Goal: Task Accomplishment & Management: Manage account settings

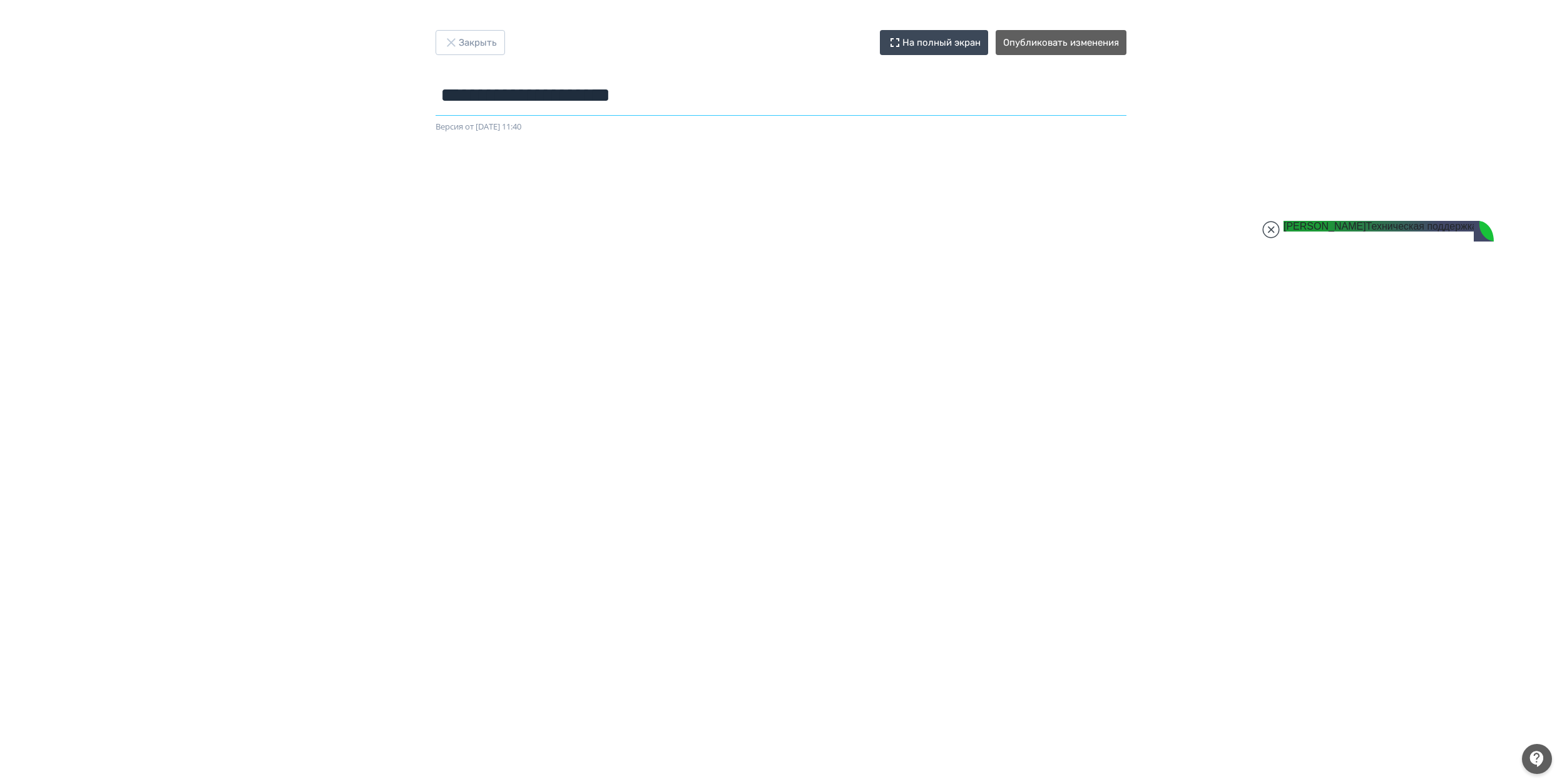
drag, startPoint x: 736, startPoint y: 100, endPoint x: -34, endPoint y: 100, distance: 770.0
click at [0, 100] on html "**********" at bounding box center [781, 392] width 1562 height 784
paste input "text"
paste input "**********"
drag, startPoint x: 622, startPoint y: 89, endPoint x: -40, endPoint y: 92, distance: 662.0
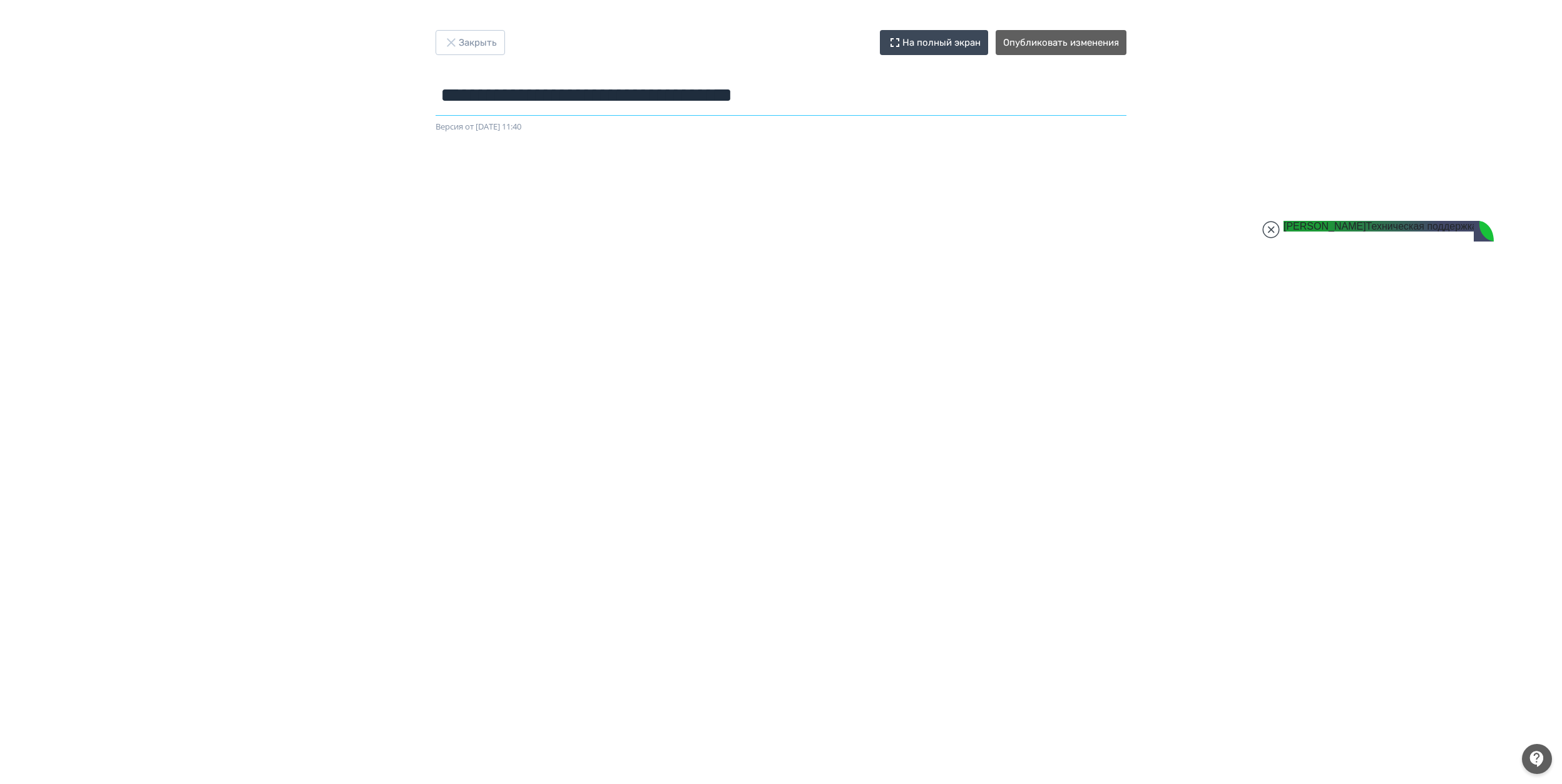
click at [0, 92] on html "**********" at bounding box center [781, 392] width 1562 height 784
type input "**********"
click at [1272, 78] on div "**********" at bounding box center [781, 391] width 1562 height 724
click at [364, 73] on div "**********" at bounding box center [781, 391] width 1562 height 724
click at [1075, 45] on button "Опубликовать изменения" at bounding box center [1060, 42] width 131 height 25
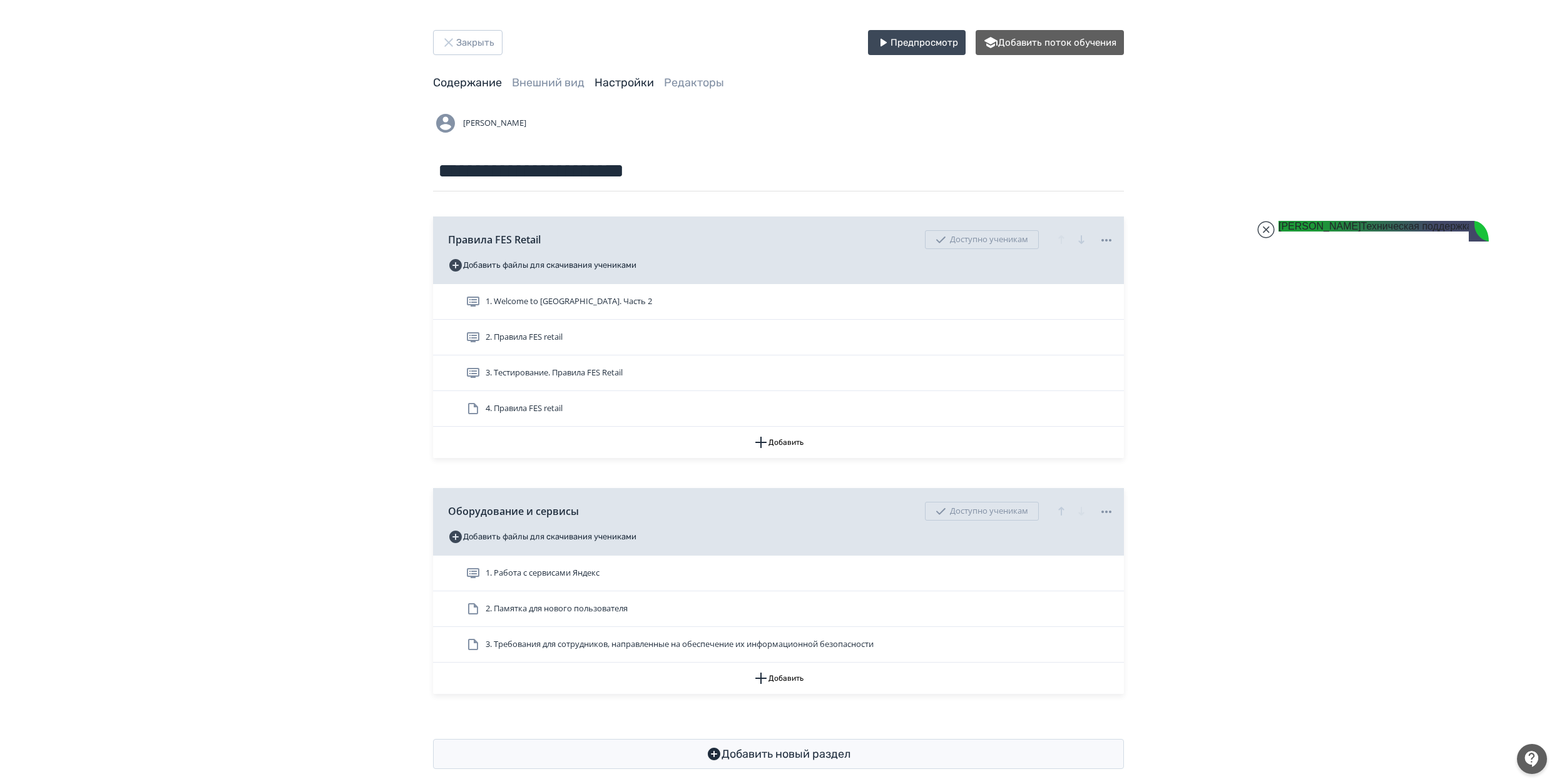
click at [632, 88] on link "Настройки" at bounding box center [624, 83] width 60 height 14
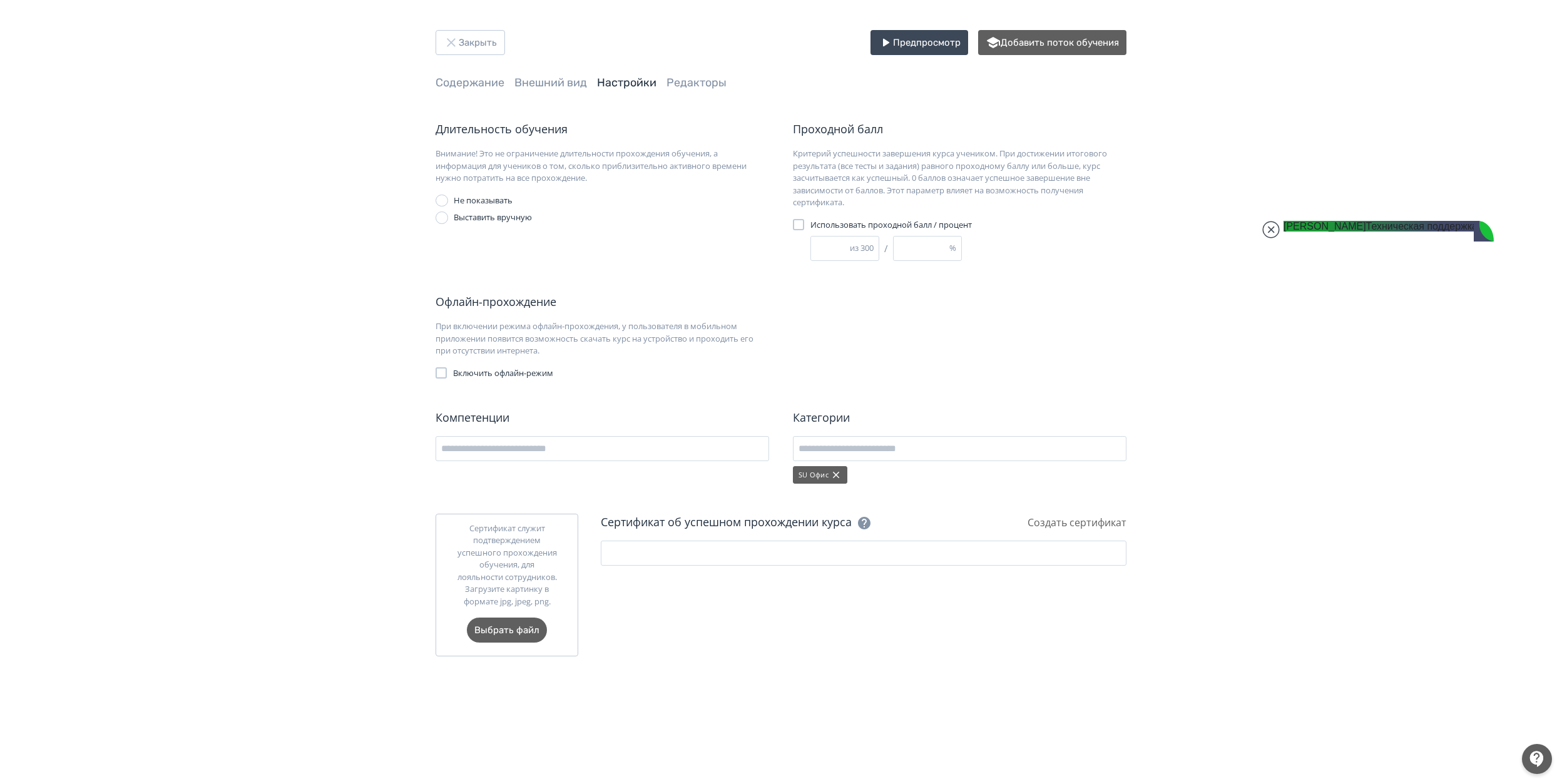
drag, startPoint x: 833, startPoint y: 249, endPoint x: 492, endPoint y: 199, distance: 344.6
click at [494, 199] on div "Длительность обучения Внимание! Это не ограничение длительности прохождения обу…" at bounding box center [781, 192] width 691 height 143
drag, startPoint x: 910, startPoint y: 243, endPoint x: 670, endPoint y: 226, distance: 240.6
click at [706, 225] on div "Длительность обучения Внимание! Это не ограничение длительности прохождения обу…" at bounding box center [781, 192] width 691 height 143
type input "**"
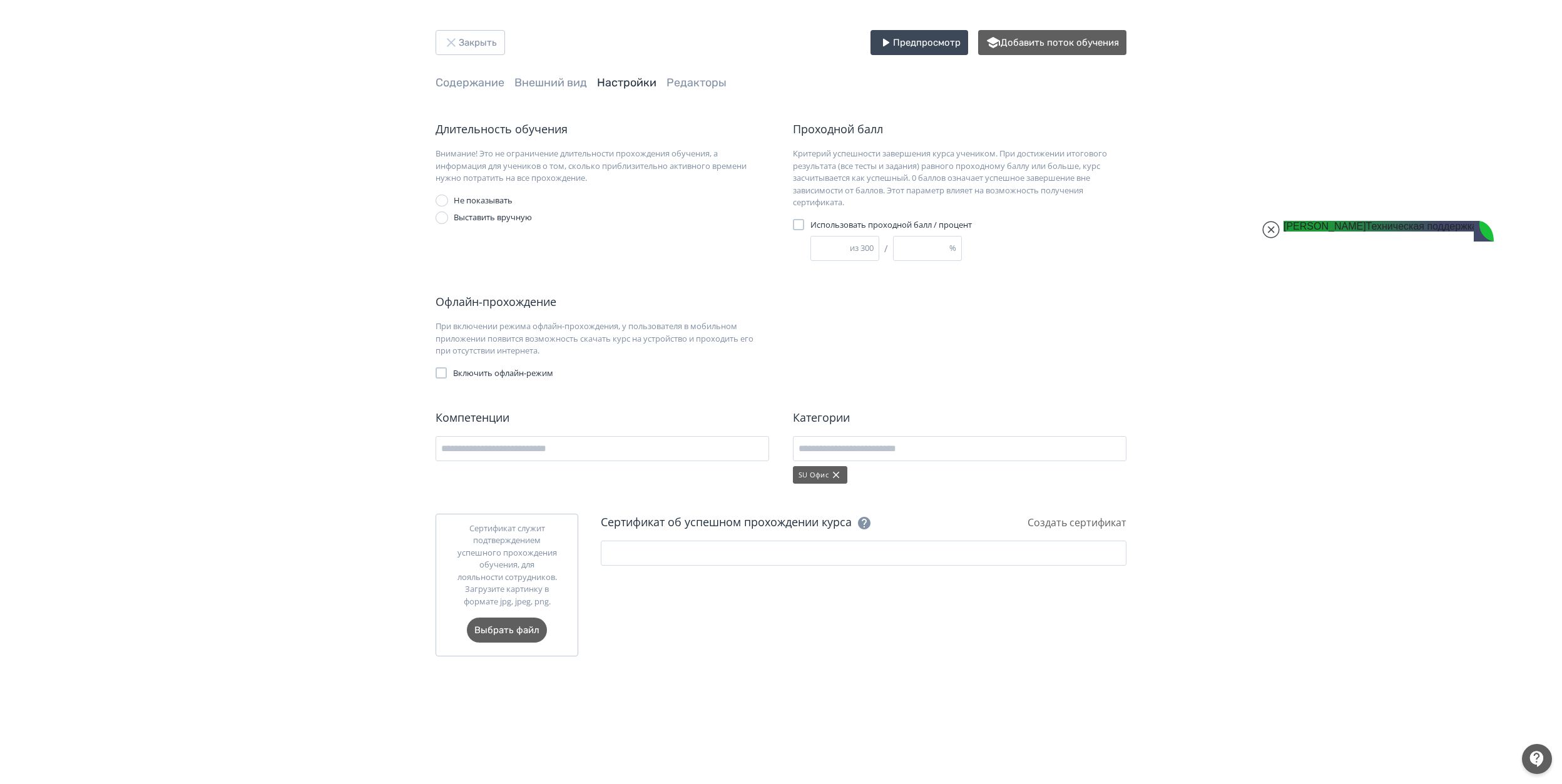
type input "*"
type input "***"
type input "**"
click at [984, 322] on div "Офлайн-прохождение При включении режима офлайн-прохождения, у пользователя в мо…" at bounding box center [781, 336] width 691 height 86
click at [992, 289] on div "Длительность обучения Внимание! Это не ограничение длительности прохождения обу…" at bounding box center [781, 388] width 691 height 536
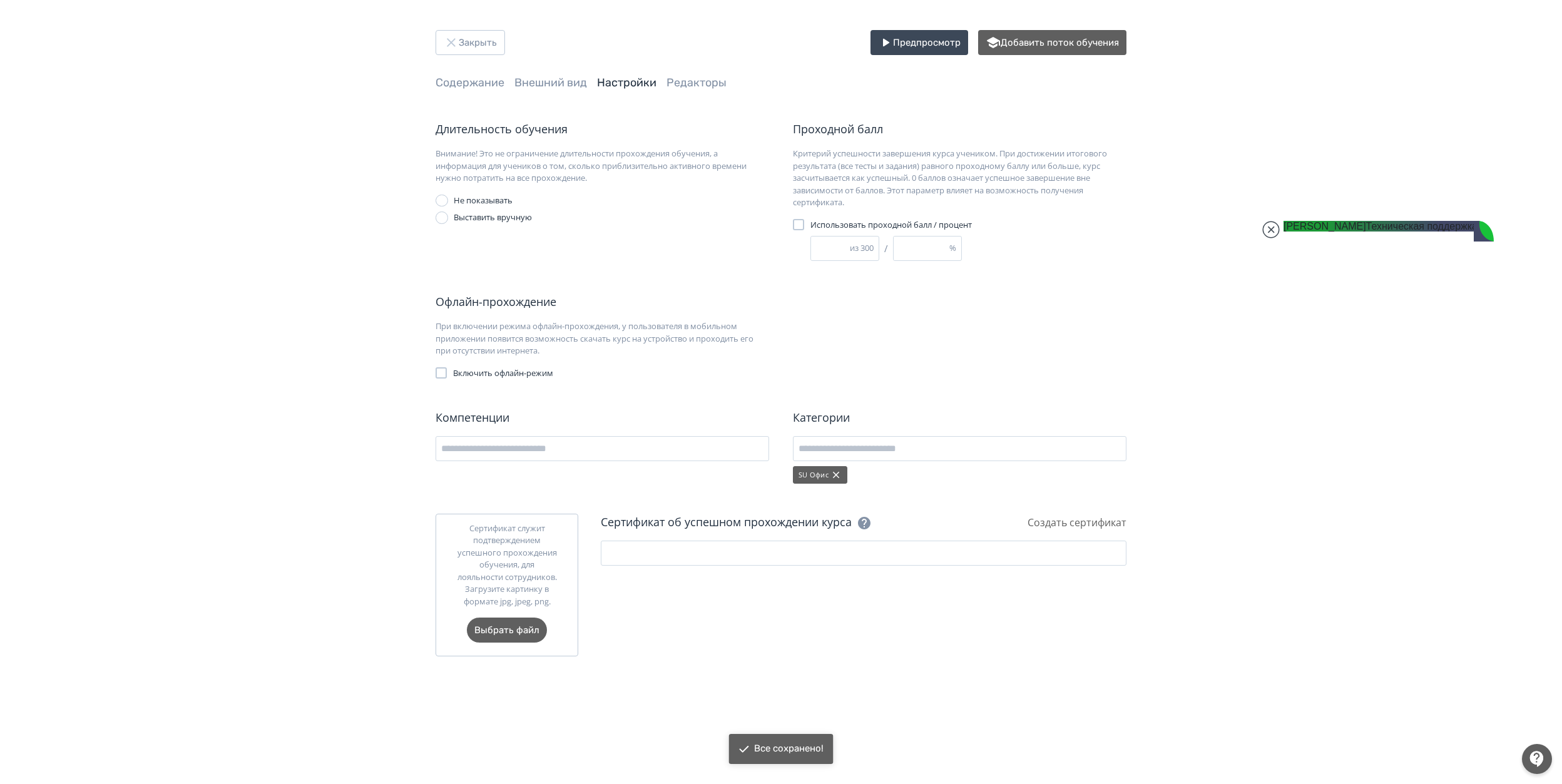
click at [479, 92] on div "Закрыть Предпросмотр Добавить поток обучения Содержание Внешний вид Настройки Р…" at bounding box center [781, 342] width 751 height 626
click at [472, 86] on link "Содержание" at bounding box center [470, 83] width 69 height 14
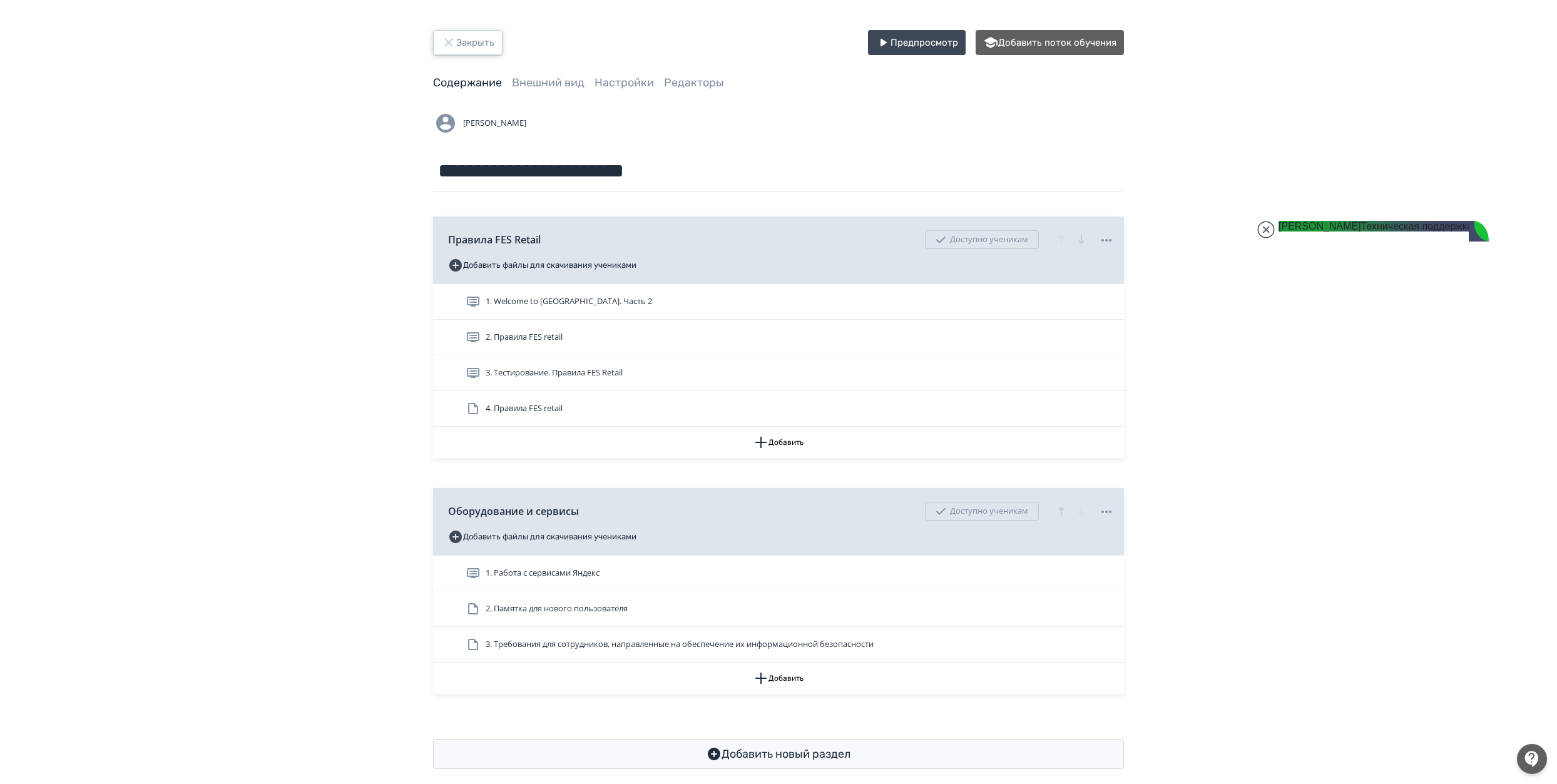
click at [488, 50] on button "Закрыть" at bounding box center [467, 42] width 70 height 25
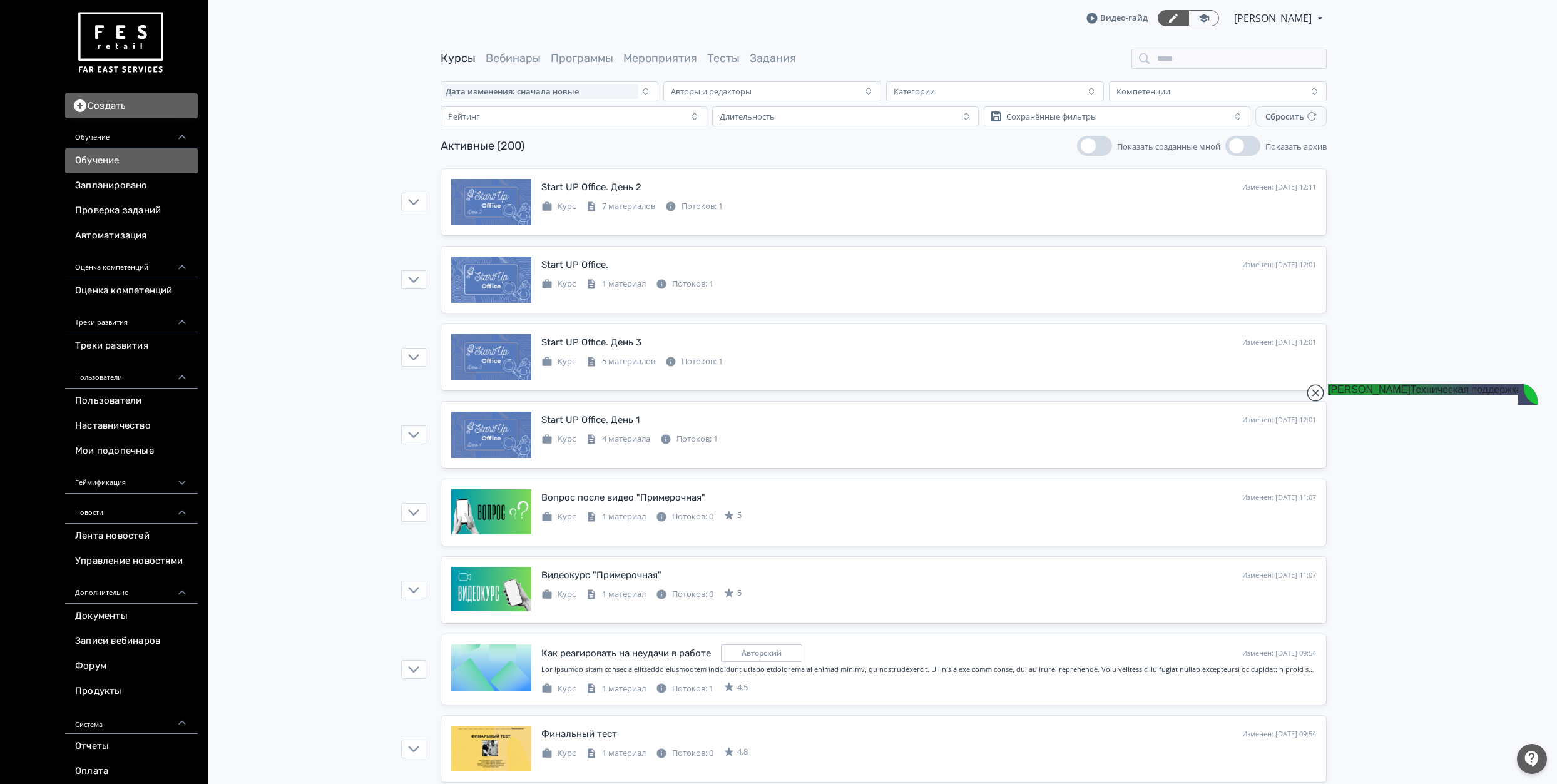
drag, startPoint x: 1329, startPoint y: 232, endPoint x: 1348, endPoint y: 312, distance: 82.2
click at [1500, 449] on jdiv at bounding box center [1432, 584] width 1461 height 1651
click at [1282, 261] on icon at bounding box center [1283, 265] width 15 height 15
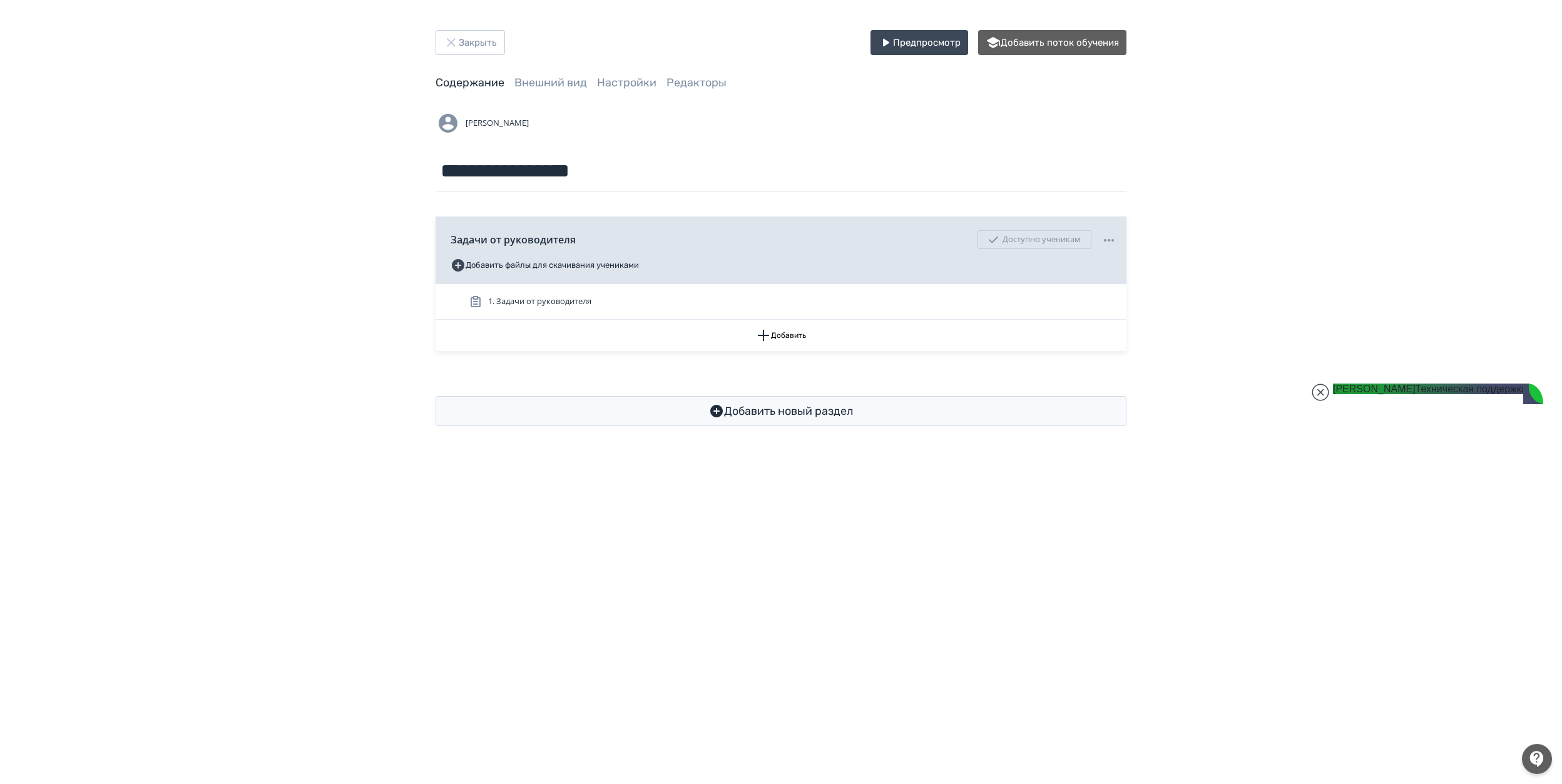
click at [614, 91] on div "**********" at bounding box center [781, 228] width 751 height 396
click at [614, 83] on link "Настройки" at bounding box center [627, 83] width 60 height 14
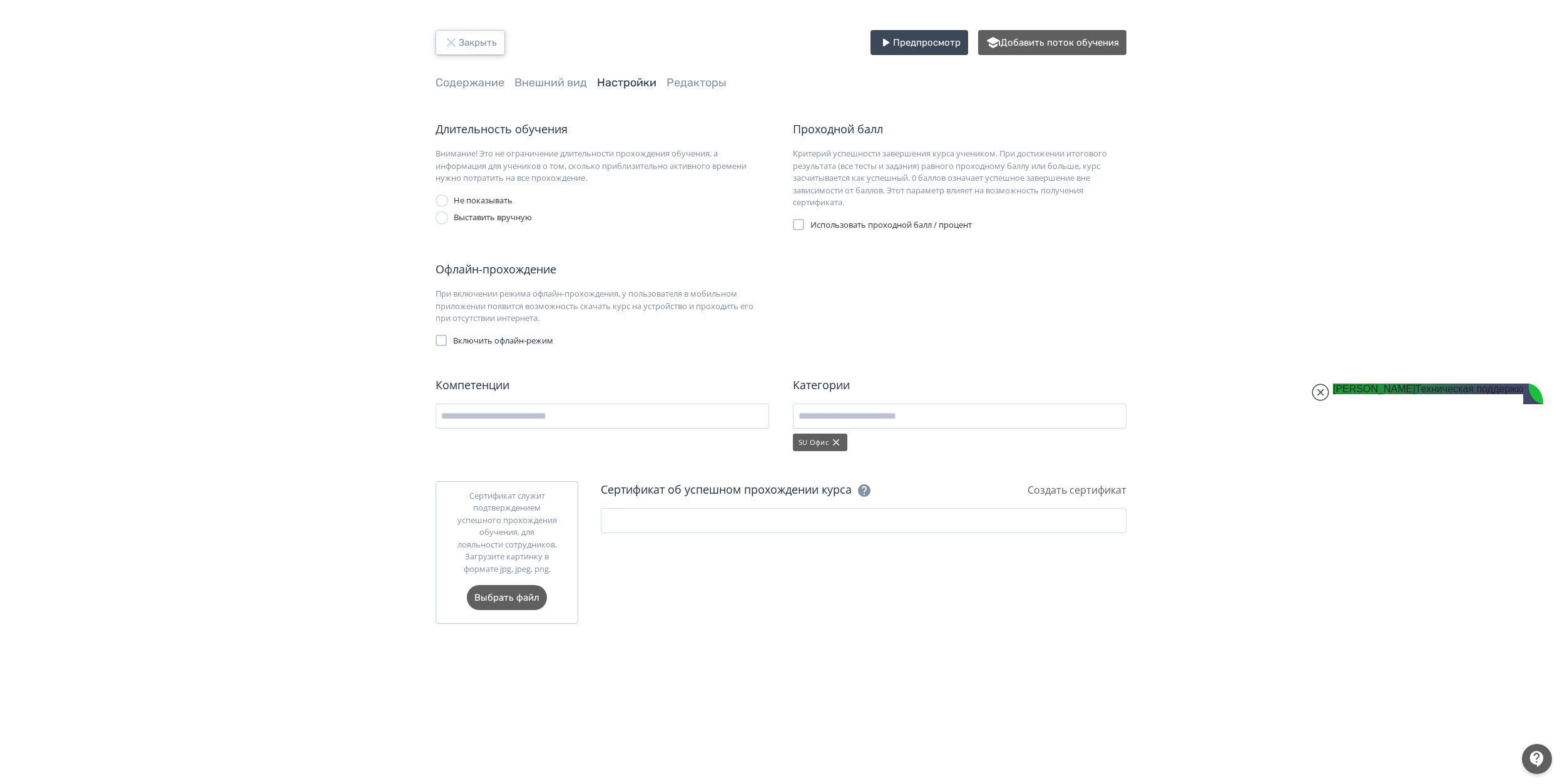
click at [467, 47] on button "Закрыть" at bounding box center [470, 42] width 70 height 25
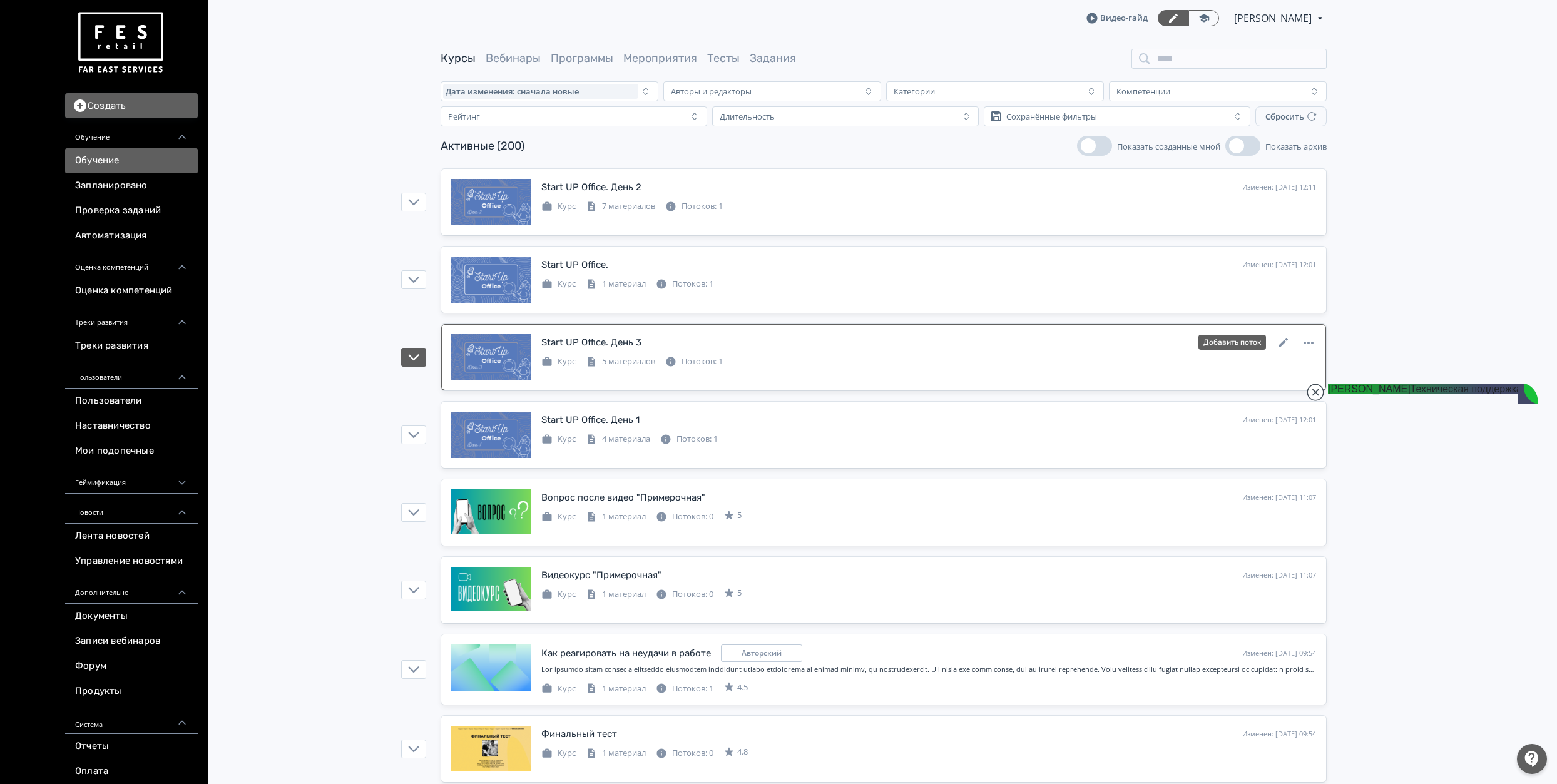
click at [626, 339] on div "Start UP Office. День 3" at bounding box center [591, 342] width 100 height 15
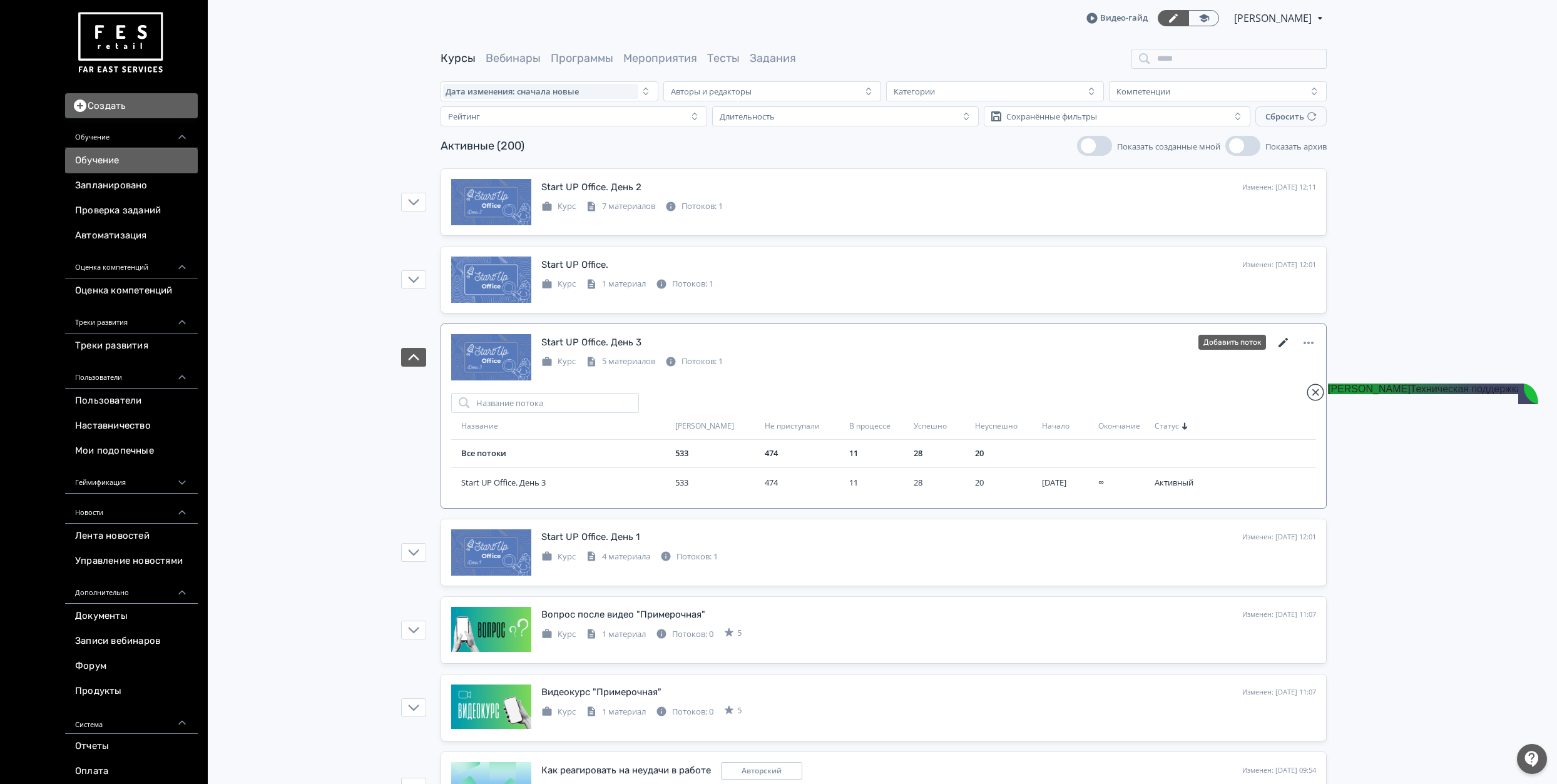
click at [1281, 342] on icon at bounding box center [1283, 343] width 15 height 15
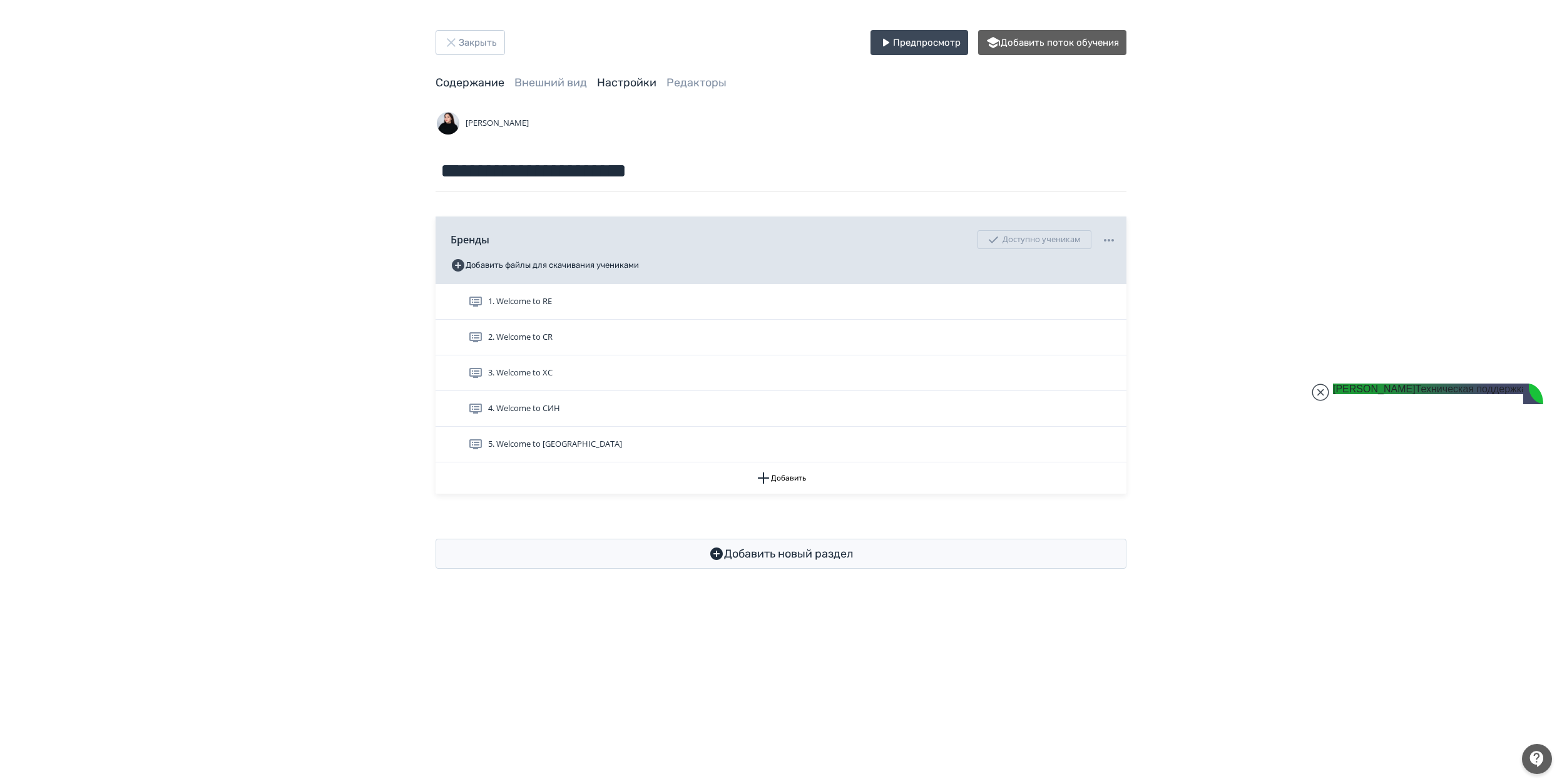
click at [619, 76] on link "Настройки" at bounding box center [627, 83] width 60 height 14
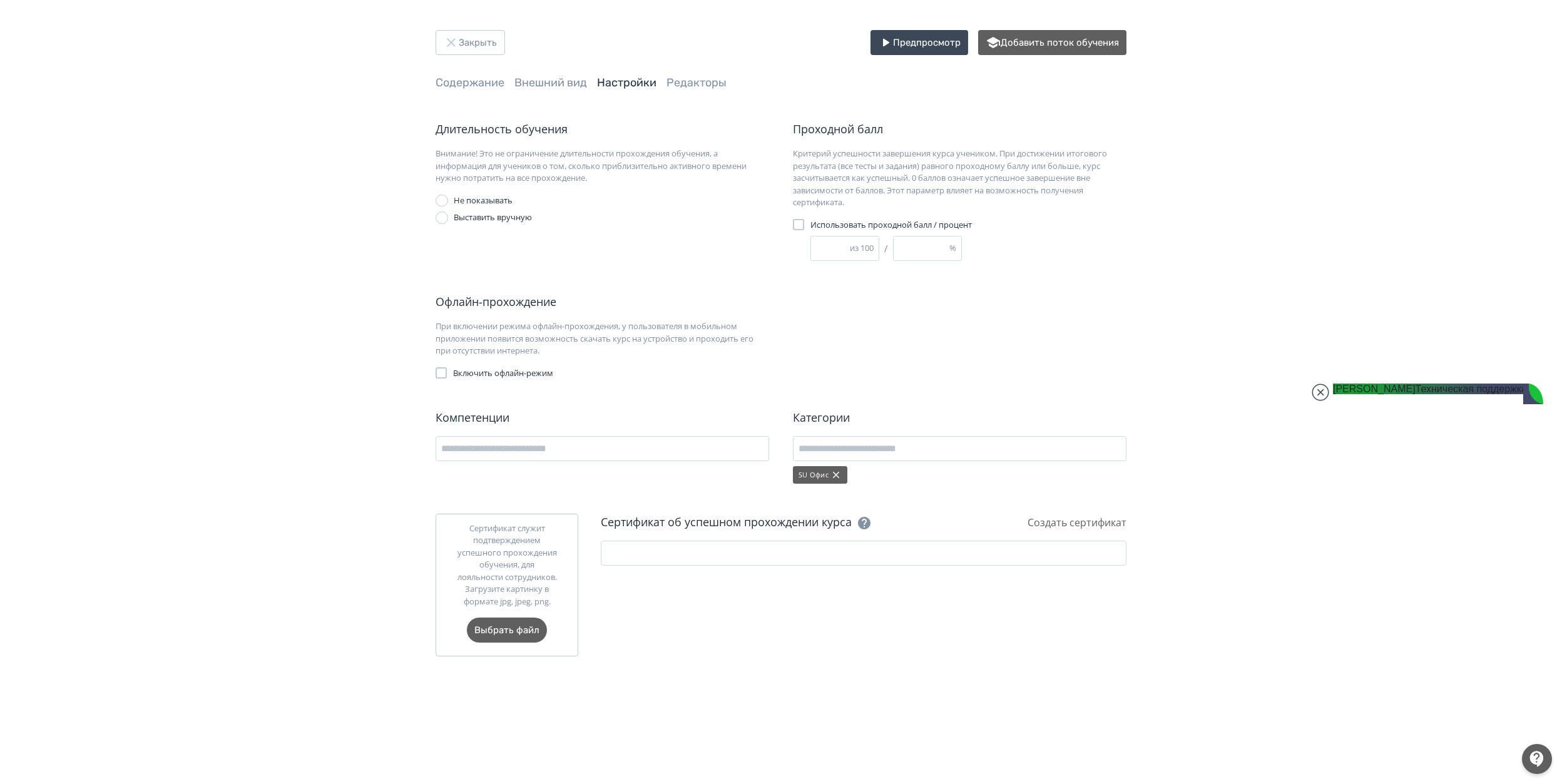
drag, startPoint x: 924, startPoint y: 250, endPoint x: 659, endPoint y: 235, distance: 265.4
click at [659, 235] on div "Длительность обучения Внимание! Это не ограничение длительности прохождения обу…" at bounding box center [781, 192] width 691 height 143
type input "*"
type input "**"
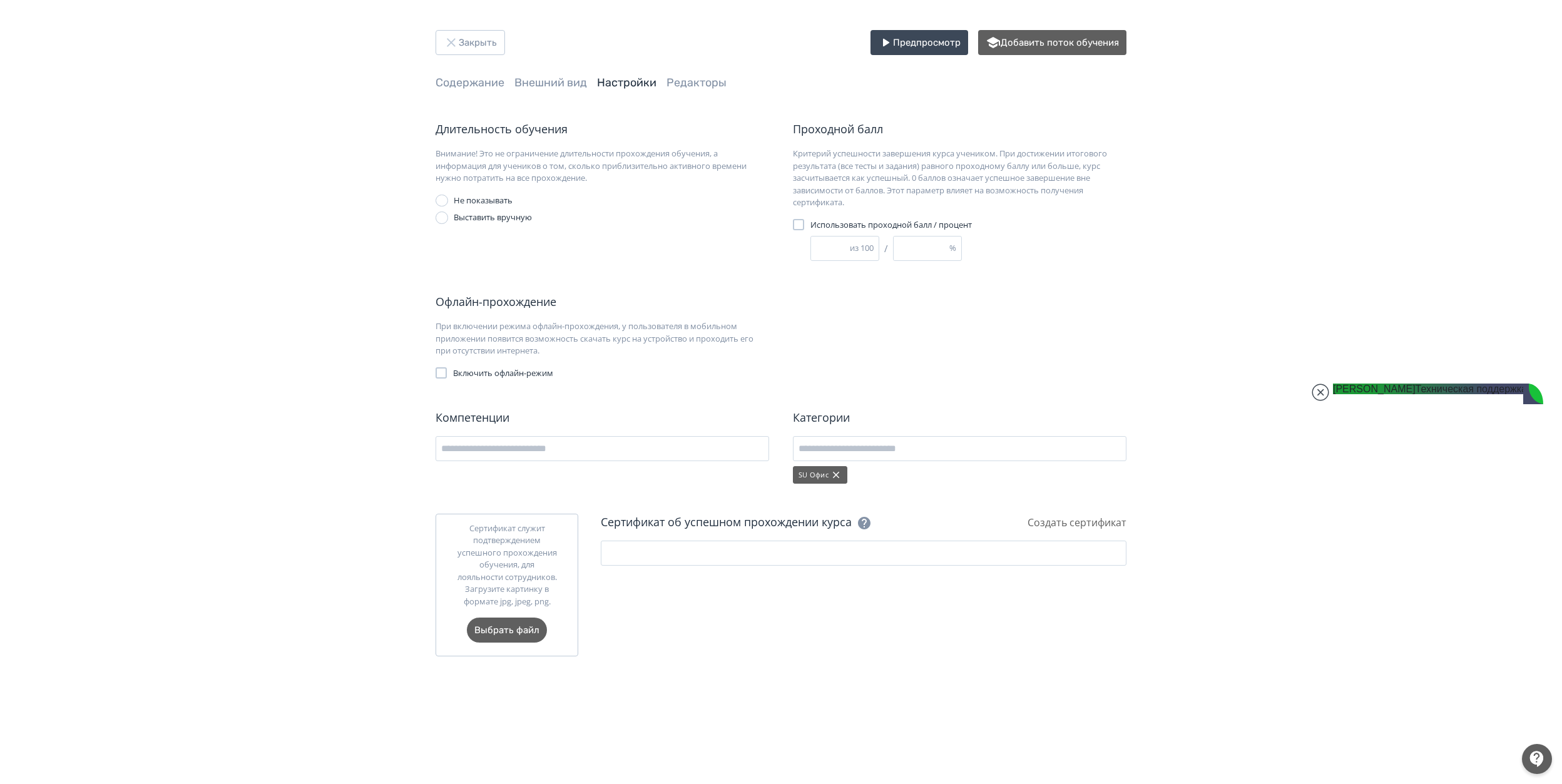
type input "**"
click at [895, 320] on div "Офлайн-прохождение При включении режима офлайн-прохождения, у пользователя в мо…" at bounding box center [781, 336] width 691 height 86
click at [492, 37] on button "Закрыть" at bounding box center [470, 42] width 70 height 25
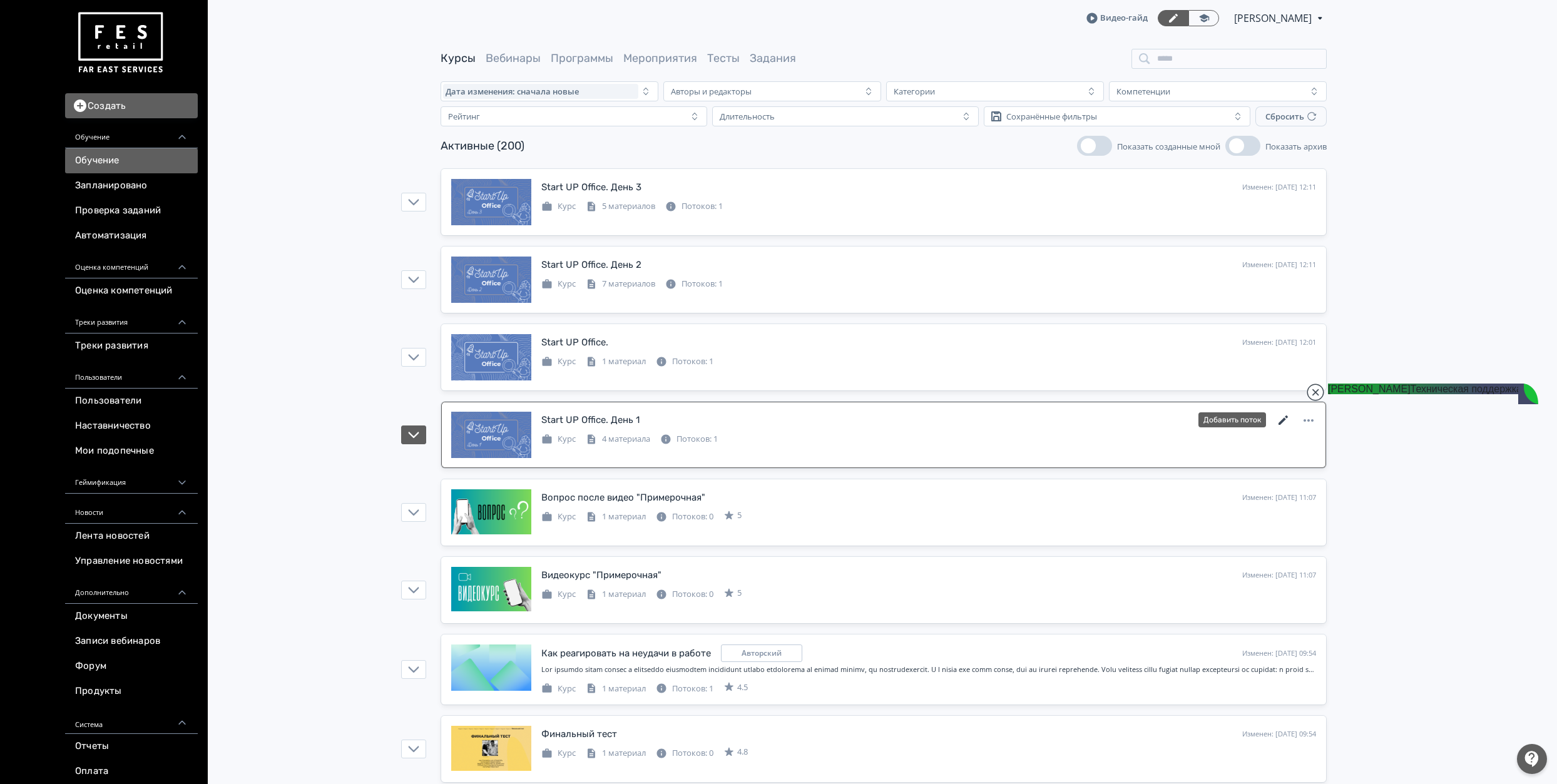
click at [1286, 422] on icon at bounding box center [1283, 420] width 15 height 15
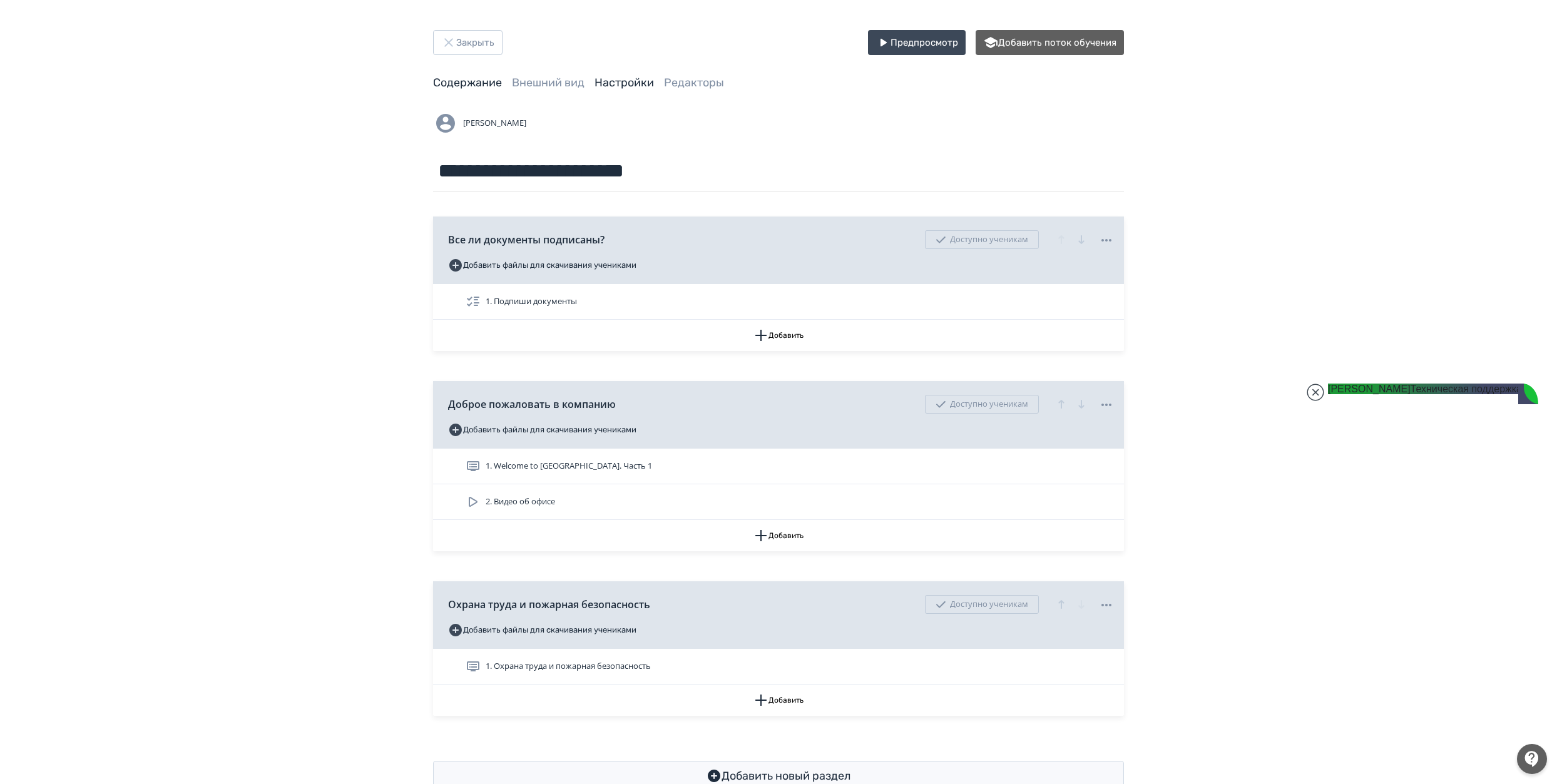
click at [609, 86] on link "Настройки" at bounding box center [624, 83] width 60 height 14
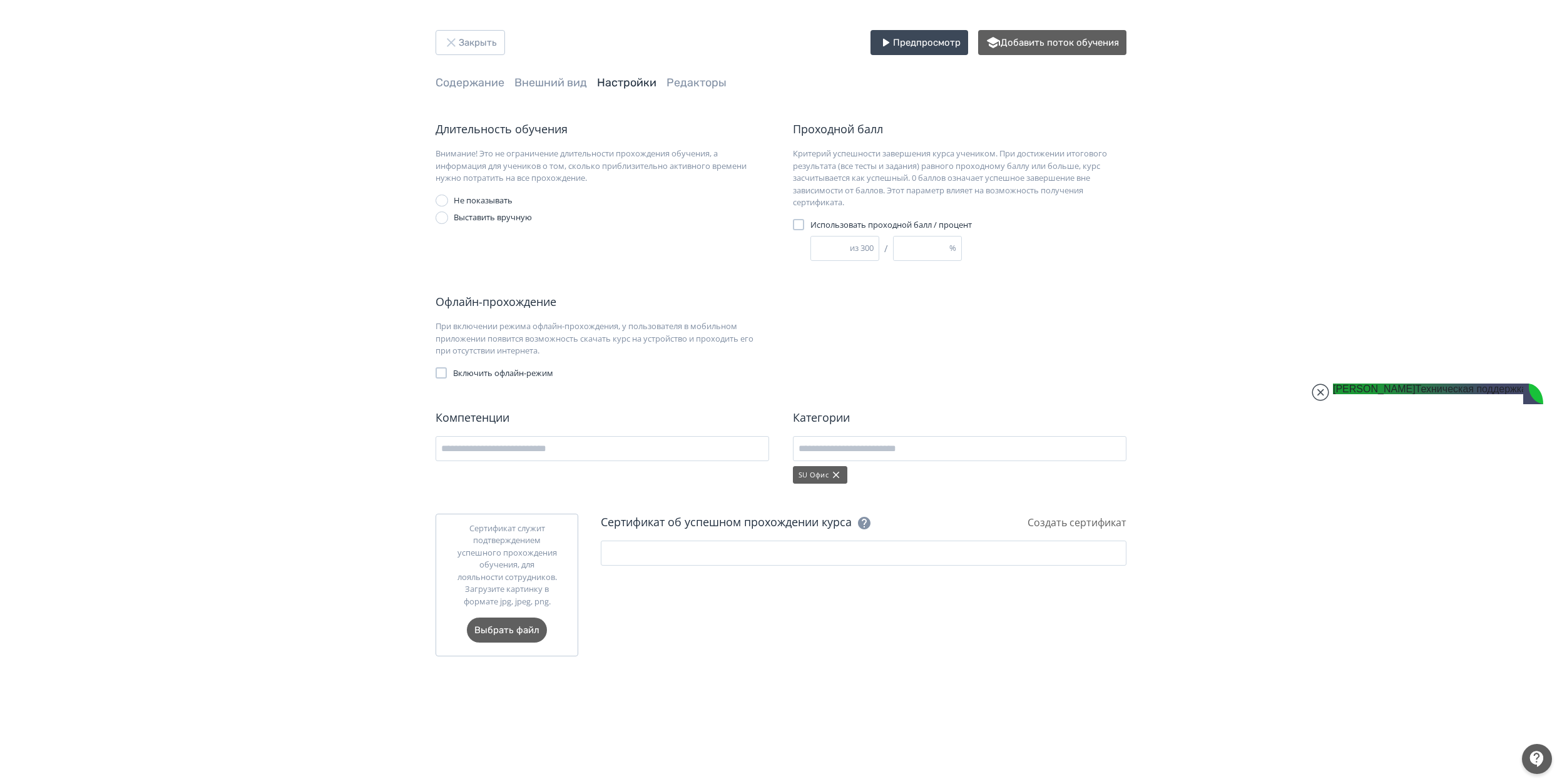
drag, startPoint x: 920, startPoint y: 250, endPoint x: 651, endPoint y: 230, distance: 269.7
click at [674, 236] on div "Длительность обучения Внимание! Это не ограничение длительности прохождения обу…" at bounding box center [781, 192] width 691 height 143
type input "**"
type input "*"
type input "***"
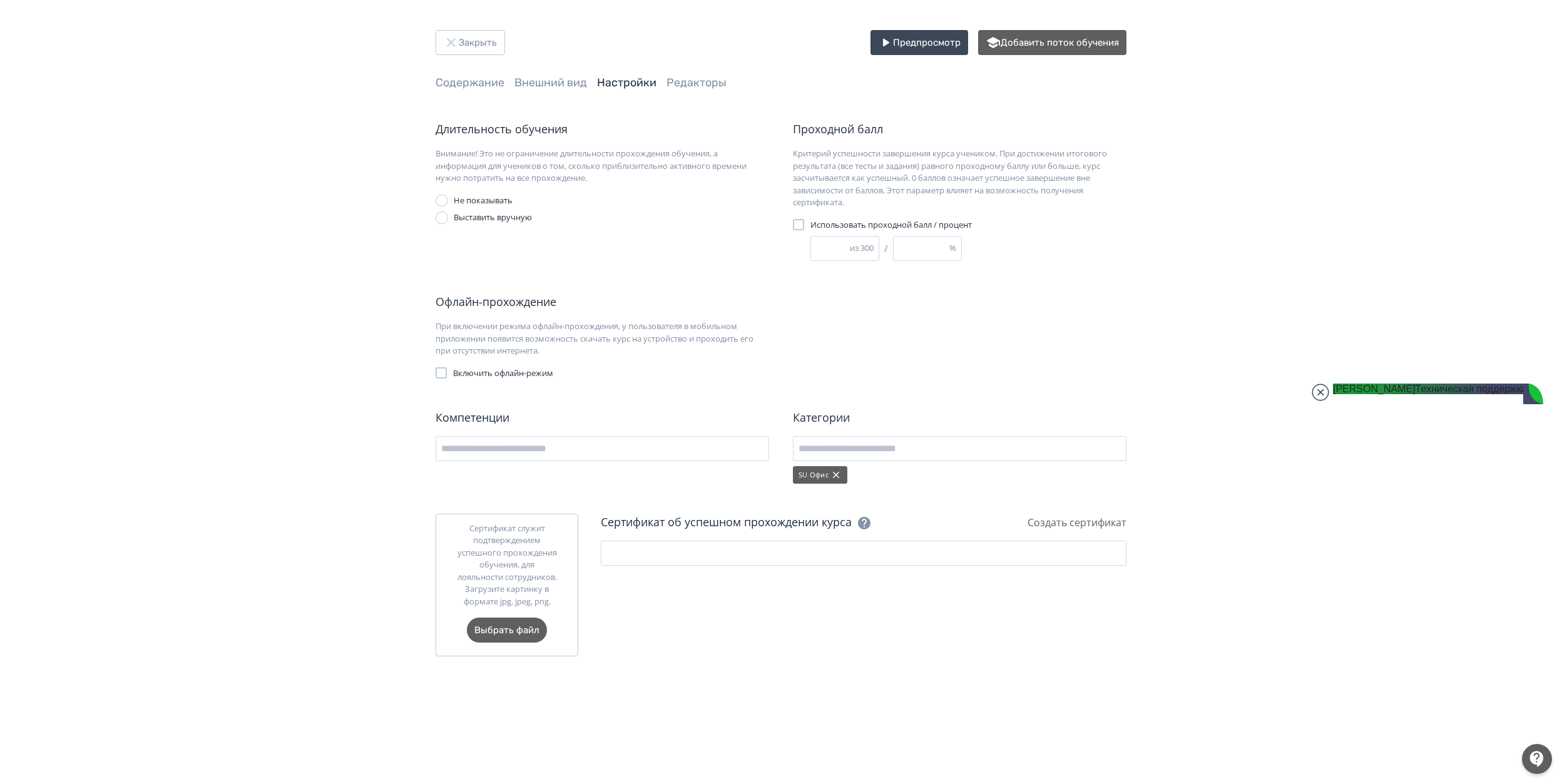
type input "**"
click at [829, 296] on div "Офлайн-прохождение При включении режима офлайн-прохождения, у пользователя в мо…" at bounding box center [781, 336] width 691 height 86
click at [476, 48] on button "Закрыть" at bounding box center [470, 42] width 70 height 25
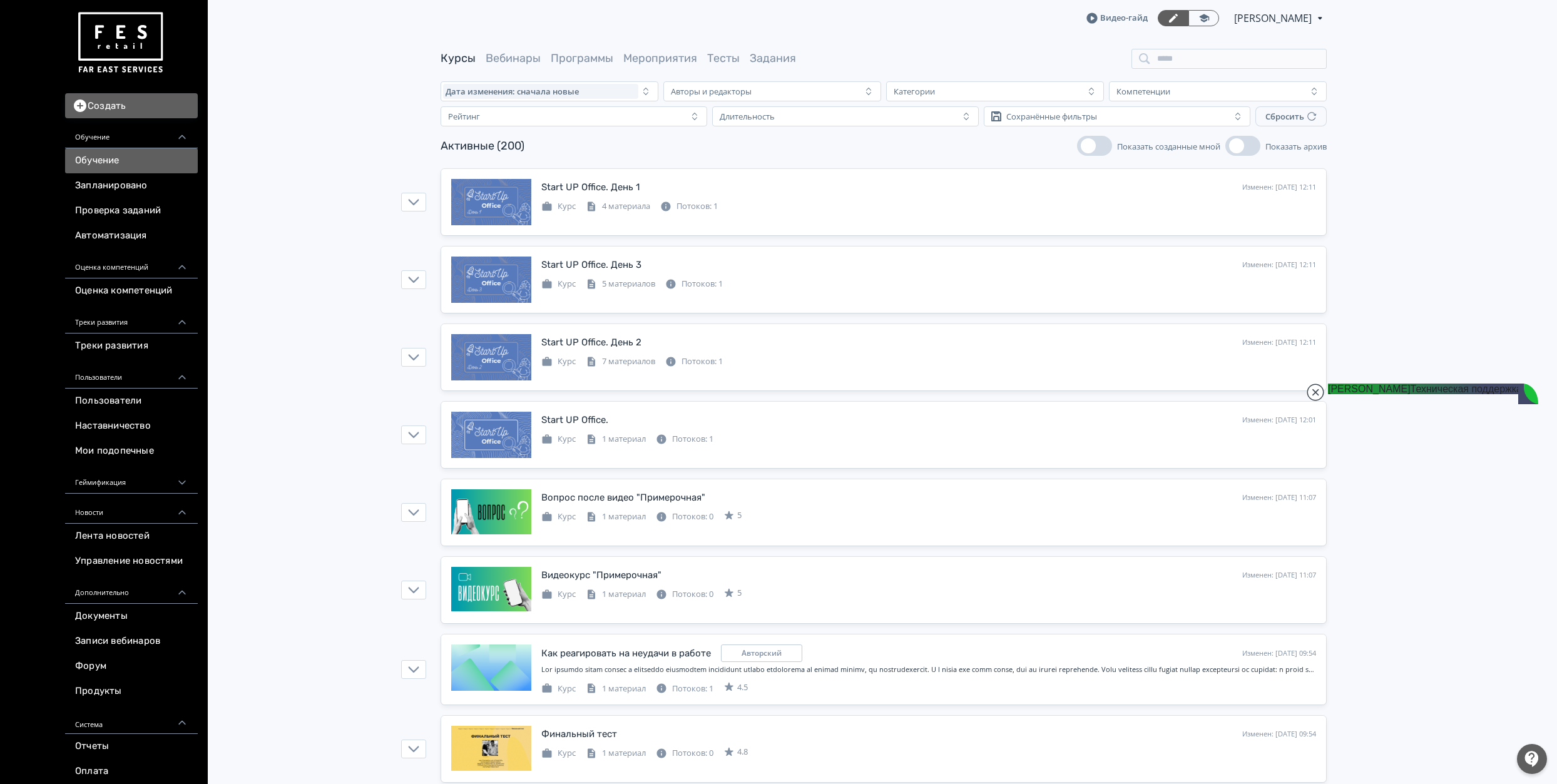
click at [115, 159] on link "Обучение" at bounding box center [131, 160] width 133 height 25
click at [644, 193] on div "Start UP Office. День 1 Изменен: [DATE] 12:11 Добавить поток" at bounding box center [928, 186] width 774 height 16
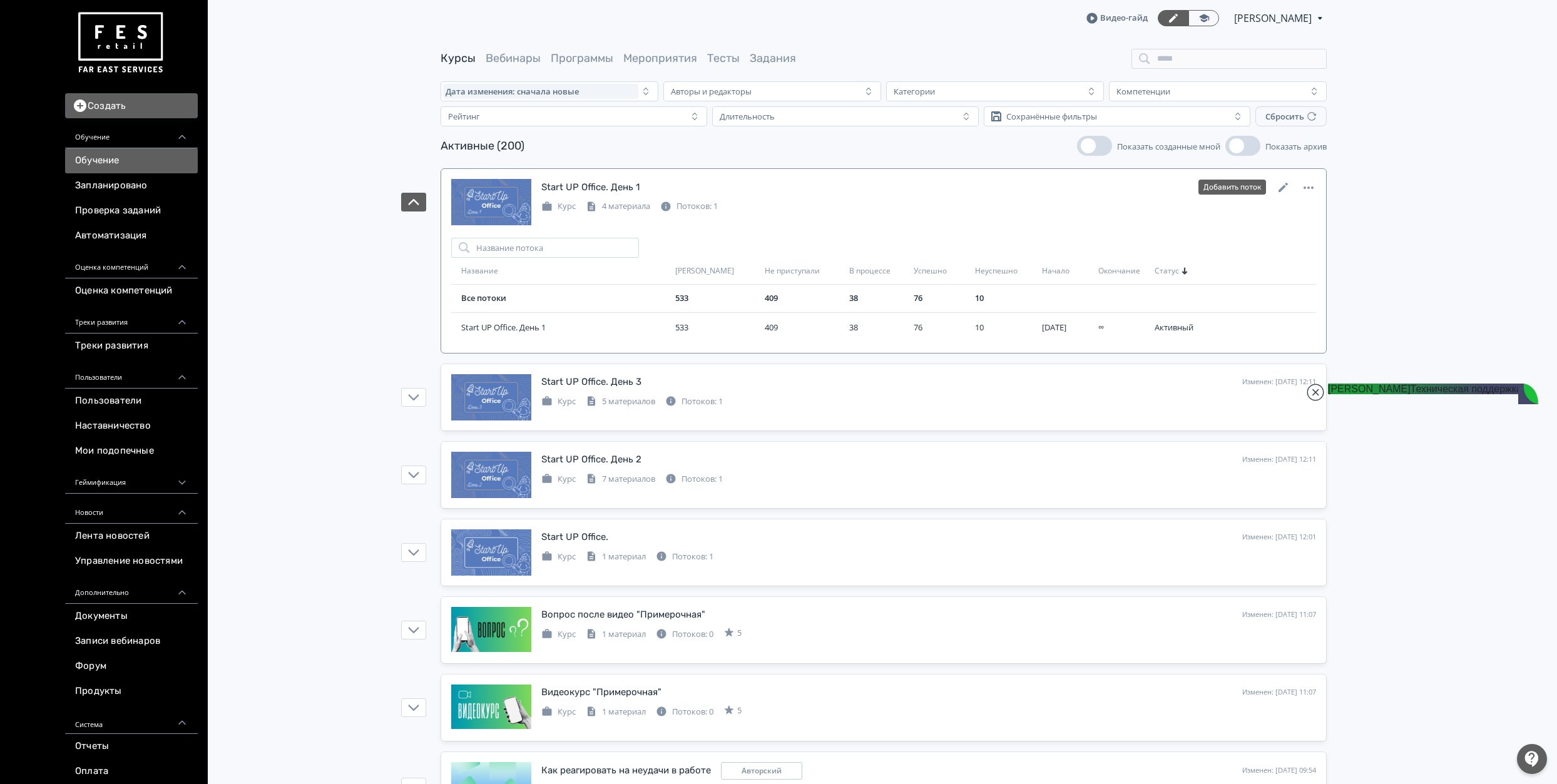
click at [649, 188] on div "Start UP Office. День 1 Изменен: [DATE] 12:11 Добавить поток" at bounding box center [928, 186] width 774 height 16
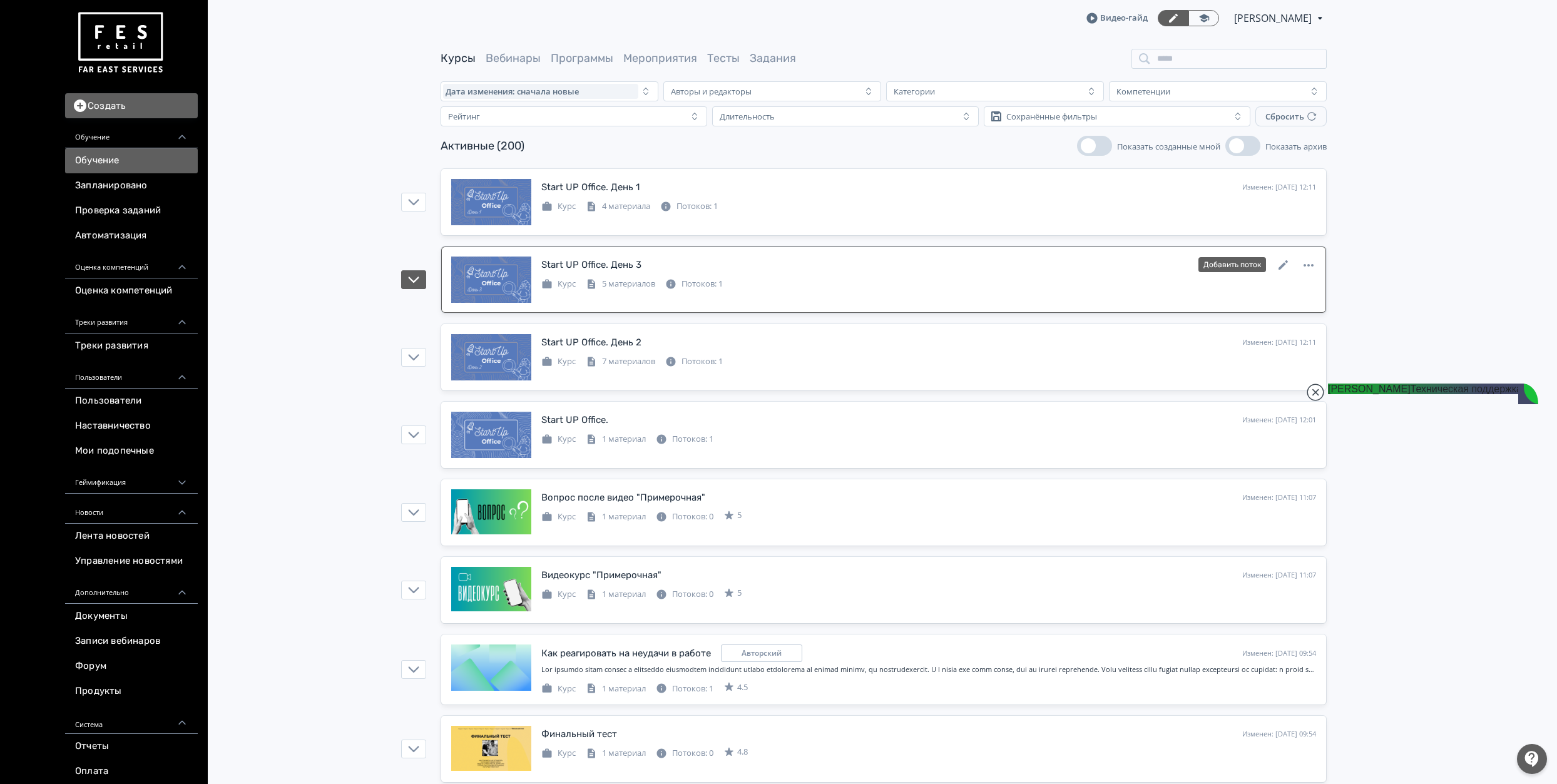
click at [671, 255] on link "Start UP Office. День 3 Изменен: [DATE] 12:11 Добавить поток Курс 5 материалов …" at bounding box center [883, 280] width 884 height 66
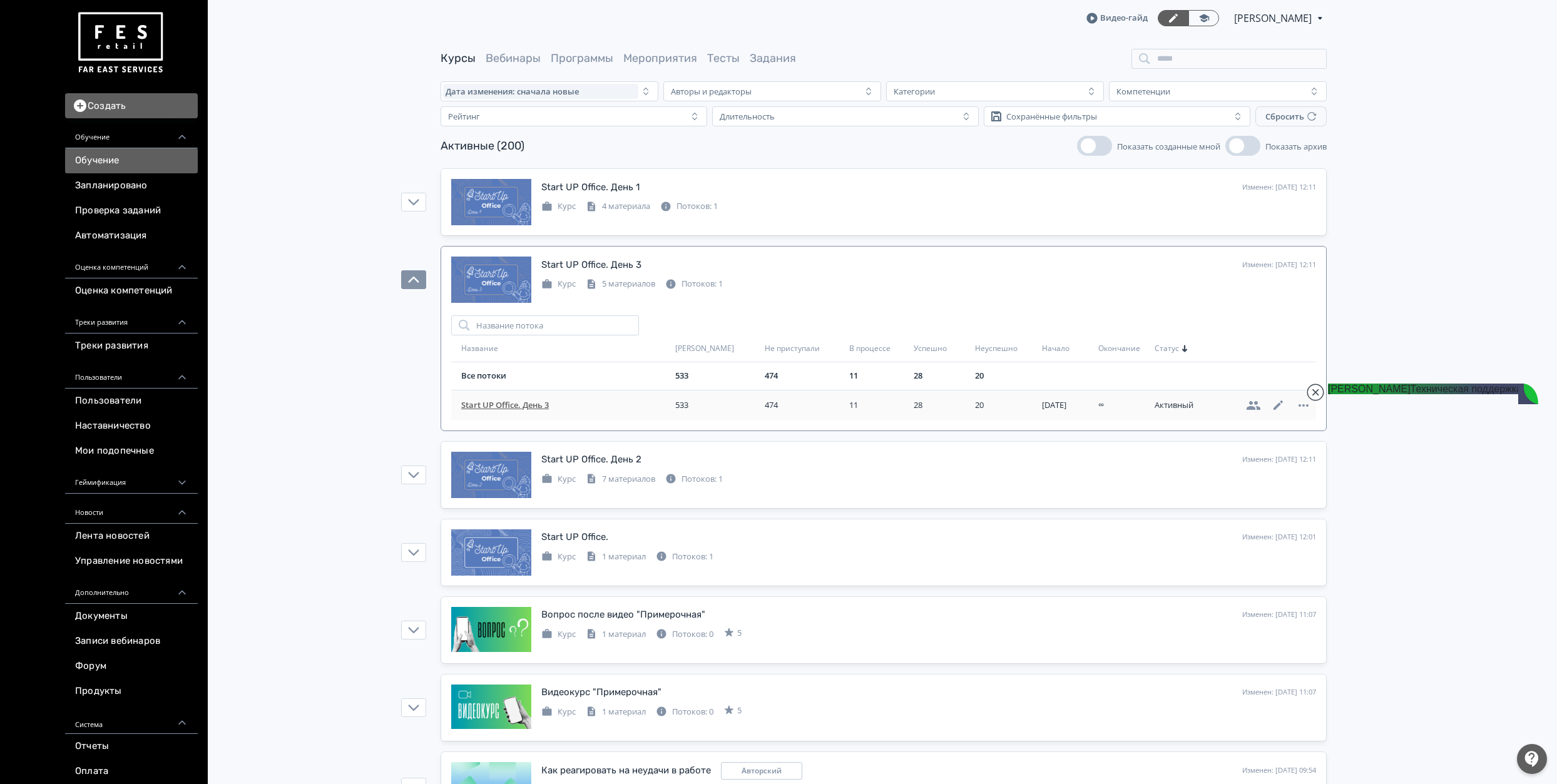
click at [498, 403] on span "Start UP Office. День 3" at bounding box center [565, 405] width 209 height 12
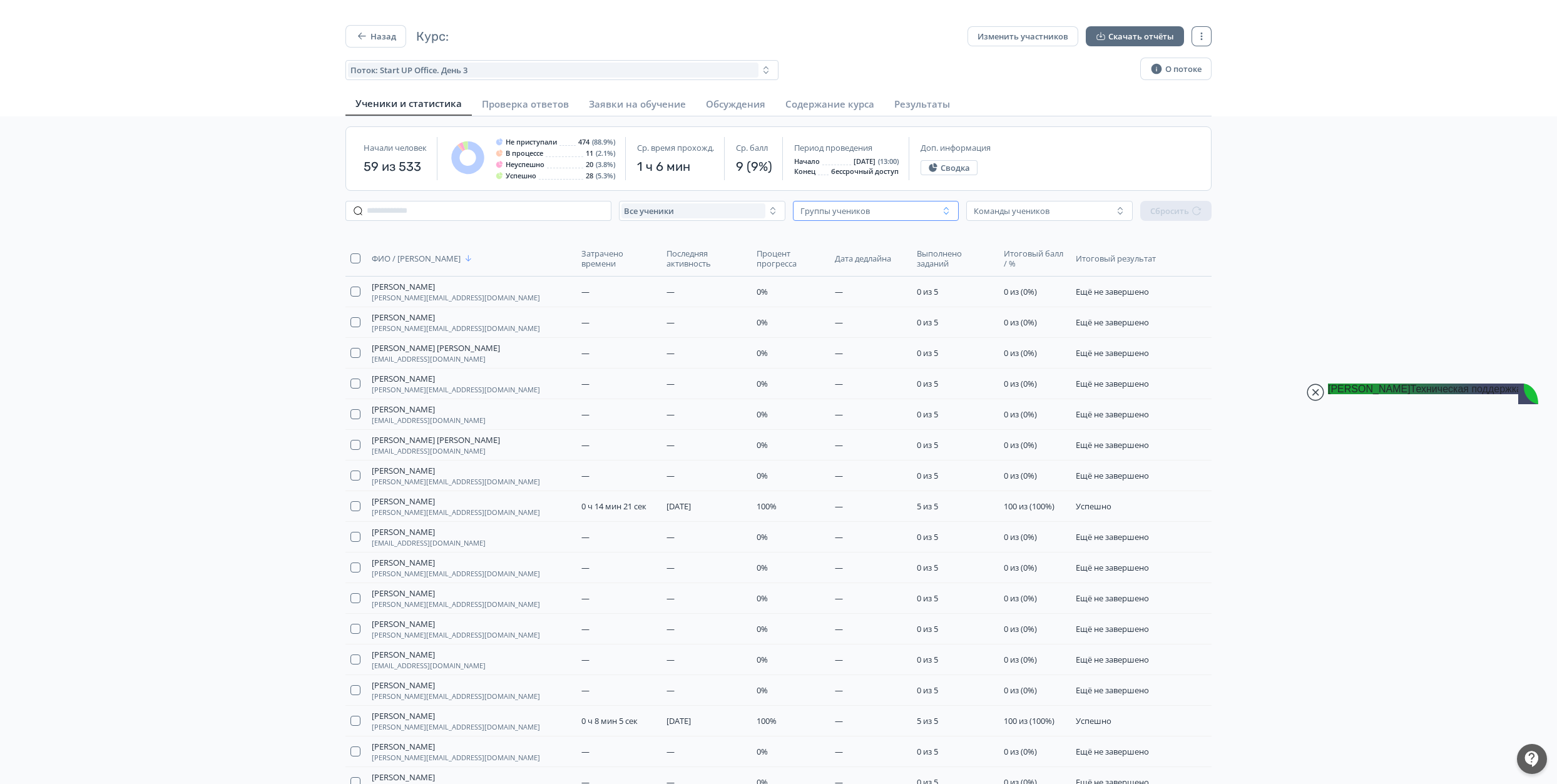
drag, startPoint x: 831, startPoint y: 208, endPoint x: 825, endPoint y: 210, distance: 6.3
click at [832, 208] on div "Группы учеников" at bounding box center [835, 210] width 70 height 10
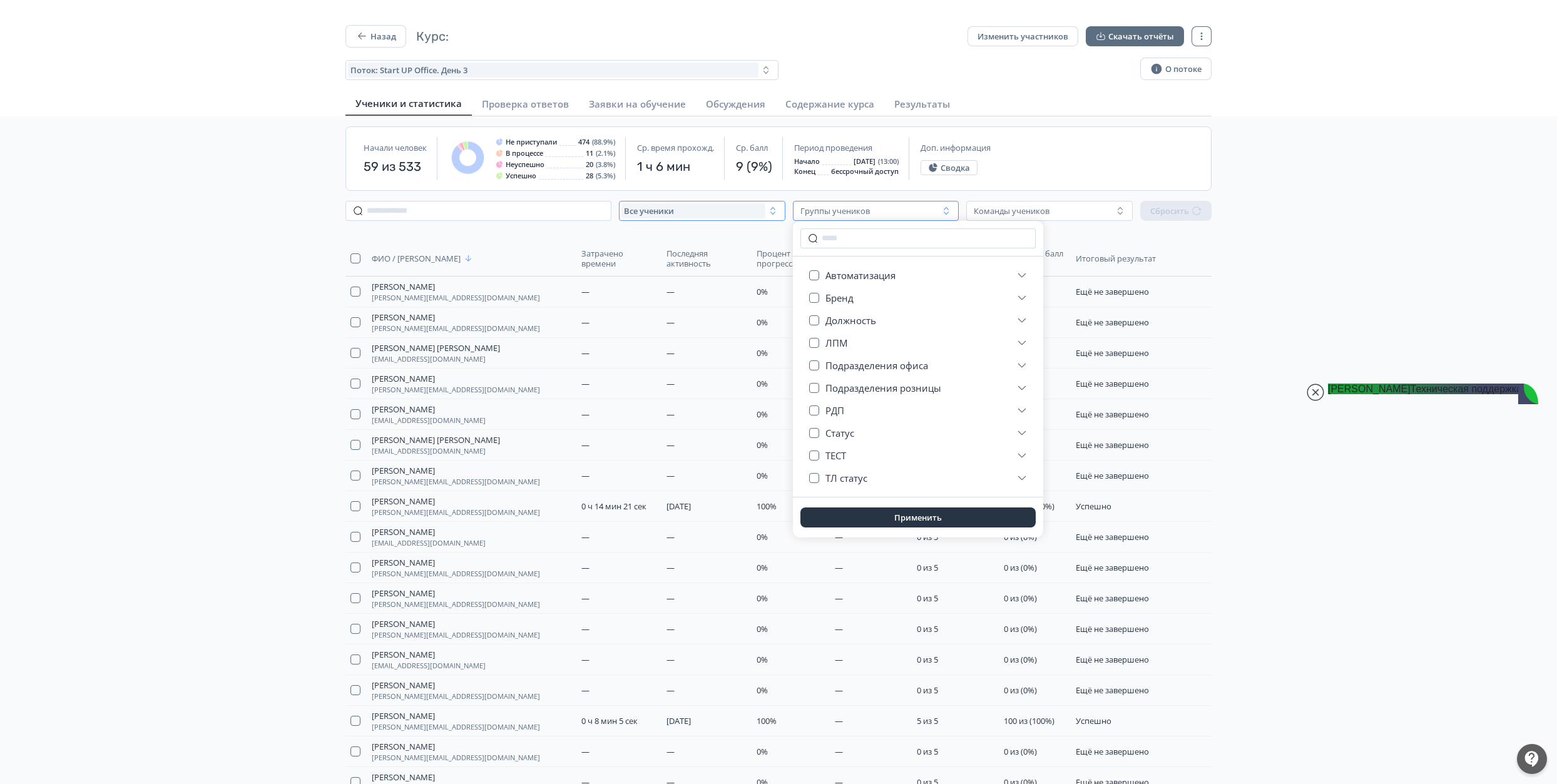
click at [706, 211] on div "Все ученики" at bounding box center [693, 211] width 144 height 15
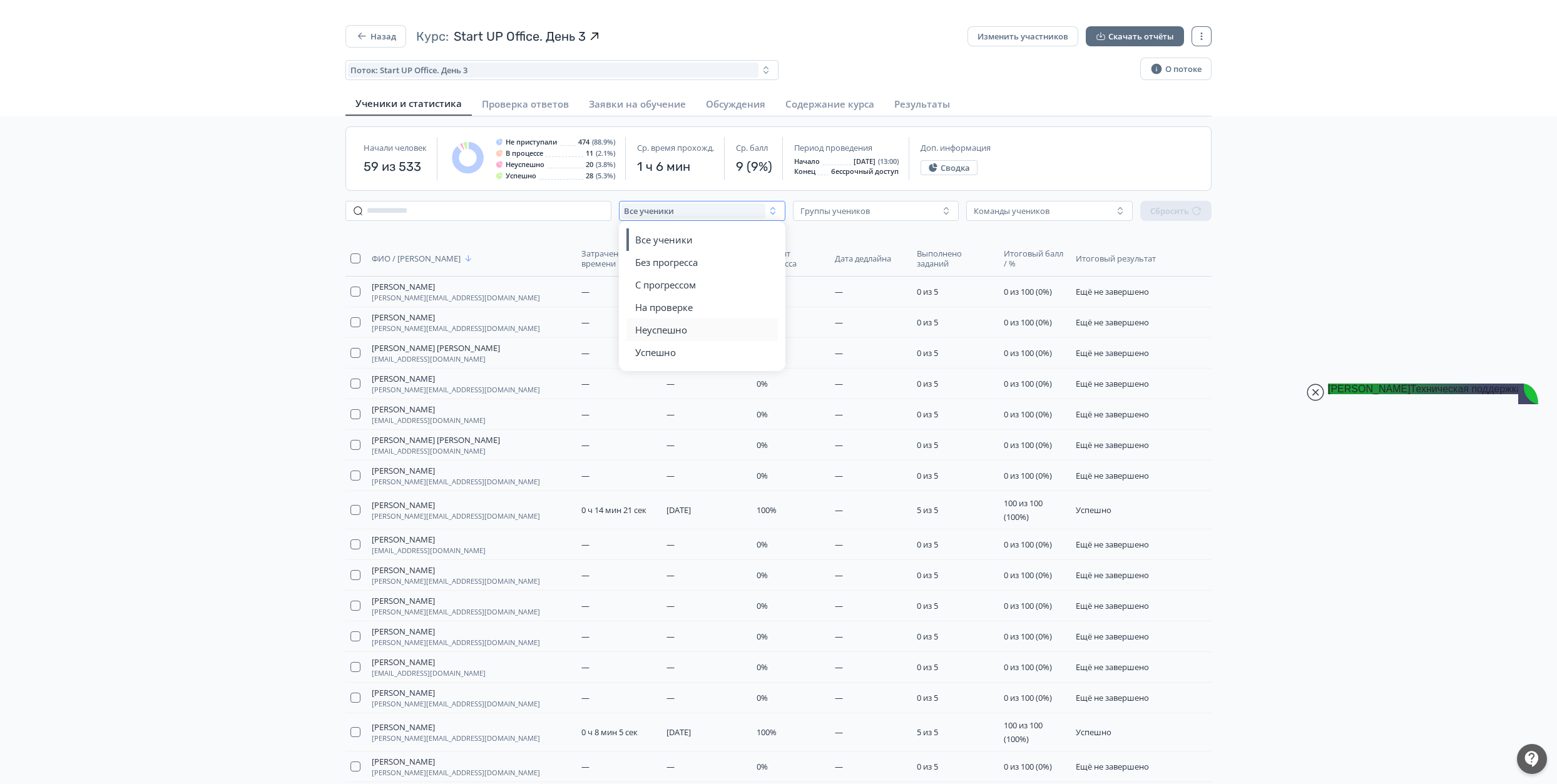
click at [683, 326] on span "Неуспешно" at bounding box center [661, 329] width 52 height 12
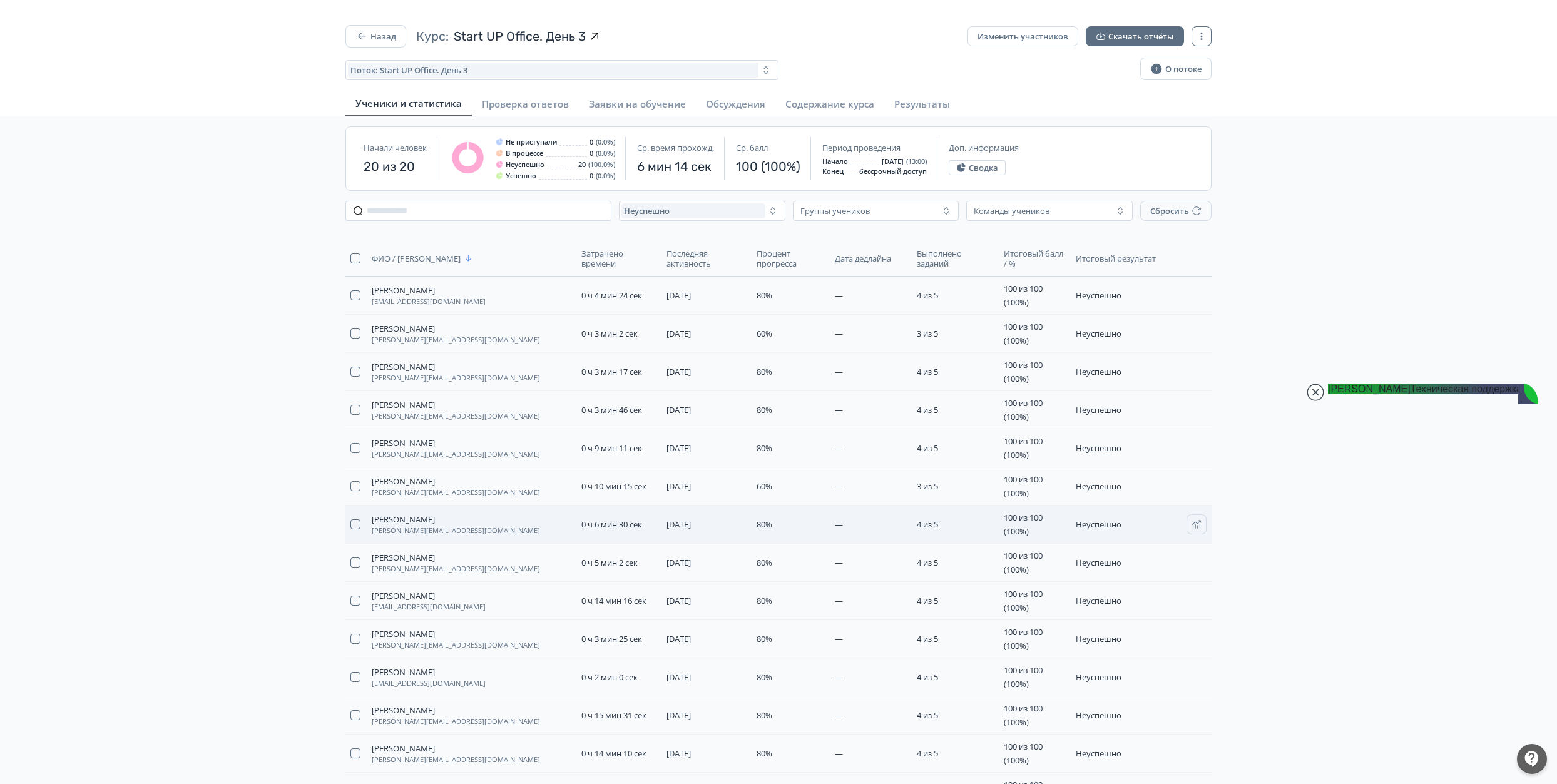
scroll to position [83, 0]
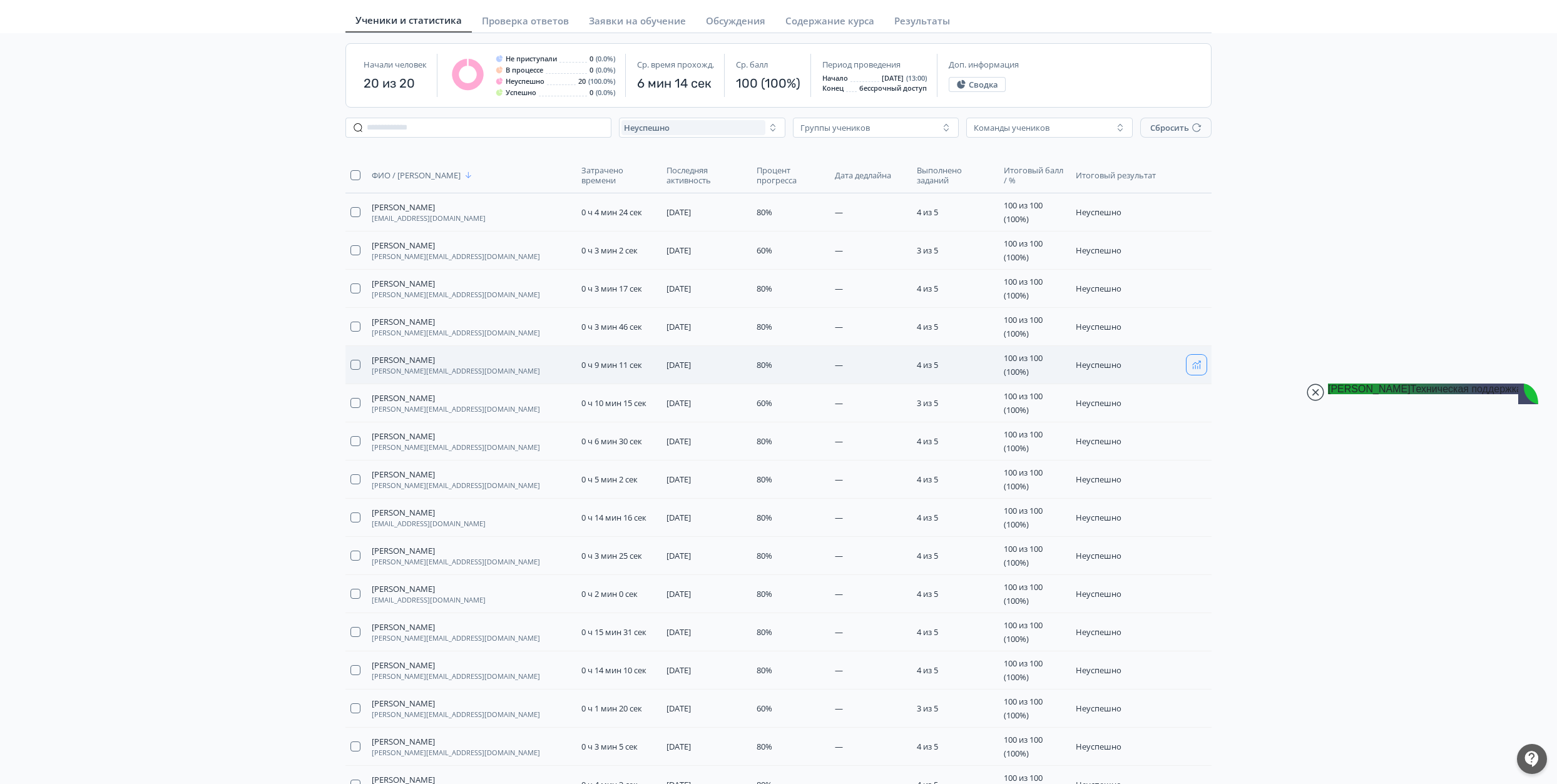
click at [1195, 366] on icon "button" at bounding box center [1196, 364] width 10 height 10
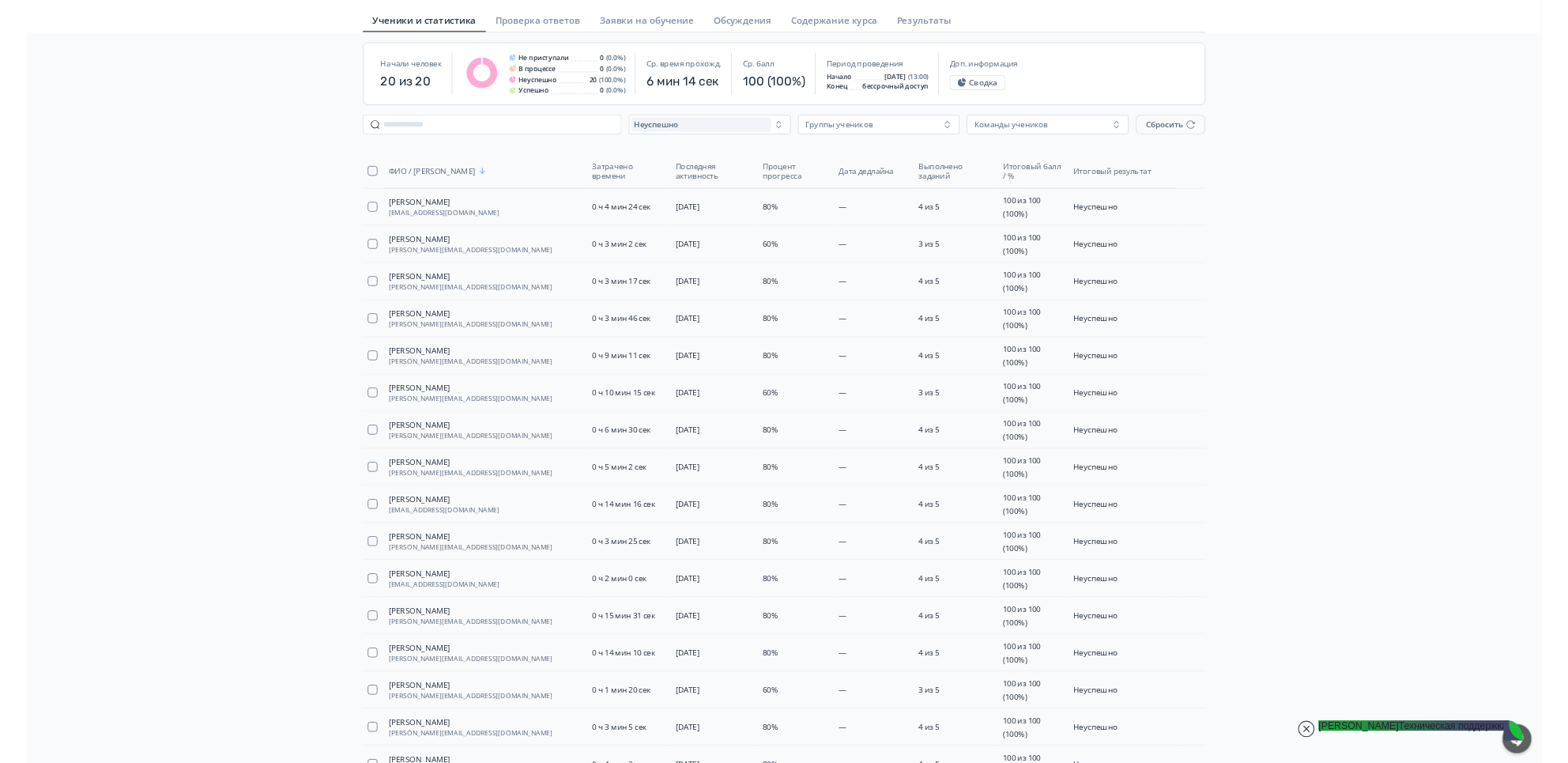
scroll to position [0, 0]
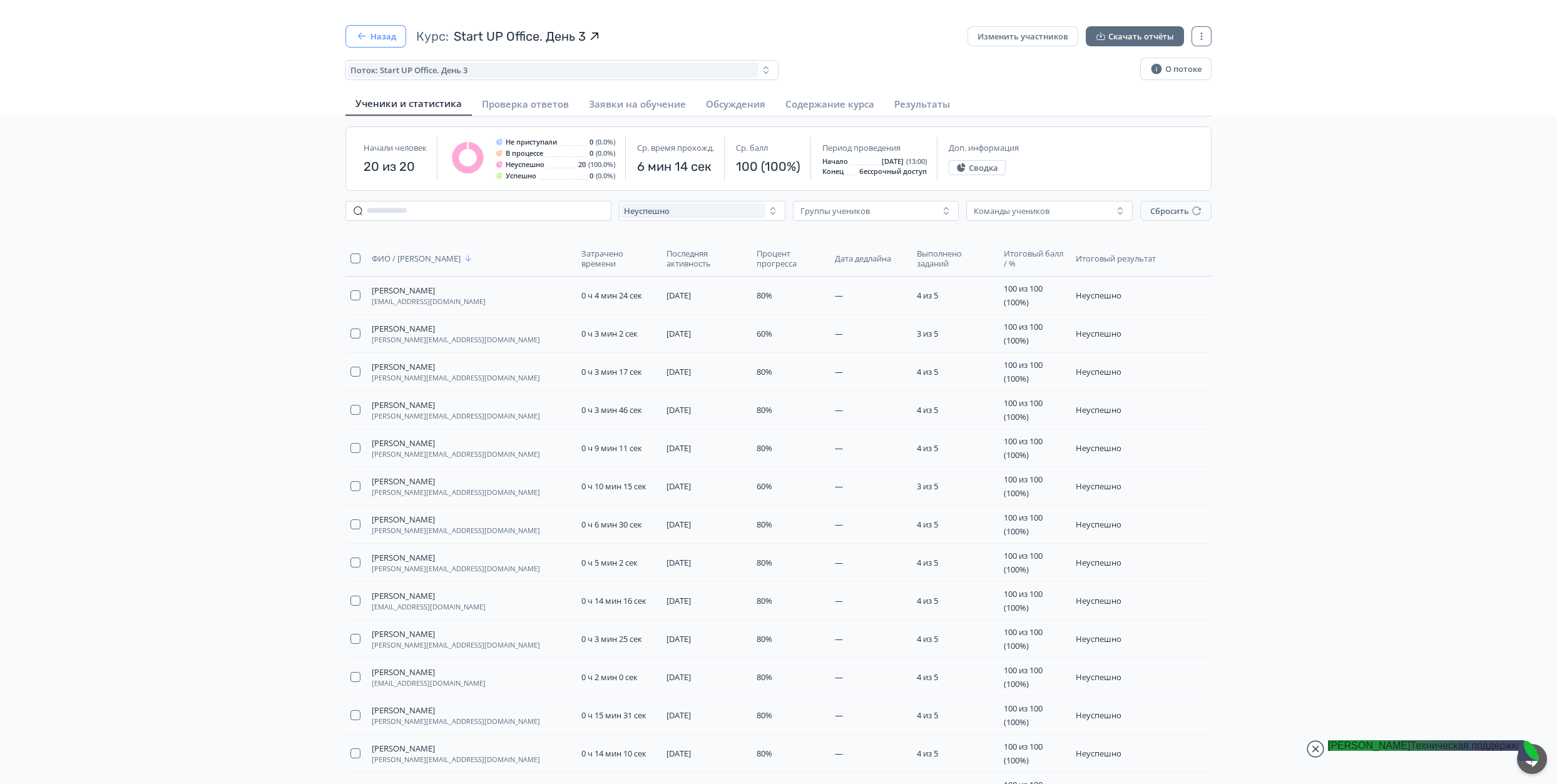
click at [359, 43] on button "Назад" at bounding box center [375, 36] width 60 height 22
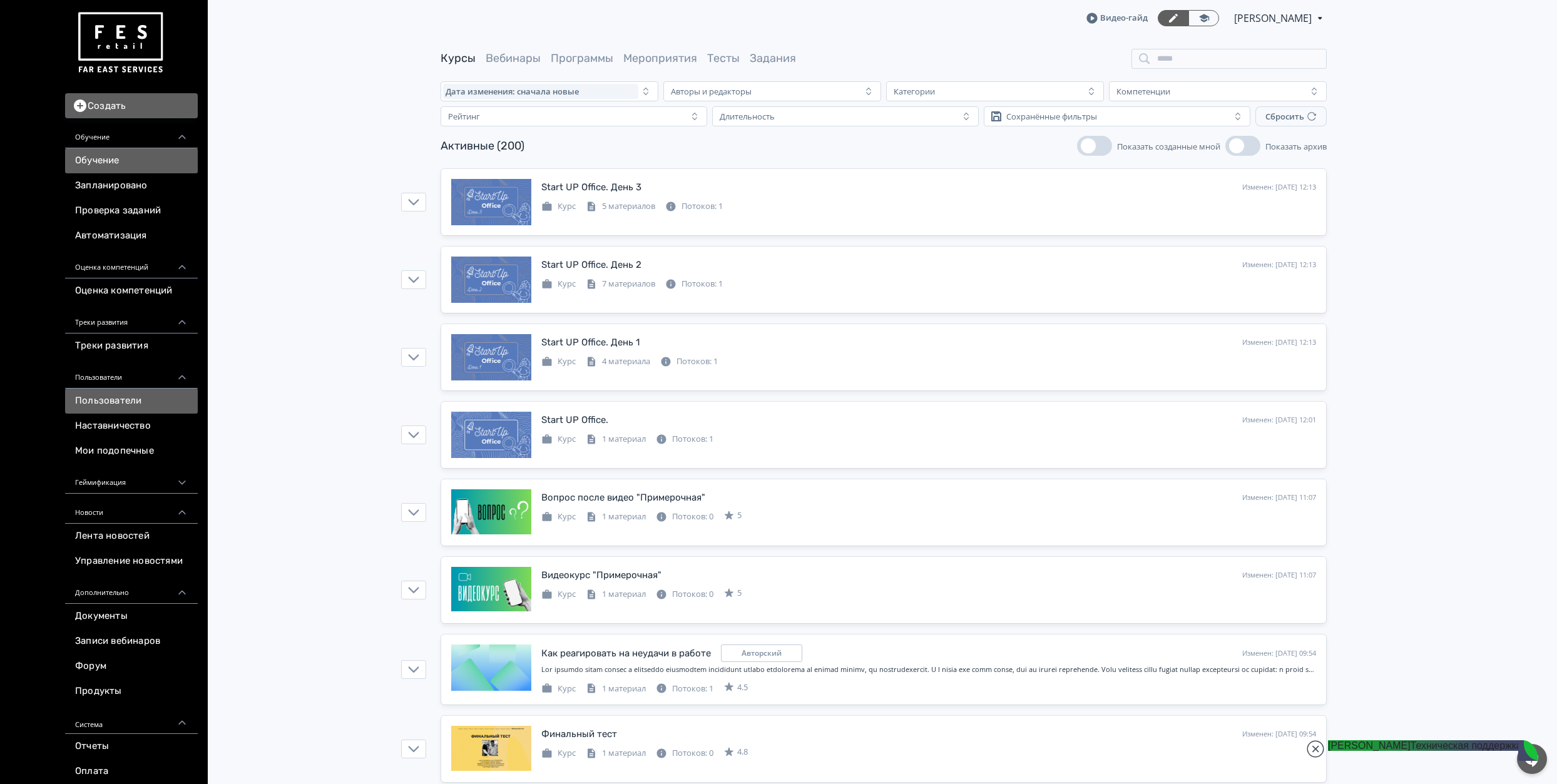
click at [128, 411] on link "Пользователи" at bounding box center [131, 400] width 133 height 25
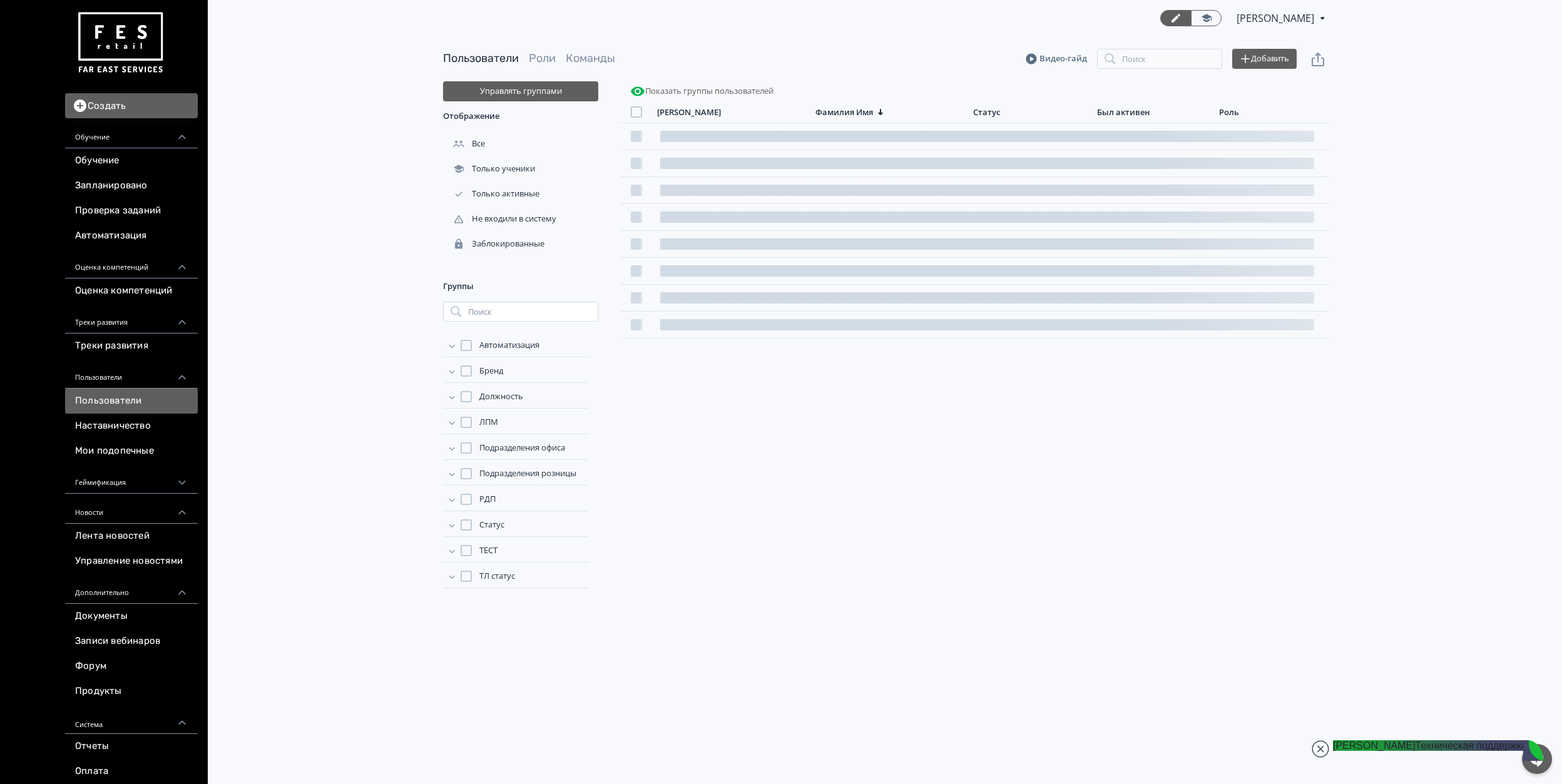
click at [498, 526] on span "Статус" at bounding box center [492, 525] width 25 height 12
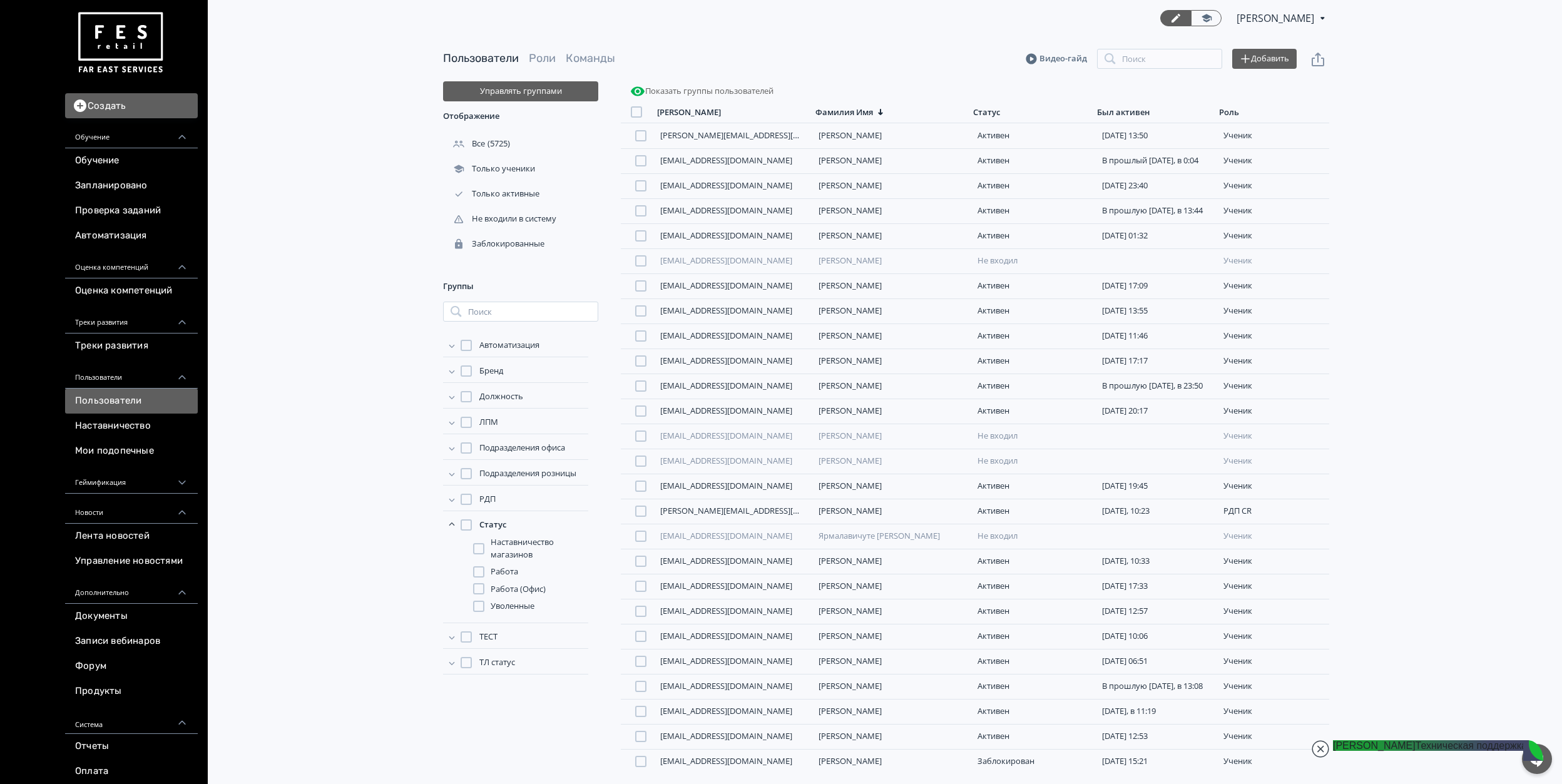
click at [496, 583] on div "Наставничество магазинов Работа Работа (Офис) Уволенные" at bounding box center [531, 575] width 115 height 76
click at [499, 572] on span "Работа" at bounding box center [505, 572] width 28 height 12
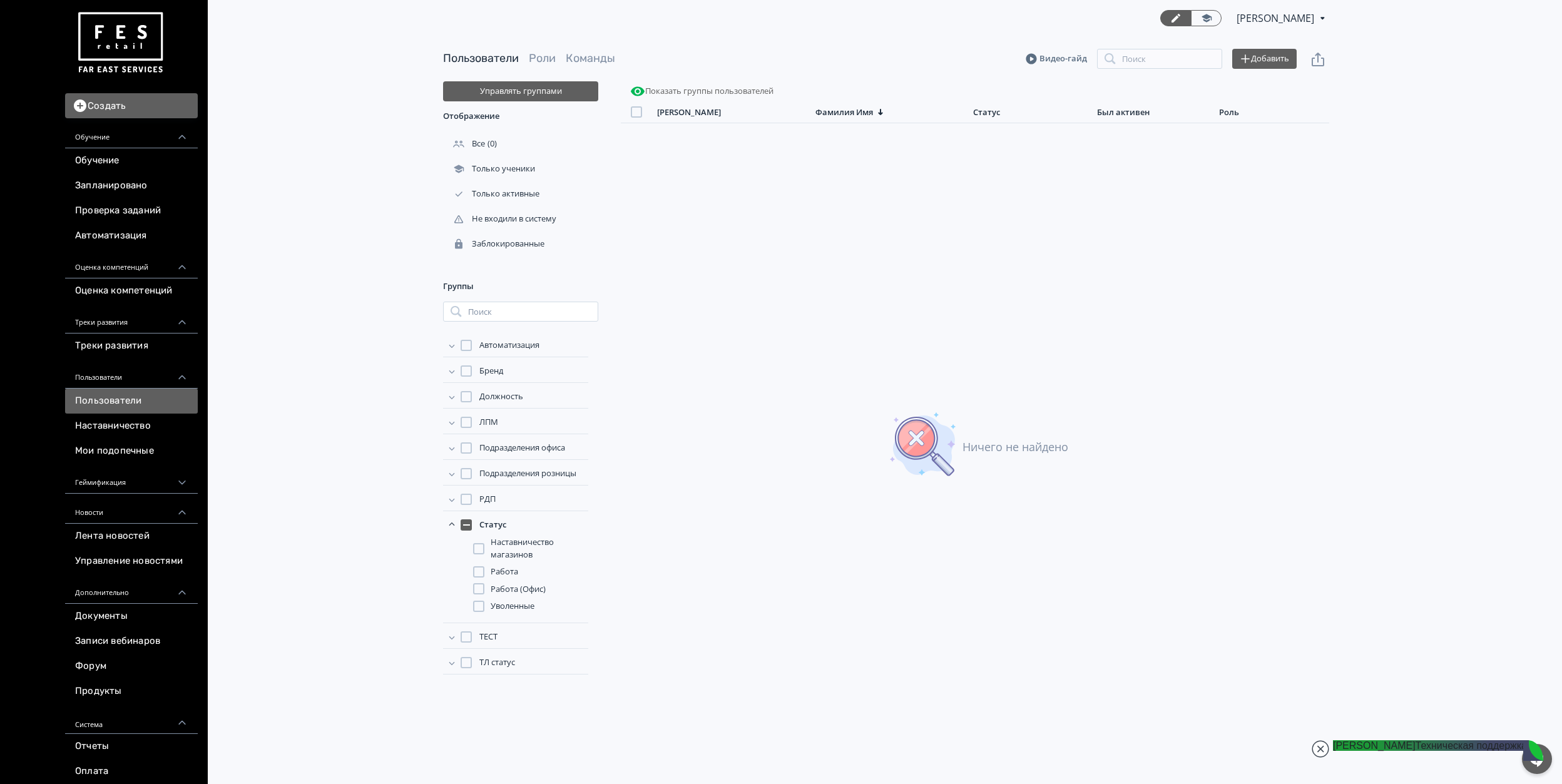
click at [501, 571] on span "Работа" at bounding box center [505, 572] width 28 height 12
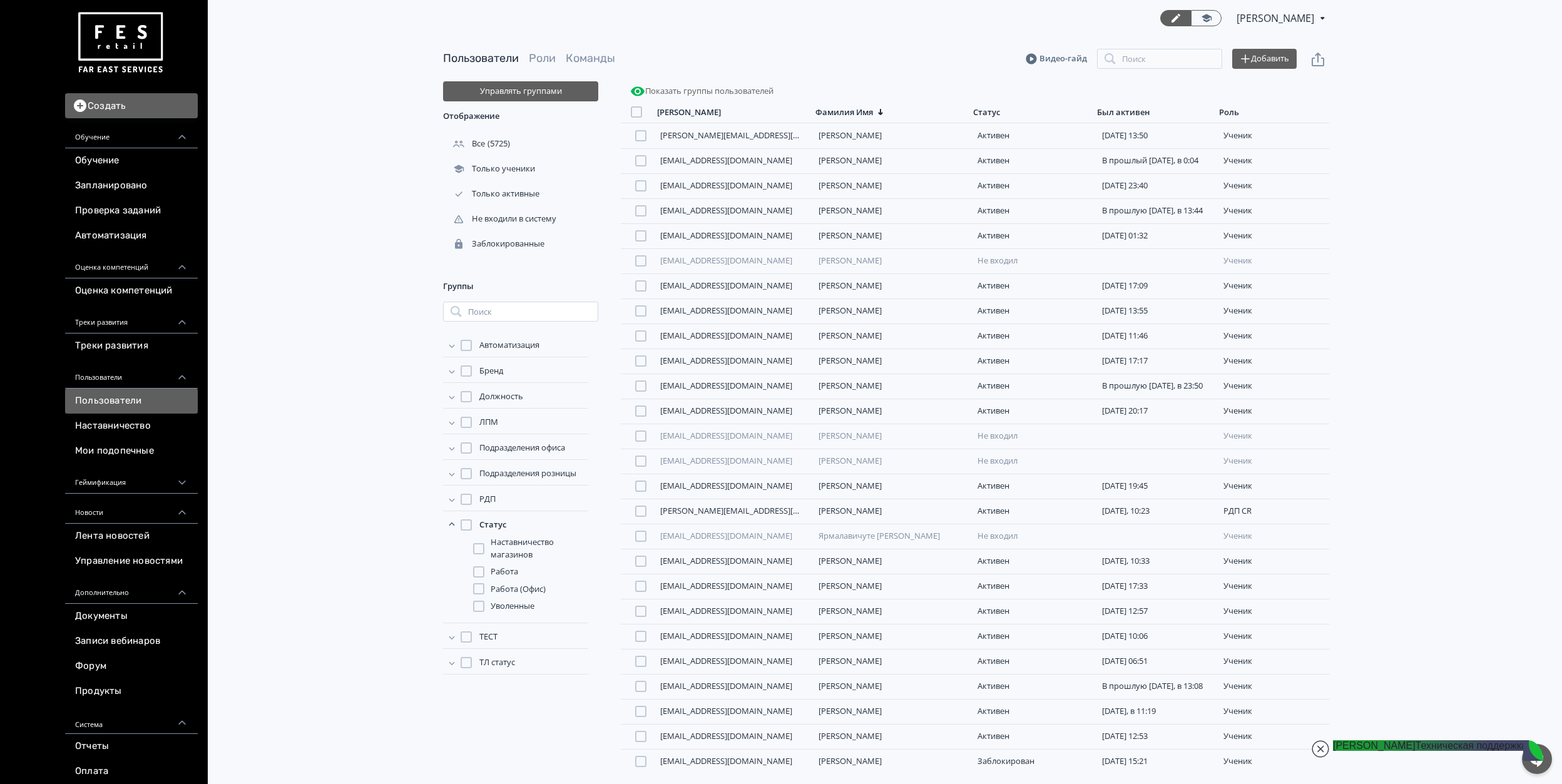
click at [527, 609] on span "Уволенные" at bounding box center [512, 606] width 44 height 12
click at [526, 608] on span "Уволенные" at bounding box center [512, 606] width 44 height 12
click at [521, 591] on span "Работа (Офис)" at bounding box center [518, 589] width 55 height 12
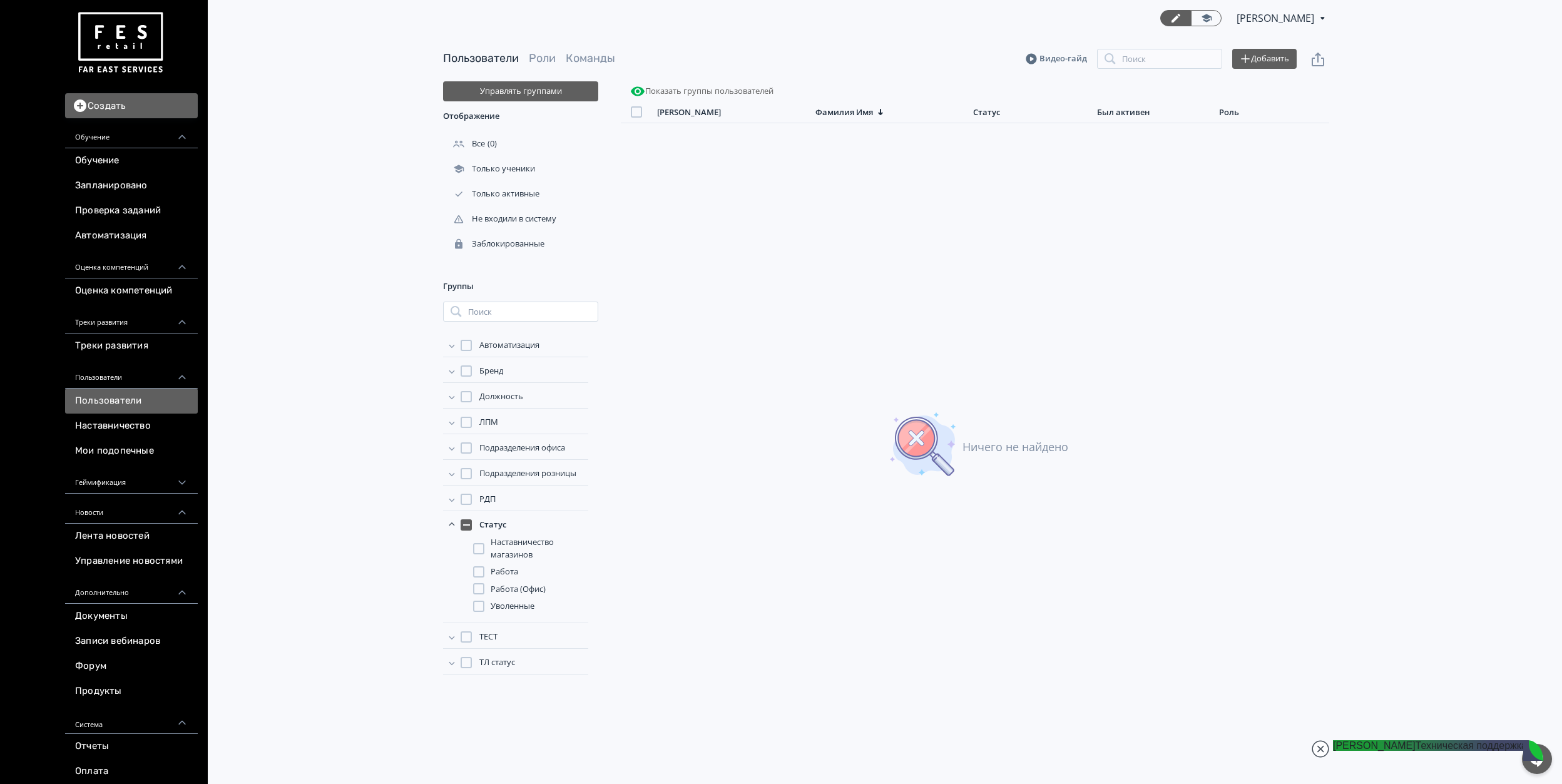
click at [521, 591] on span "Работа (Офис)" at bounding box center [518, 589] width 55 height 12
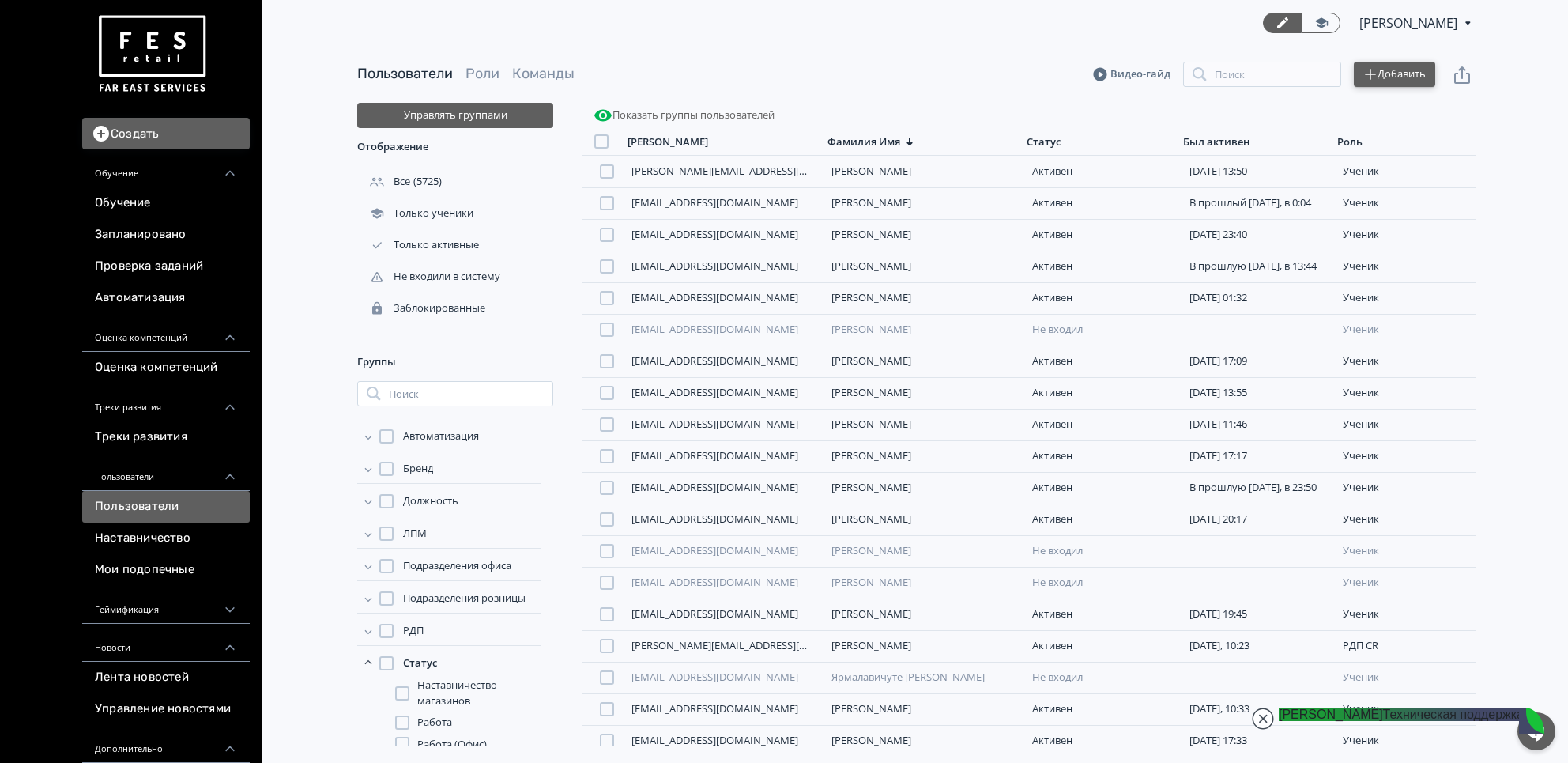
click at [1401, 68] on button "Добавить" at bounding box center [1394, 74] width 81 height 25
click at [1252, 54] on div "Импортировать файлом" at bounding box center [1273, 58] width 147 height 32
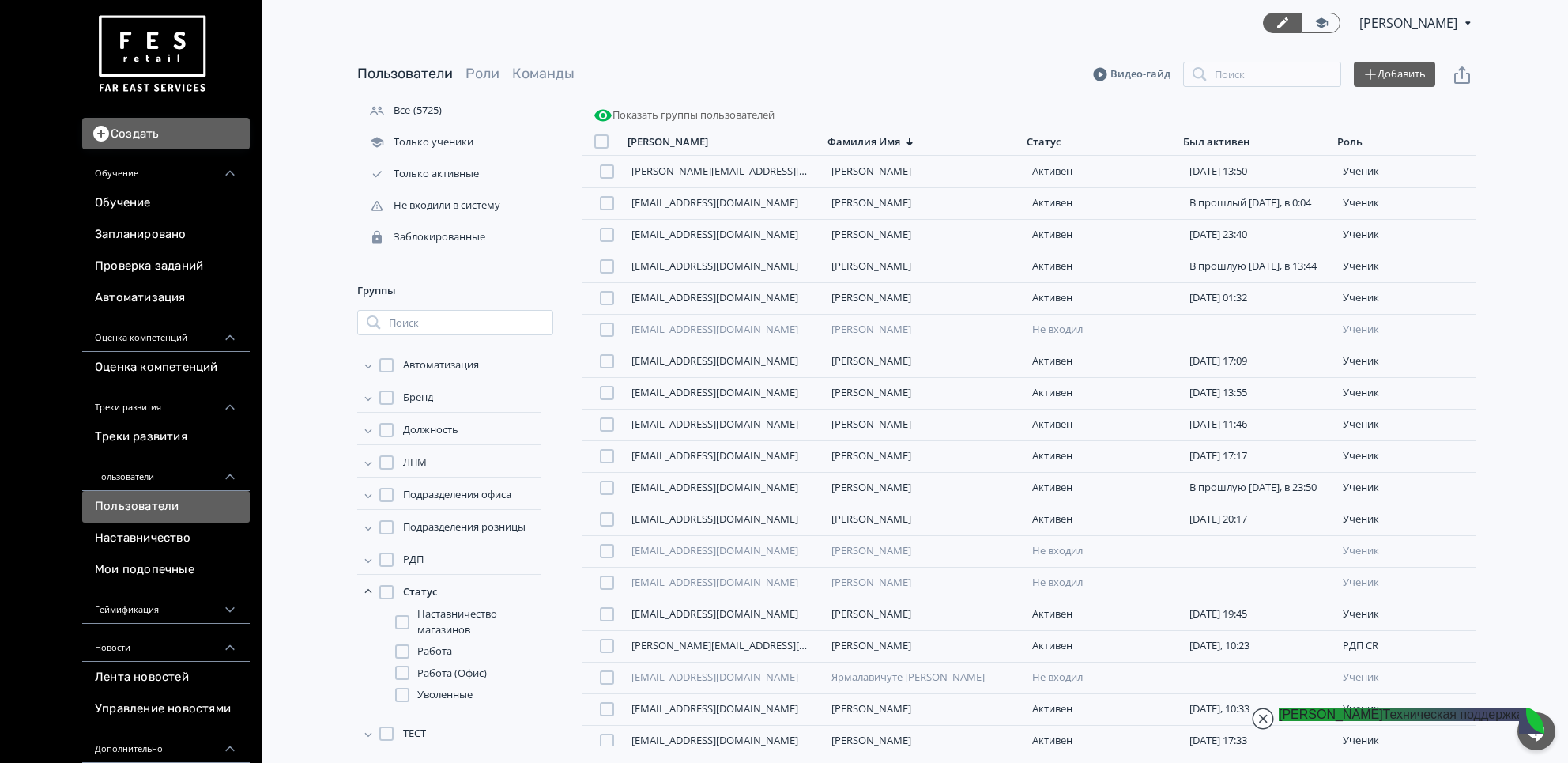
scroll to position [105, 0]
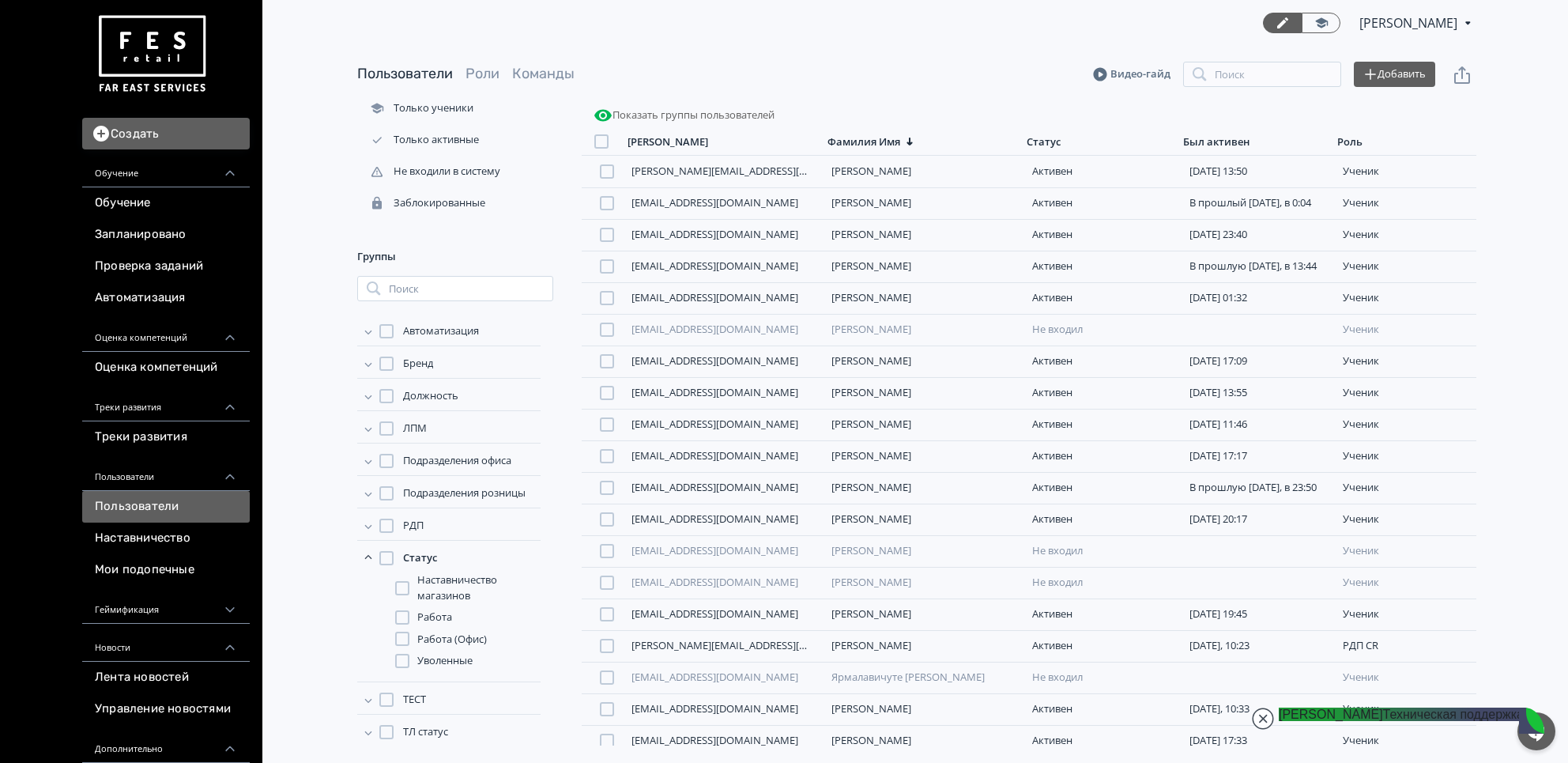
click at [453, 638] on span "Работа (Офис)" at bounding box center [452, 639] width 70 height 15
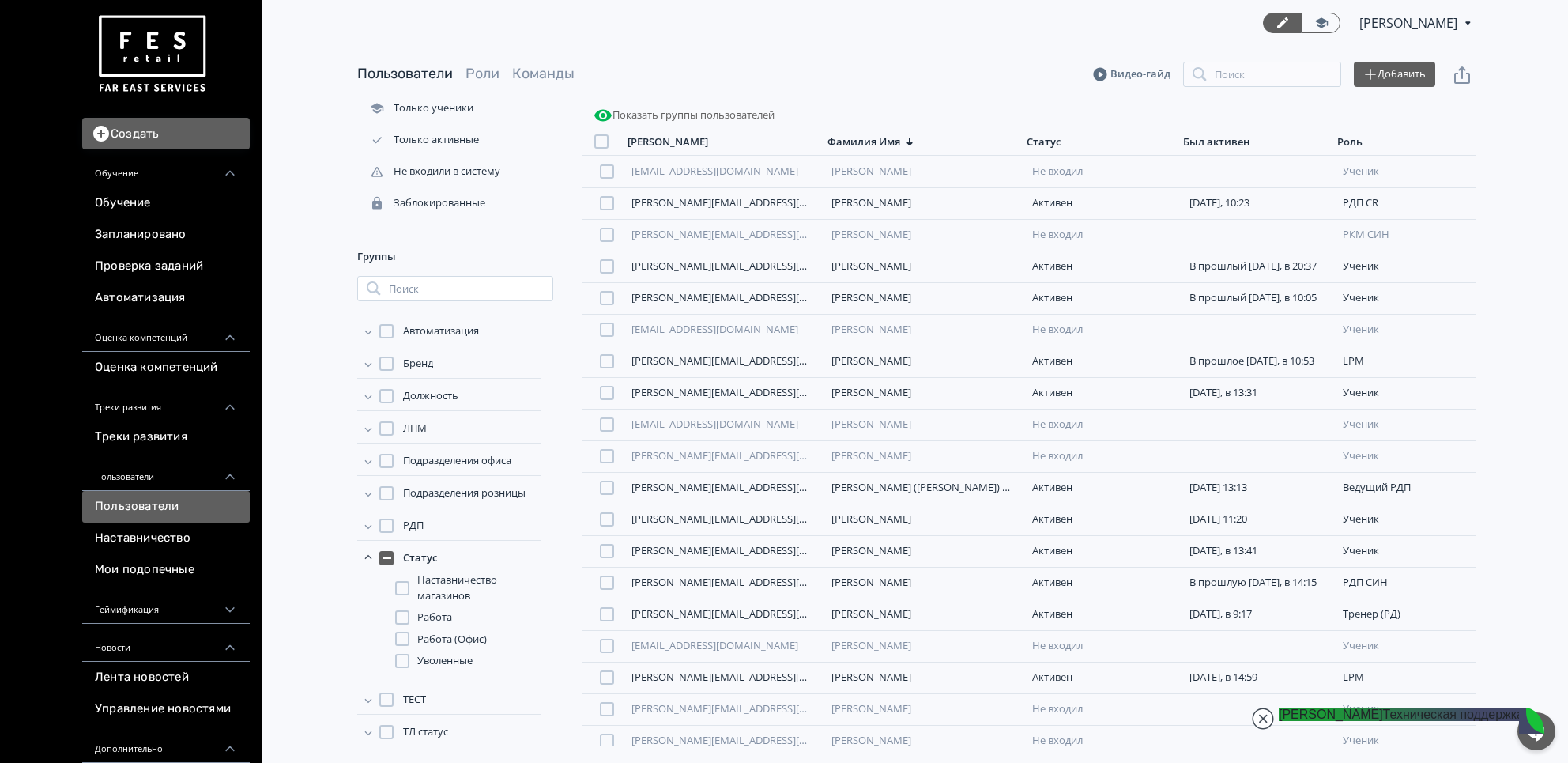
click at [475, 638] on span "Работа (Офис)" at bounding box center [452, 639] width 70 height 15
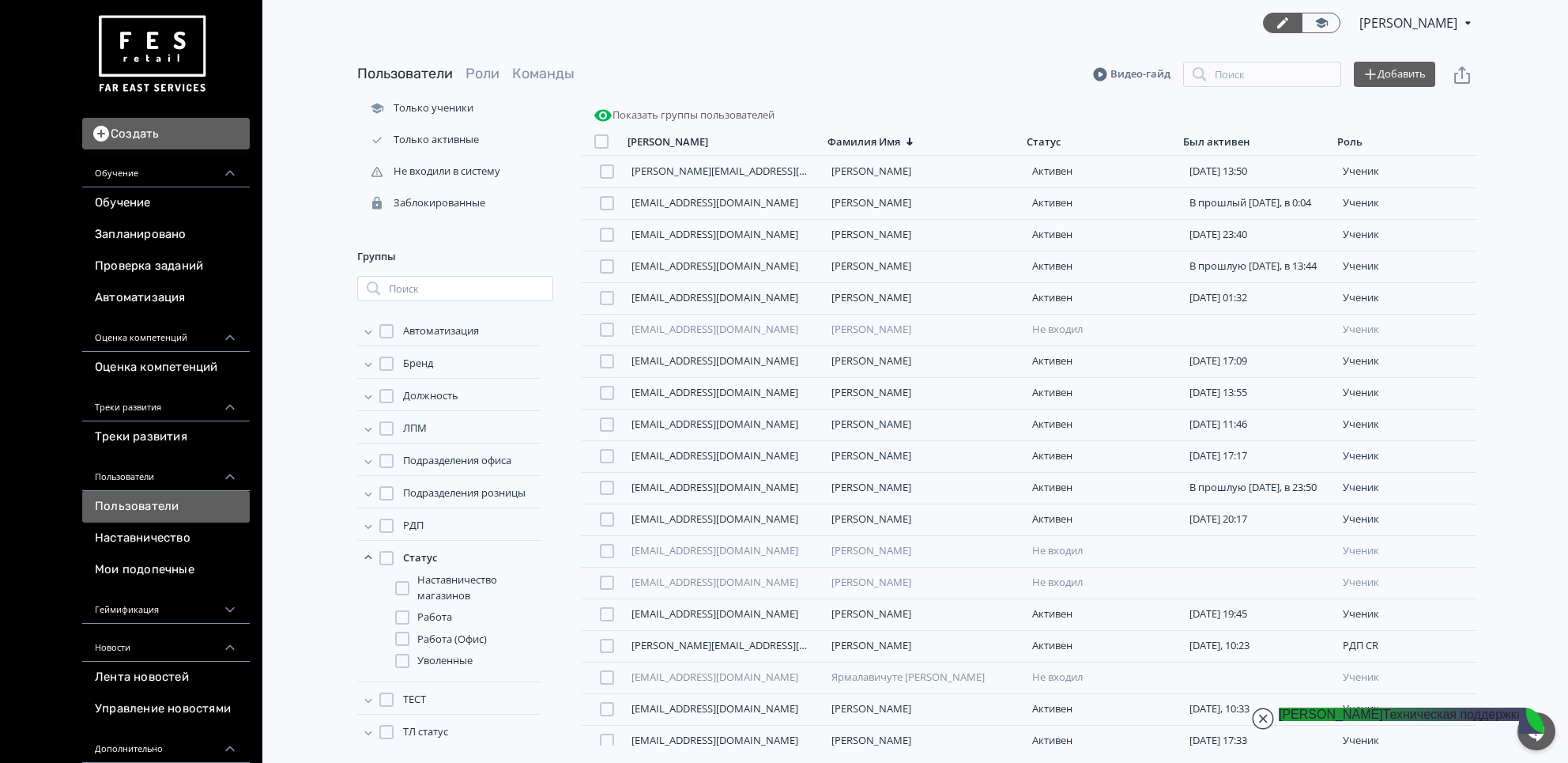
click at [475, 638] on span "Работа (Офис)" at bounding box center [452, 639] width 70 height 15
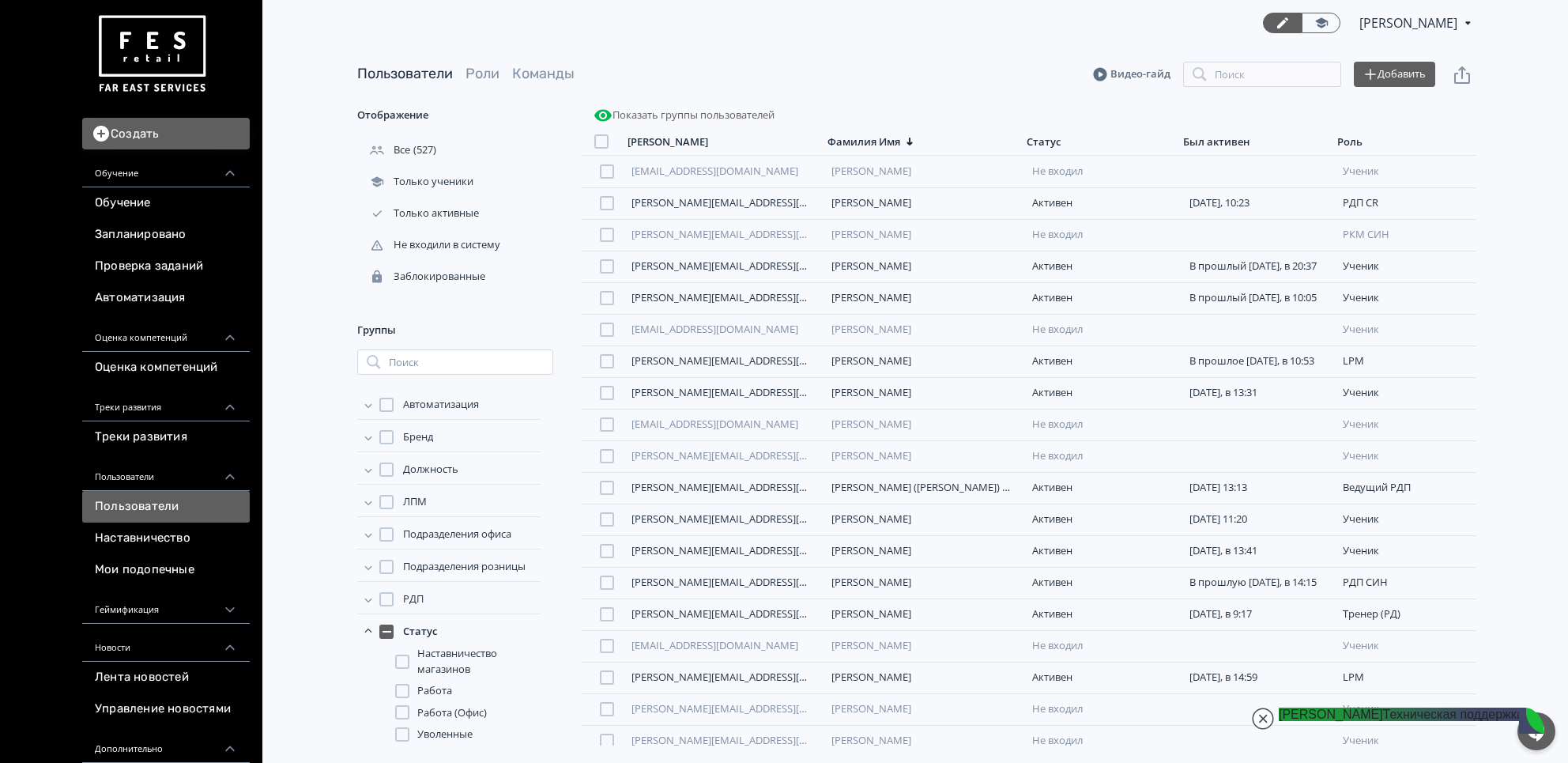
scroll to position [0, 0]
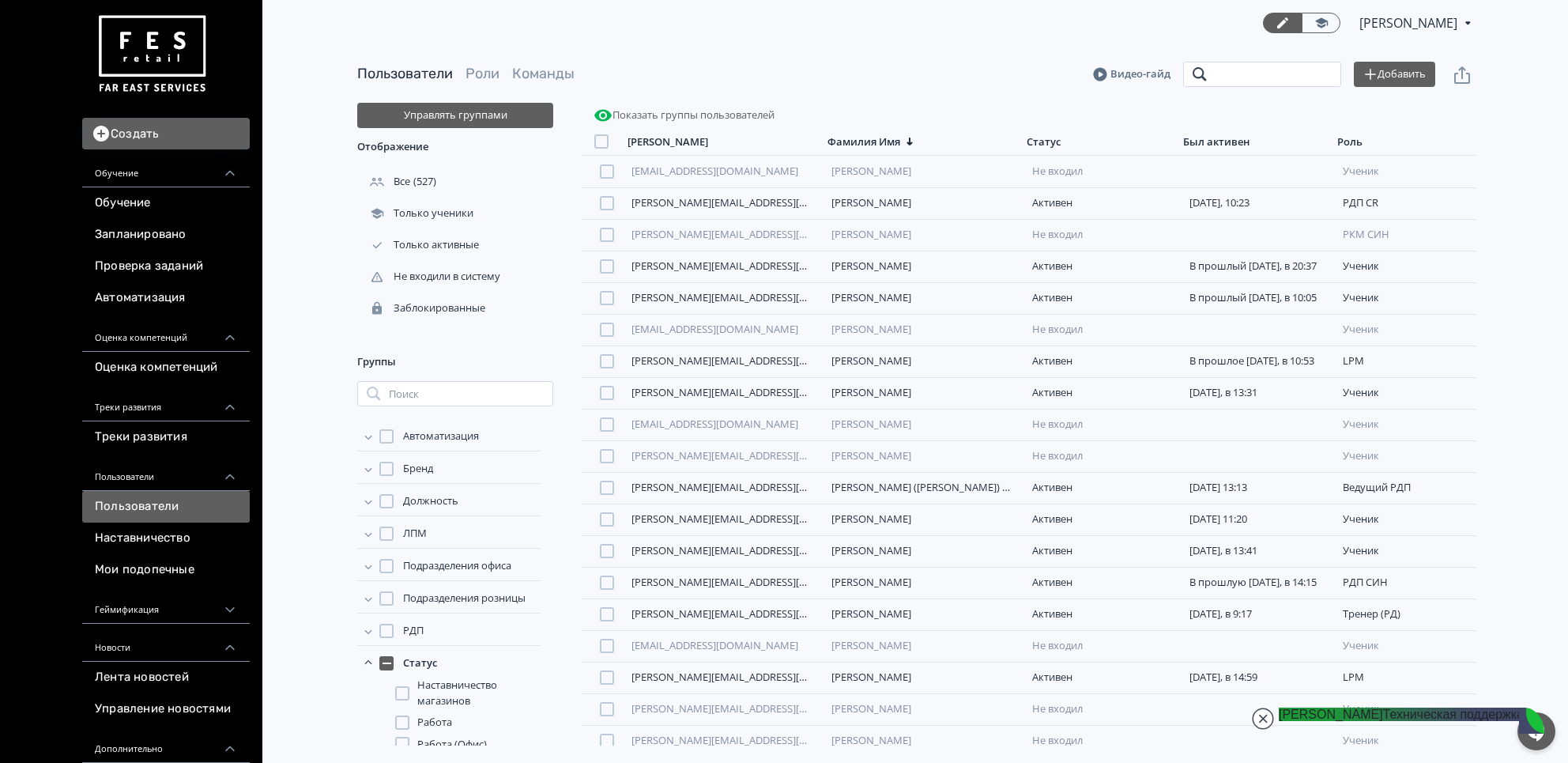
click at [1206, 64] on input "search" at bounding box center [1262, 74] width 158 height 25
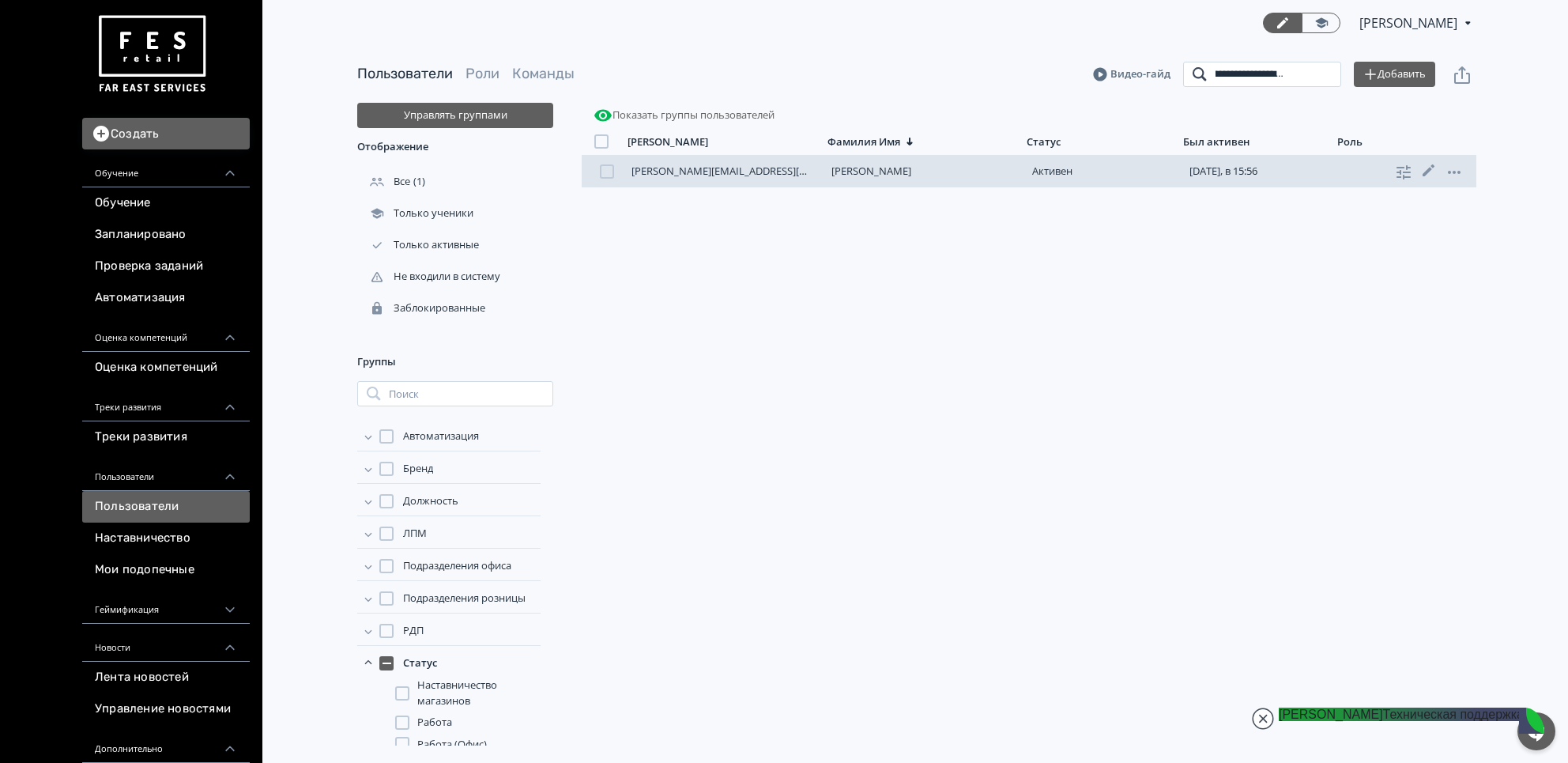
type input "**********"
click at [760, 165] on link "[PERSON_NAME][EMAIL_ADDRESS][DOMAIN_NAME]" at bounding box center [754, 170] width 246 height 14
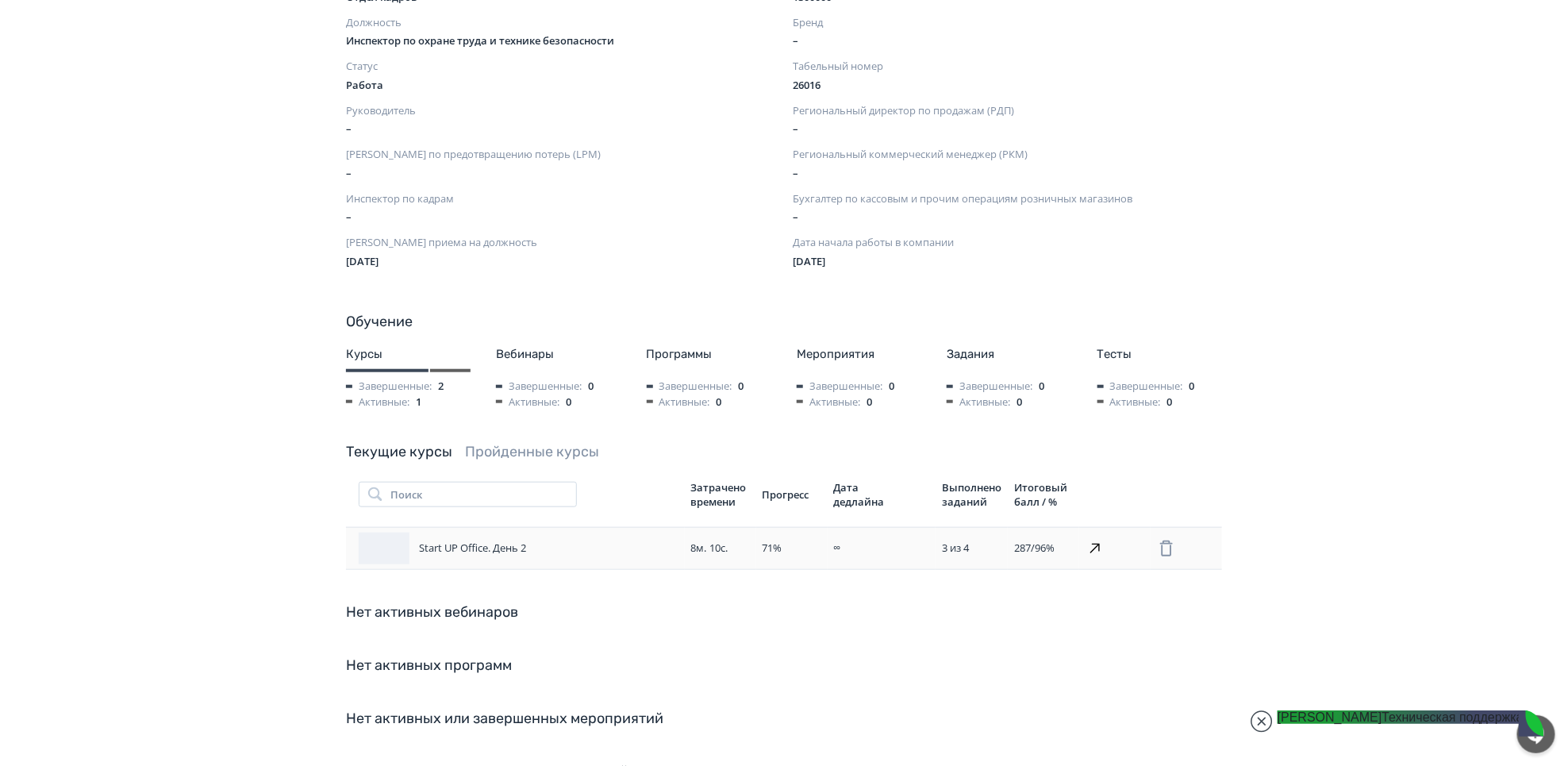
scroll to position [528, 0]
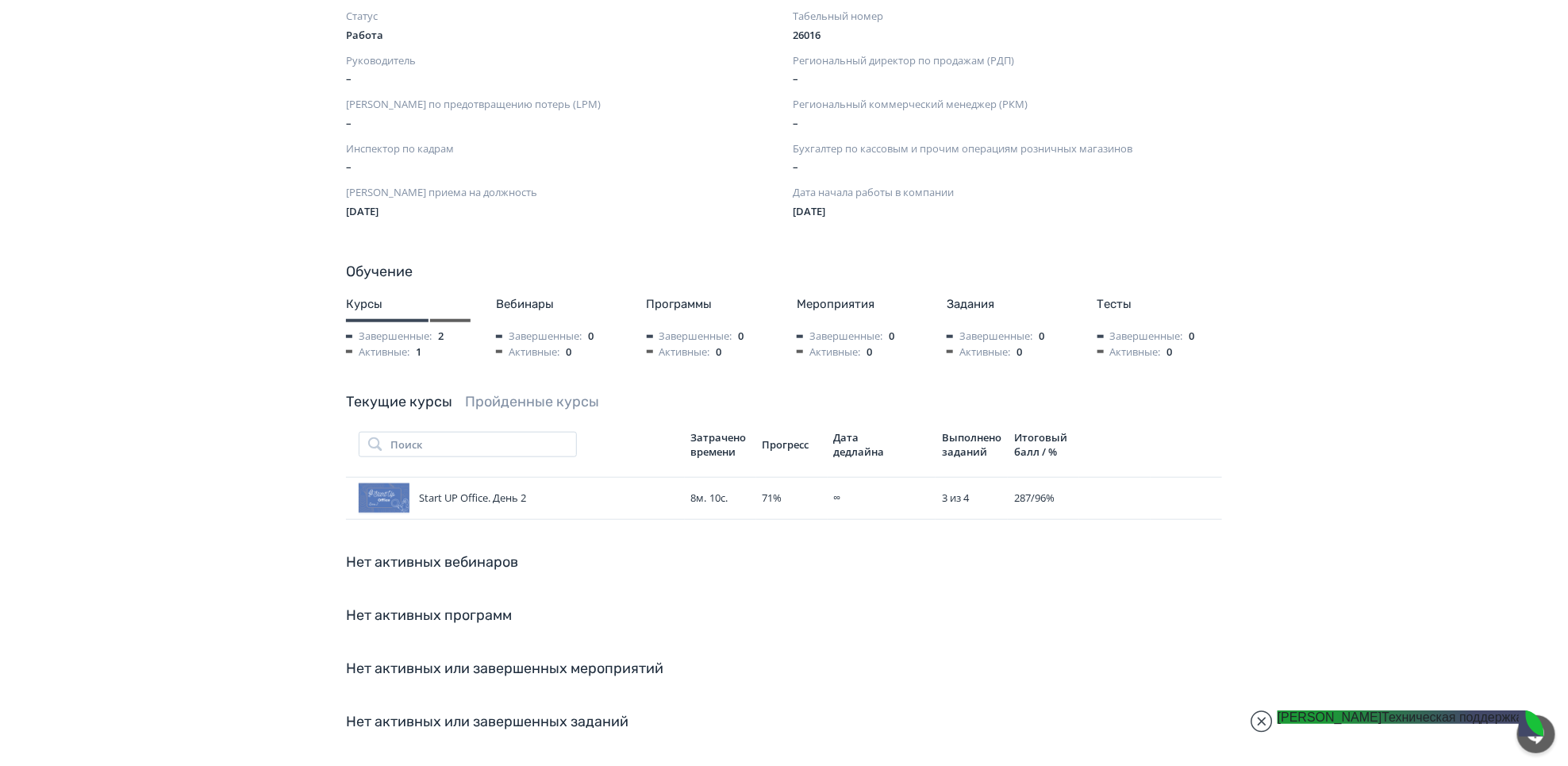
click at [560, 393] on link "Пройденные курсы" at bounding box center [532, 401] width 134 height 17
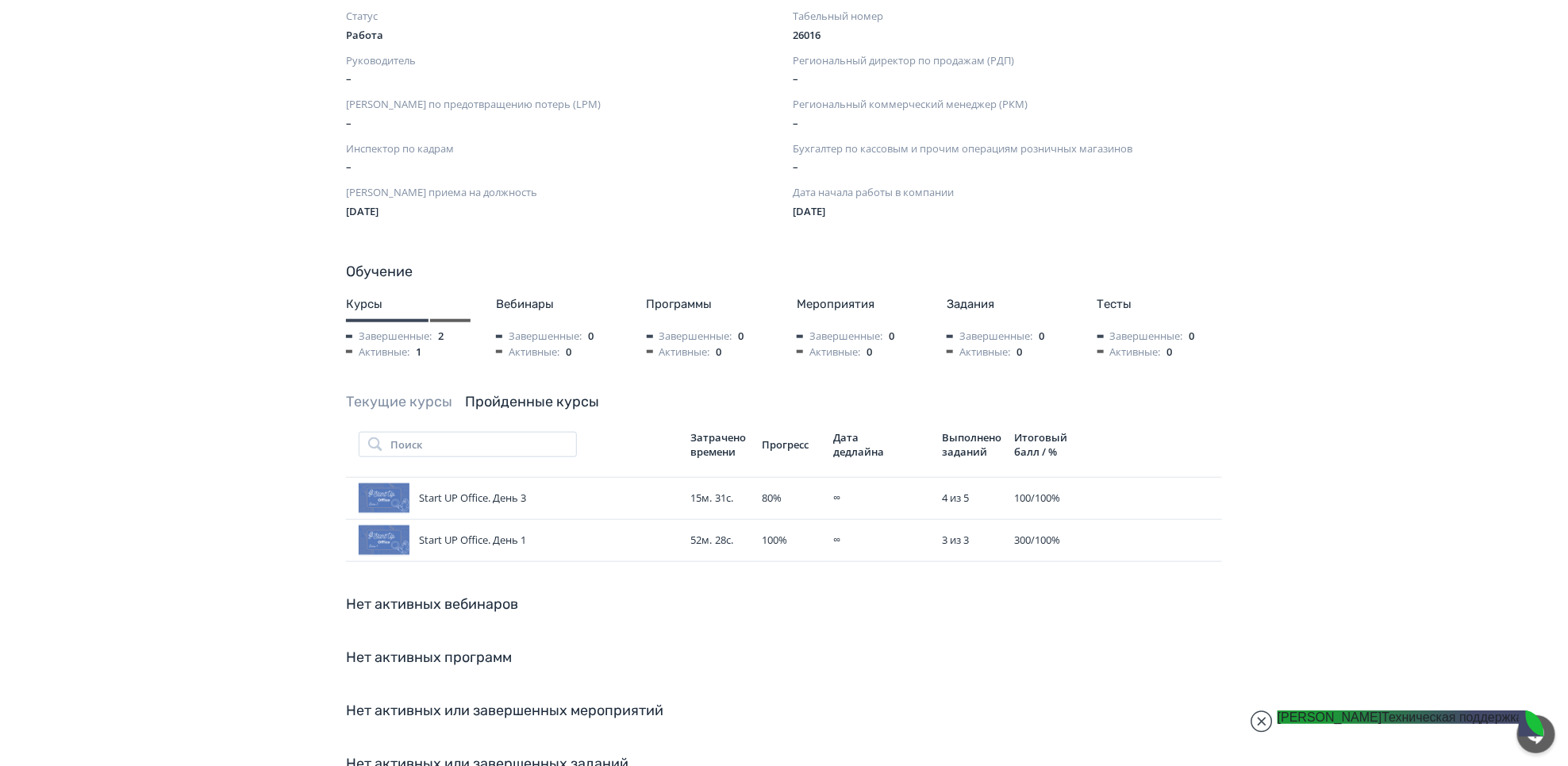
click at [416, 393] on link "Текущие курсы" at bounding box center [399, 401] width 107 height 17
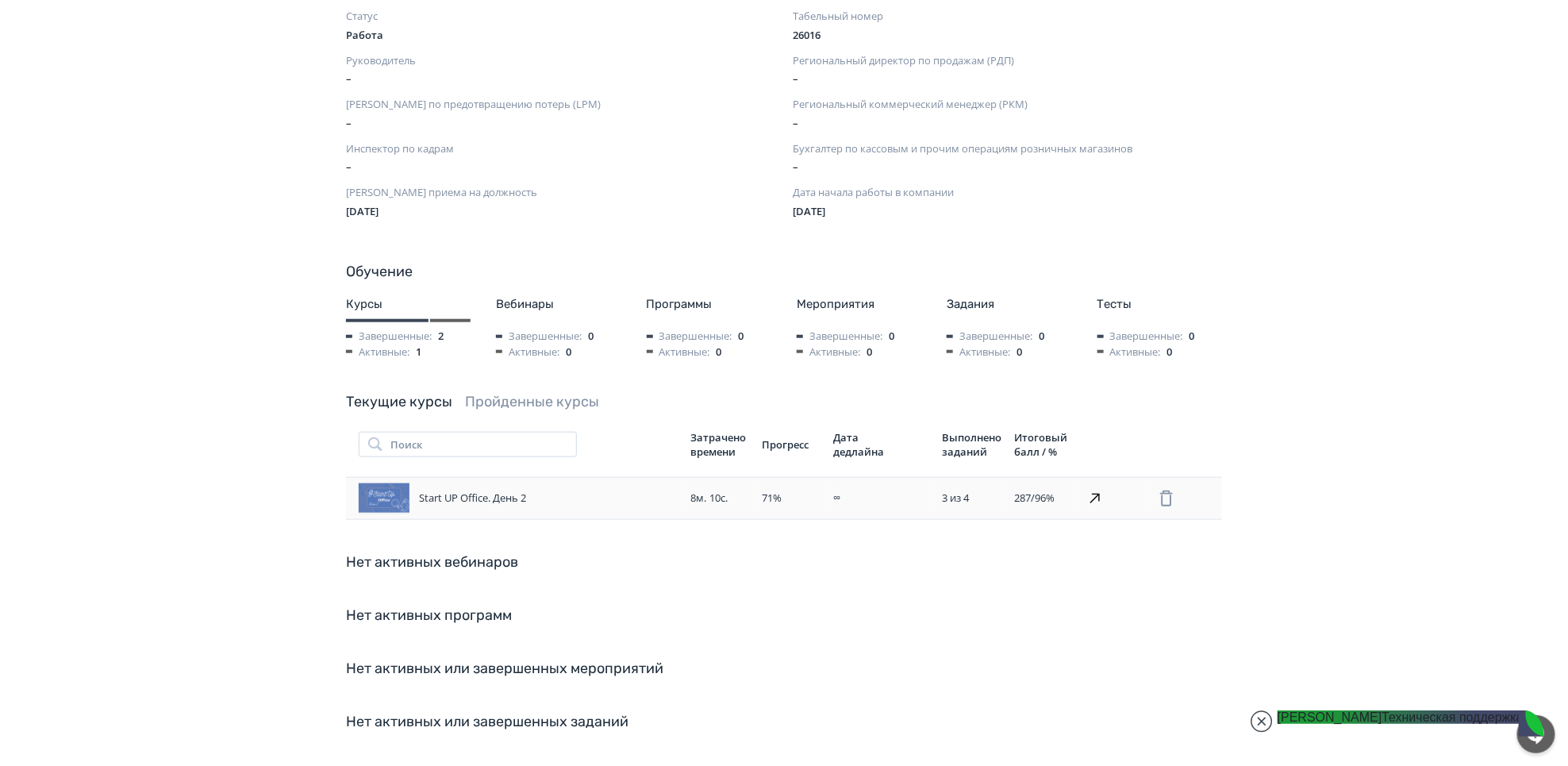
click at [601, 484] on div "Start UP Office. День 2" at bounding box center [518, 498] width 320 height 32
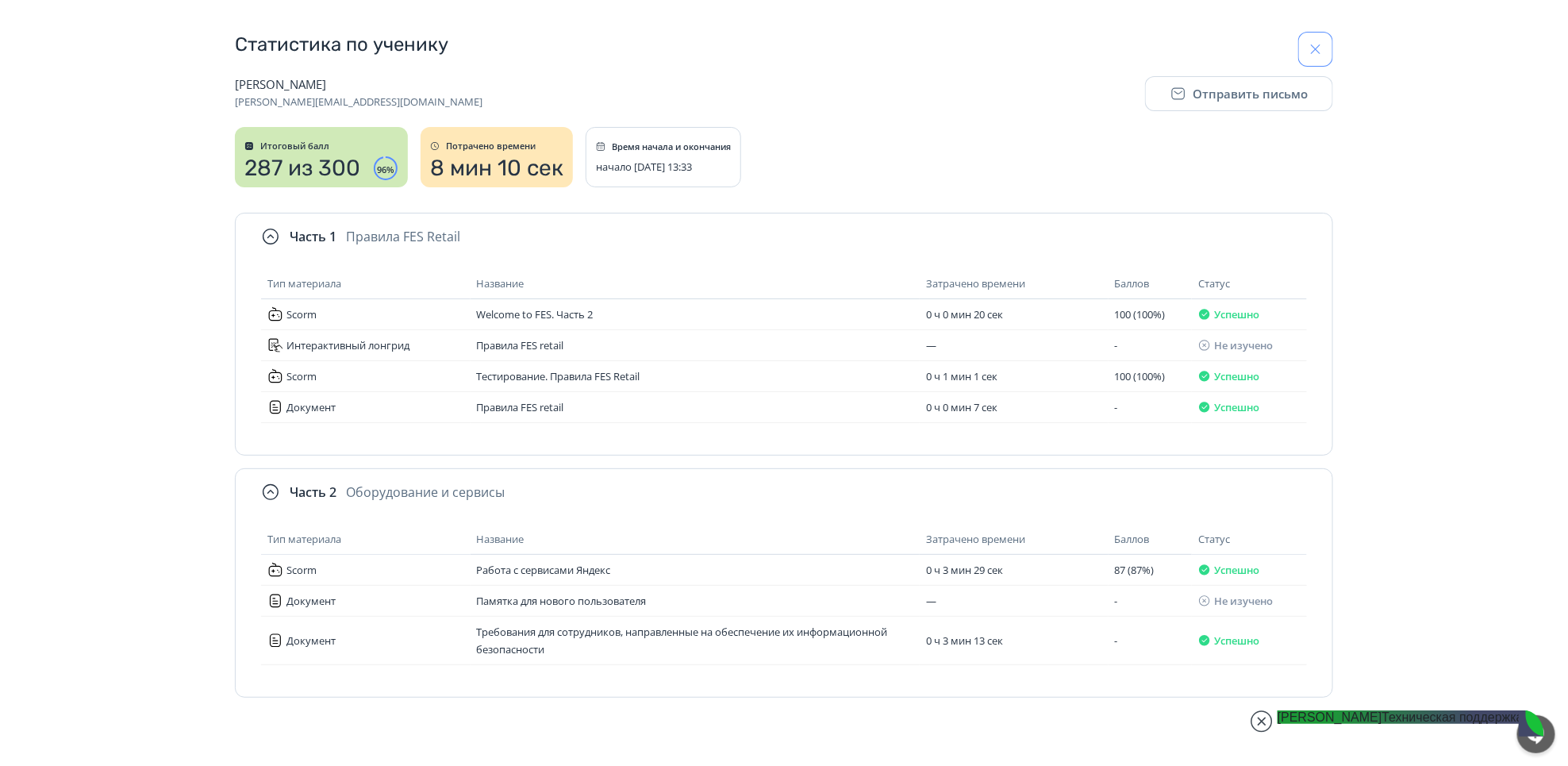
click at [1328, 38] on button "button" at bounding box center [1315, 49] width 35 height 35
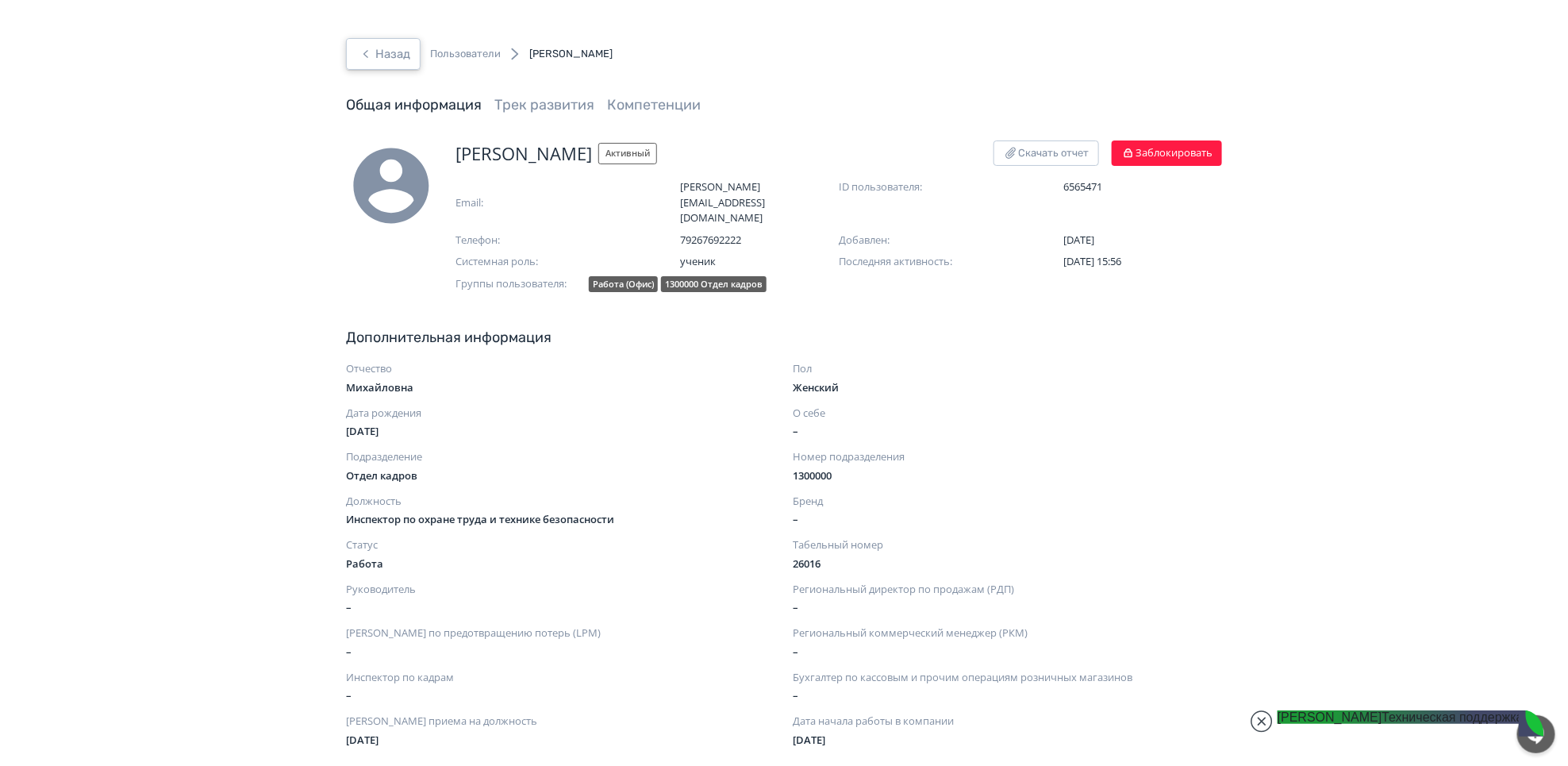
click at [399, 58] on button "Назад" at bounding box center [383, 53] width 75 height 32
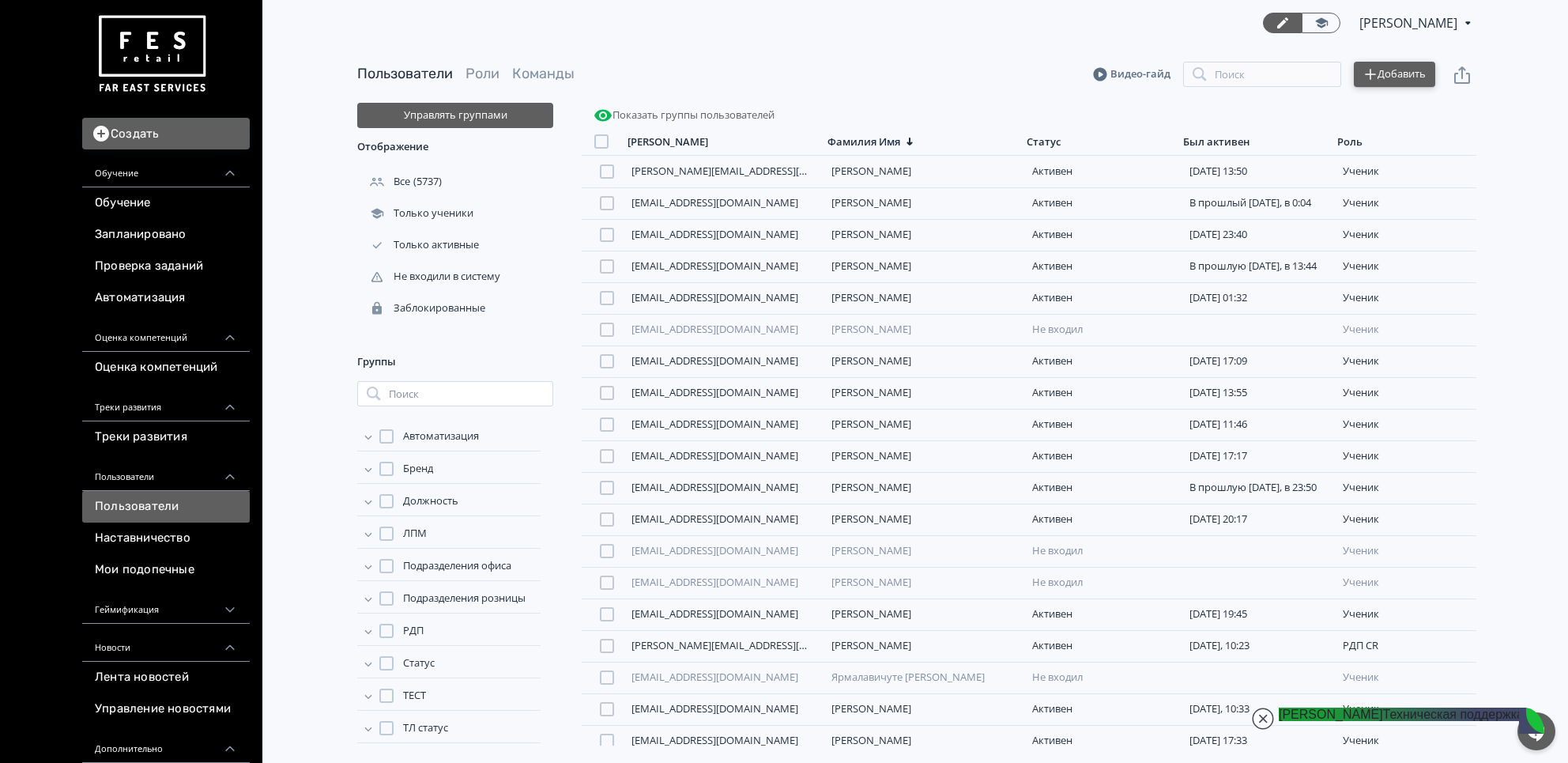
click at [1406, 68] on button "Добавить" at bounding box center [1394, 74] width 81 height 25
click at [1288, 63] on div "Импортировать файлом" at bounding box center [1273, 58] width 147 height 32
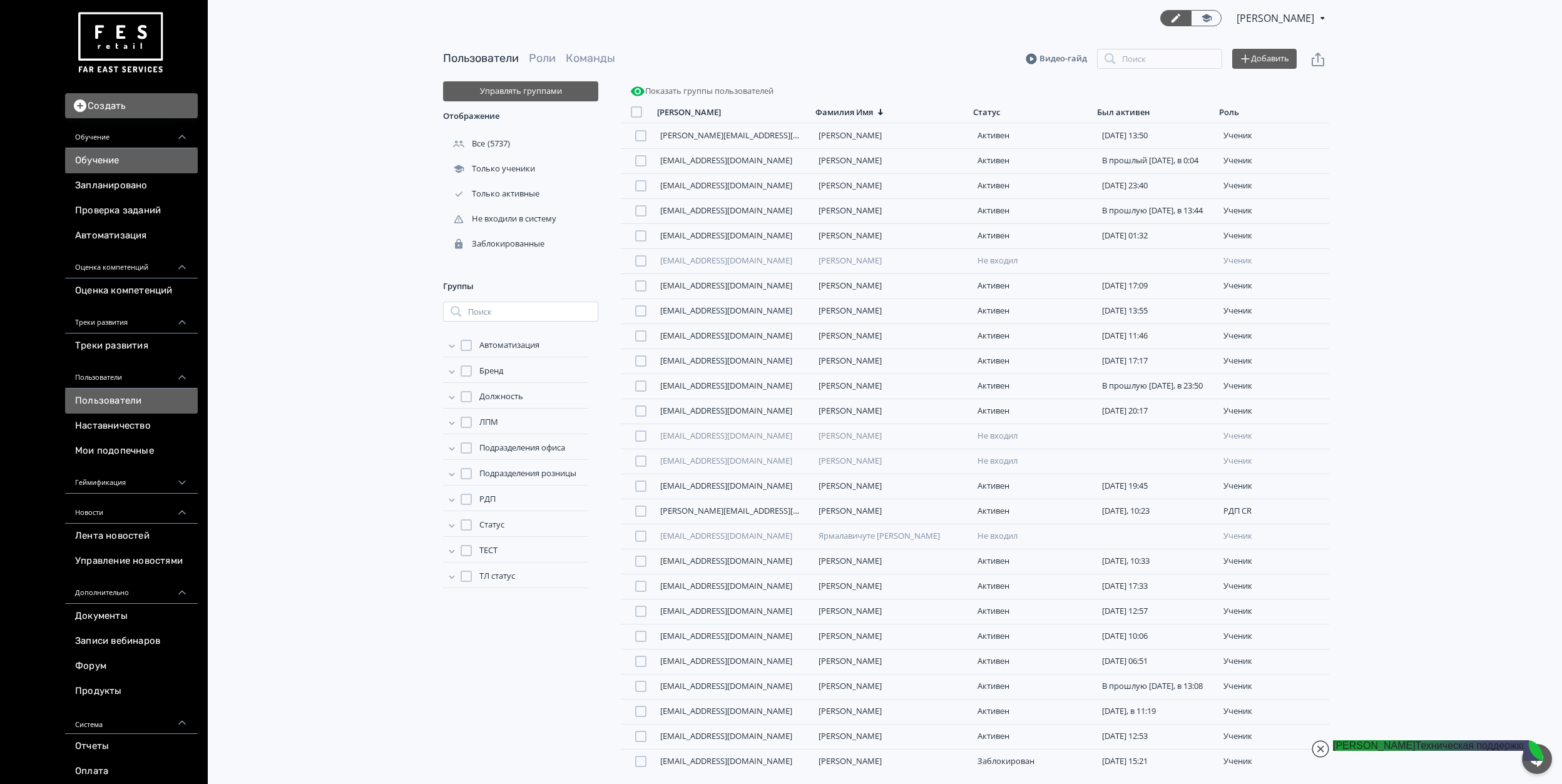
click at [119, 157] on link "Обучение" at bounding box center [132, 160] width 133 height 25
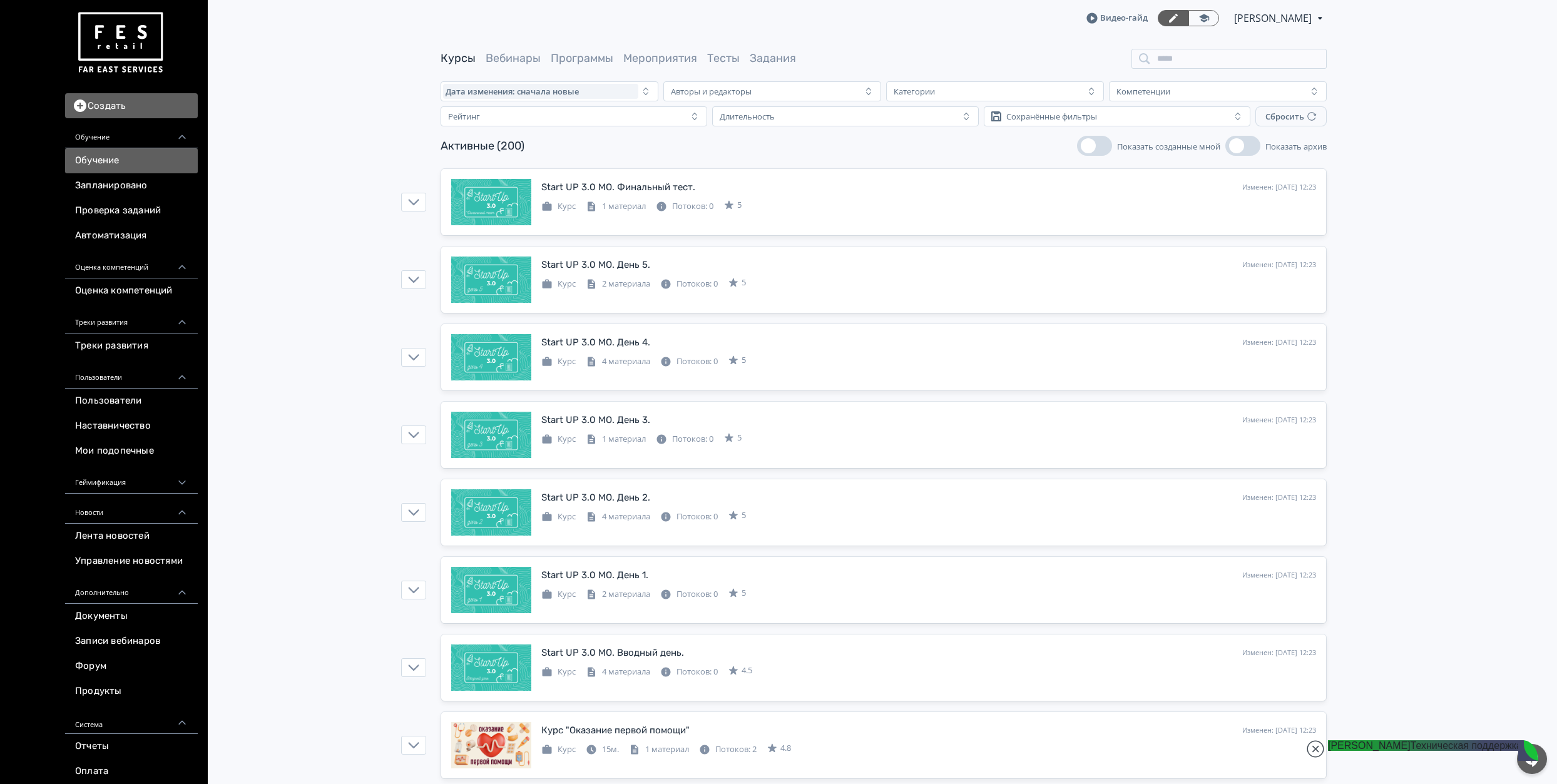
click at [148, 109] on button "Создать" at bounding box center [131, 105] width 133 height 25
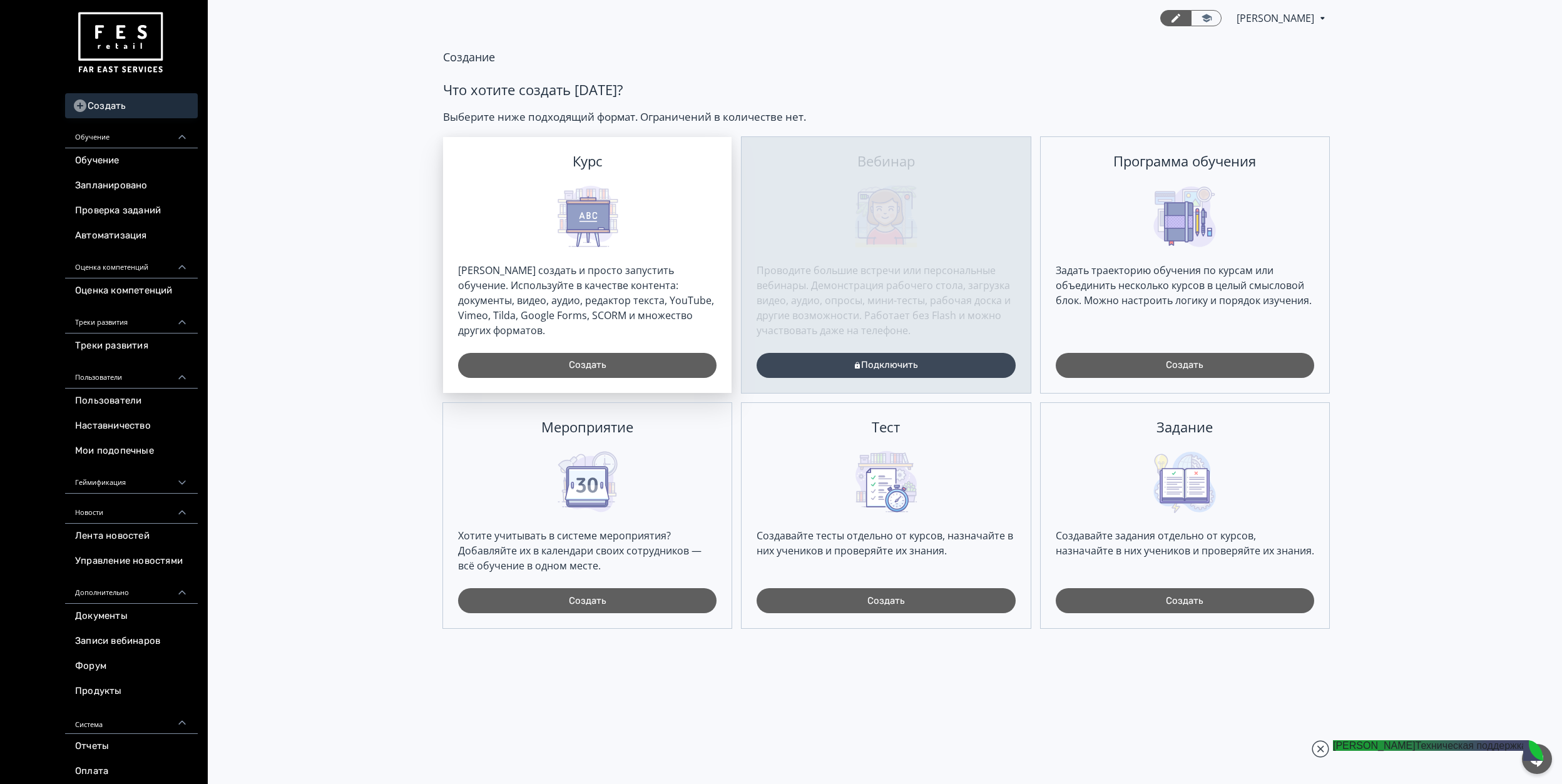
click at [511, 279] on div "[PERSON_NAME] создать и просто запустить обучение. Используйте в качестве конте…" at bounding box center [587, 300] width 258 height 75
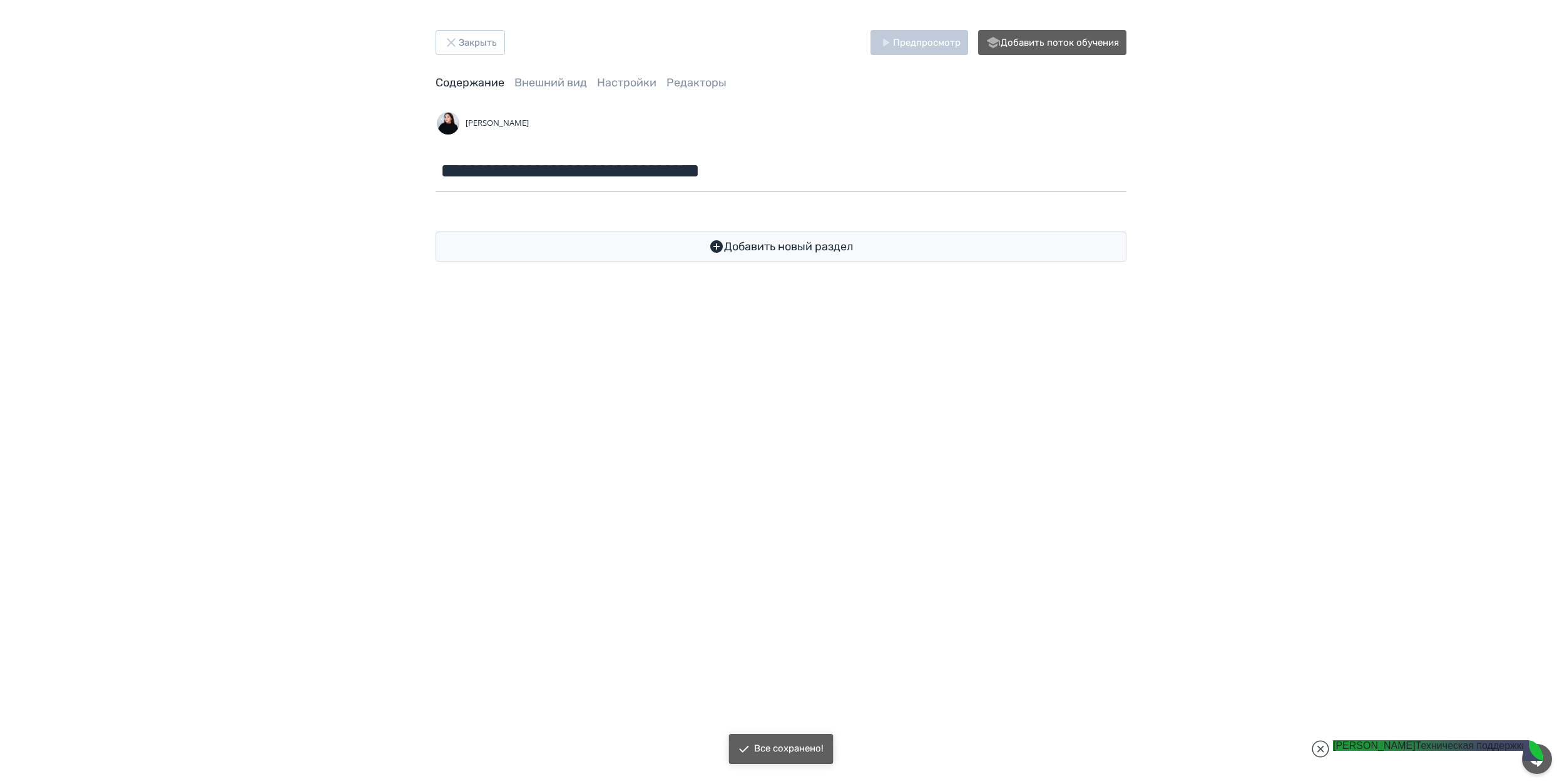
click at [602, 170] on input "**********" at bounding box center [781, 170] width 691 height 40
type input "**********"
click at [677, 306] on div "**********" at bounding box center [781, 392] width 1562 height 784
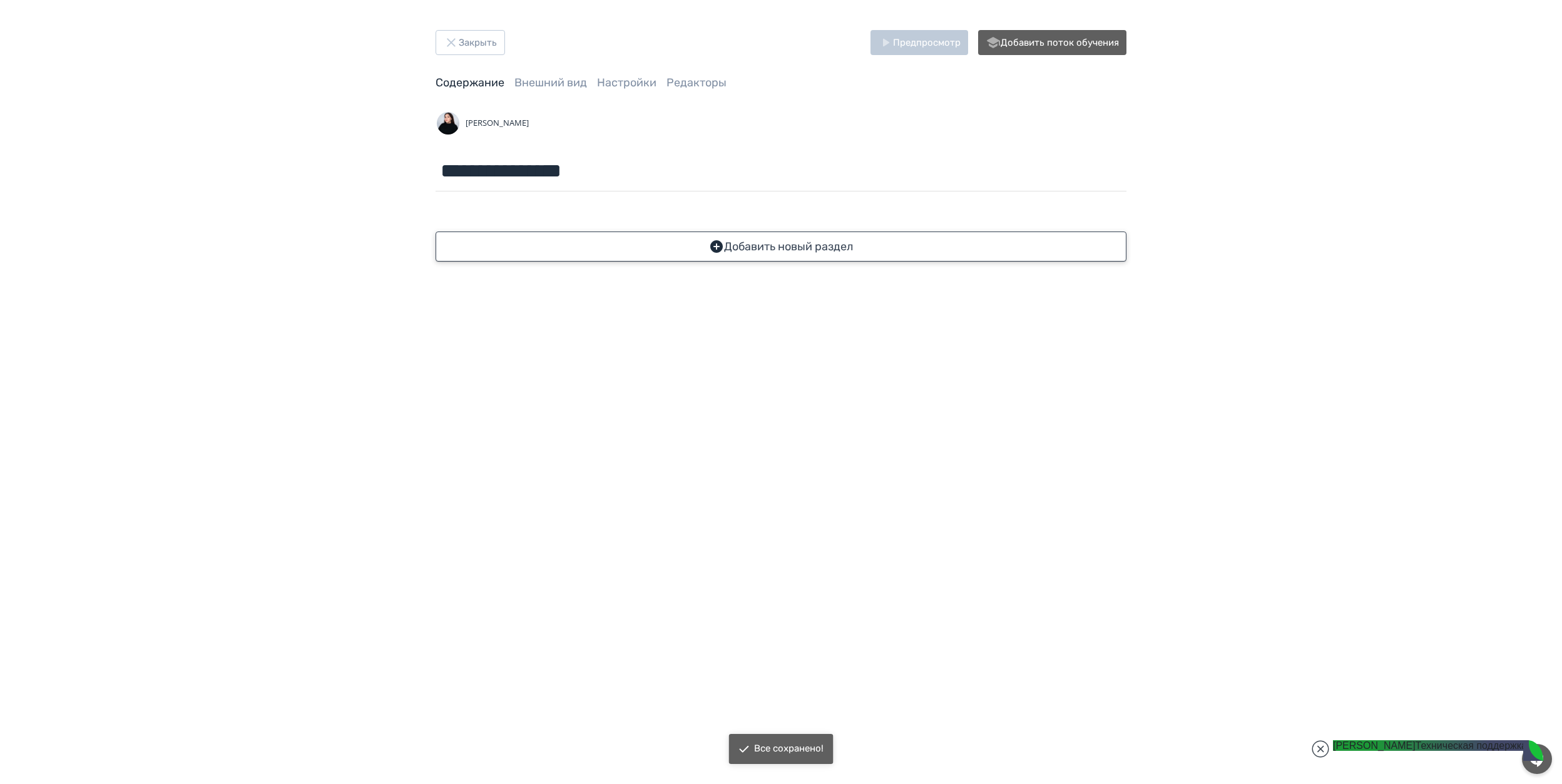
click at [676, 241] on button "Добавить новый раздел" at bounding box center [781, 246] width 691 height 30
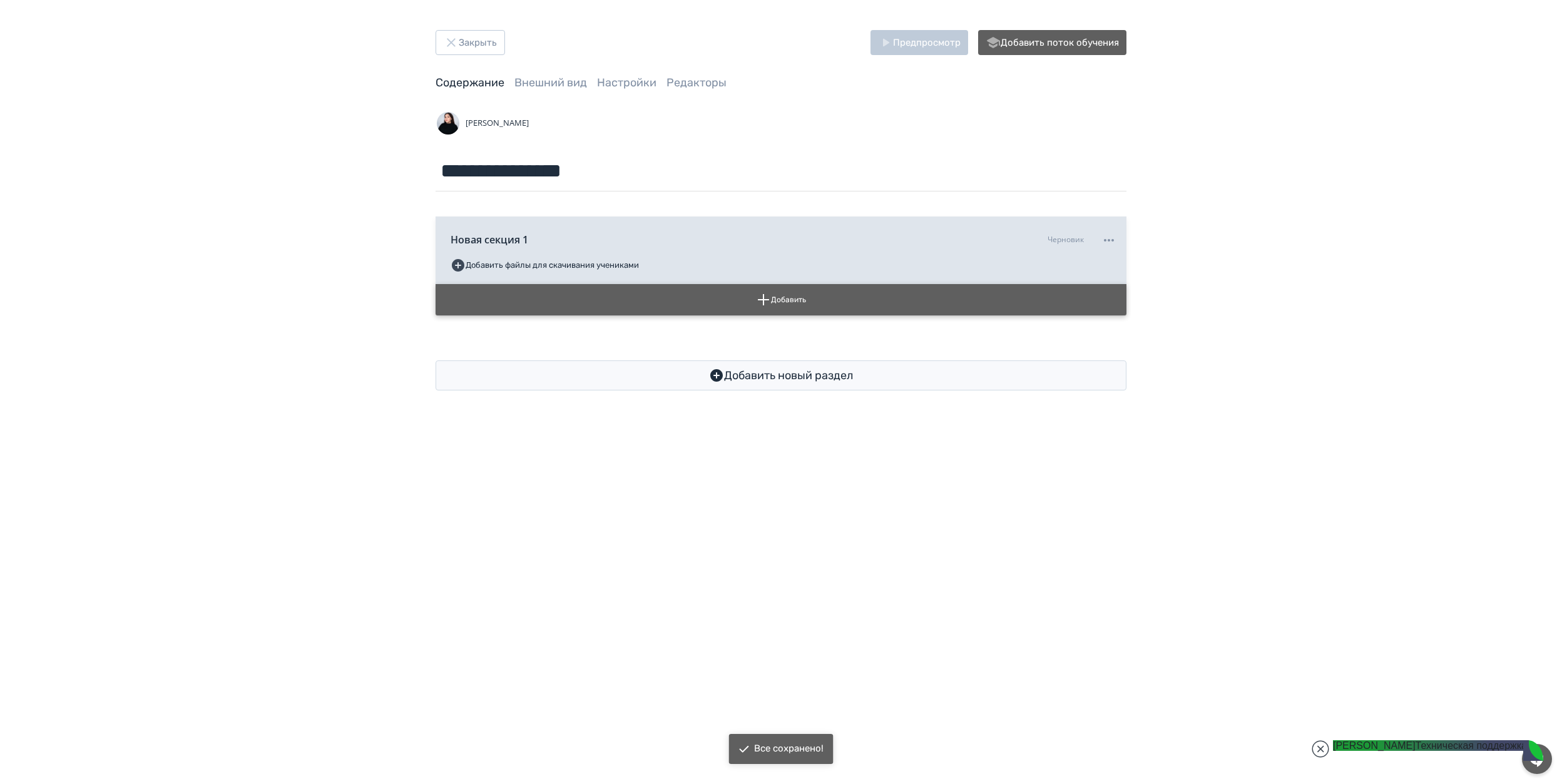
click at [671, 302] on button "Добавить" at bounding box center [781, 300] width 691 height 31
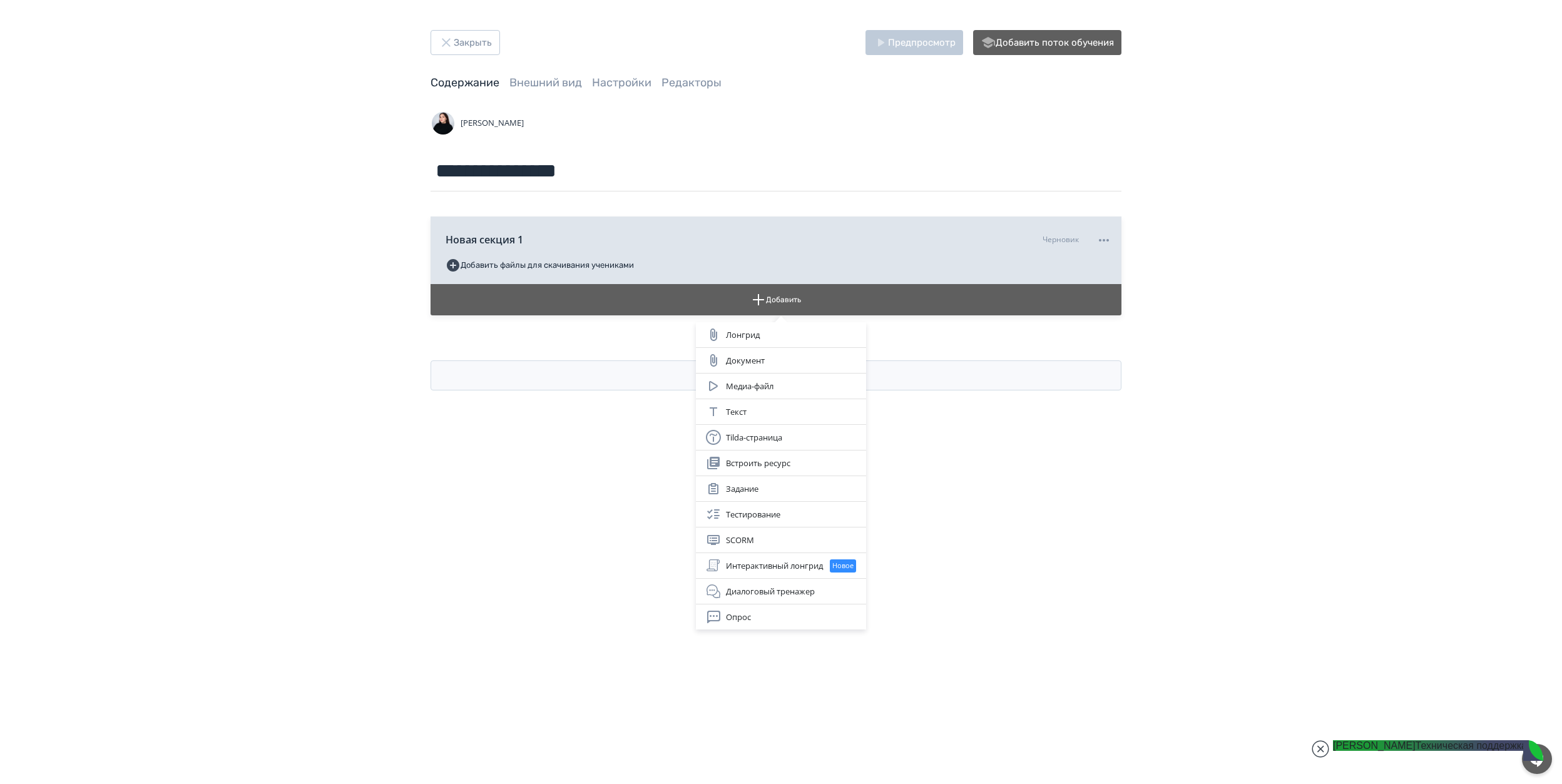
click at [516, 474] on div "Лонгрид Документ Медиа-файл Текст Tilda-страница Встроить ресурс Задание Тестир…" at bounding box center [781, 392] width 1562 height 784
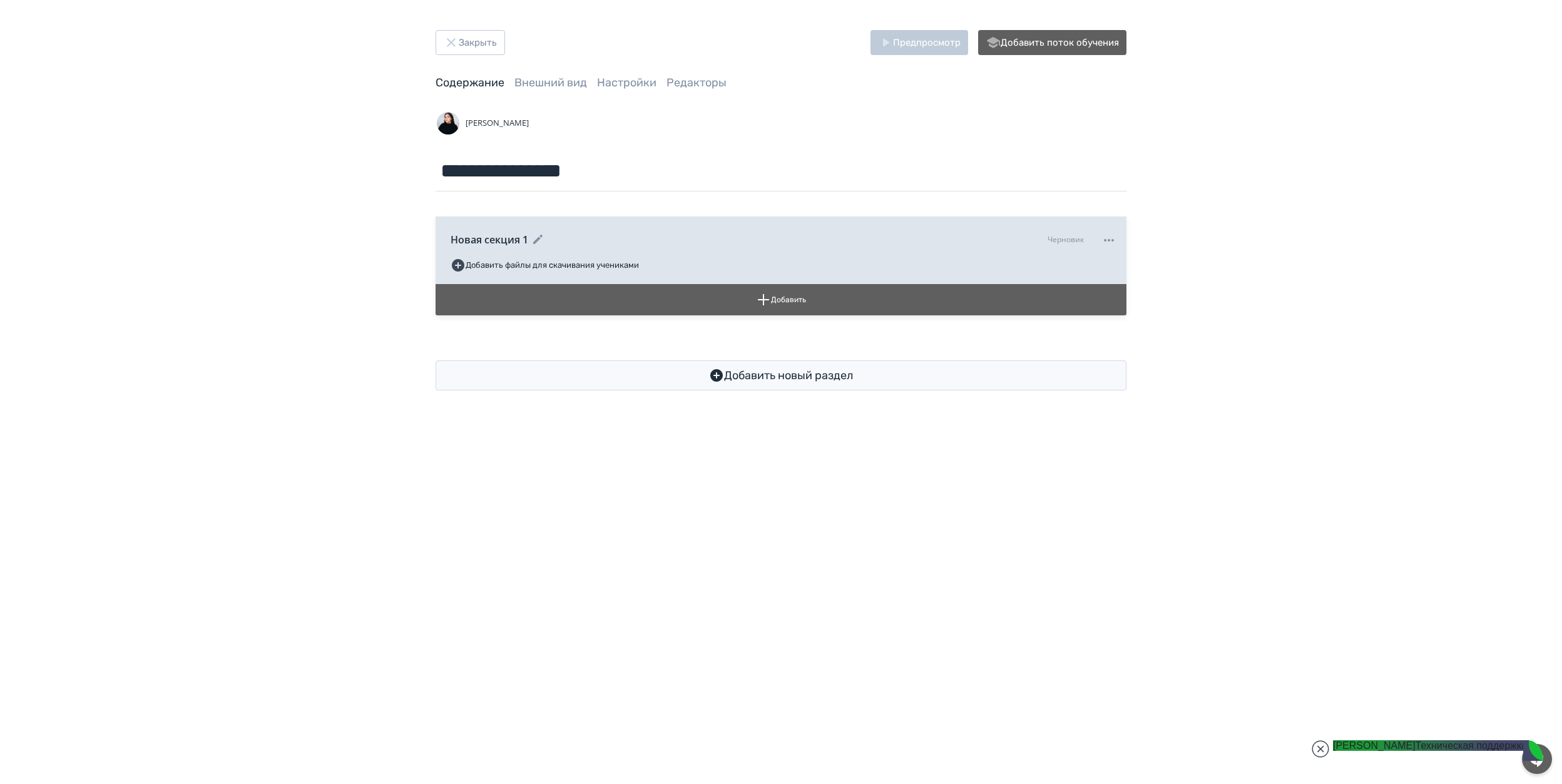
click at [1112, 240] on icon at bounding box center [1109, 240] width 10 height 2
click at [1115, 268] on div "Удалить" at bounding box center [1109, 266] width 52 height 25
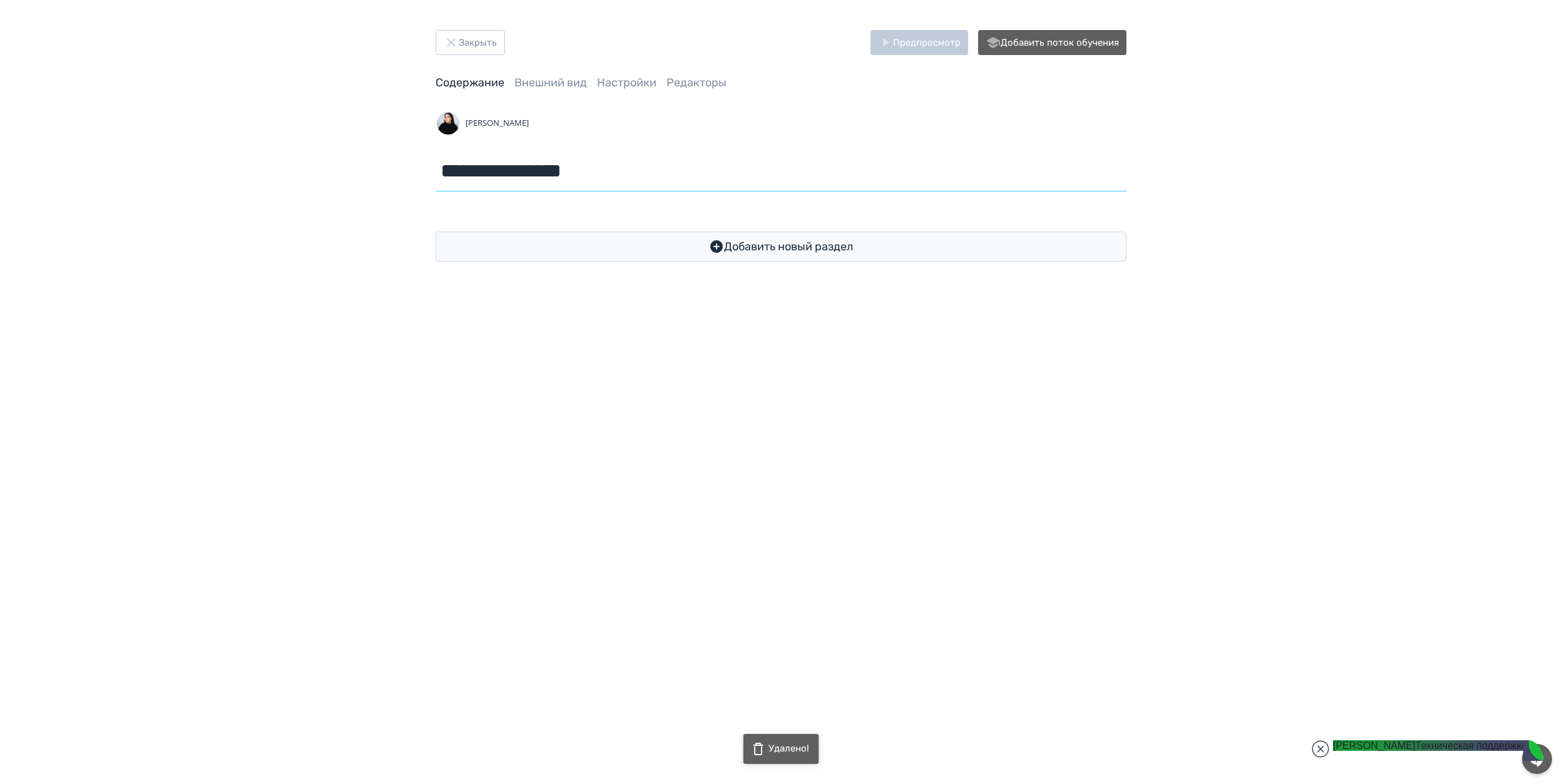
drag, startPoint x: 667, startPoint y: 189, endPoint x: 28, endPoint y: 160, distance: 639.7
click at [28, 160] on div "**********" at bounding box center [781, 145] width 1562 height 291
click at [778, 400] on div "Закрыть Предпросмотр Добавить поток обучения Содержание Внешний вид Настройки Р…" at bounding box center [781, 392] width 1562 height 784
click at [471, 40] on button "Закрыть" at bounding box center [470, 42] width 70 height 25
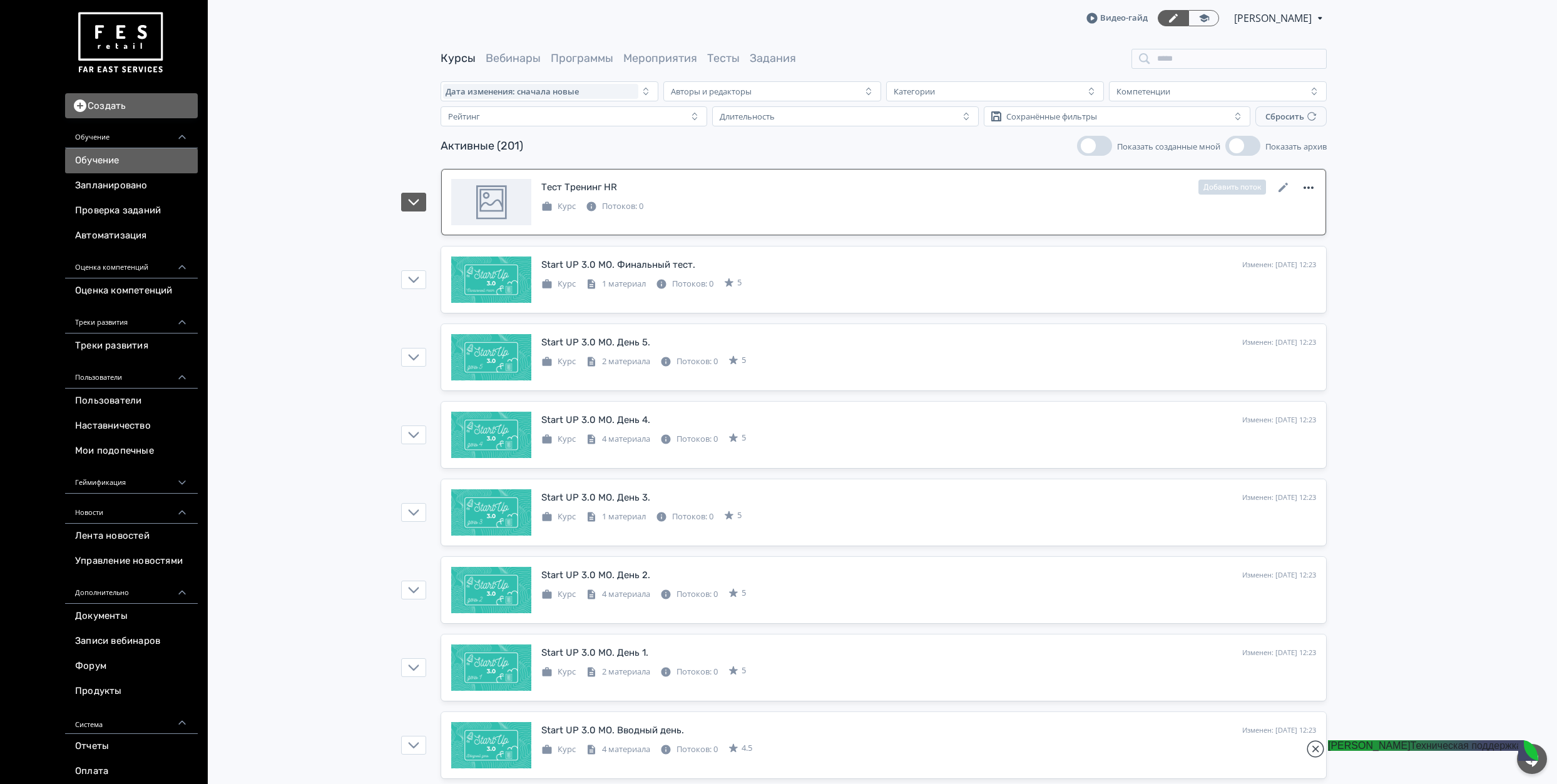
click at [1302, 190] on icon at bounding box center [1309, 188] width 15 height 15
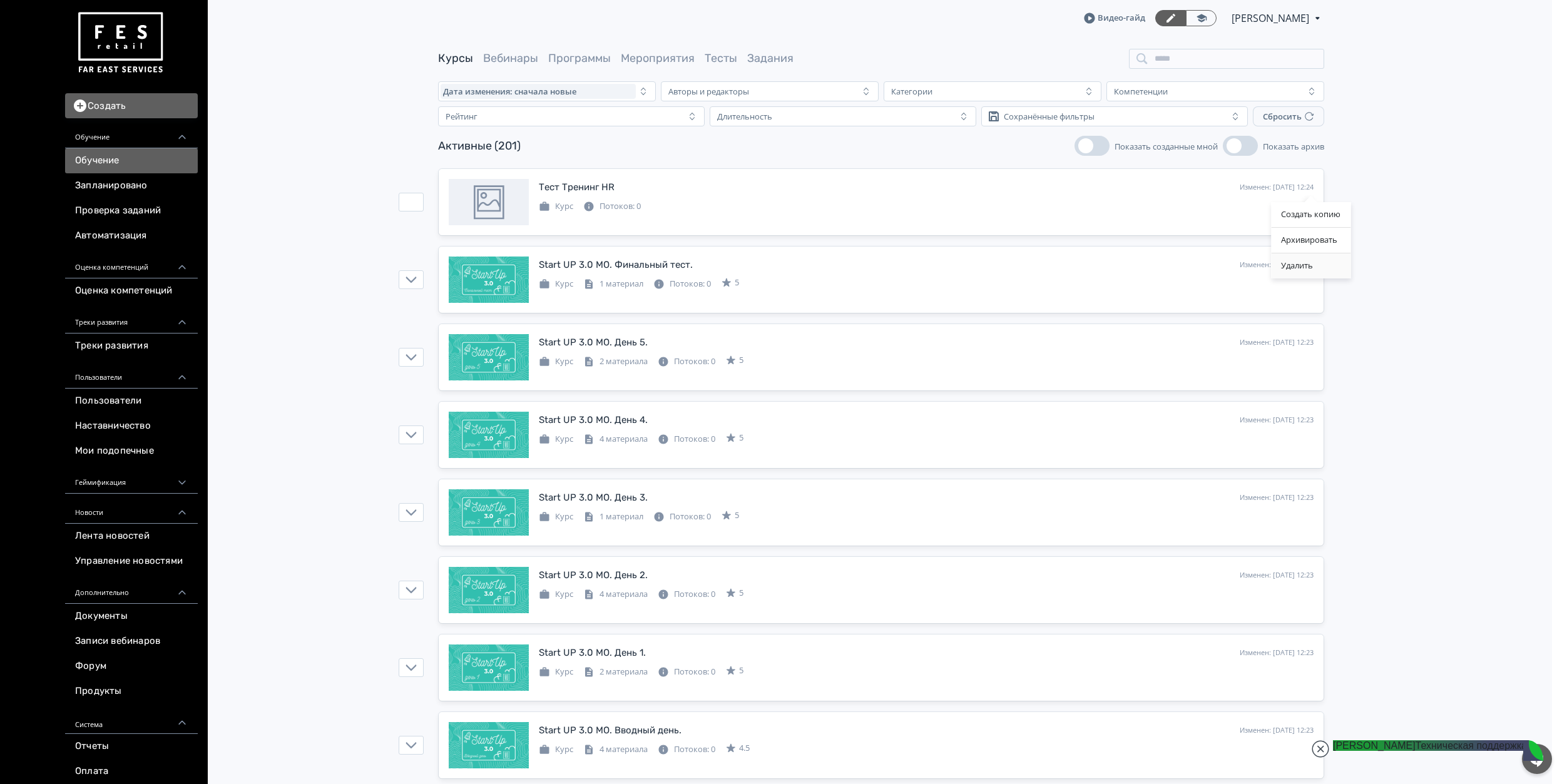
click at [1298, 257] on div "Удалить" at bounding box center [1311, 266] width 80 height 25
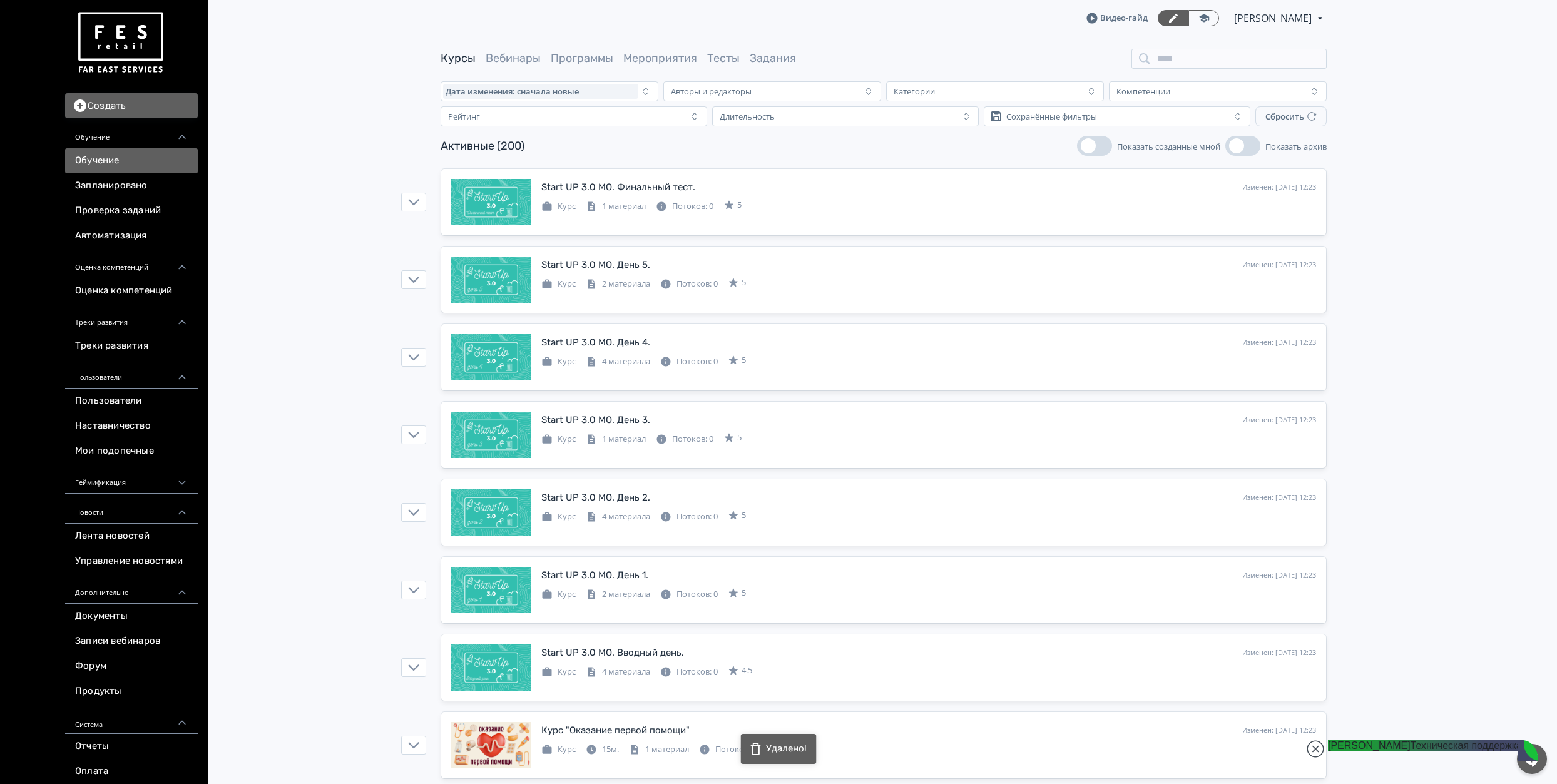
click at [134, 159] on link "Обучение" at bounding box center [131, 160] width 133 height 25
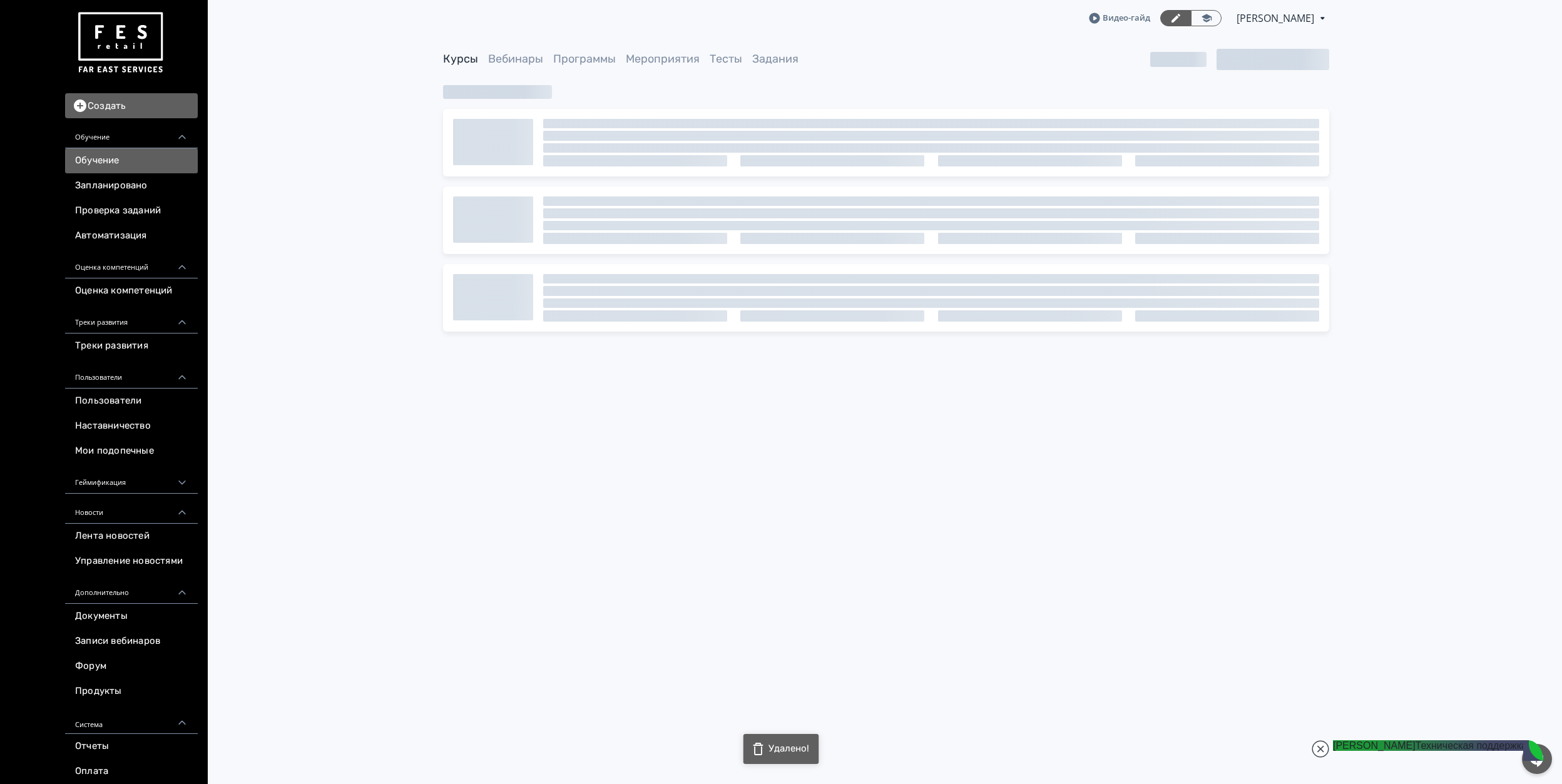
click at [114, 111] on button "Создать" at bounding box center [132, 105] width 133 height 25
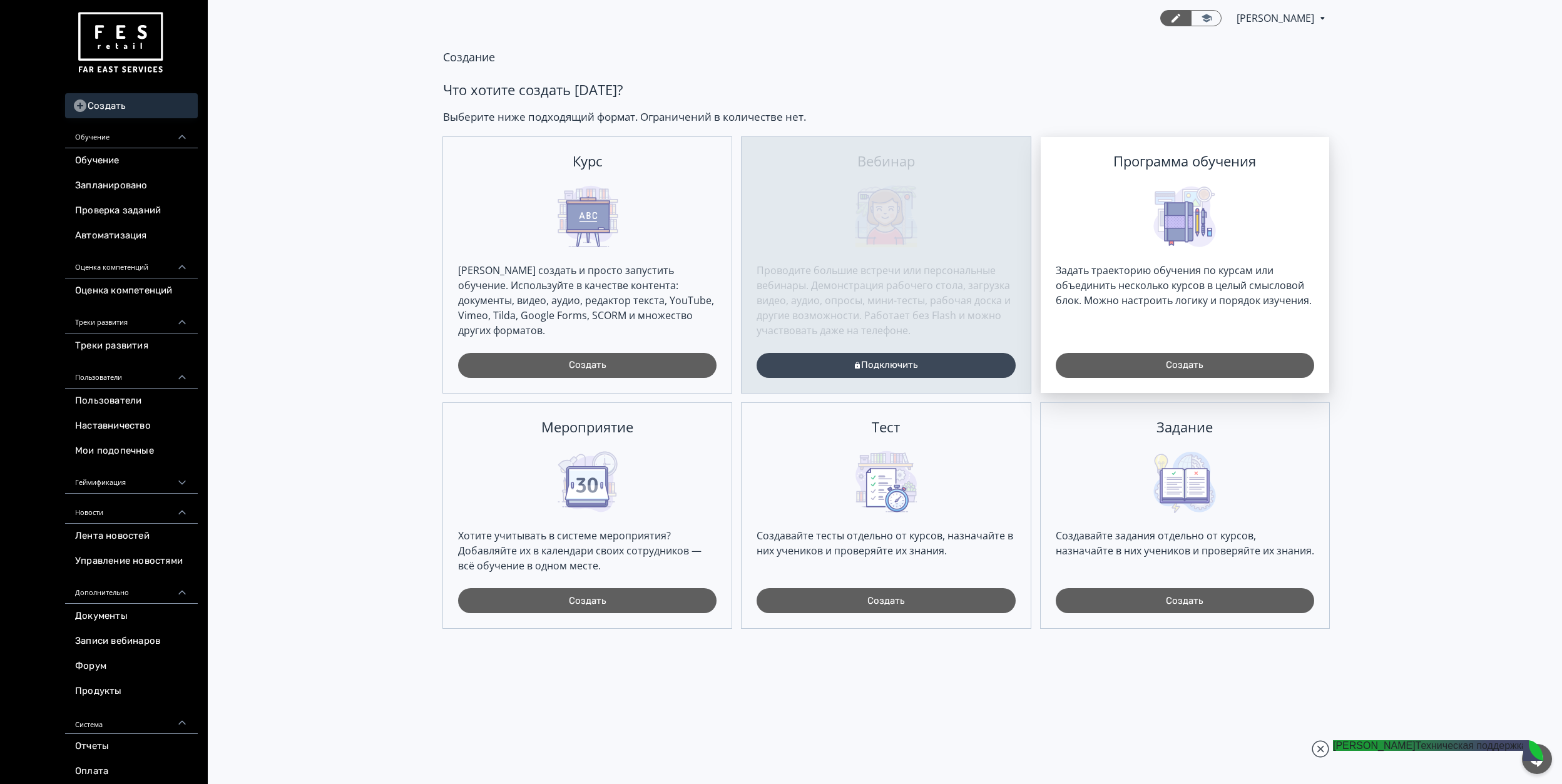
click at [1232, 291] on div "Задать траекторию обучения по курсам или объединить несколько курсов в целый см…" at bounding box center [1185, 285] width 258 height 45
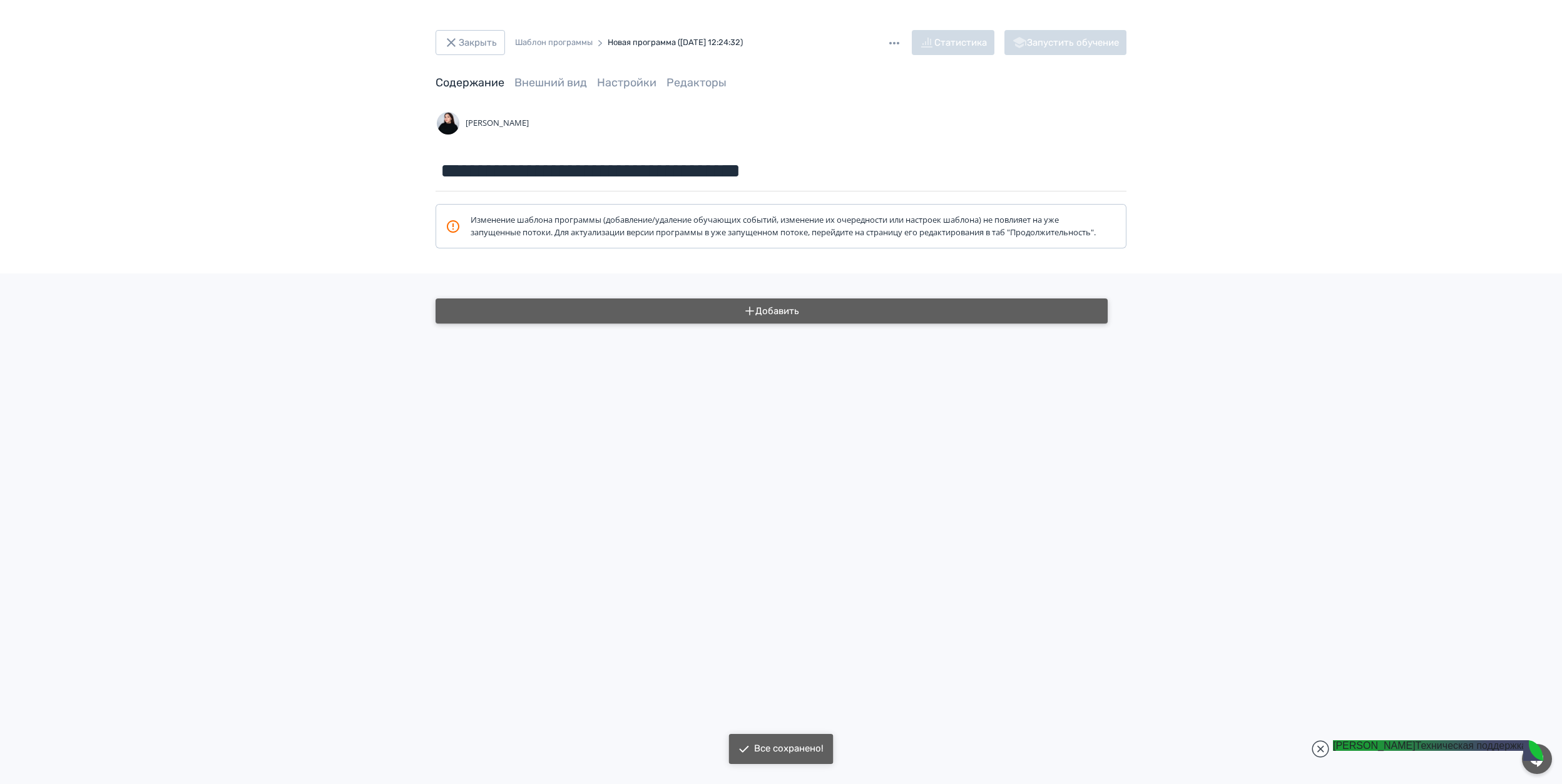
click at [855, 323] on button "Добавить" at bounding box center [771, 310] width 672 height 25
click at [801, 376] on div "Мероприятие" at bounding box center [781, 381] width 94 height 15
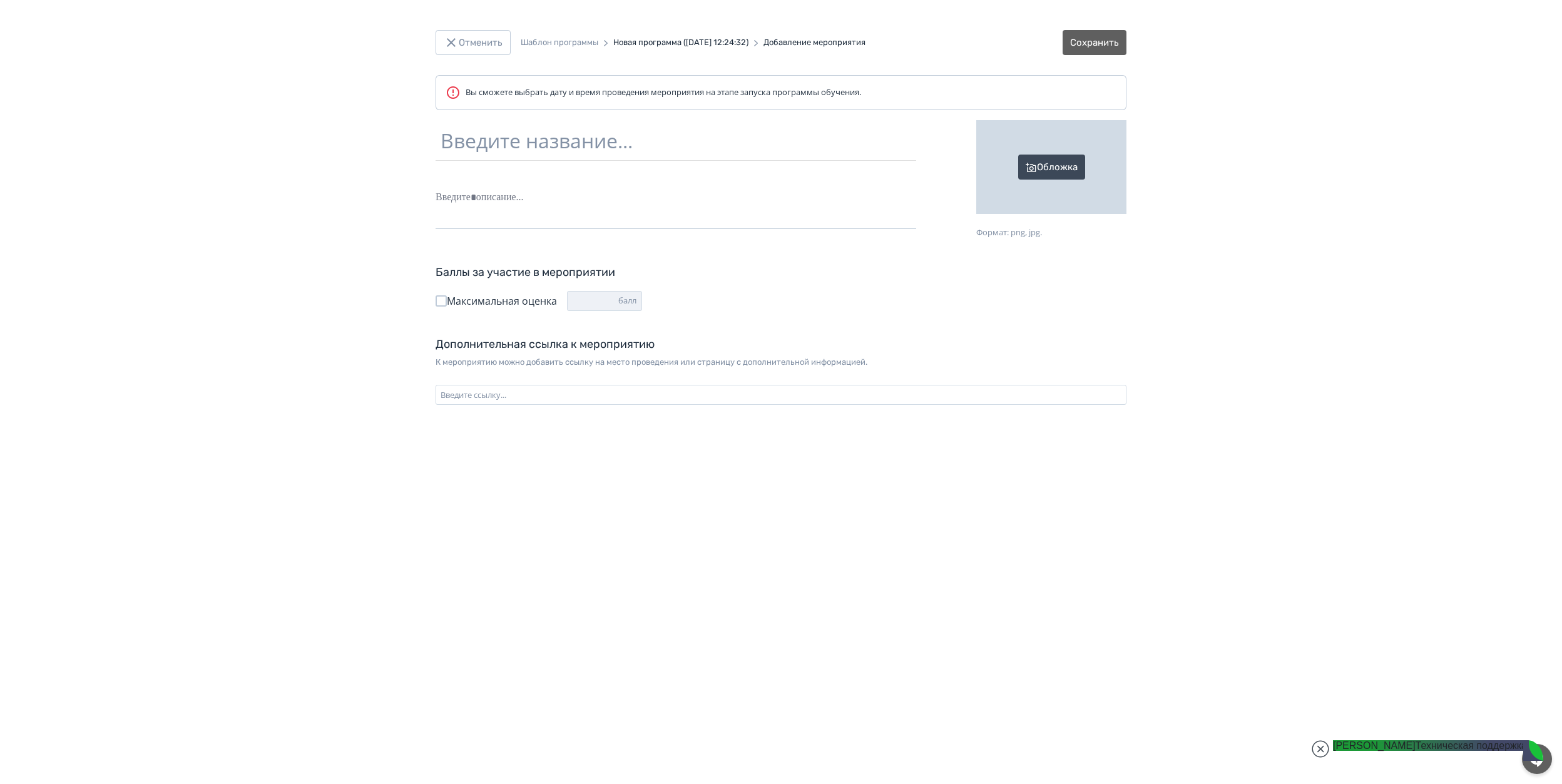
click at [482, 184] on div "Введите название... Nothing found Text Heading List Code Image Quote iFrame Ctr…" at bounding box center [676, 174] width 481 height 109
click at [522, 191] on div at bounding box center [676, 197] width 481 height 24
click at [533, 133] on input "text" at bounding box center [676, 140] width 481 height 40
click at [479, 148] on input "text" at bounding box center [676, 140] width 481 height 40
click at [483, 151] on input "text" at bounding box center [676, 140] width 481 height 40
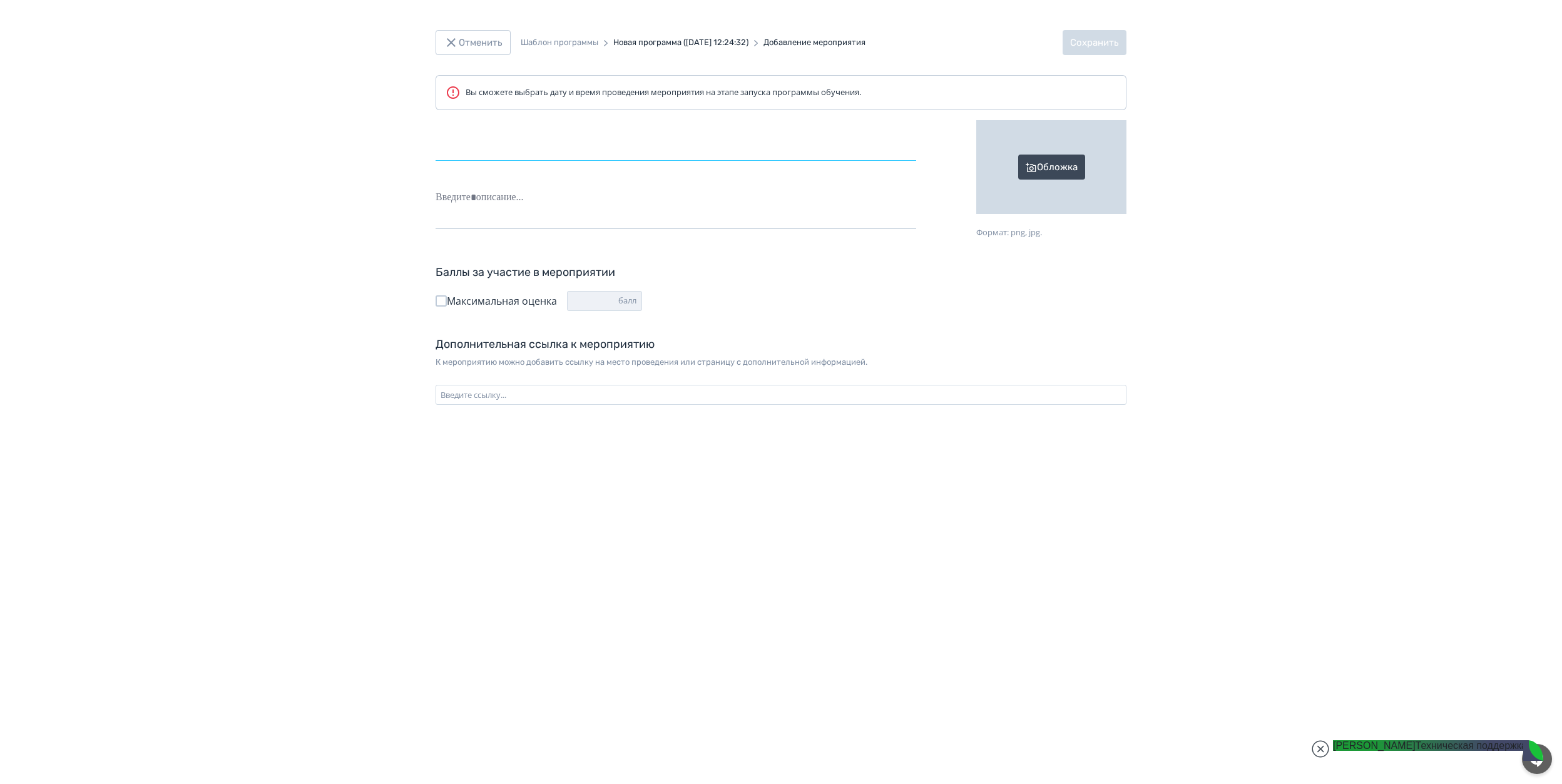
drag, startPoint x: 506, startPoint y: 139, endPoint x: 157, endPoint y: 139, distance: 349.0
click at [157, 139] on div "Отменить Шаблон программы Новая программа ([DATE] 12:24:32) Добавление мероприя…" at bounding box center [781, 392] width 1562 height 784
type input "****"
click at [516, 202] on div at bounding box center [676, 197] width 481 height 24
click at [517, 301] on span "Максимальная оценка" at bounding box center [502, 301] width 110 height 15
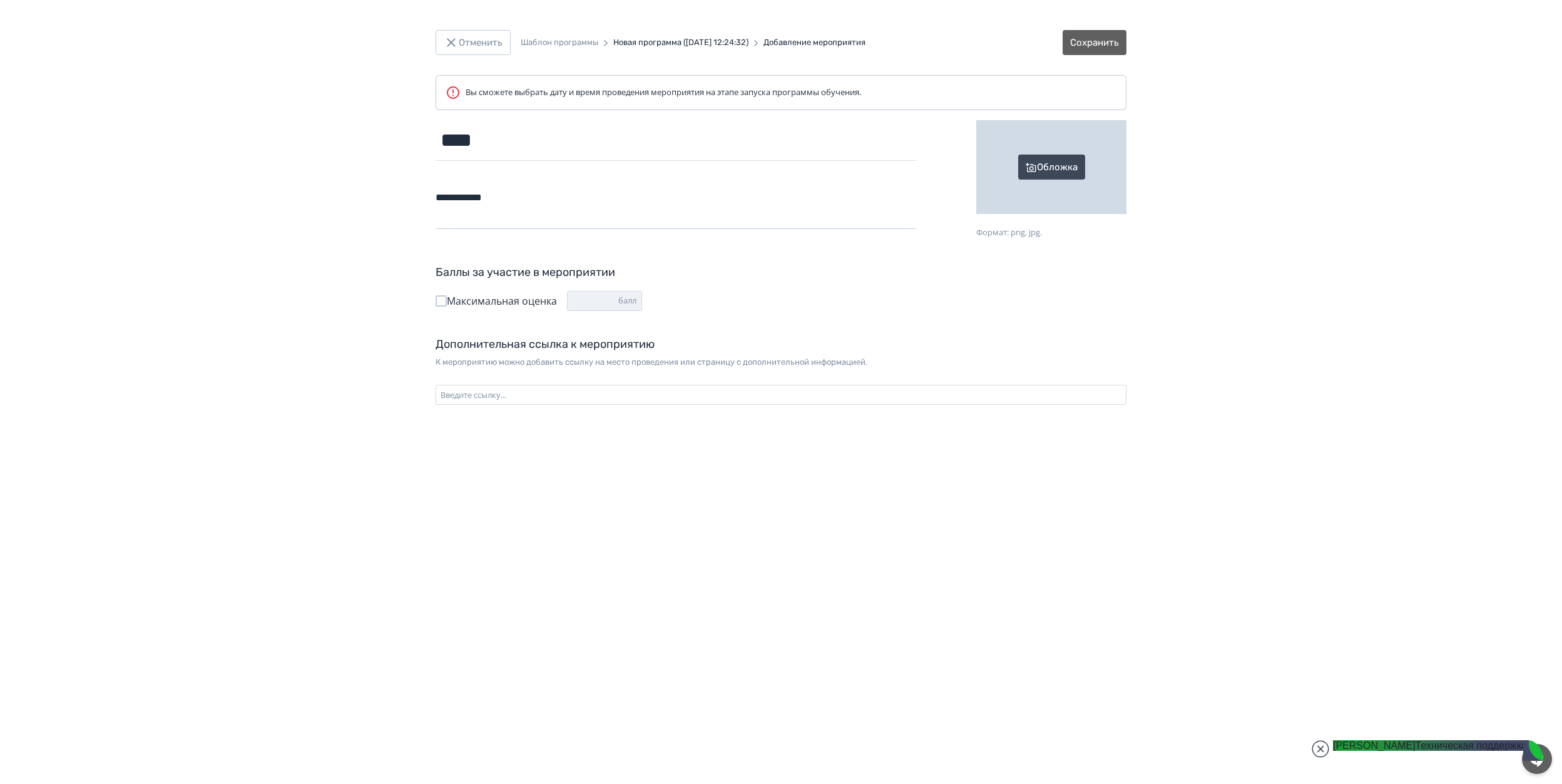
click at [433, 301] on div "**********" at bounding box center [781, 239] width 751 height 329
click at [440, 301] on div at bounding box center [441, 300] width 11 height 11
click at [437, 303] on div at bounding box center [441, 300] width 11 height 11
click at [450, 304] on span "Максимальная оценка" at bounding box center [502, 301] width 110 height 15
click at [440, 304] on div at bounding box center [441, 300] width 11 height 11
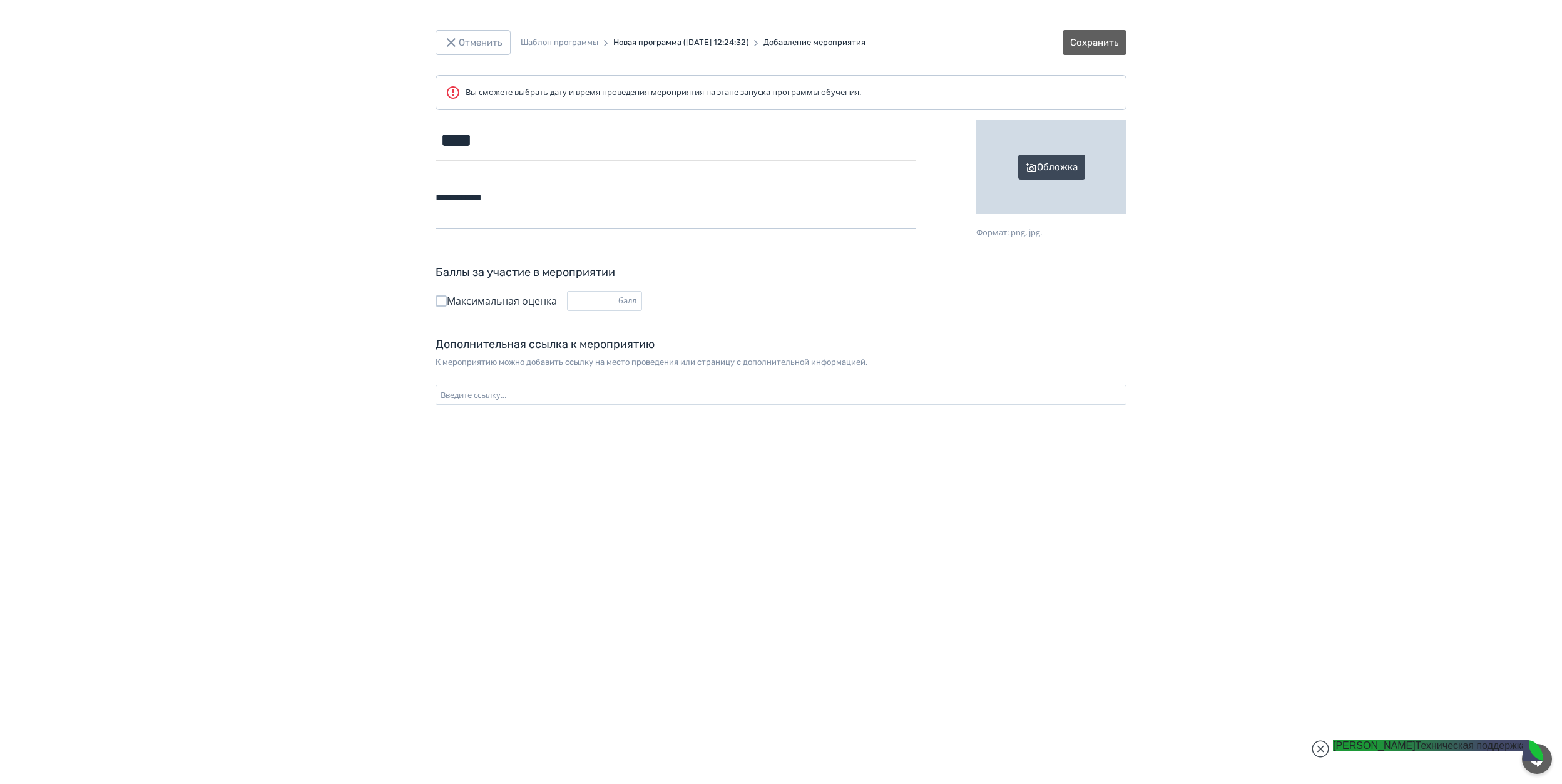
click at [791, 304] on div "Максимальная оценка *** балл" at bounding box center [781, 301] width 691 height 20
click at [437, 301] on div at bounding box center [441, 300] width 11 height 11
click at [549, 401] on input "Дополнительная ссылка к мероприятию К мероприятию можно добавить ссылку на мест…" at bounding box center [781, 394] width 691 height 20
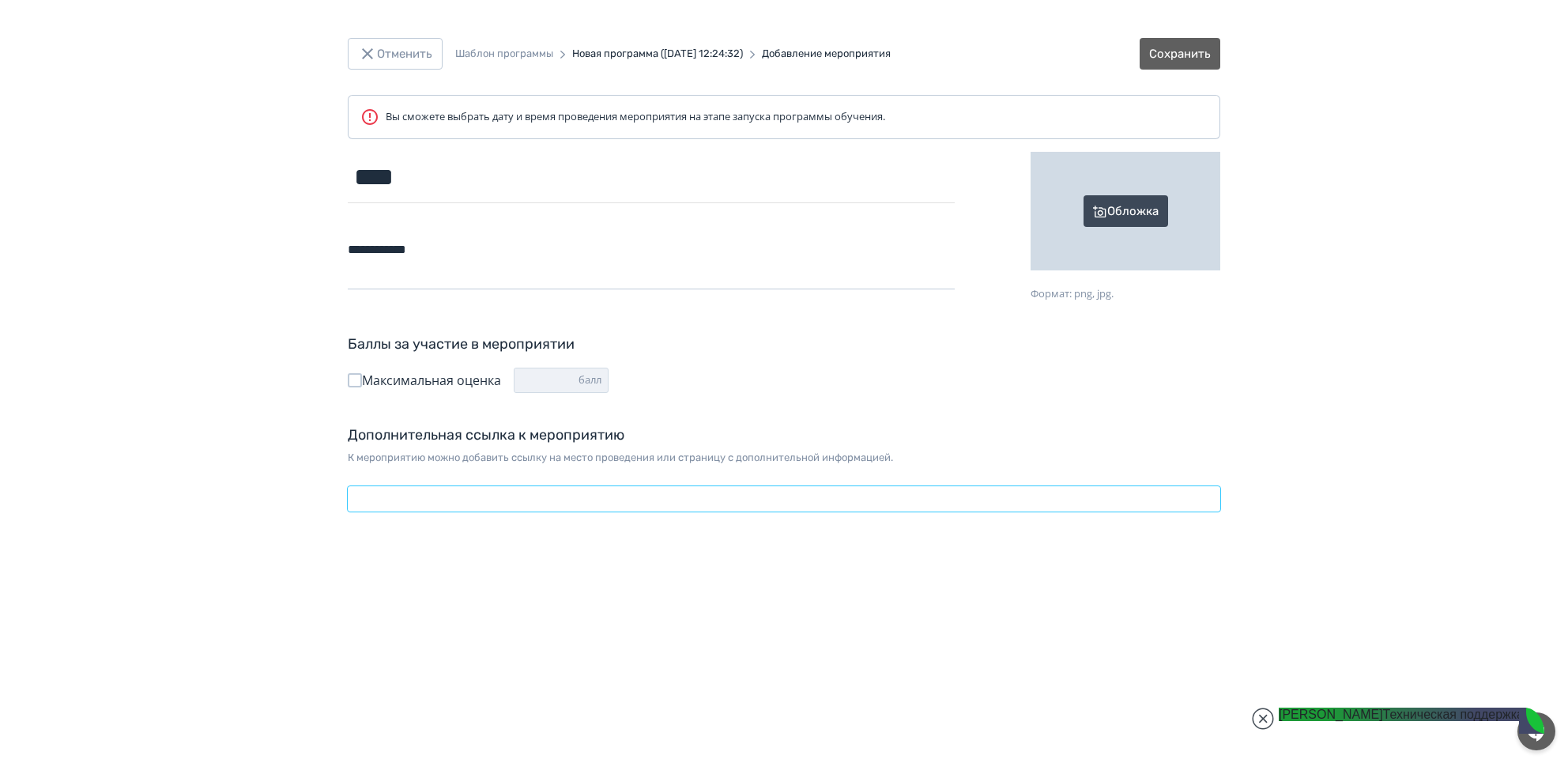
click at [438, 499] on input "Дополнительная ссылка к мероприятию К мероприятию можно добавить ссылку на мест…" at bounding box center [784, 498] width 873 height 25
paste input "**********"
type input "**********"
click at [889, 627] on div "**********" at bounding box center [784, 382] width 1568 height 763
click at [1183, 58] on button "Сохранить" at bounding box center [1179, 53] width 80 height 32
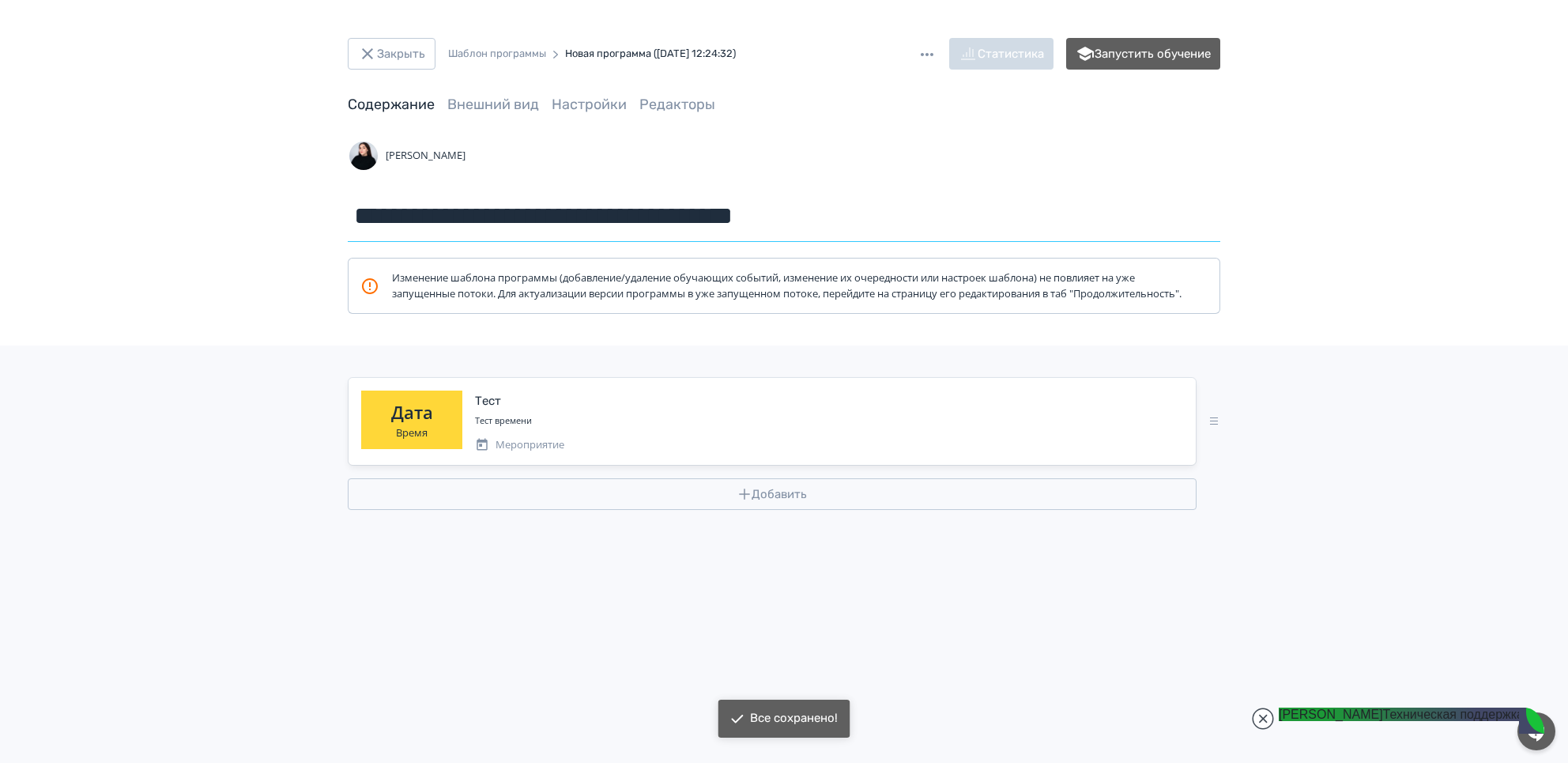
click at [799, 212] on input "**********" at bounding box center [784, 215] width 873 height 51
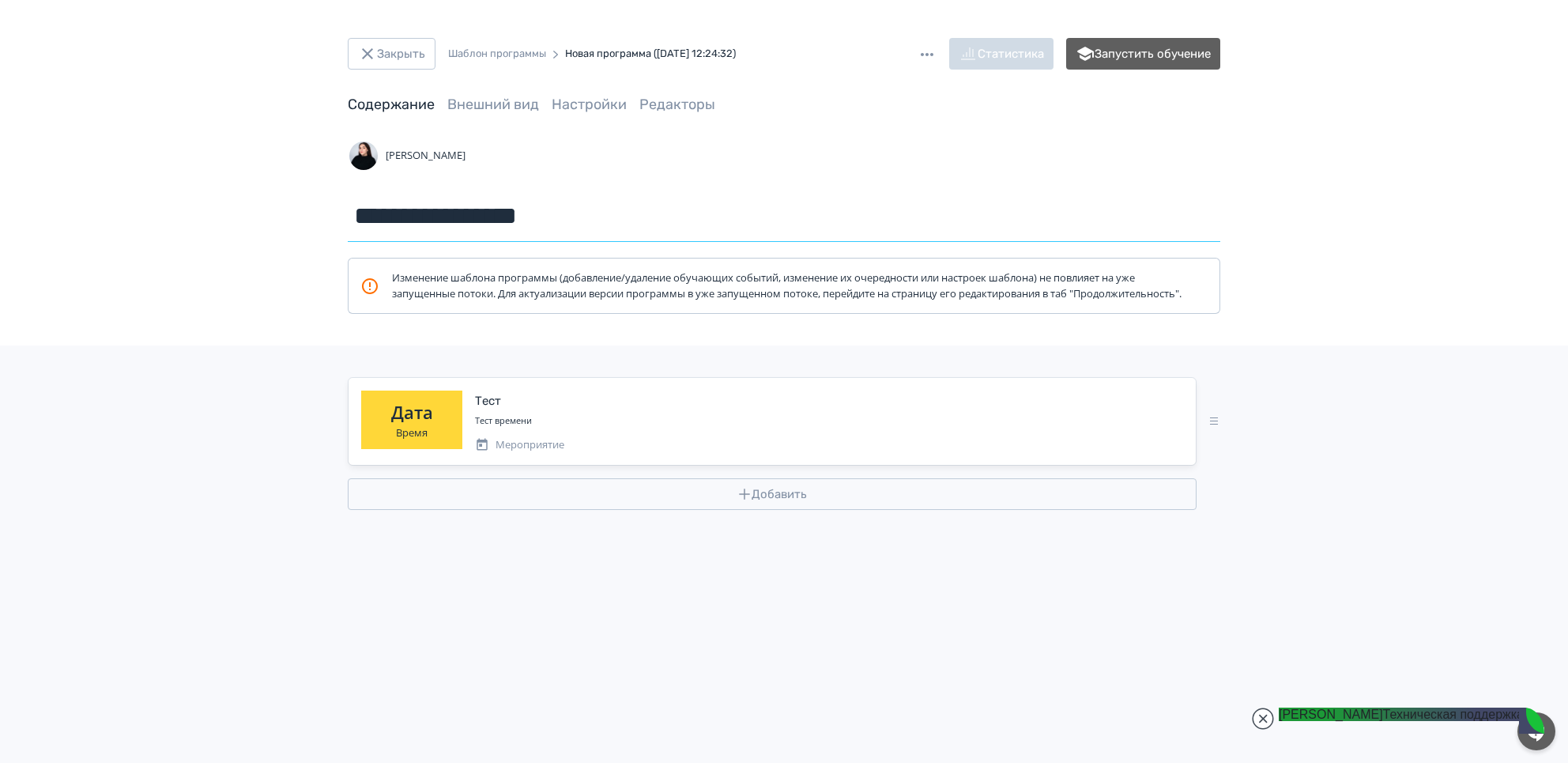
type input "**********"
click at [1358, 270] on div "**********" at bounding box center [784, 382] width 1568 height 763
click at [564, 105] on link "Настройки" at bounding box center [589, 104] width 75 height 17
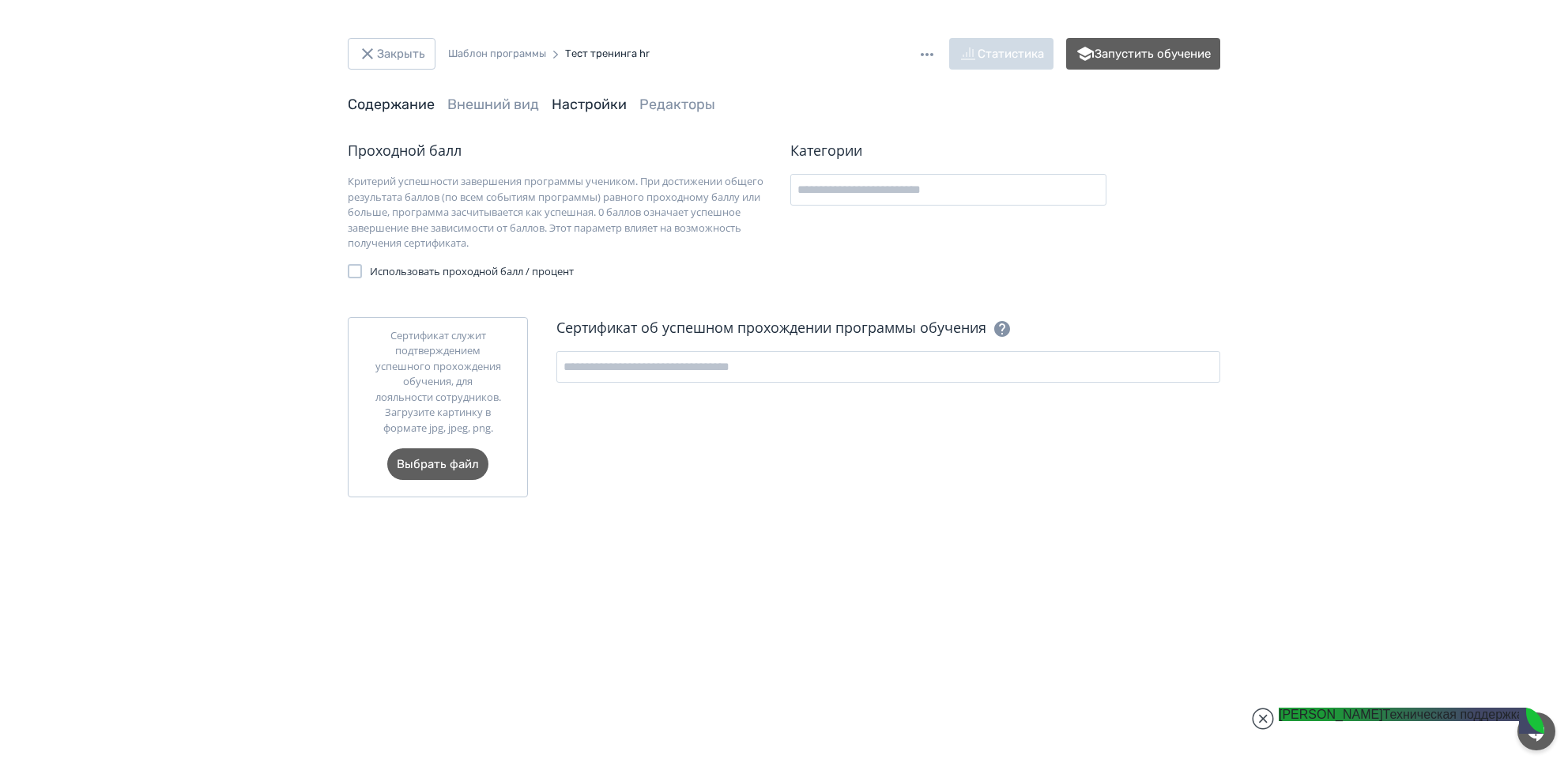
click at [362, 98] on link "Содержание" at bounding box center [391, 104] width 87 height 17
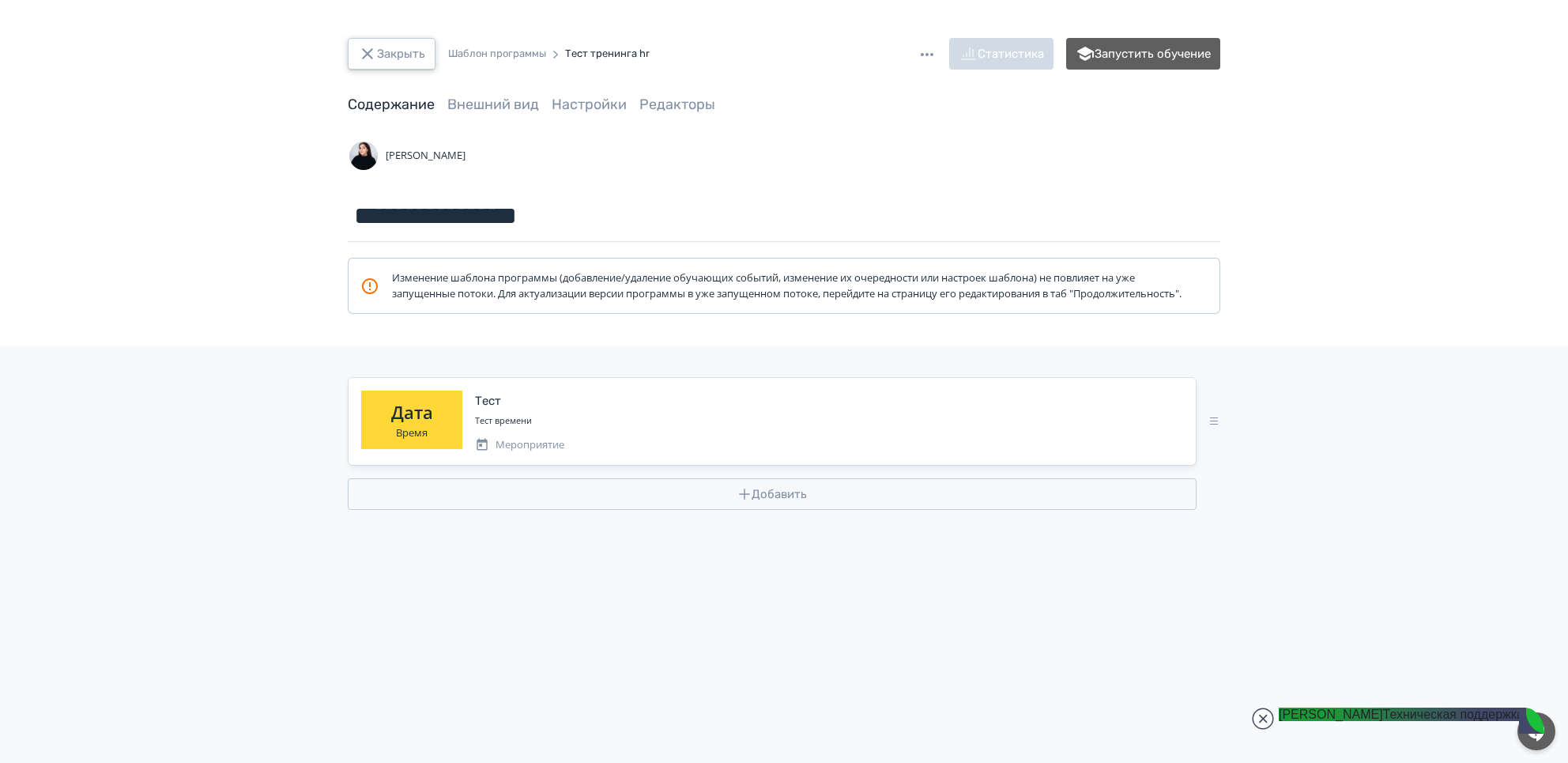
click at [385, 48] on button "Закрыть" at bounding box center [391, 53] width 88 height 32
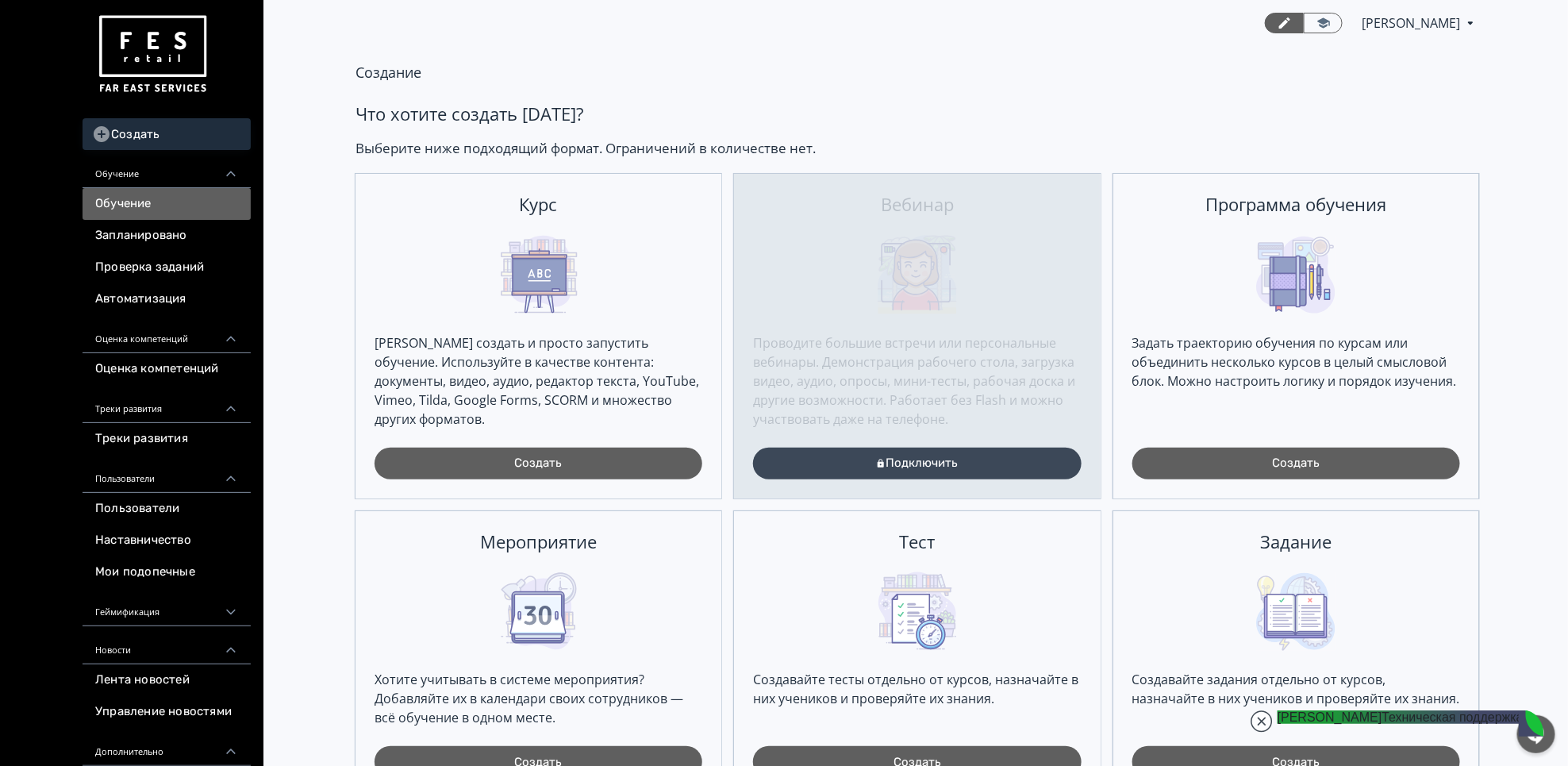
click at [147, 204] on link "Обучение" at bounding box center [167, 204] width 169 height 32
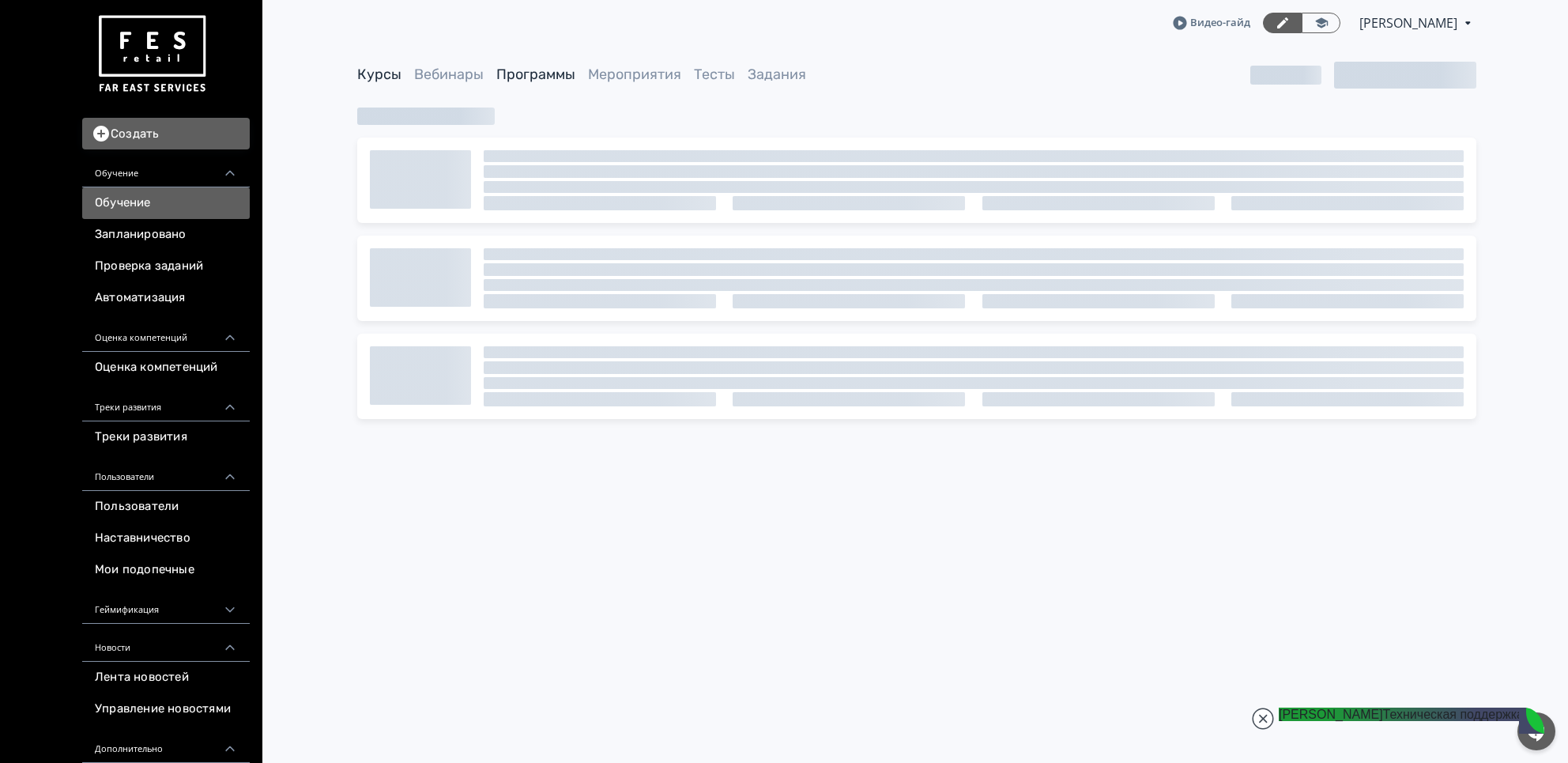
click at [546, 76] on link "Программы" at bounding box center [536, 74] width 79 height 17
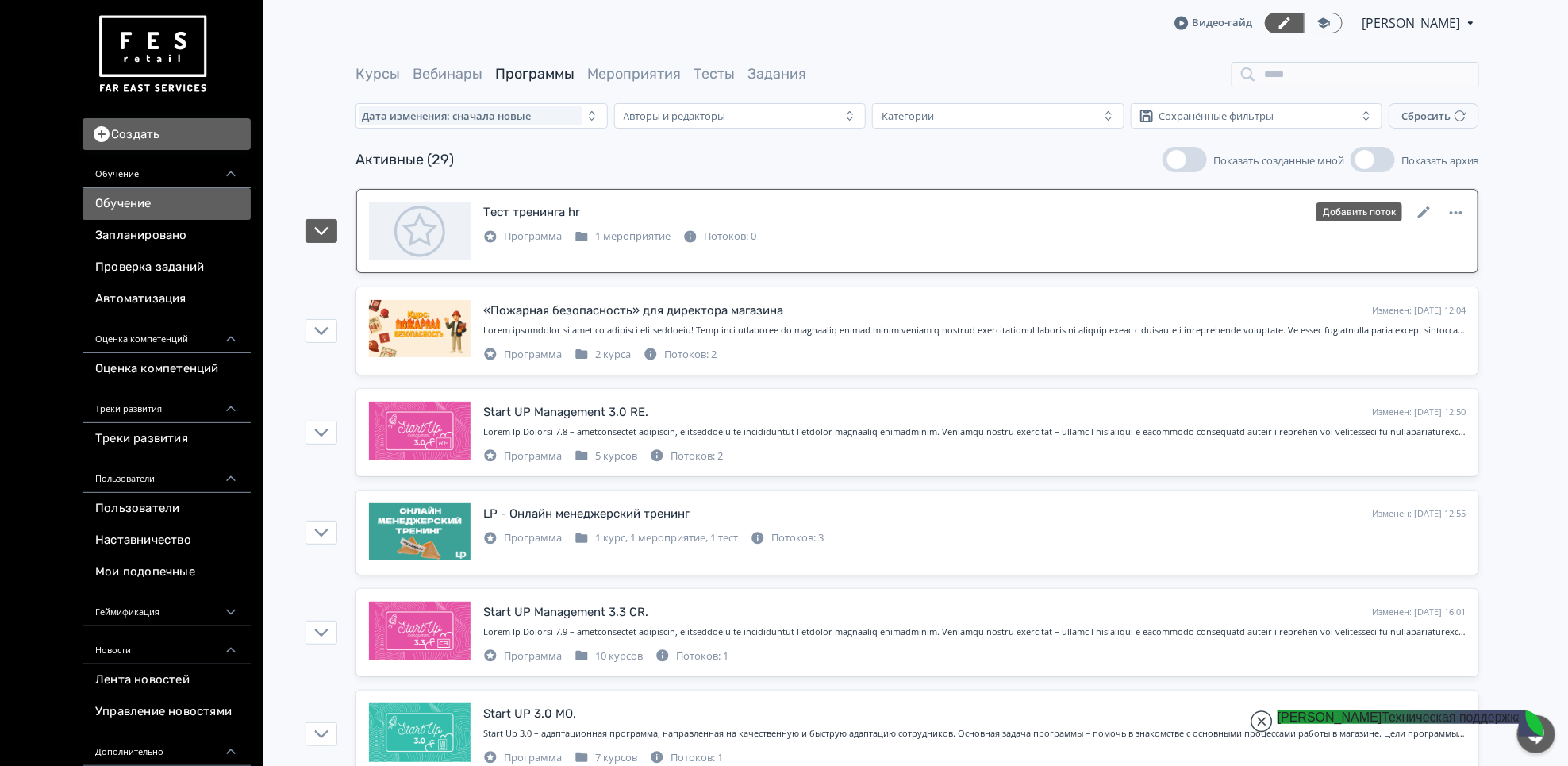
click at [1198, 242] on div "Программа 1 мероприятие Потоков: 0" at bounding box center [974, 235] width 982 height 19
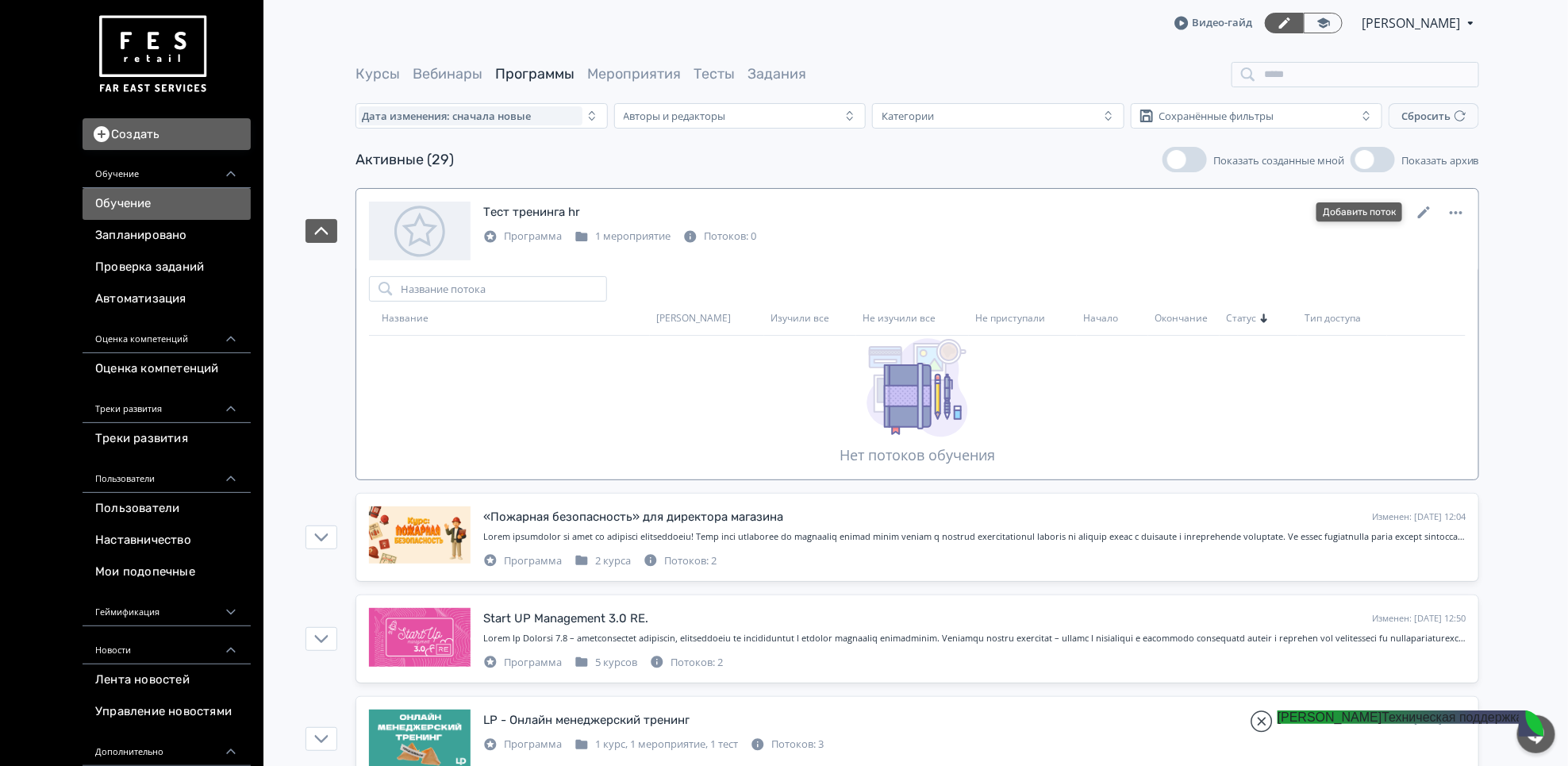
click at [1362, 217] on button "Добавить поток" at bounding box center [1359, 212] width 85 height 19
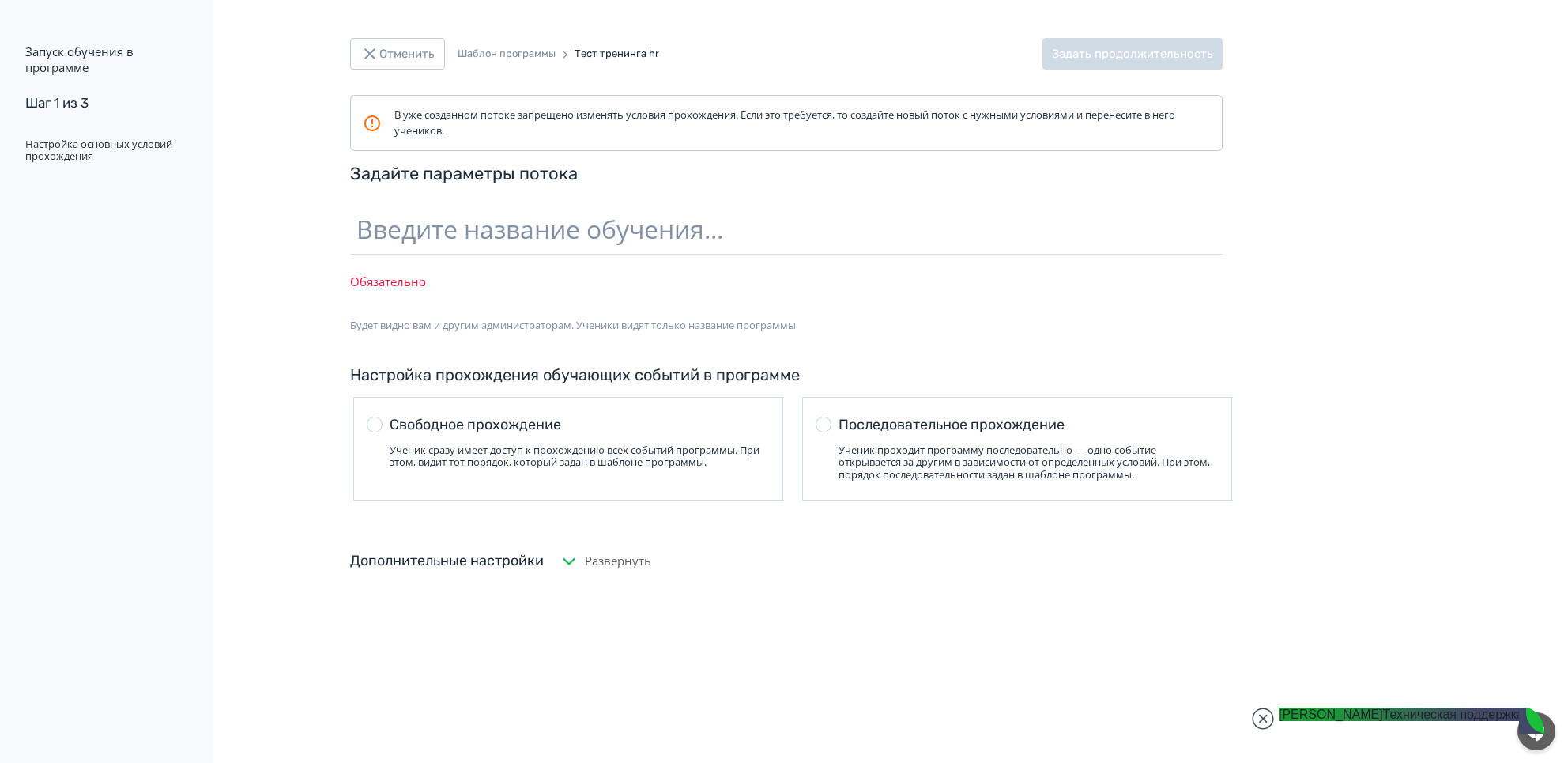
click at [1385, 318] on div "Запуск обучения в программе Шаг 1 из 3 Настройка основных условий прохождения О…" at bounding box center [784, 382] width 1568 height 763
click at [523, 554] on div "Дополнительные настройки" at bounding box center [447, 561] width 194 height 21
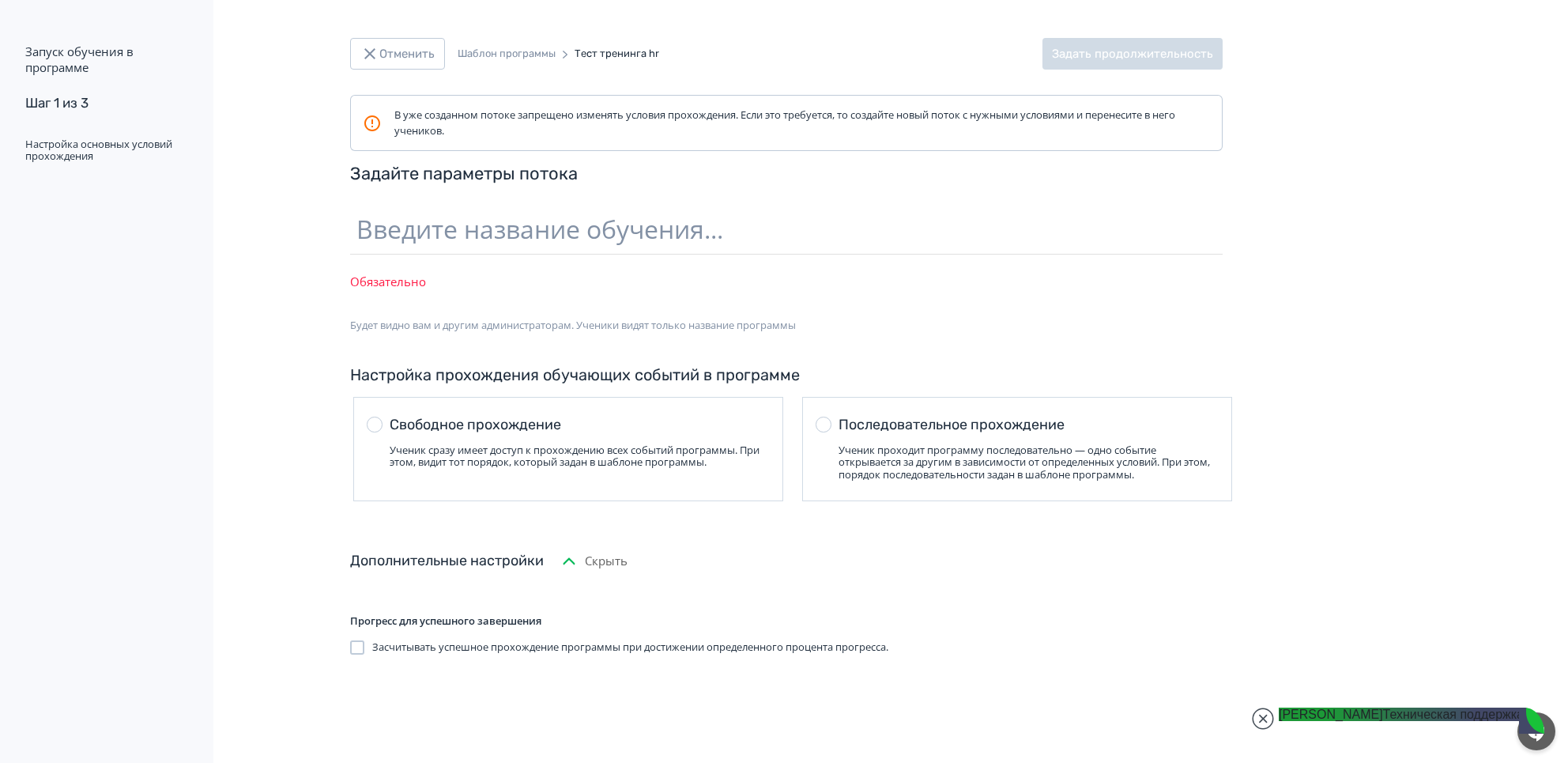
click at [523, 554] on div "Дополнительные настройки" at bounding box center [447, 561] width 194 height 21
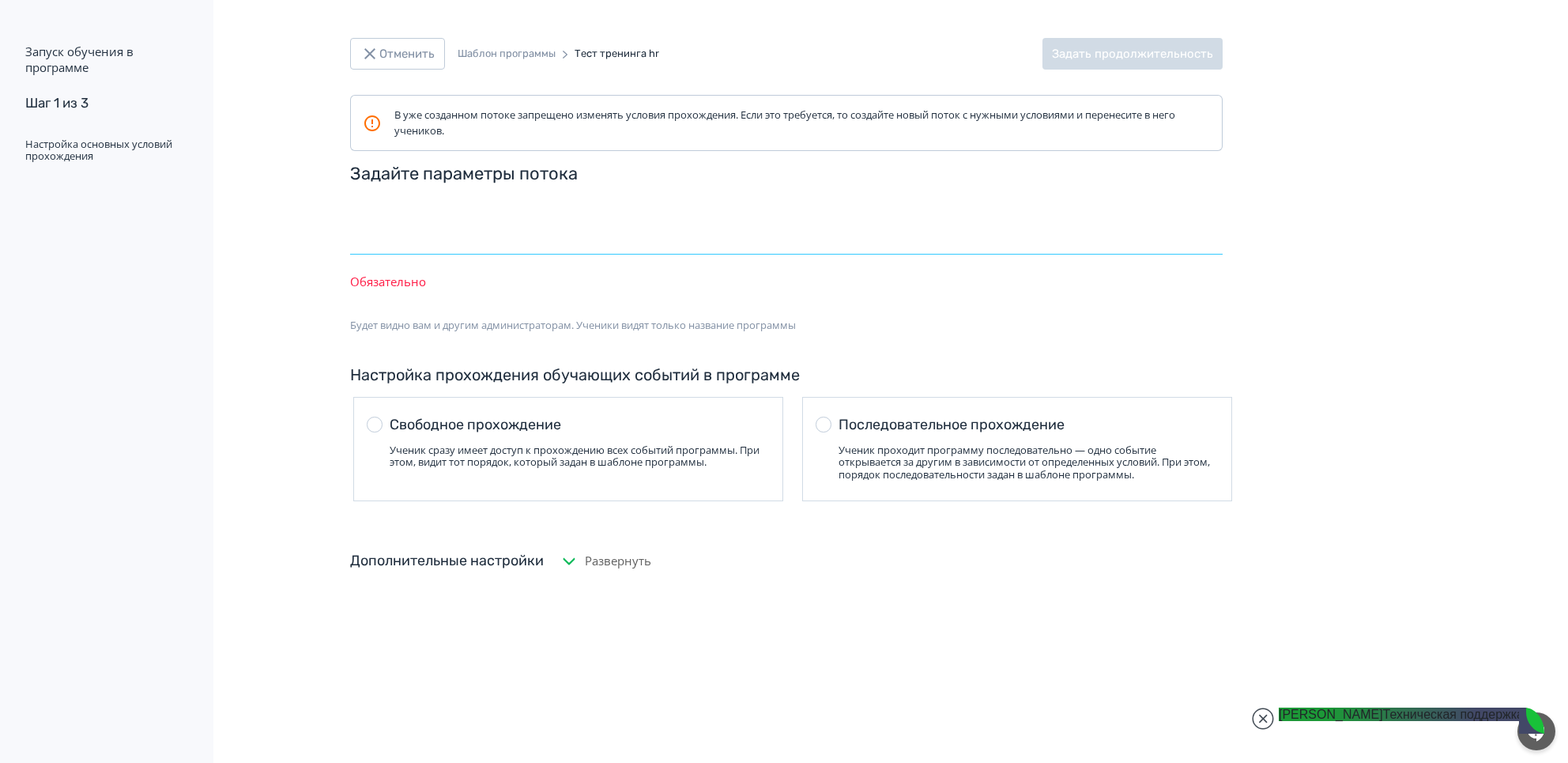
click at [626, 231] on input "text" at bounding box center [787, 228] width 873 height 51
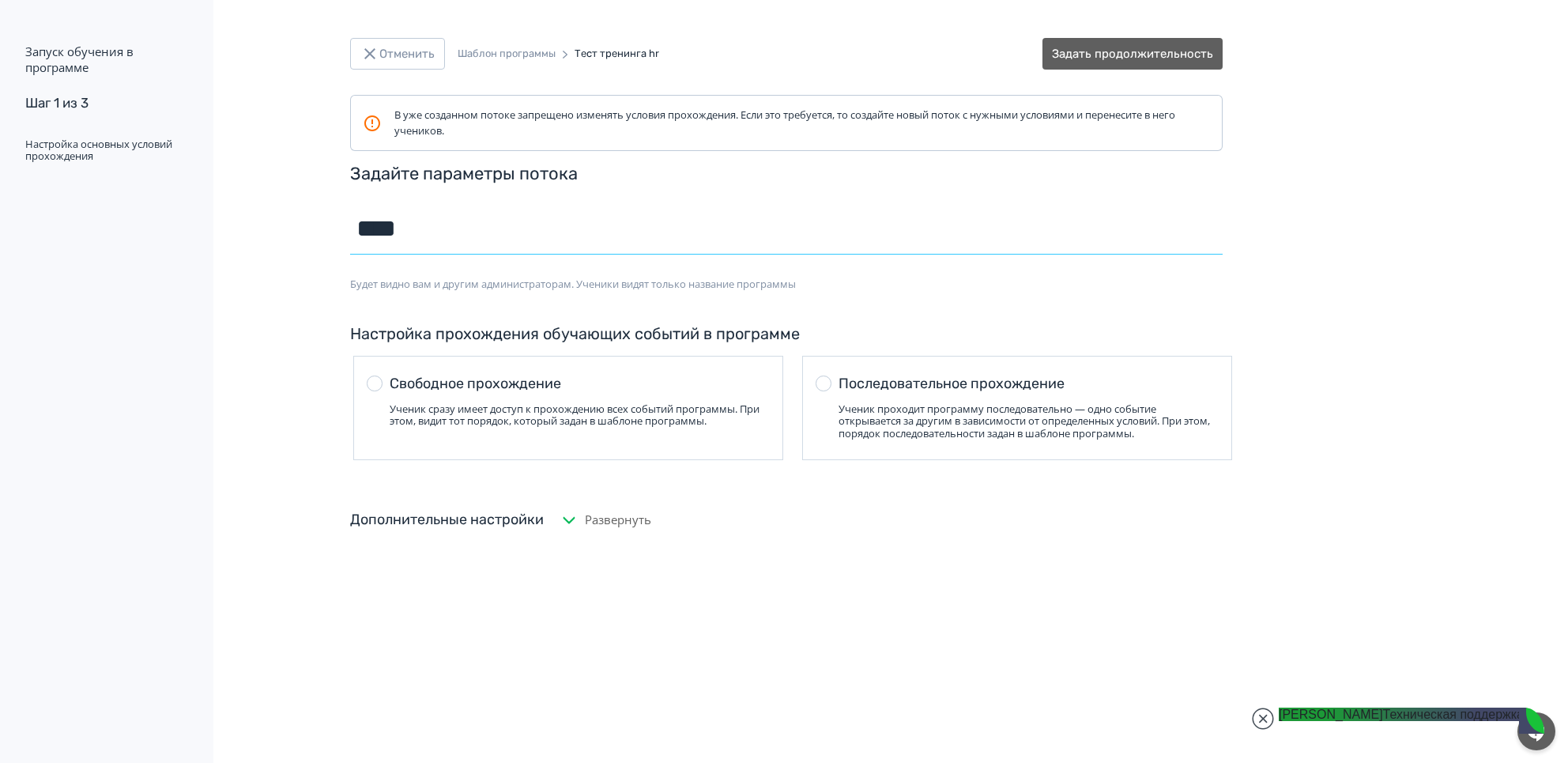
drag, startPoint x: 304, startPoint y: 246, endPoint x: -28, endPoint y: 246, distance: 332.0
click at [0, 246] on html "React App Запуск обучения в программе Шаг 1 из 3 Настройка основных условий про…" at bounding box center [784, 382] width 1568 height 763
type input "****"
click at [244, 330] on div "Отменить Шаблон программы Тест тренинга hr Задать продолжительность В уже созда…" at bounding box center [680, 382] width 1359 height 763
click at [425, 494] on div "Дополнительные настройки Развернуть" at bounding box center [787, 520] width 873 height 57
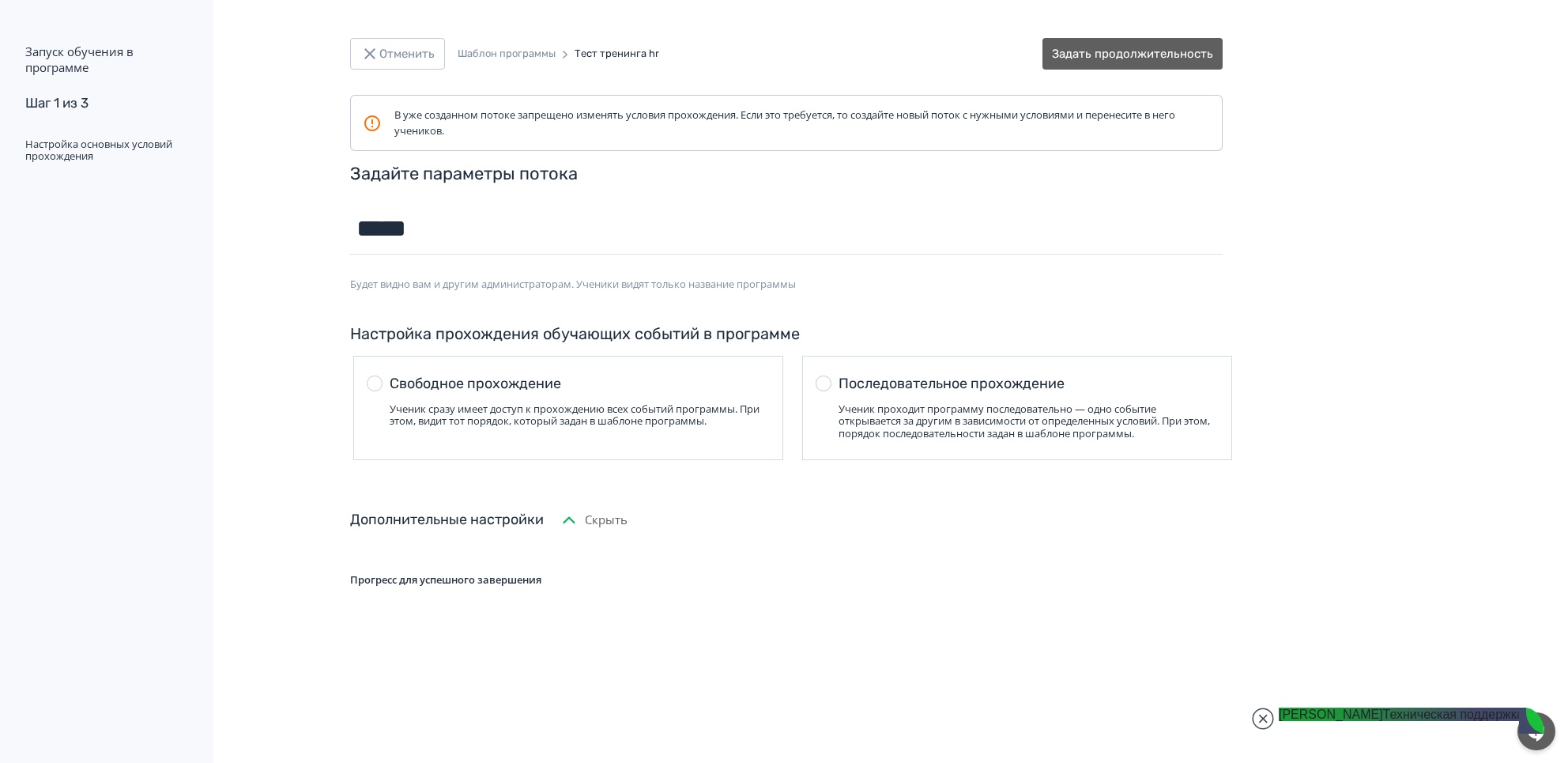
click at [431, 499] on div "Дополнительные настройки Скрыть" at bounding box center [787, 520] width 873 height 57
click at [428, 503] on div "Дополнительные настройки Развернуть" at bounding box center [787, 520] width 873 height 57
click at [502, 674] on div "Отменить Шаблон программы Тест тренинга hr Задать продолжительность В уже созда…" at bounding box center [680, 382] width 1359 height 763
click at [1261, 721] on jdiv at bounding box center [1263, 719] width 22 height 22
click at [546, 603] on span "Засчитывать успешное прохождение программы при достижении определенного процент…" at bounding box center [630, 607] width 517 height 15
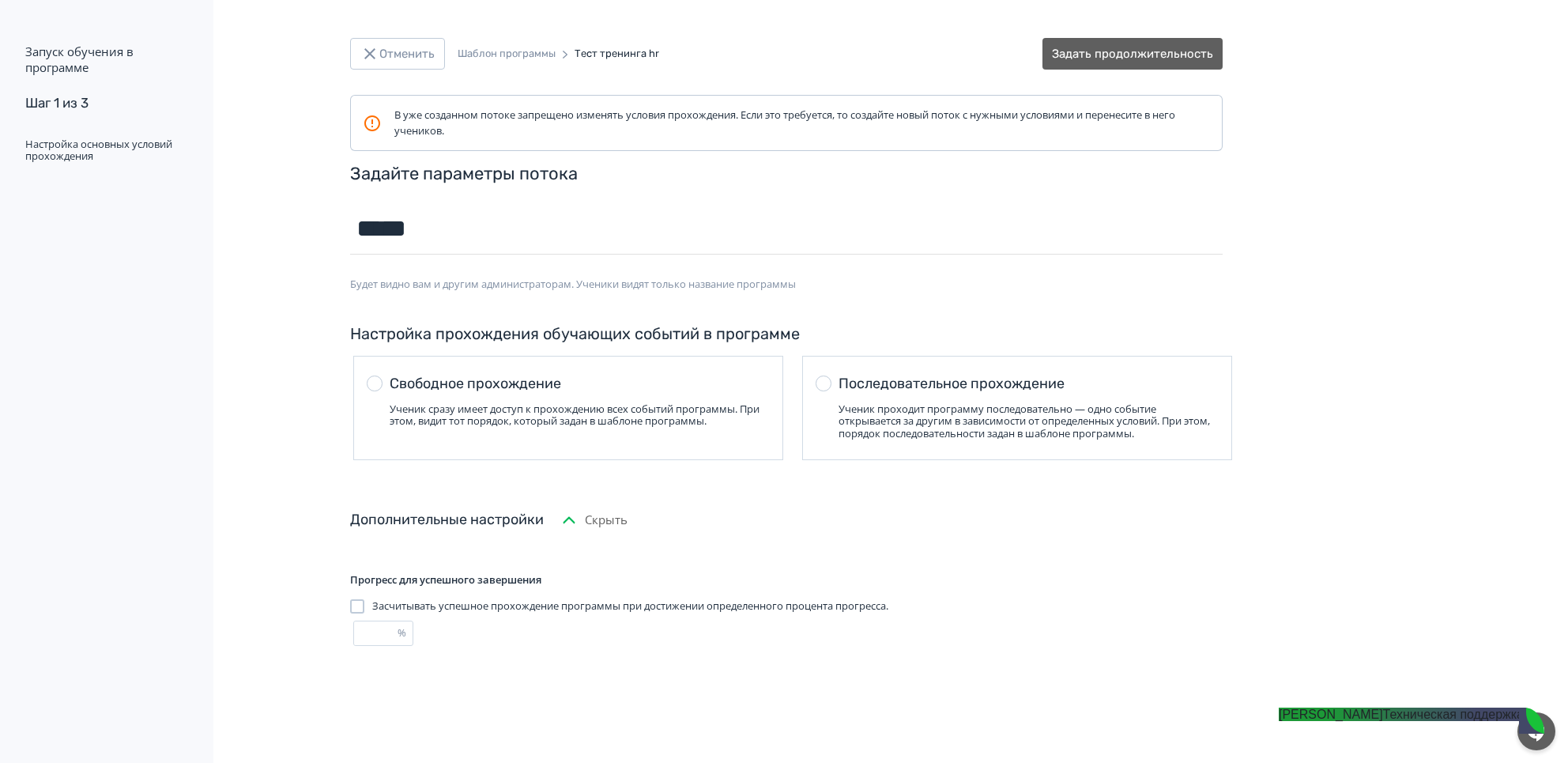
click at [385, 611] on span "Засчитывать успешное прохождение программы при достижении определенного процент…" at bounding box center [630, 607] width 517 height 15
click at [1170, 59] on button "Задать продолжительность" at bounding box center [1133, 53] width 181 height 32
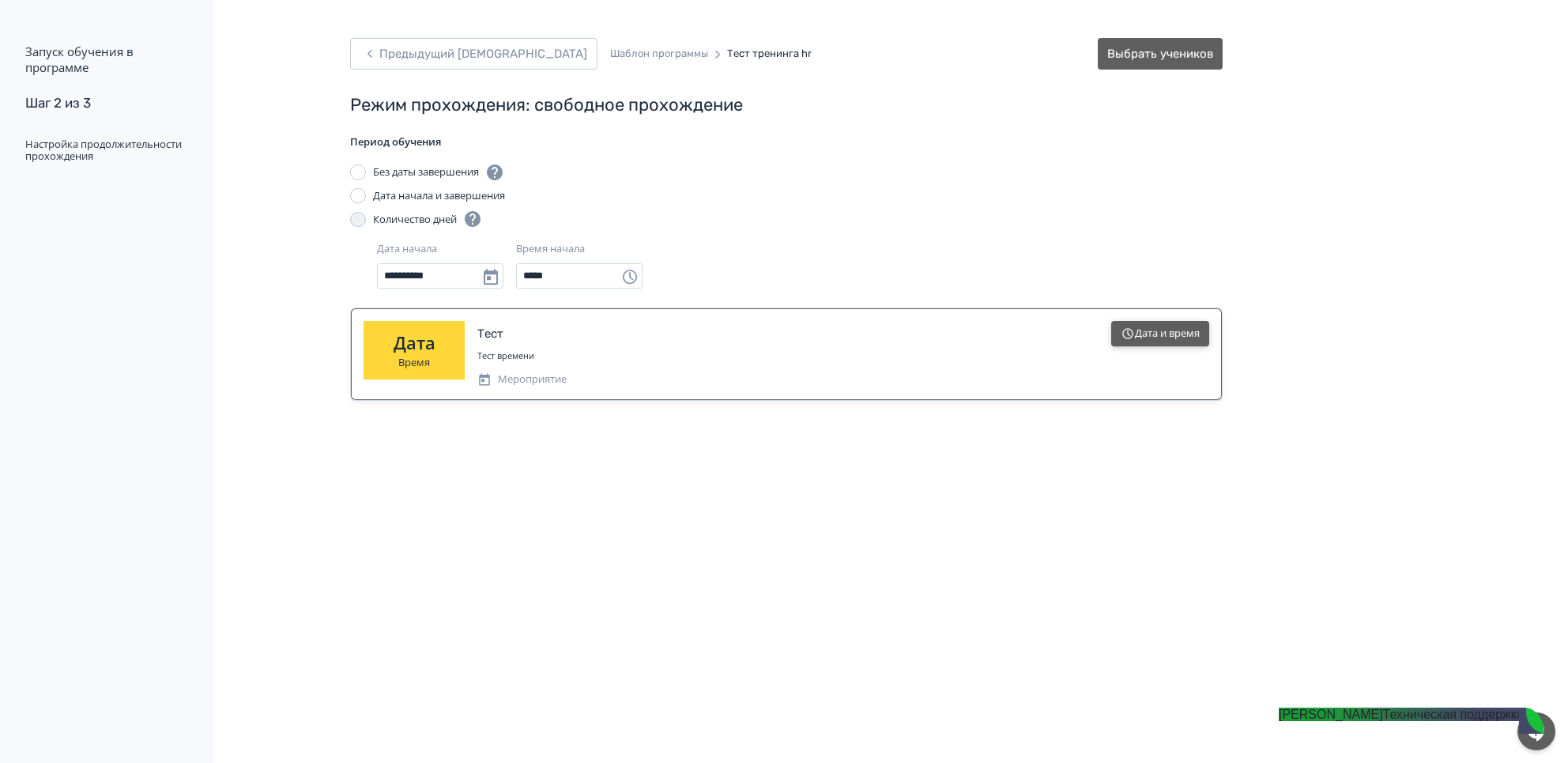
click at [1160, 331] on button "Дата и время" at bounding box center [1161, 333] width 98 height 25
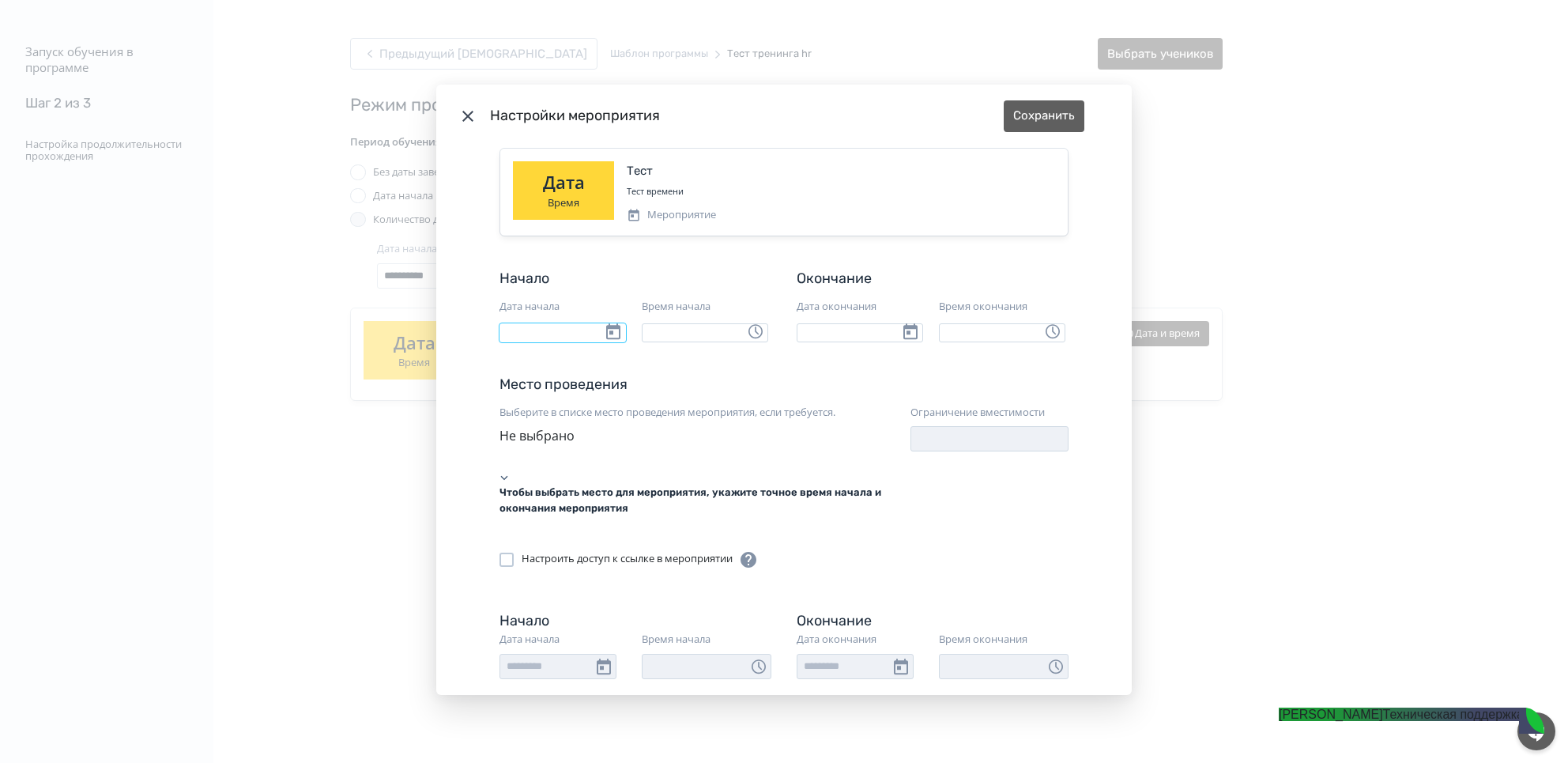
click at [550, 335] on input "Дата начала" at bounding box center [562, 333] width 126 height 19
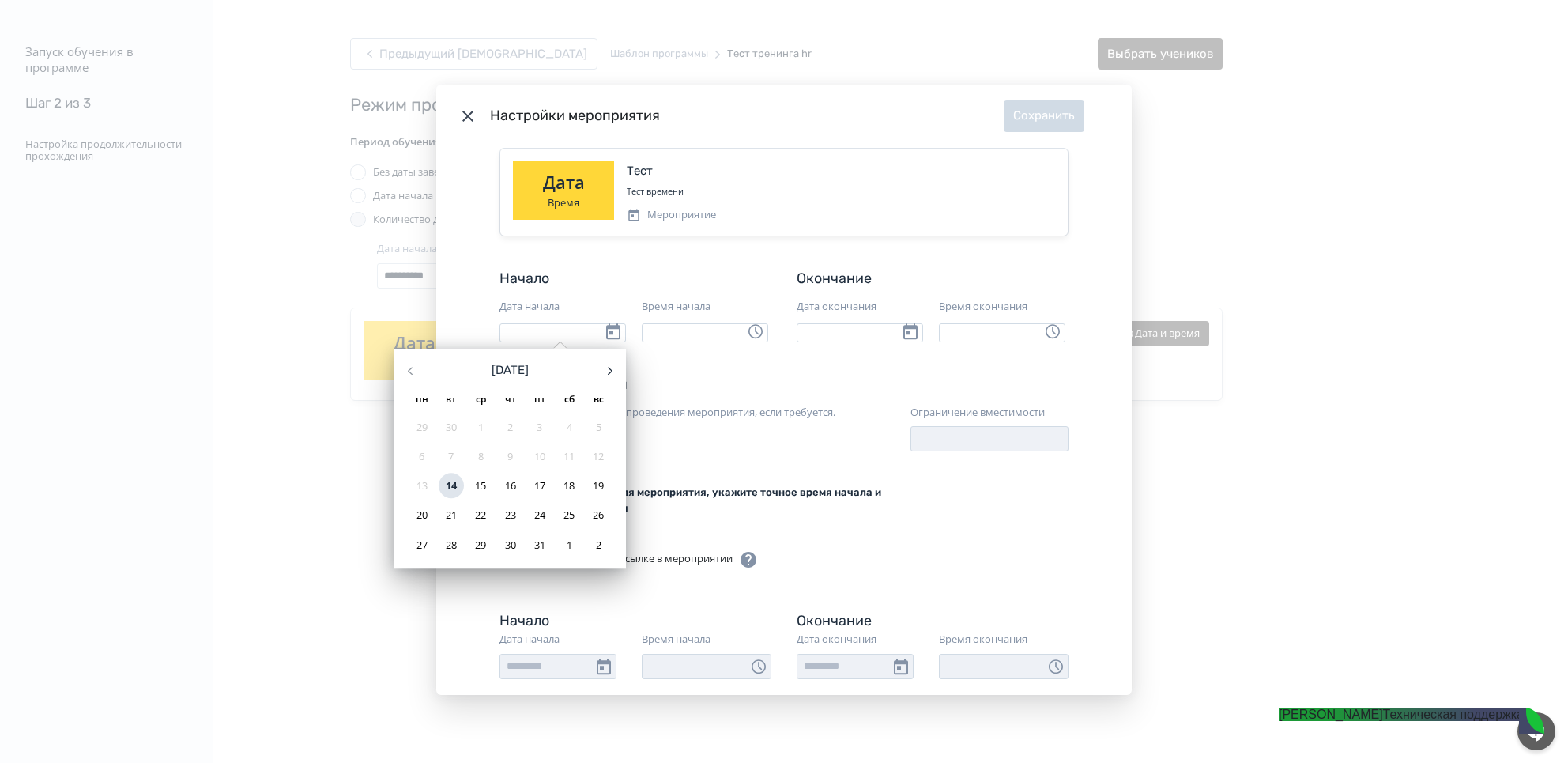
click at [450, 487] on div "14" at bounding box center [451, 486] width 25 height 25
type input "**********"
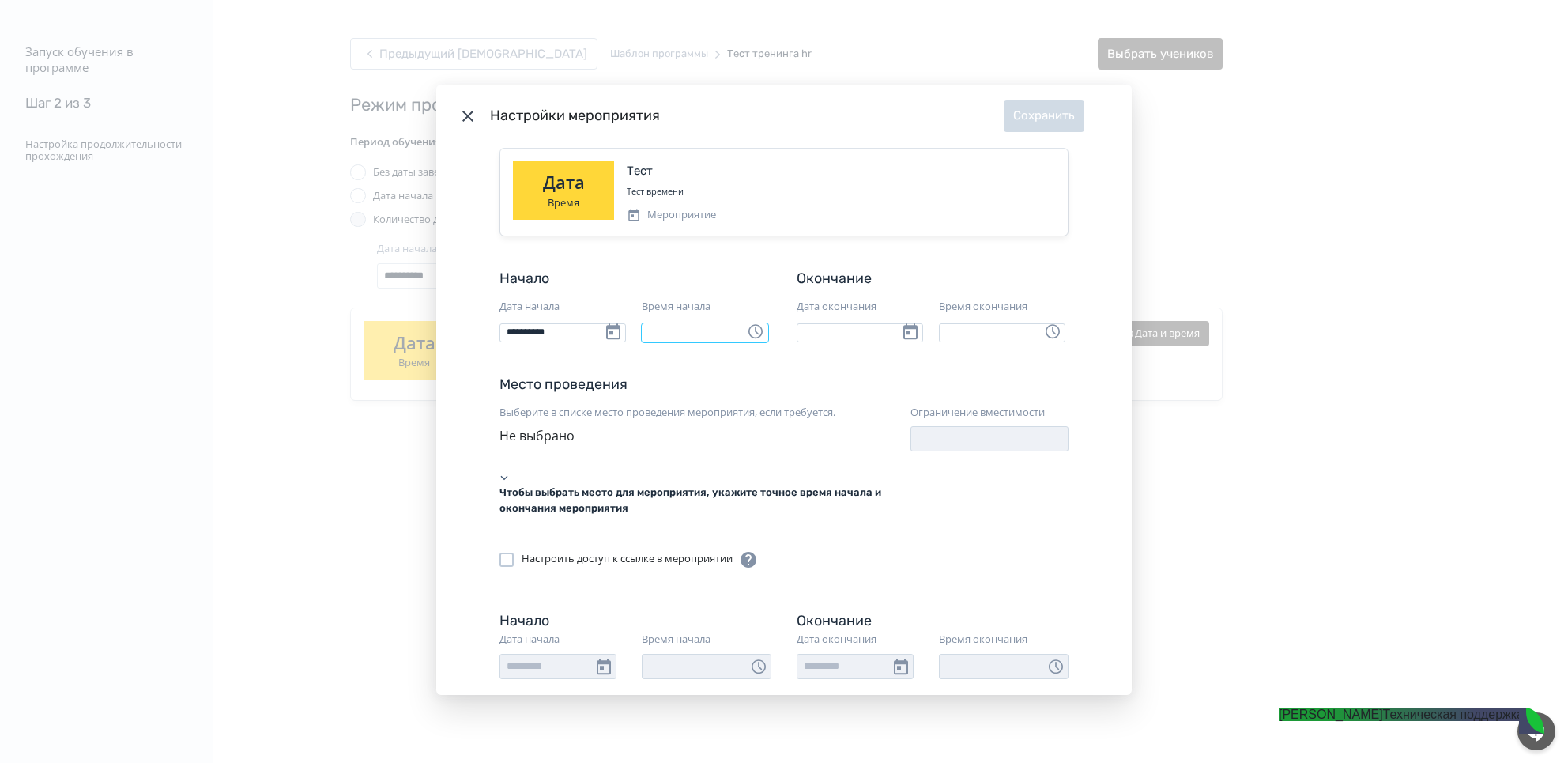
click at [660, 329] on input "Время начала" at bounding box center [705, 333] width 126 height 19
type input "*****"
click at [841, 329] on input "Дата окончания" at bounding box center [859, 333] width 126 height 19
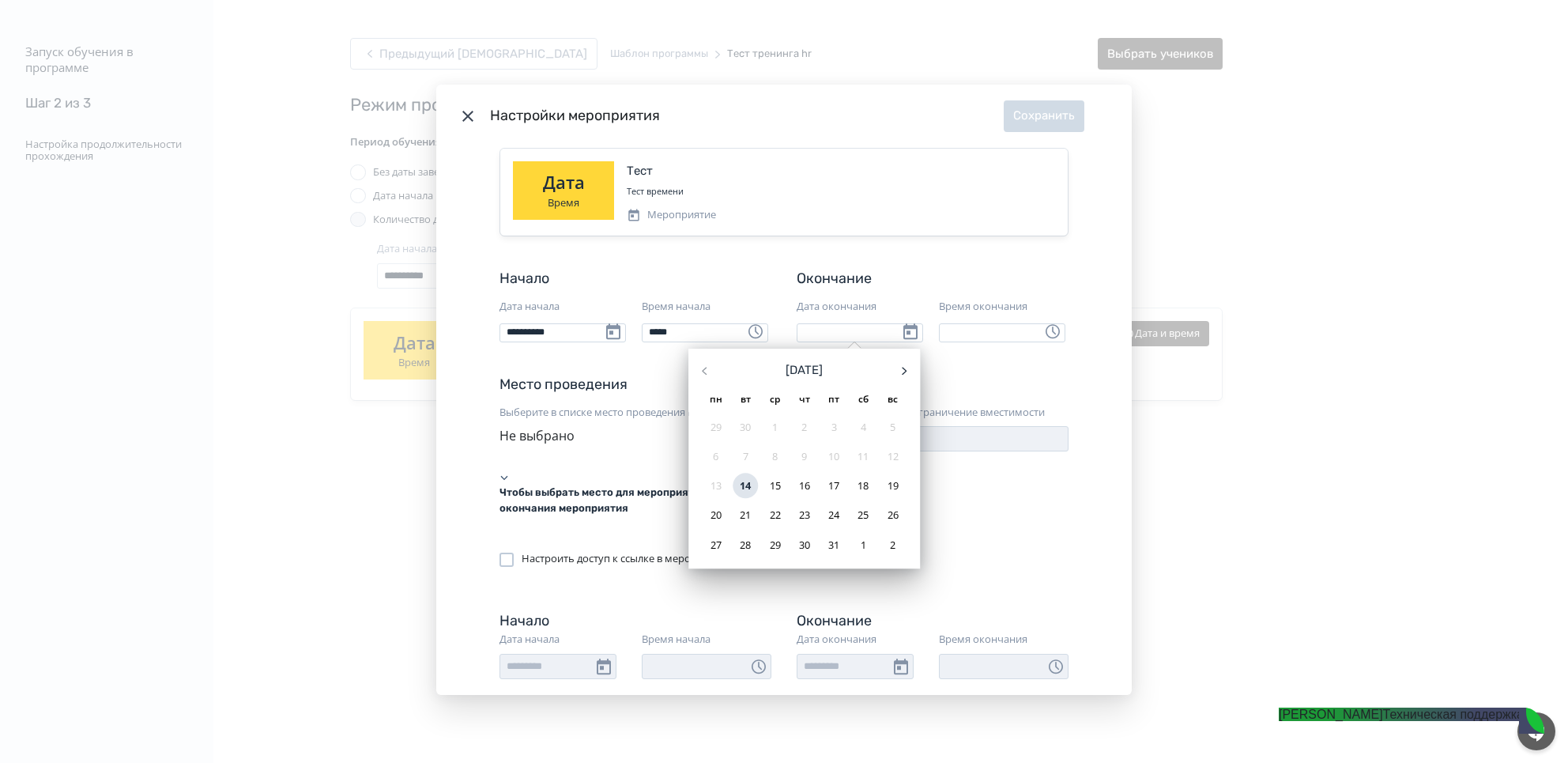
click at [751, 478] on div "14" at bounding box center [745, 486] width 25 height 25
type input "**********"
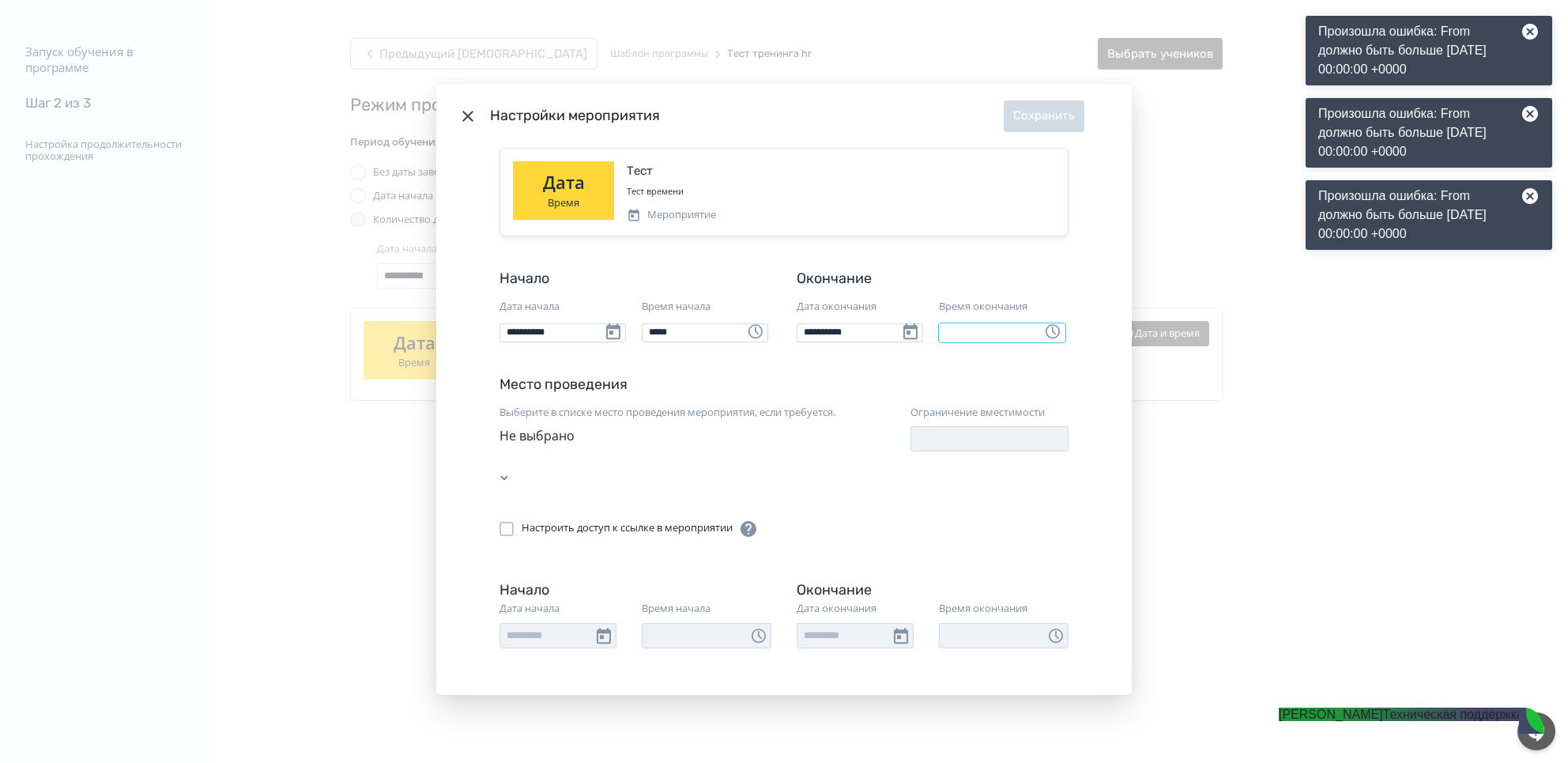
click at [974, 333] on input "Время окончания" at bounding box center [1001, 333] width 126 height 19
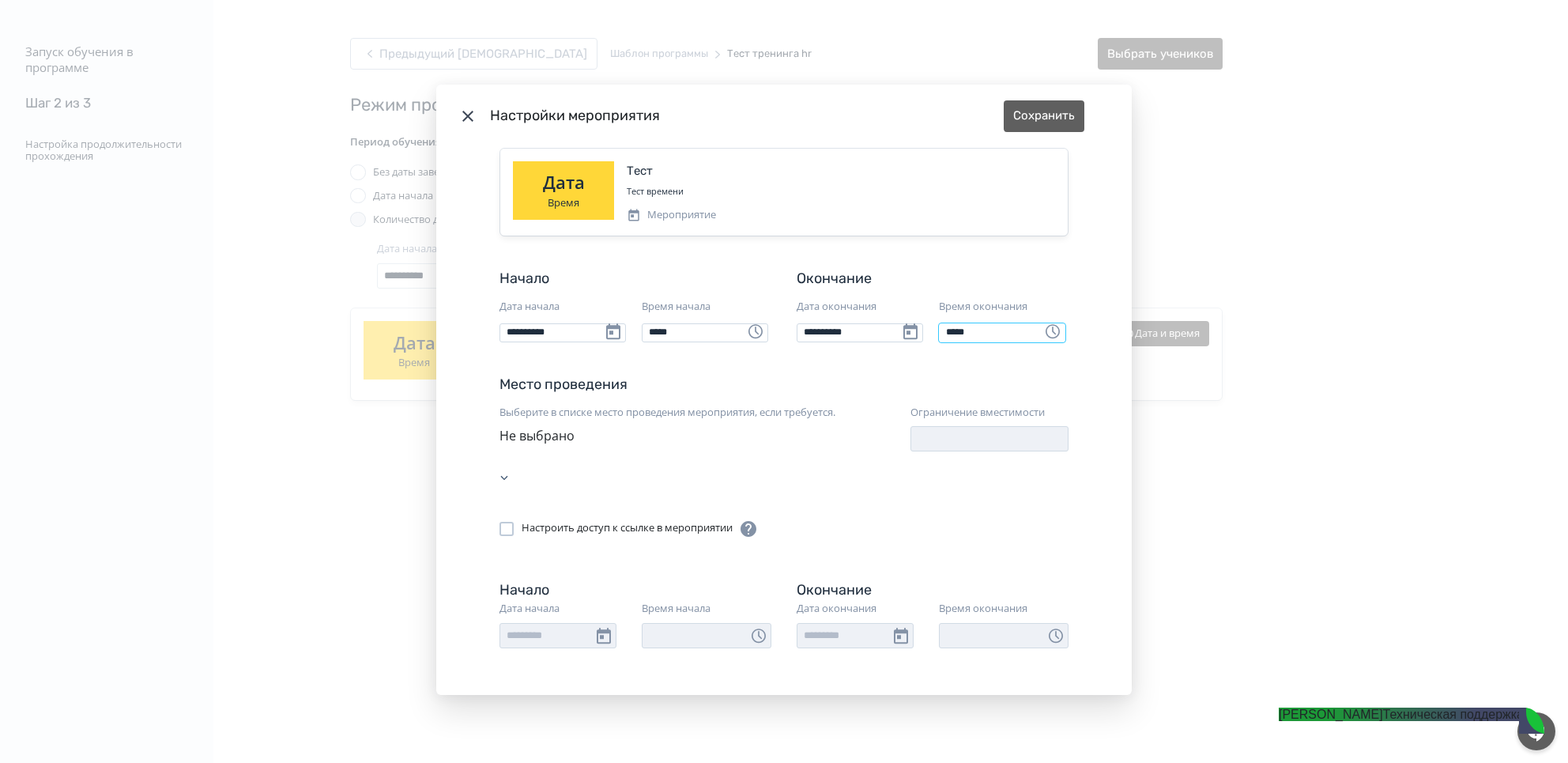
type input "*****"
click at [1102, 356] on div "**********" at bounding box center [784, 421] width 695 height 547
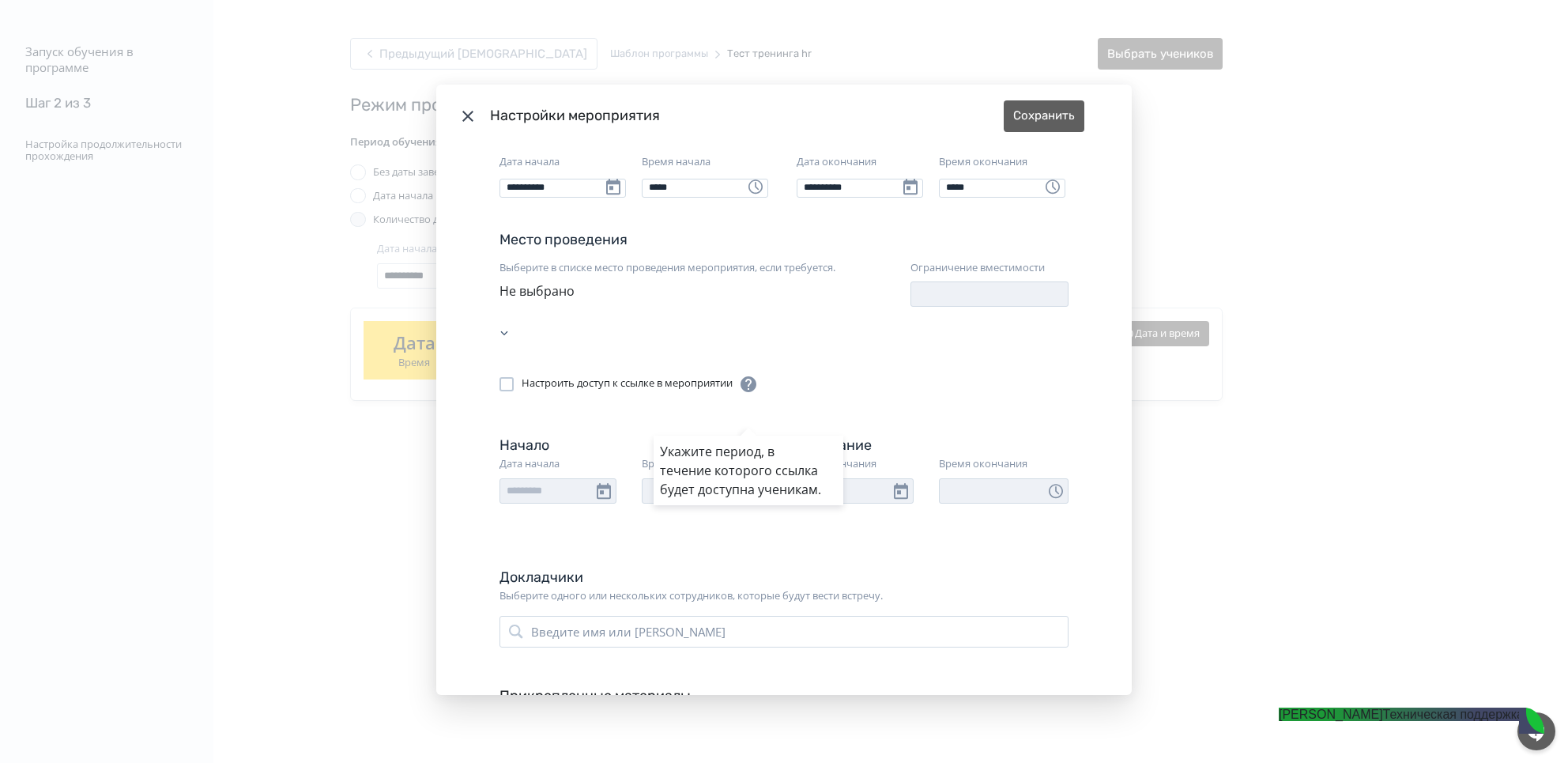
scroll to position [207, 0]
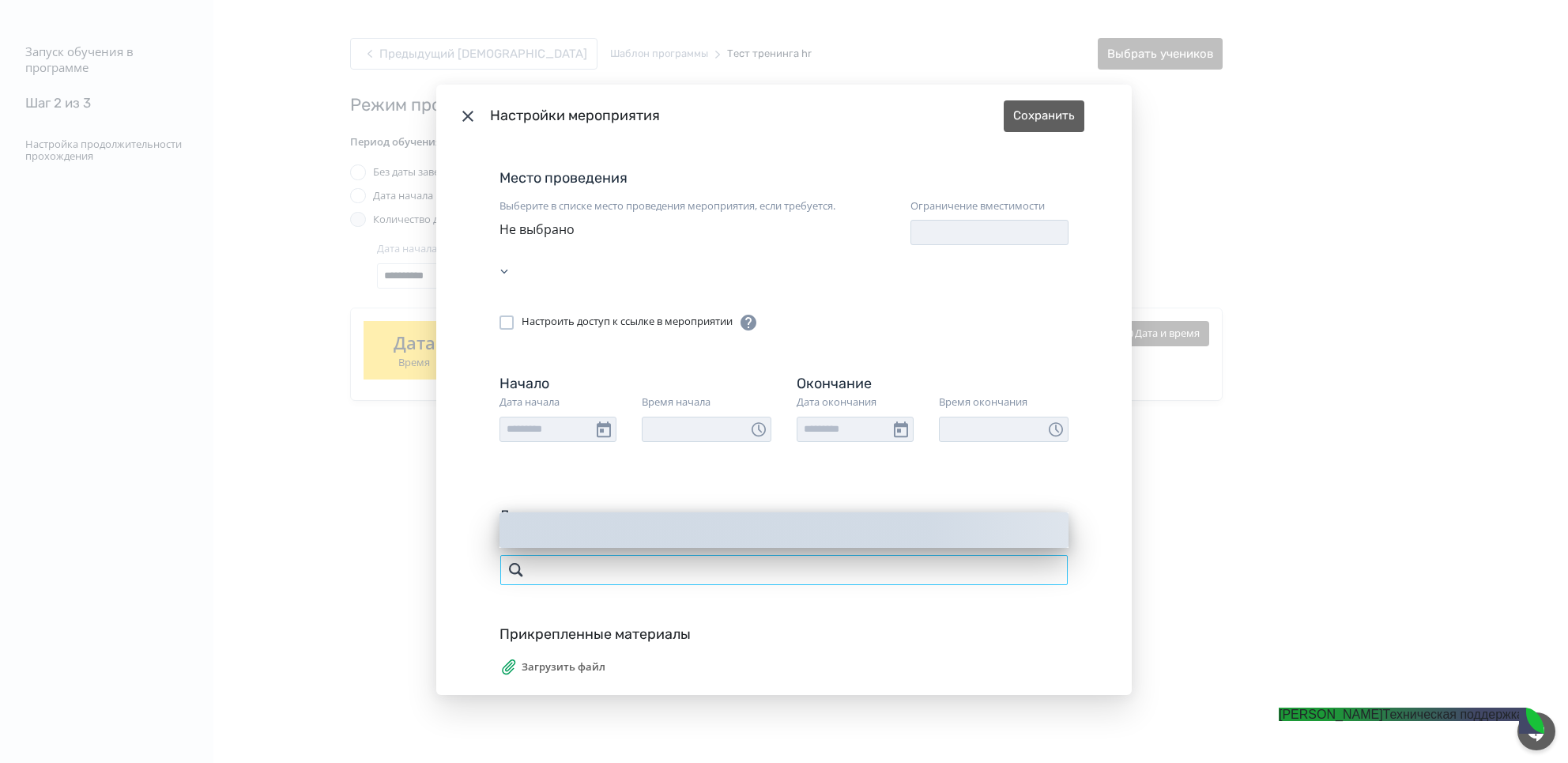
click at [616, 554] on input "Modal" at bounding box center [783, 570] width 569 height 32
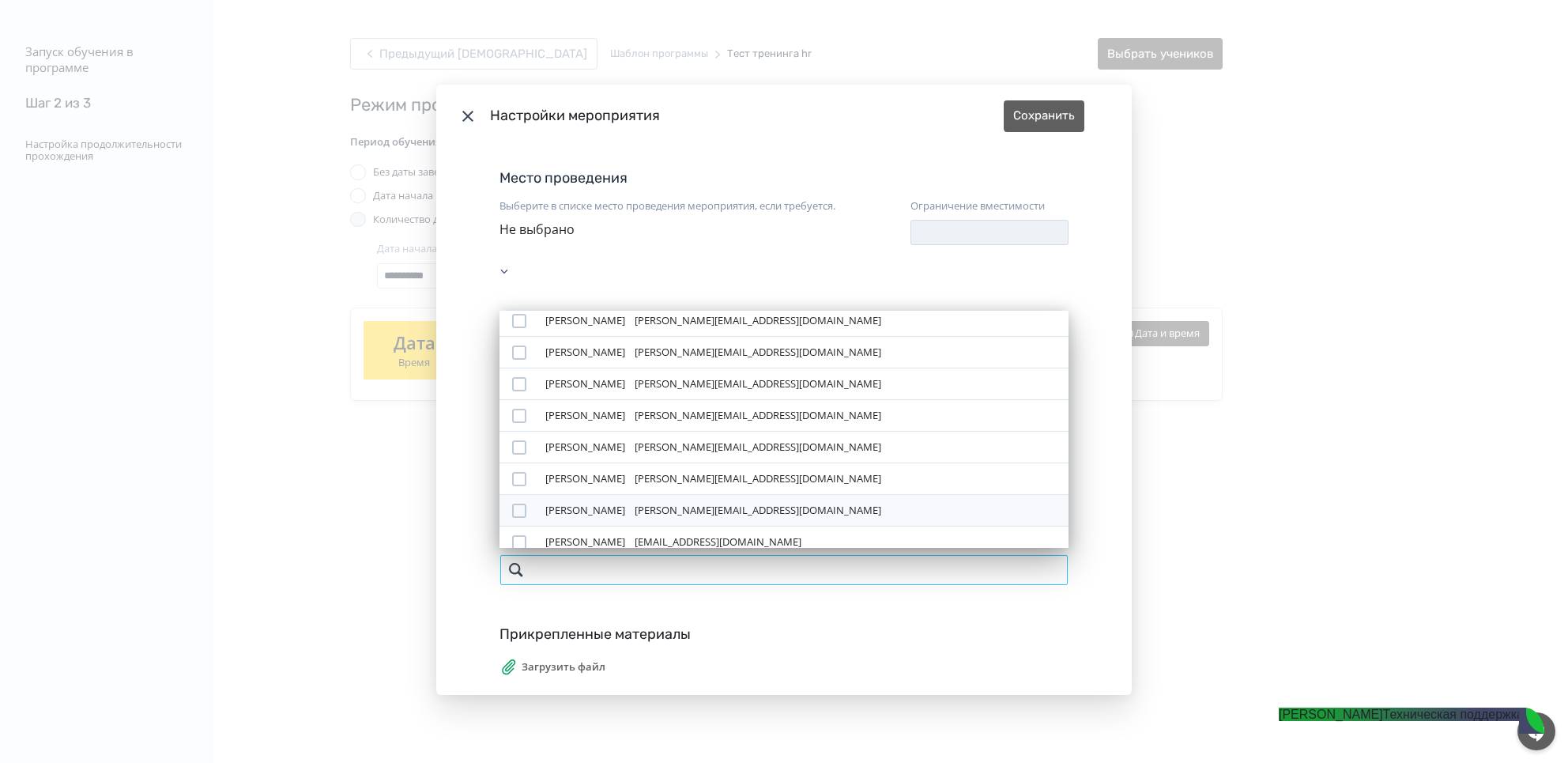
scroll to position [105, 0]
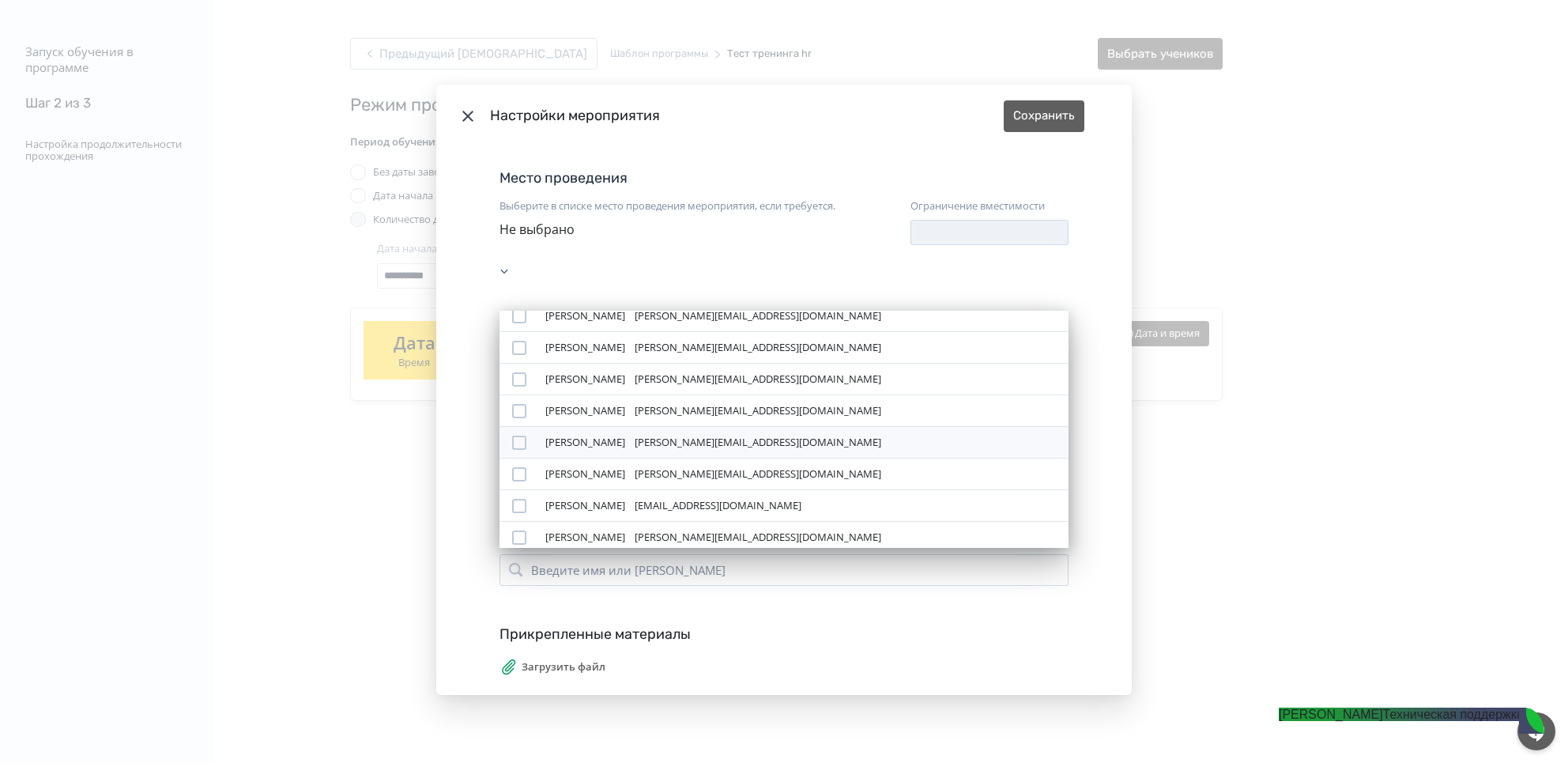
click at [680, 435] on div "[PERSON_NAME][EMAIL_ADDRESS][DOMAIN_NAME]" at bounding box center [757, 442] width 246 height 15
click at [894, 646] on div "Прикрепленные материалы" at bounding box center [783, 657] width 569 height 21
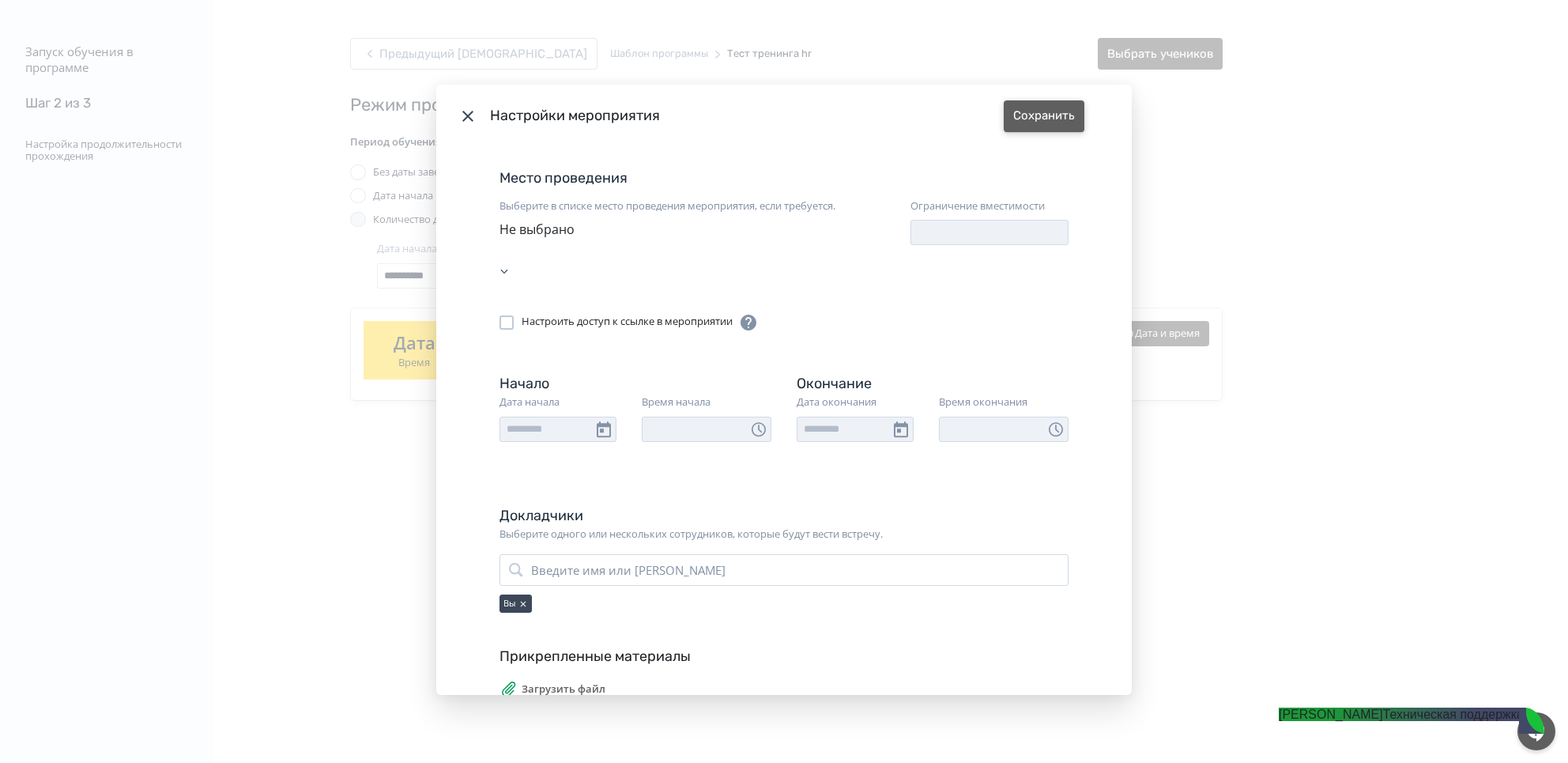
click at [1044, 120] on button "Сохранить" at bounding box center [1044, 116] width 80 height 32
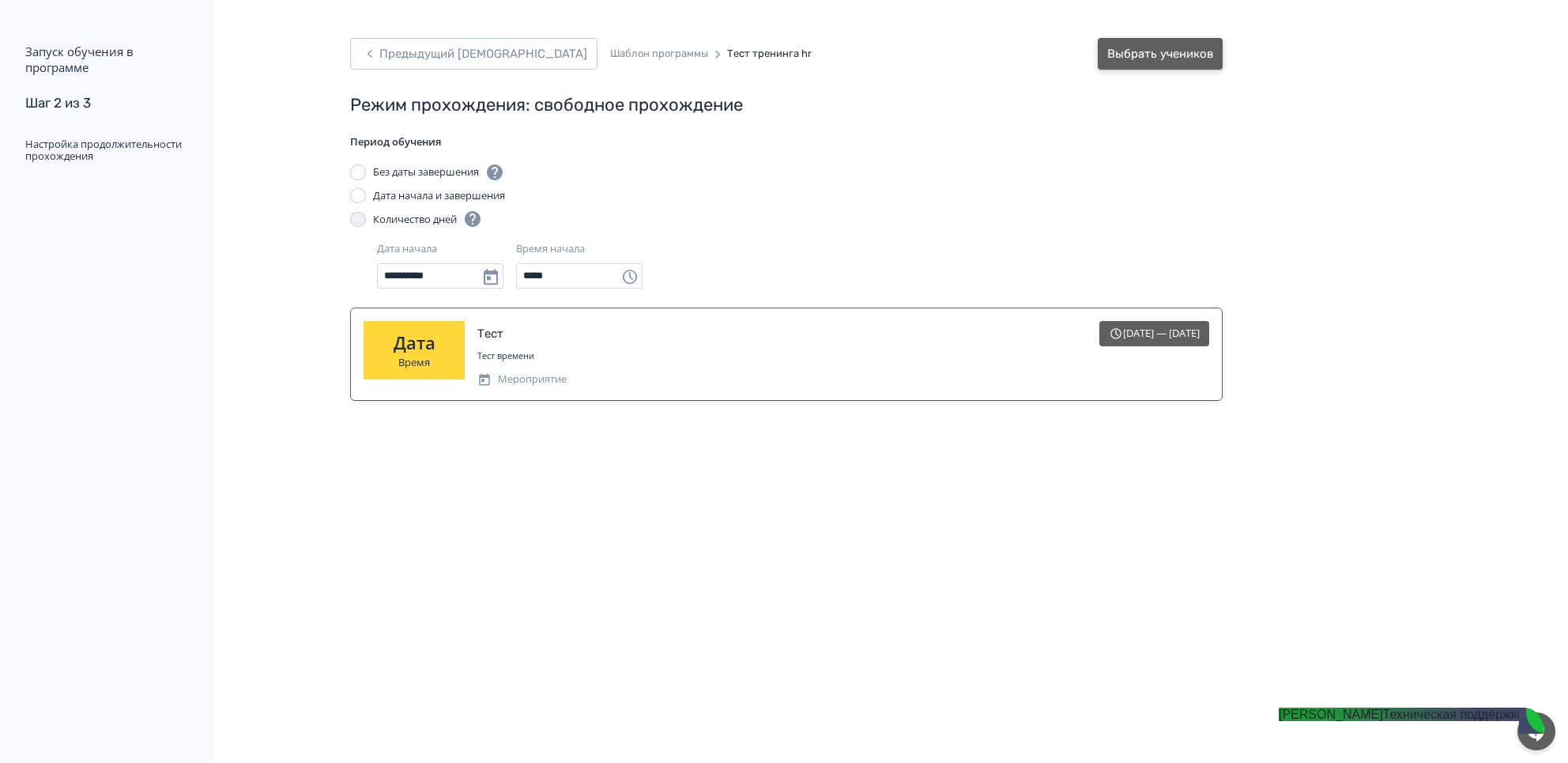
click at [1178, 55] on button "Выбрать учеников" at bounding box center [1160, 53] width 125 height 32
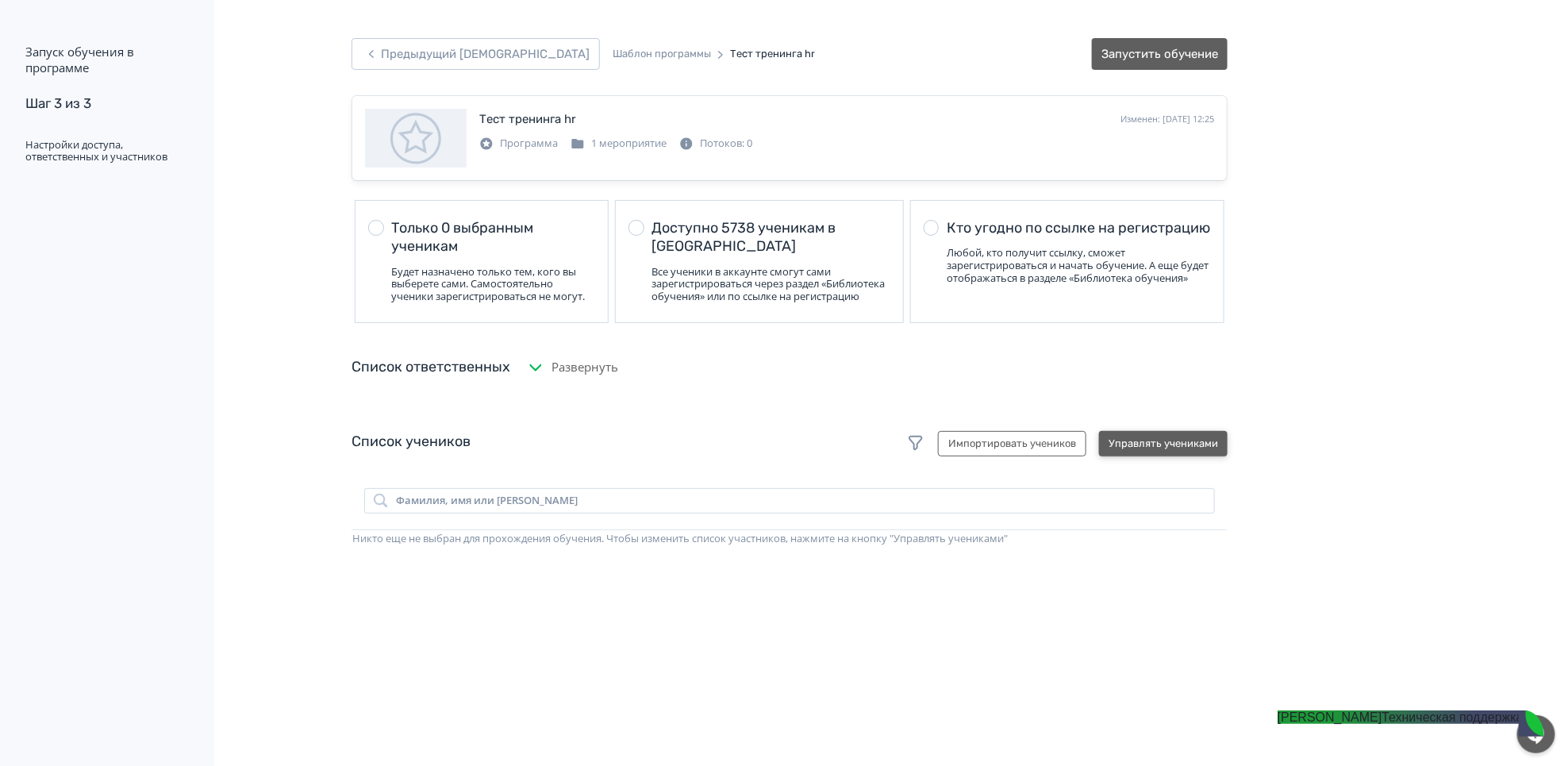
click at [1144, 457] on button "Управлять учениками" at bounding box center [1163, 443] width 129 height 25
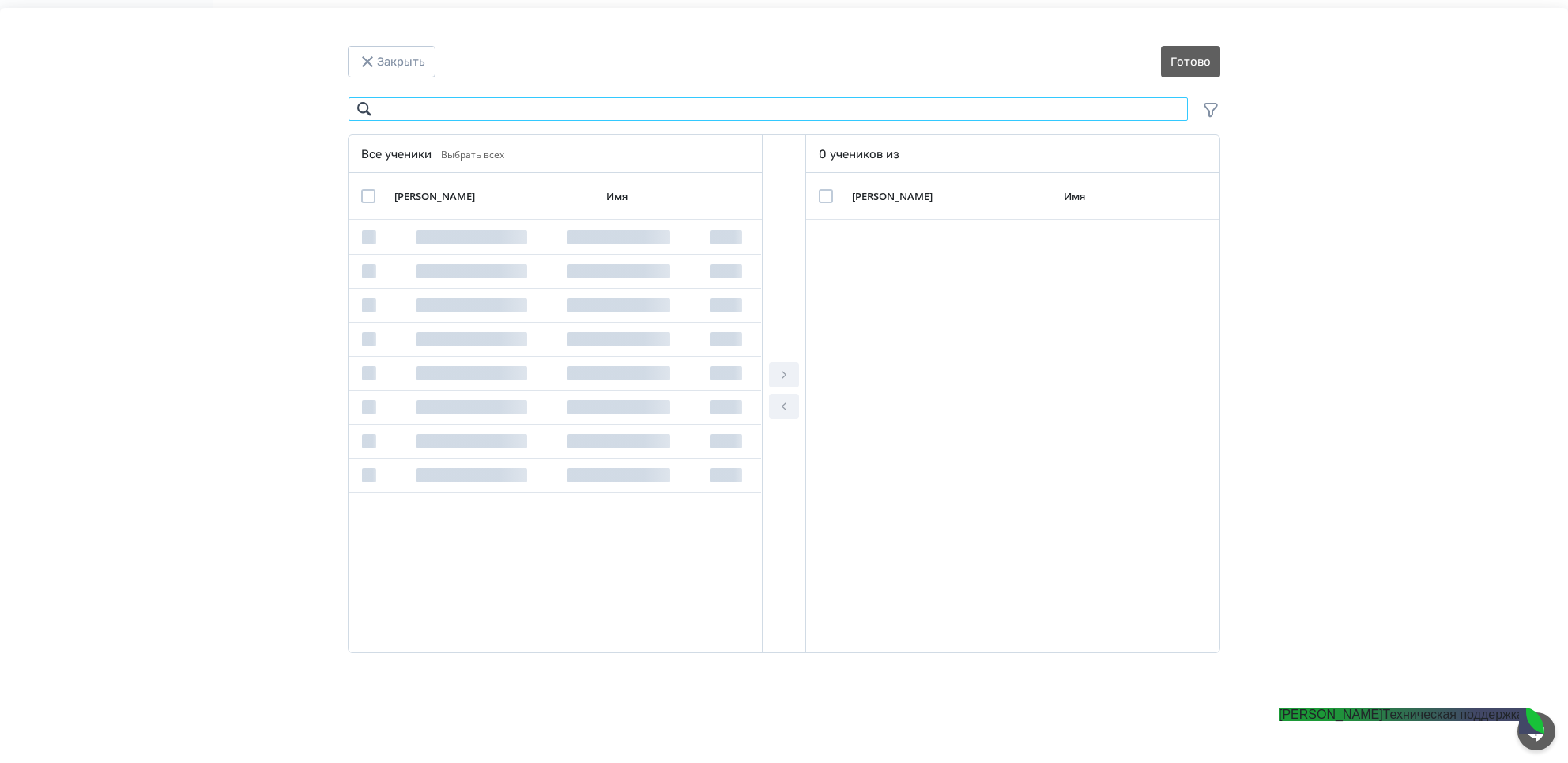
click at [668, 105] on input "Modal" at bounding box center [768, 109] width 841 height 25
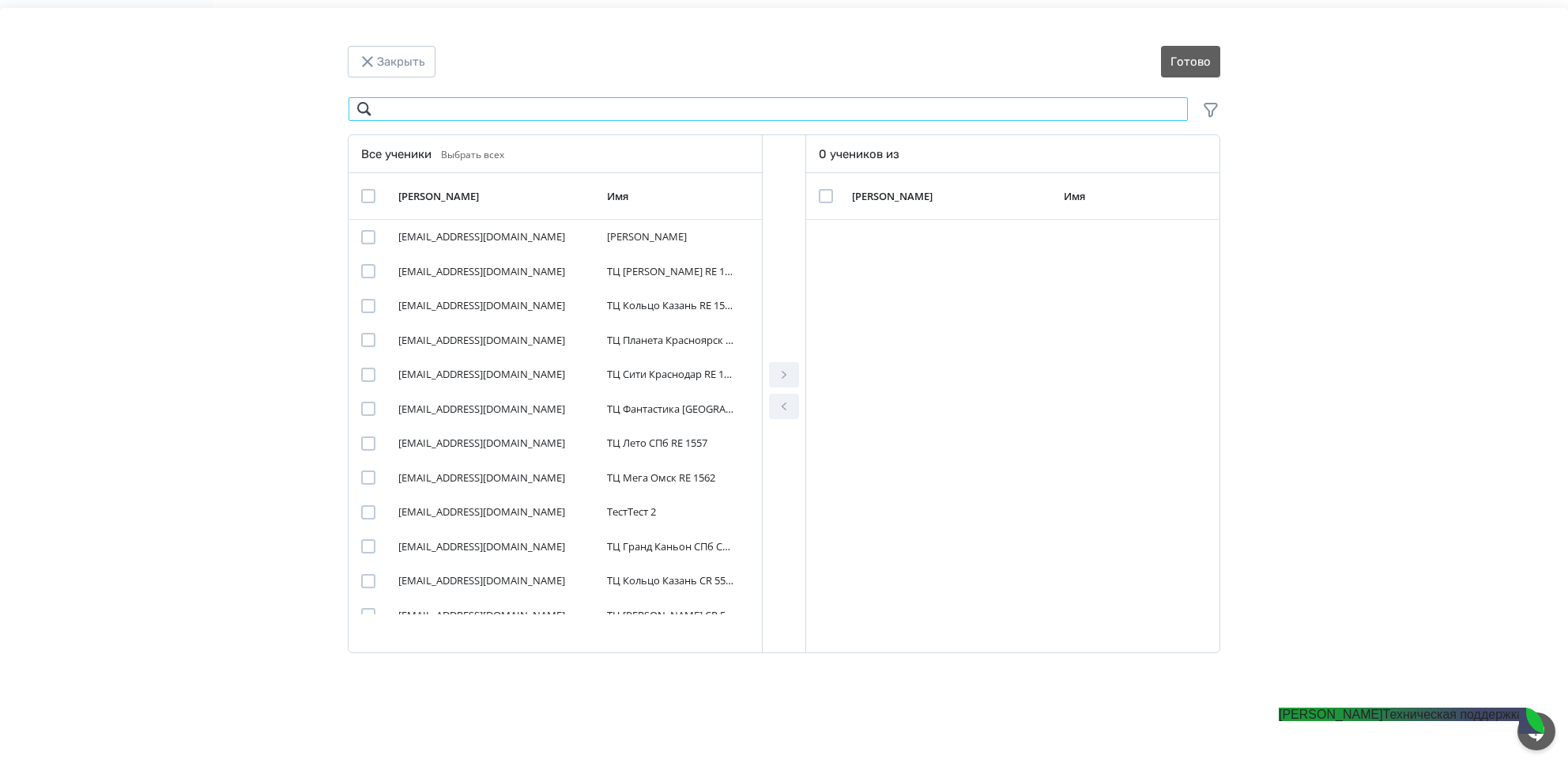
type input "*"
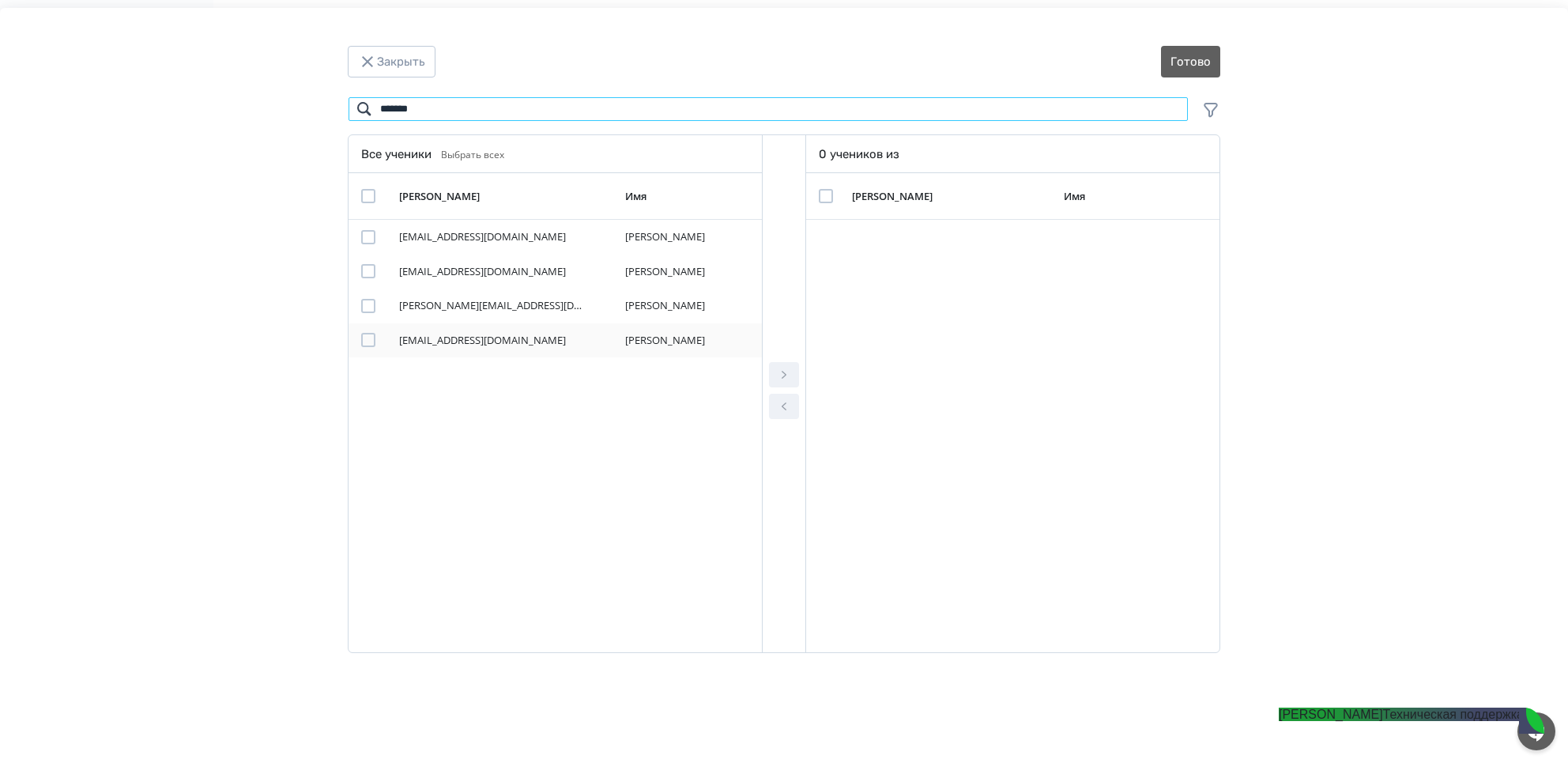
type input "*******"
click at [369, 346] on div "Modal" at bounding box center [368, 340] width 14 height 14
click at [789, 373] on icon "Modal" at bounding box center [784, 375] width 19 height 19
click at [1209, 54] on button "Готово" at bounding box center [1190, 61] width 59 height 32
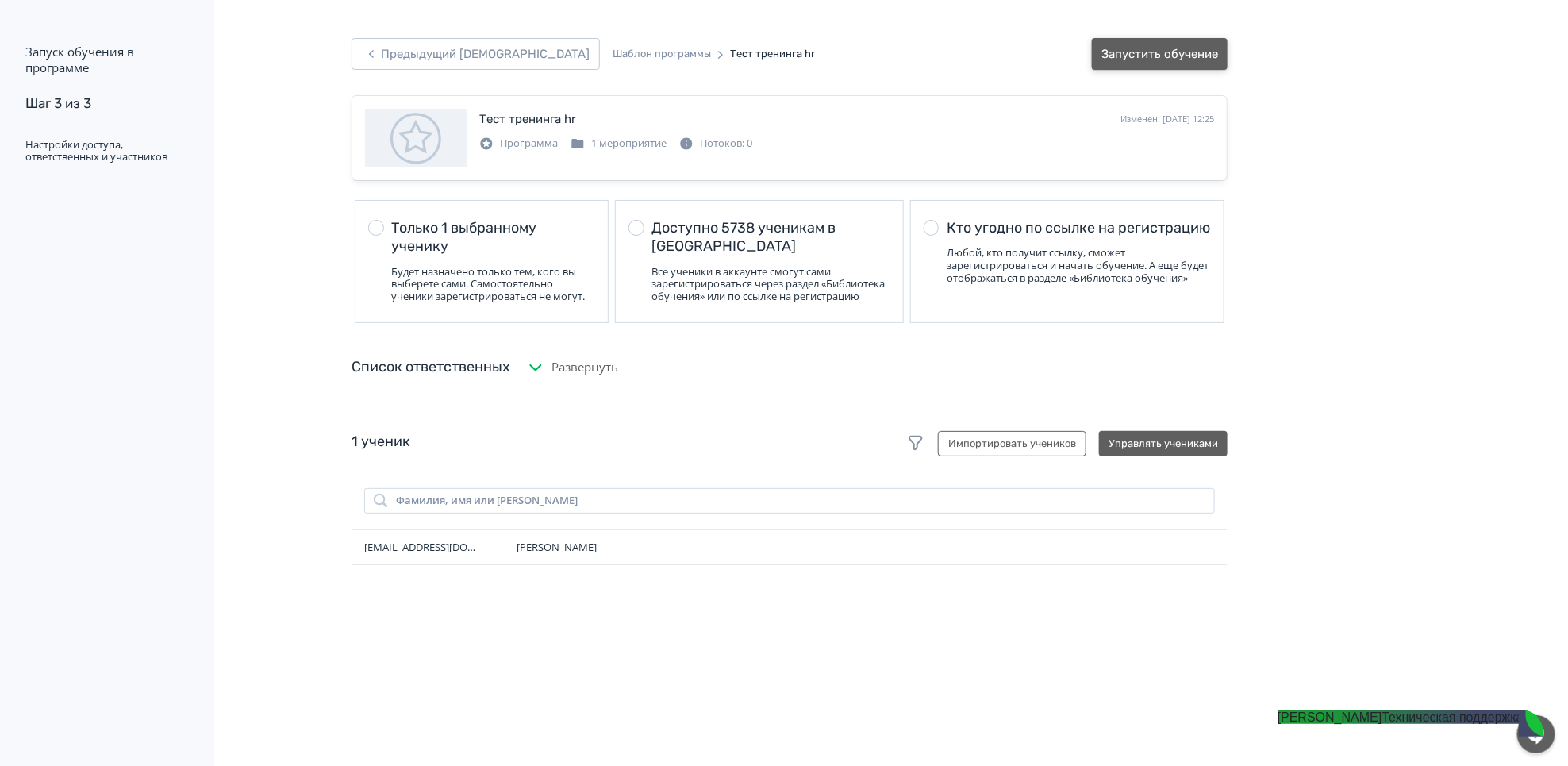
click at [1199, 58] on button "Запустить обучение" at bounding box center [1159, 53] width 136 height 32
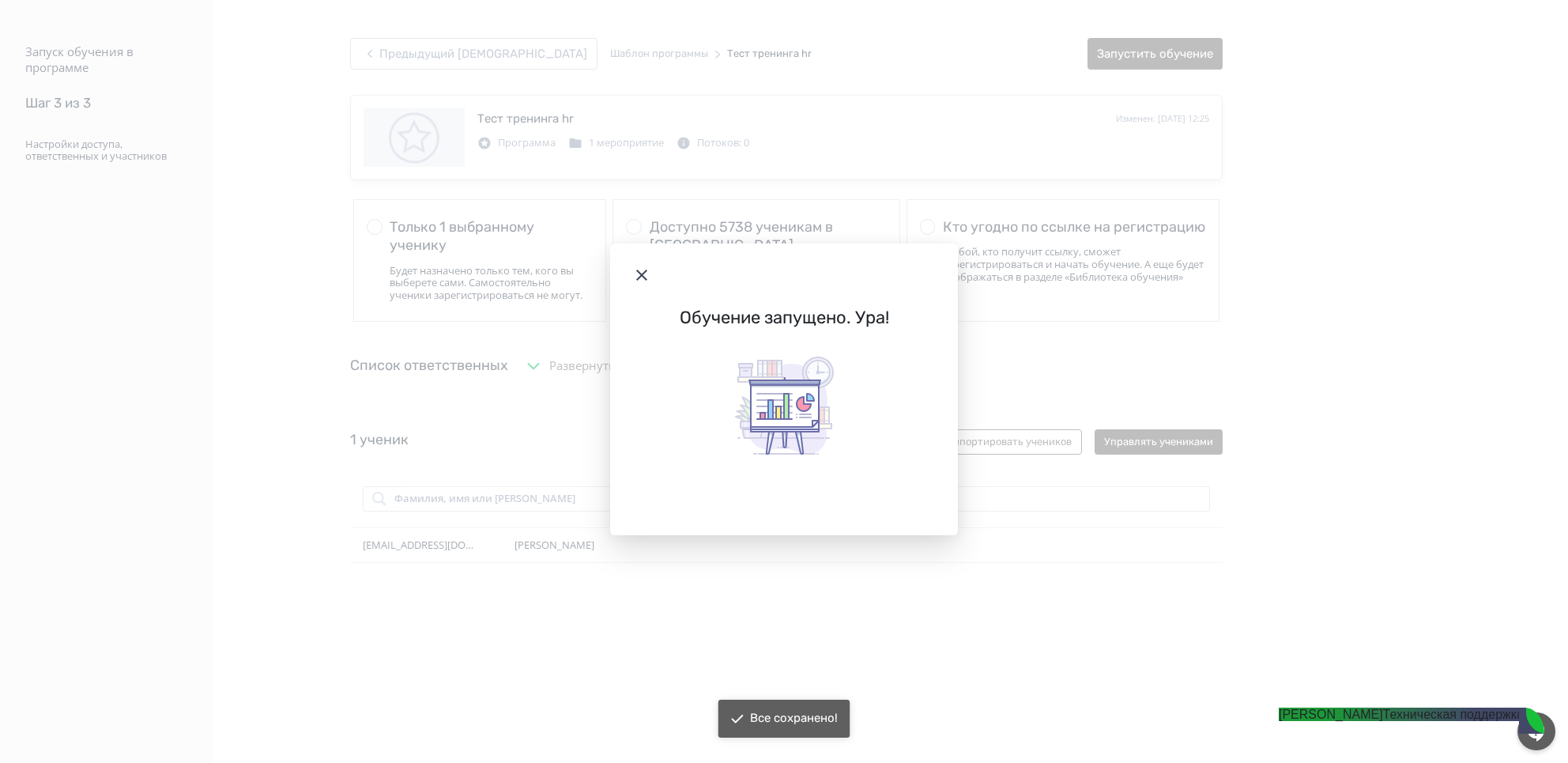
click at [638, 277] on icon "Modal" at bounding box center [642, 275] width 19 height 19
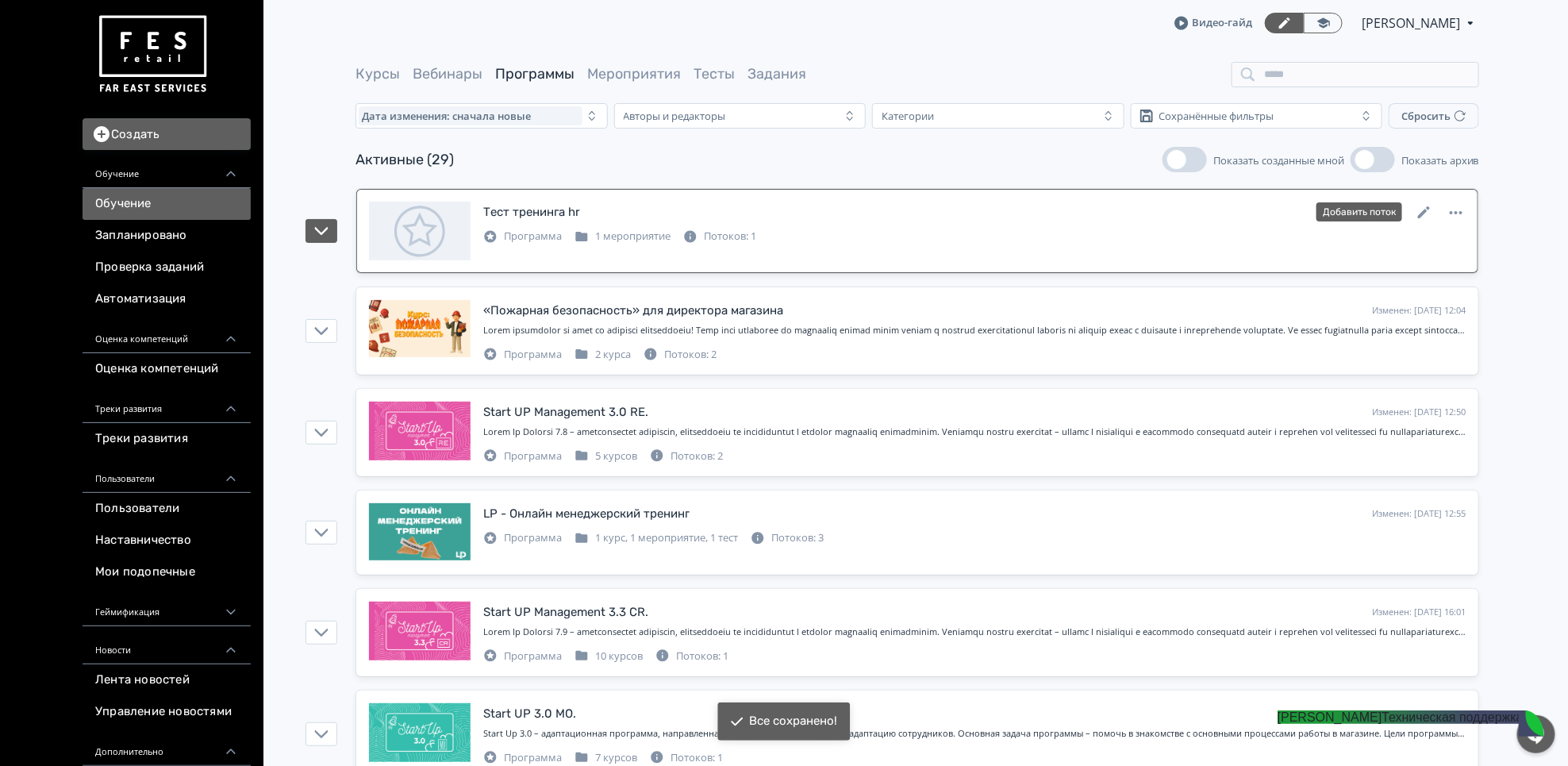
click at [649, 195] on link "Тест тренинга hr Изменен: [DATE] 12:25 Добавить поток Программа 1 мероприятие П…" at bounding box center [917, 231] width 1121 height 84
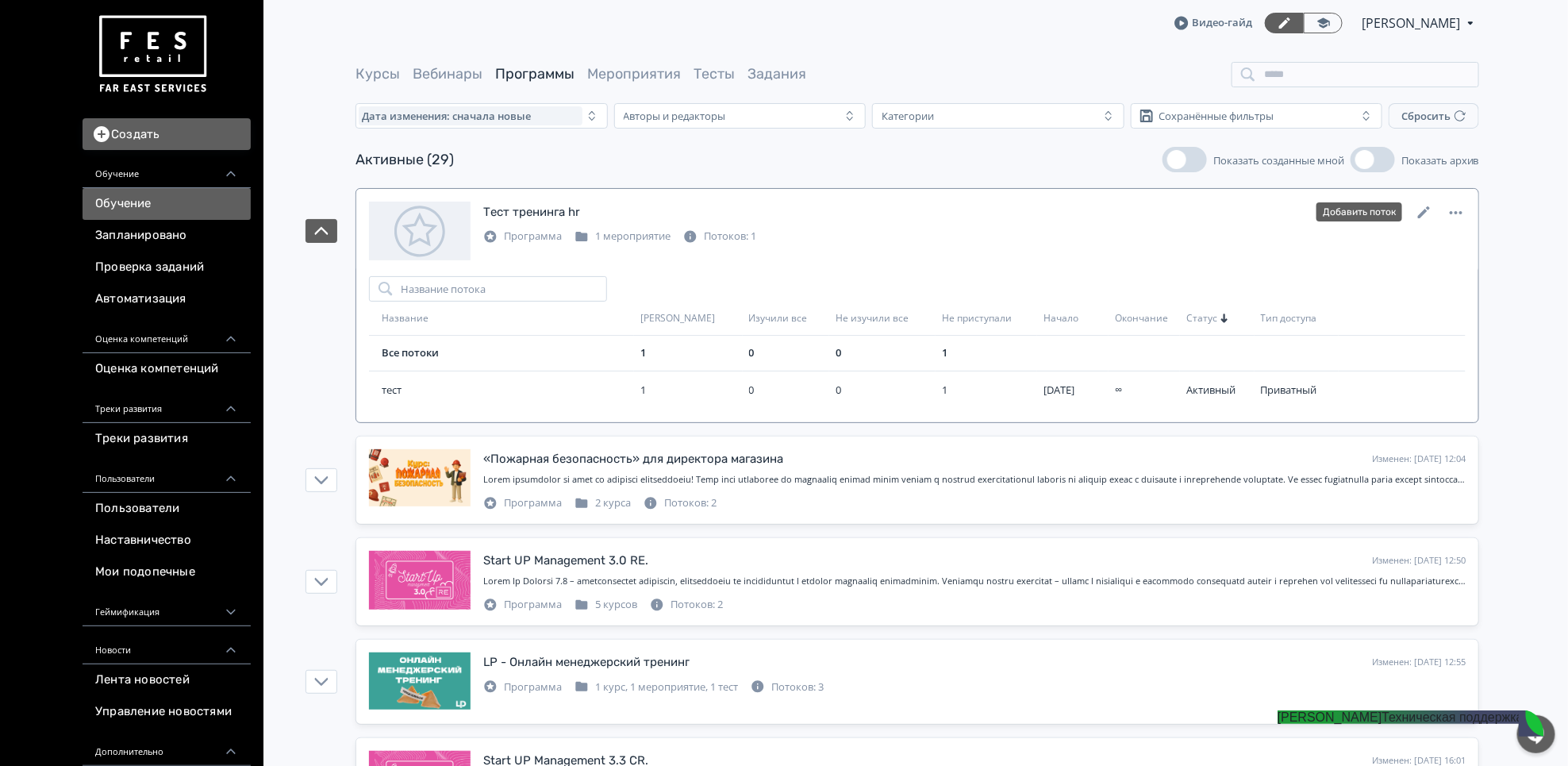
click at [653, 202] on div "Тест тренинга hr Изменен: [DATE] 12:25 Добавить поток" at bounding box center [974, 211] width 982 height 20
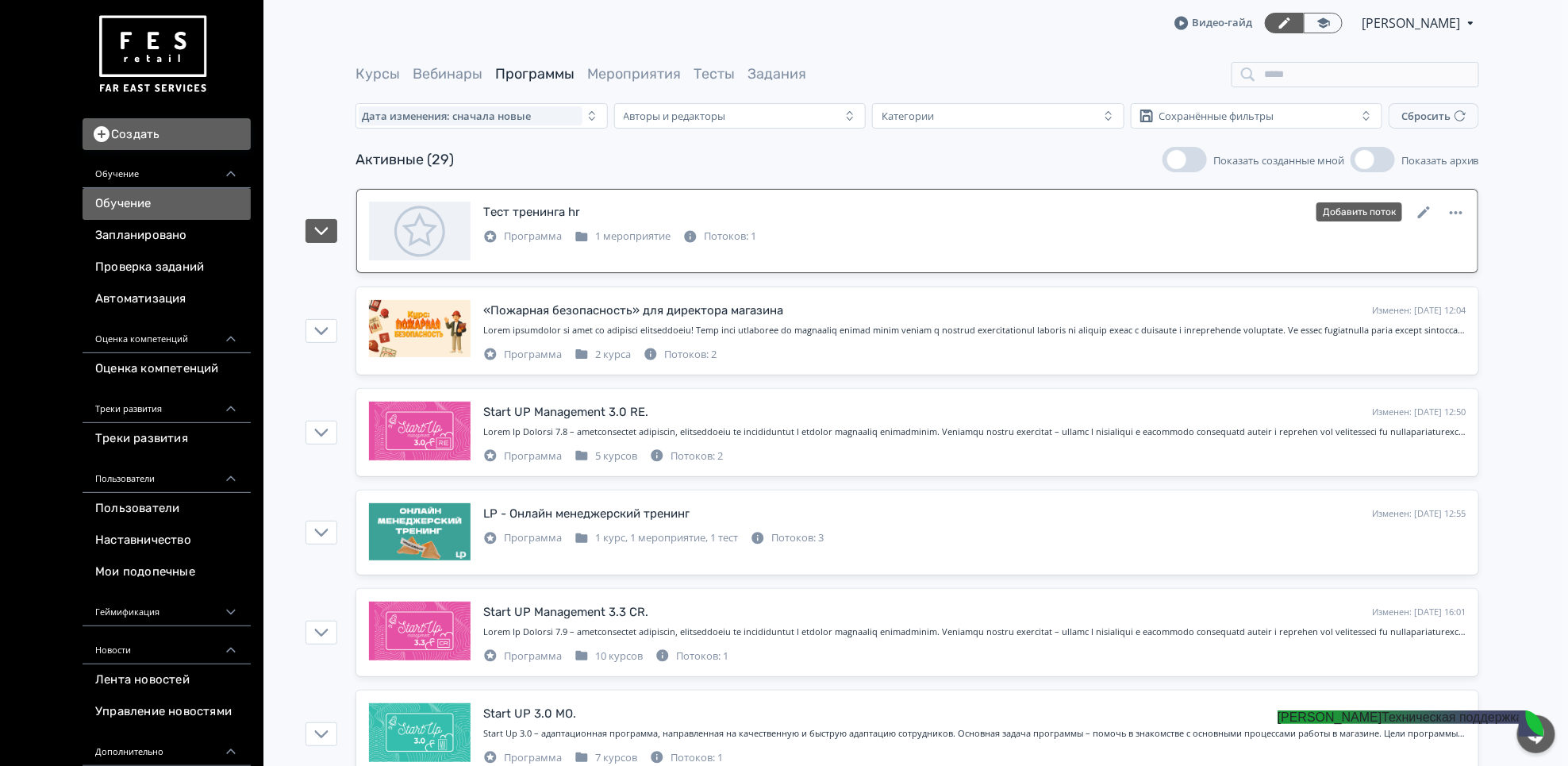
click at [629, 234] on div "1 мероприятие" at bounding box center [622, 237] width 96 height 16
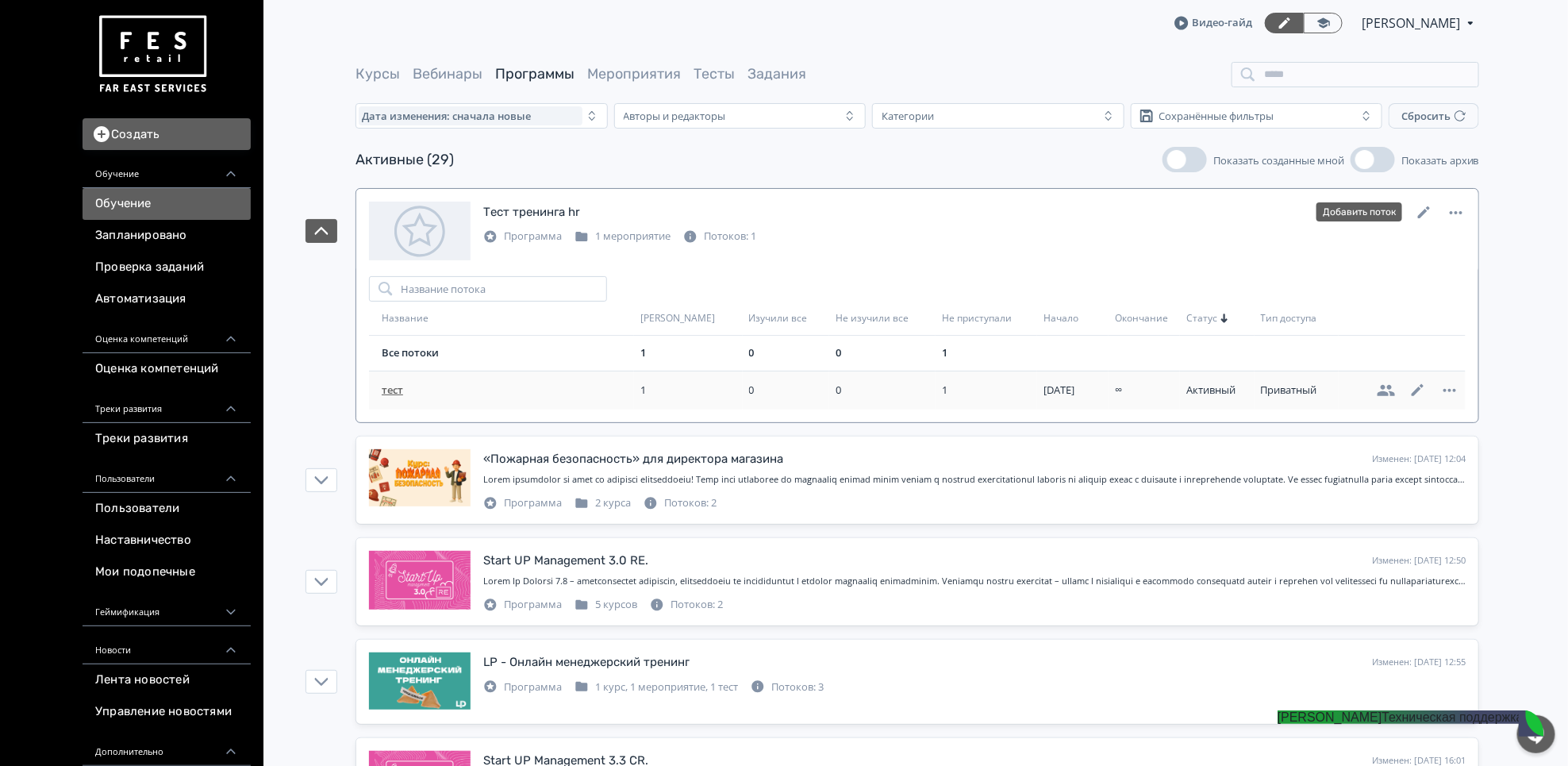
click at [420, 400] on td "тест" at bounding box center [501, 390] width 265 height 39
click at [399, 386] on span "тест" at bounding box center [508, 391] width 252 height 16
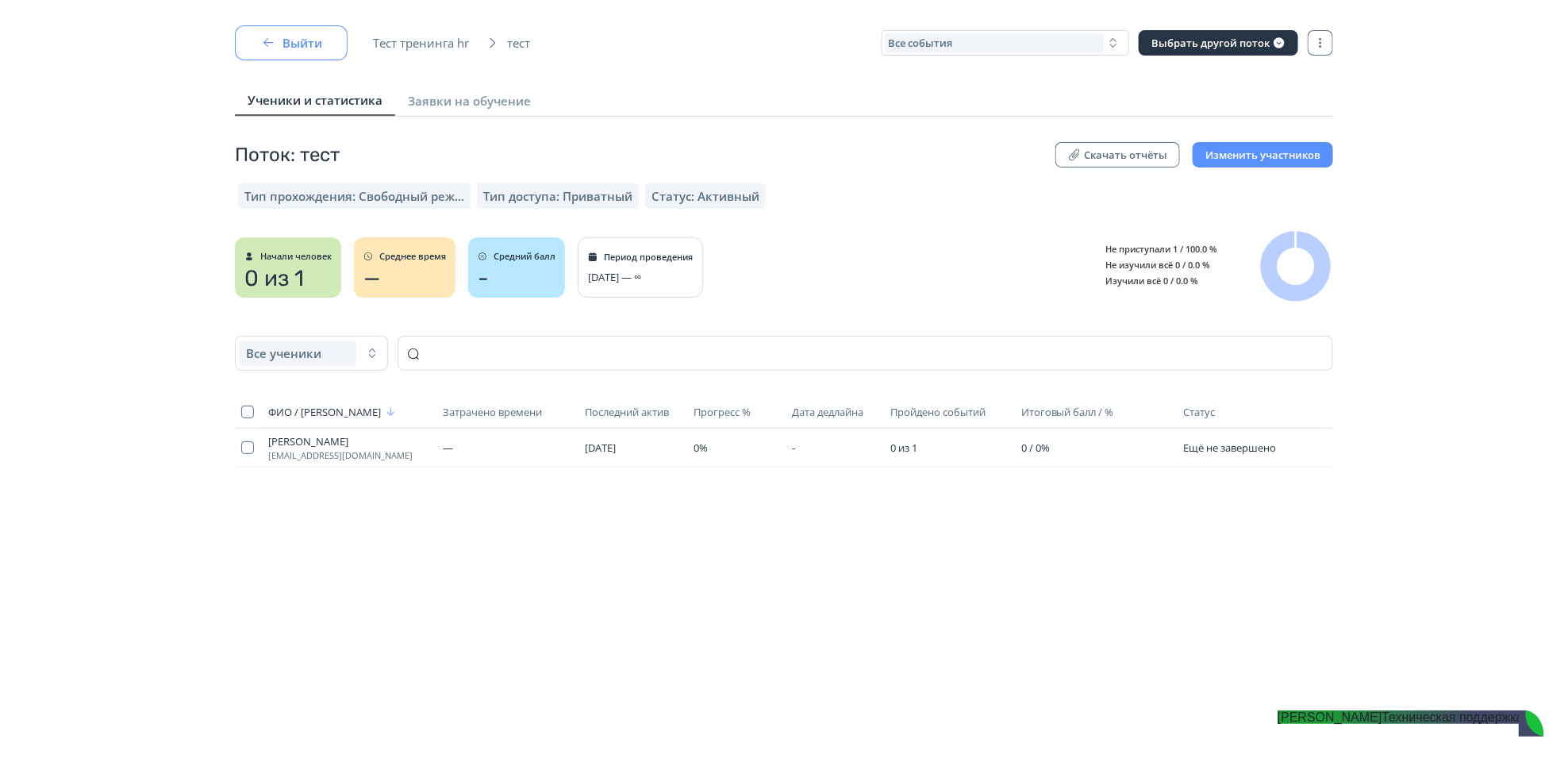
click at [311, 42] on button "Выйти" at bounding box center [291, 43] width 112 height 35
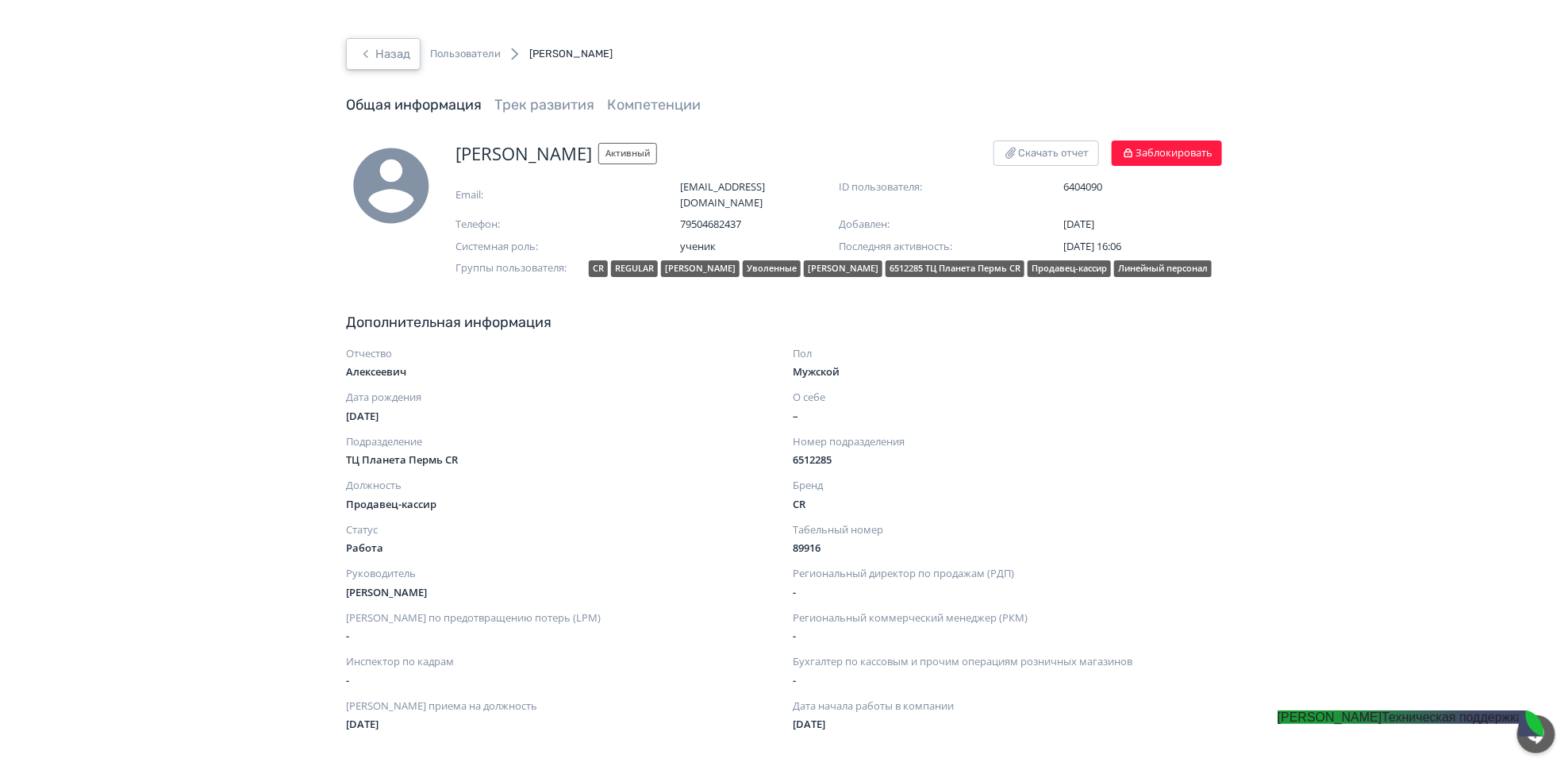
click at [376, 66] on button "Назад" at bounding box center [383, 53] width 75 height 32
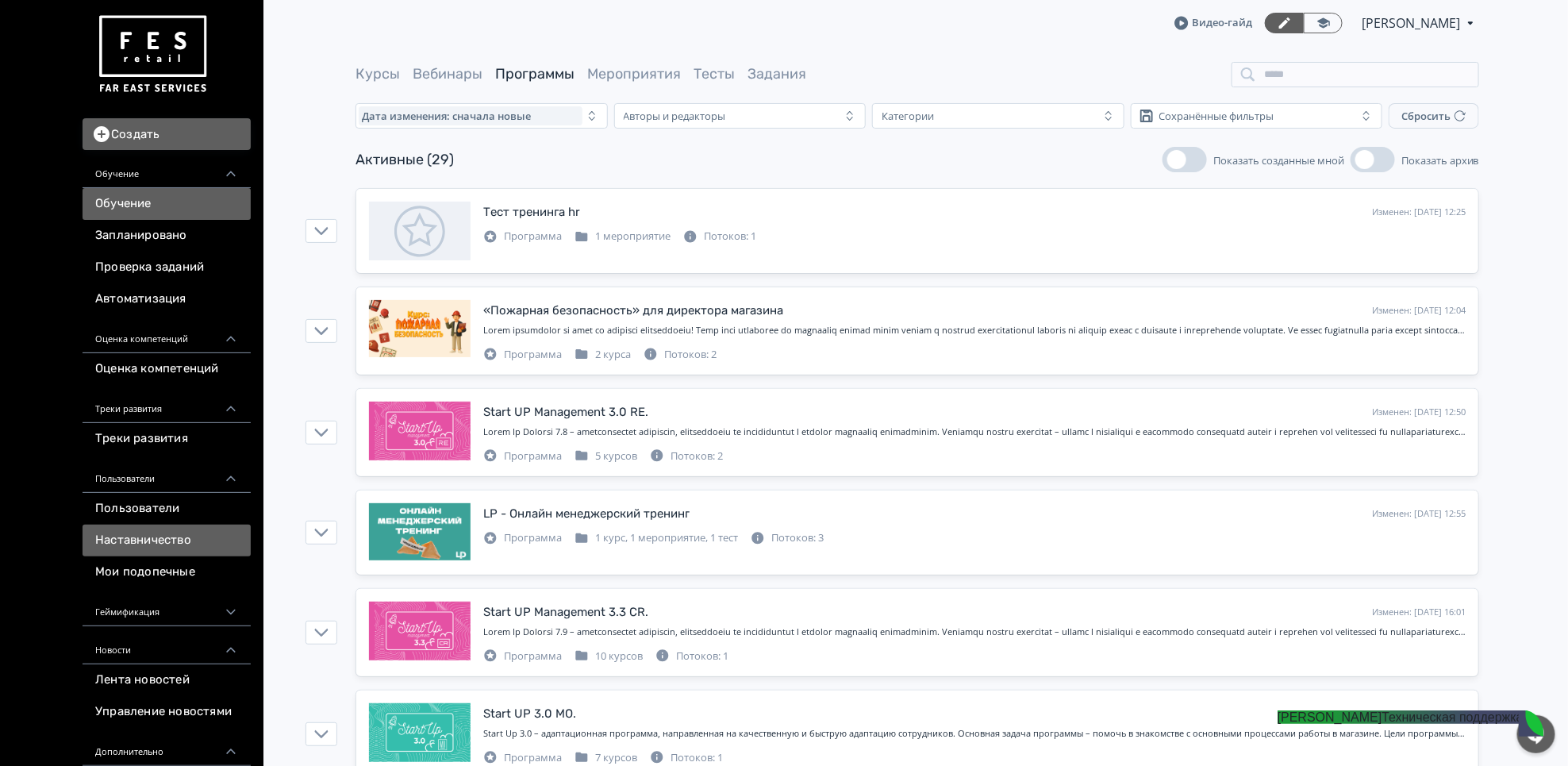
click at [172, 527] on link "Наставничество" at bounding box center [167, 540] width 169 height 32
click at [172, 528] on link "Наставничество" at bounding box center [167, 540] width 169 height 32
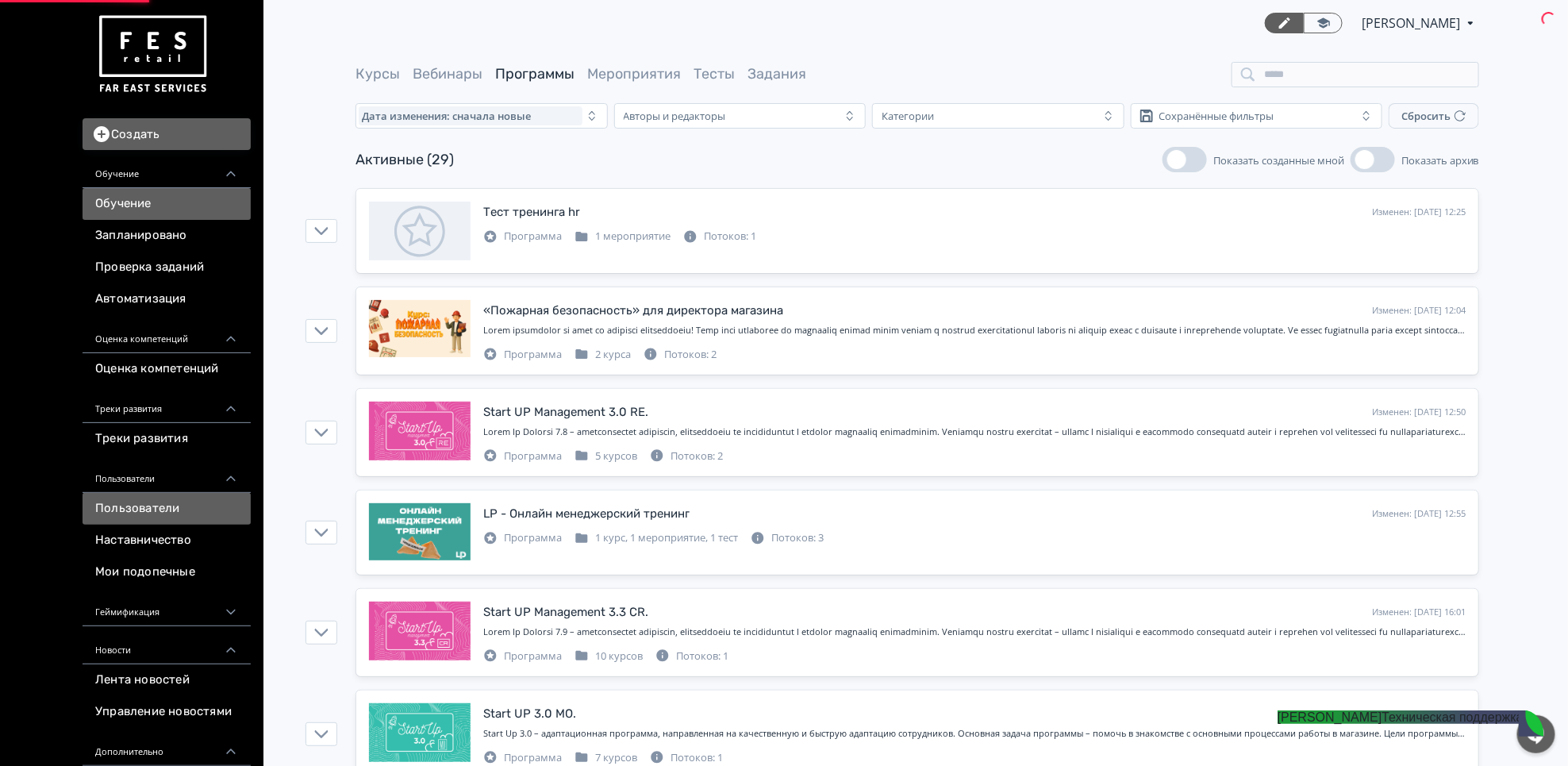
click at [167, 518] on link "Пользователи" at bounding box center [167, 508] width 169 height 32
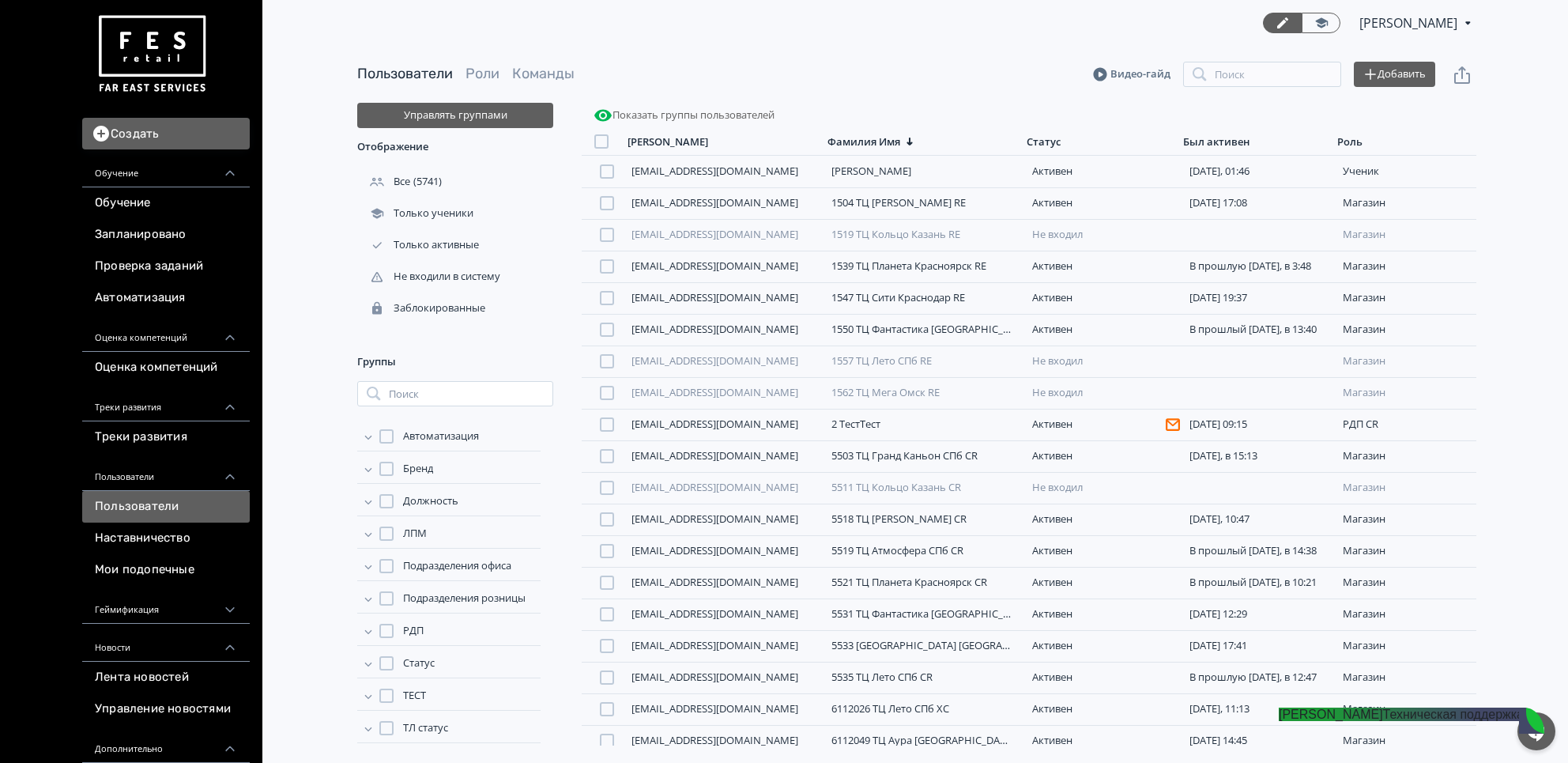
click at [1232, 89] on div "Пользователи Роли Команды Видео-гайд Поиск Добавить" at bounding box center [916, 73] width 1119 height 57
click at [1230, 80] on input "search" at bounding box center [1262, 74] width 158 height 25
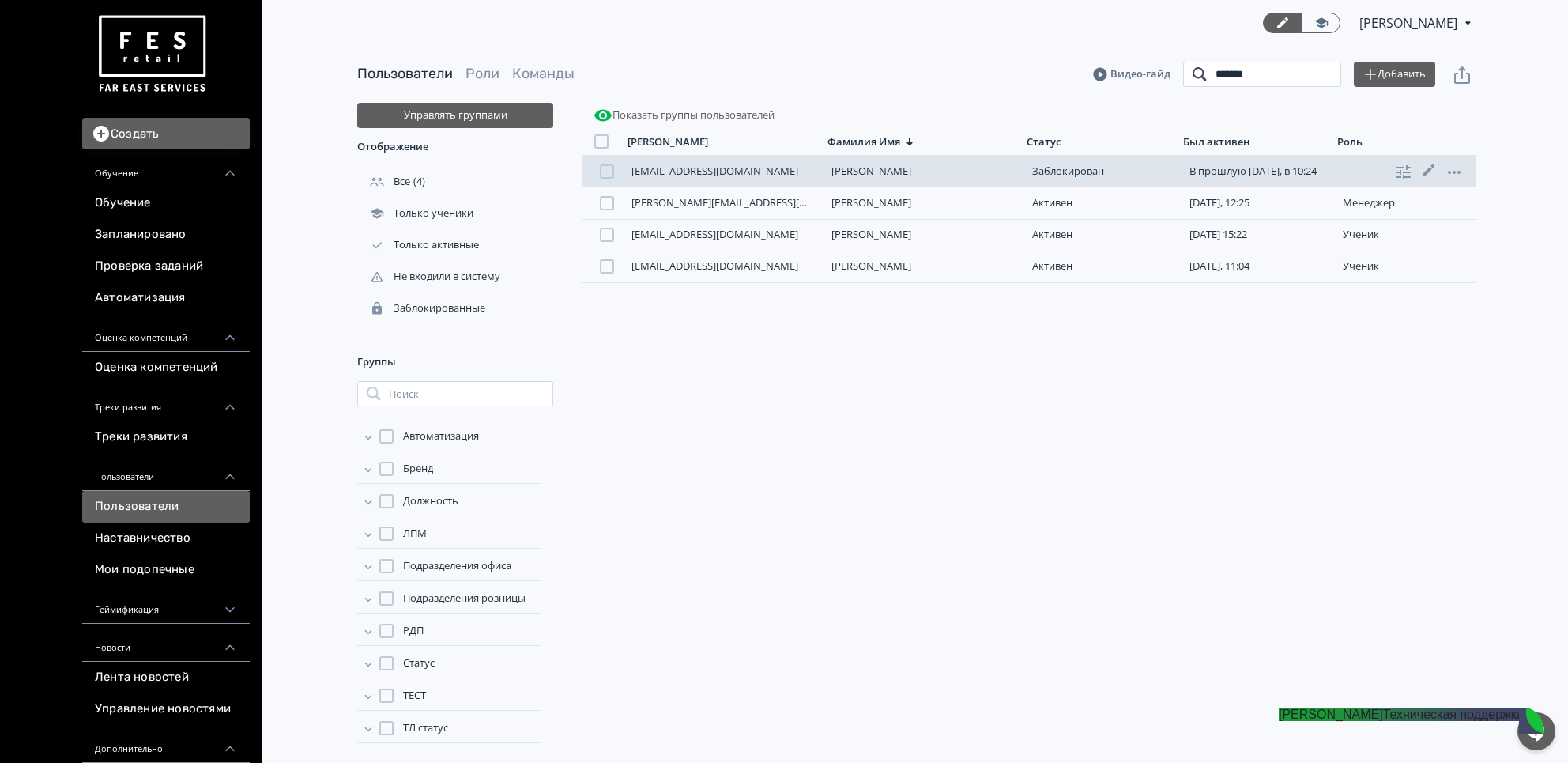
type input "*******"
click at [600, 169] on div at bounding box center [606, 171] width 14 height 14
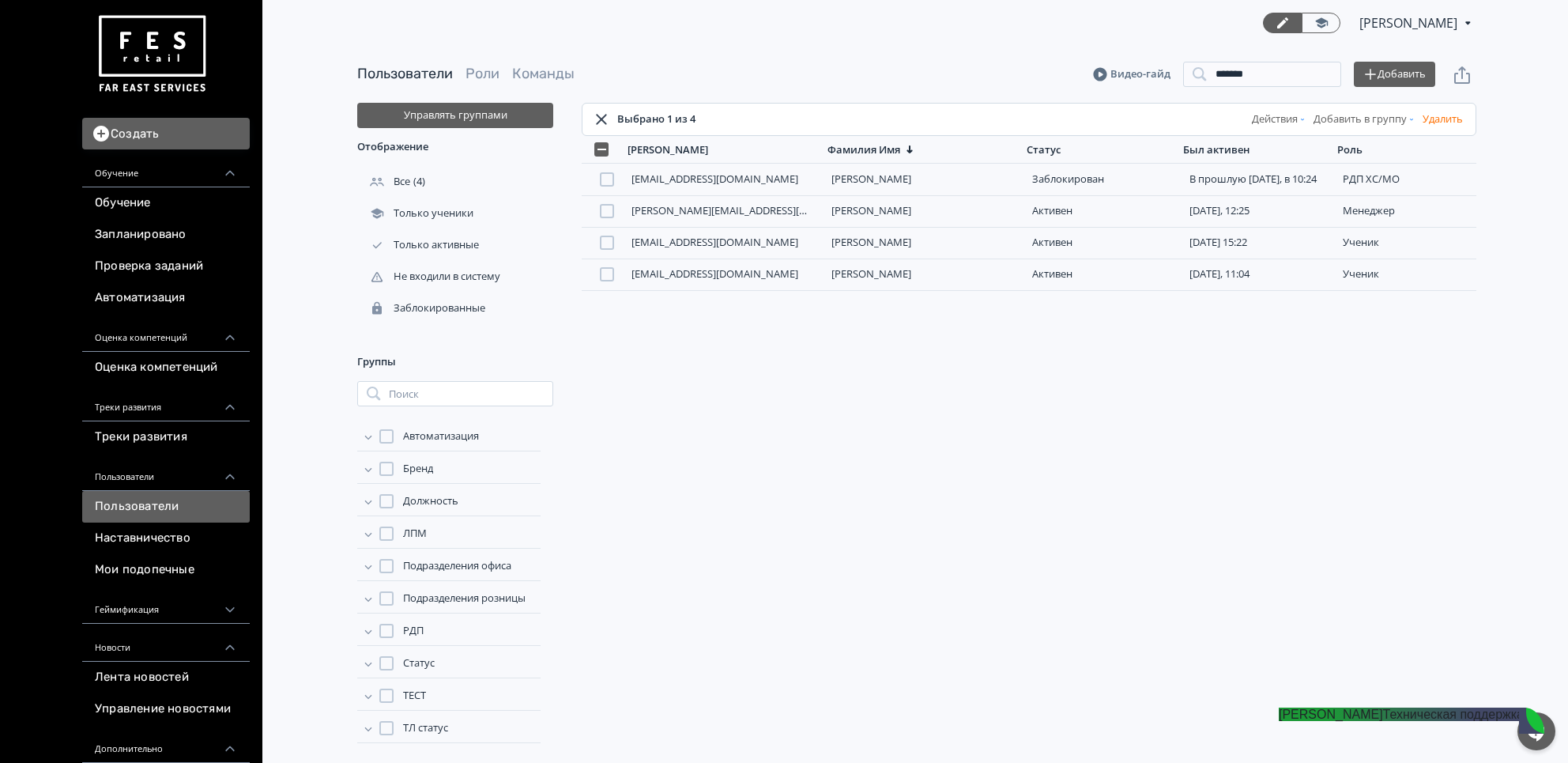
click at [1253, 112] on button "Действия" at bounding box center [1279, 120] width 62 height 25
click at [1274, 218] on div "Разблокировать" at bounding box center [1277, 220] width 150 height 32
